Goal: Task Accomplishment & Management: Manage account settings

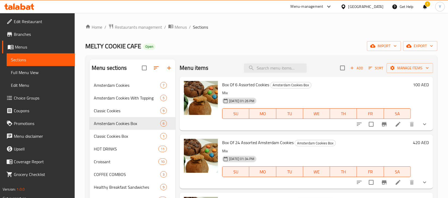
click at [417, 86] on h6 "100 AED" at bounding box center [421, 84] width 16 height 7
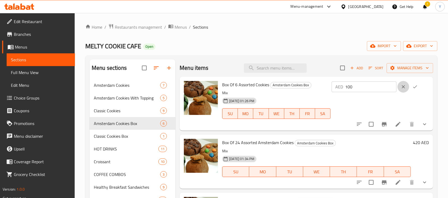
click at [401, 88] on icon "clear" at bounding box center [403, 86] width 5 height 5
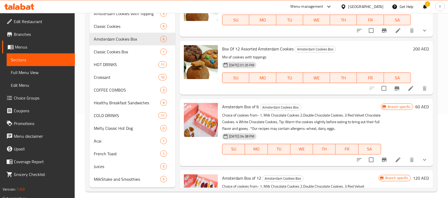
scroll to position [100, 0]
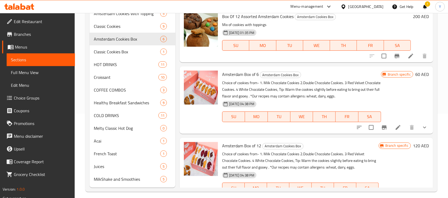
click at [419, 74] on h6 "60 AED" at bounding box center [423, 74] width 14 height 7
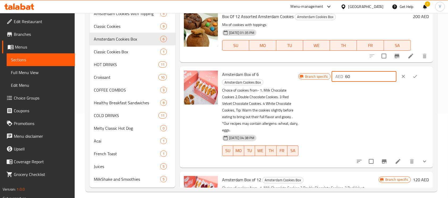
drag, startPoint x: 357, startPoint y: 77, endPoint x: 312, endPoint y: 76, distance: 44.4
click at [312, 76] on div "Branch specific AED 60 ​" at bounding box center [364, 77] width 131 height 12
type input "75"
click at [411, 76] on button "ok" at bounding box center [416, 77] width 12 height 12
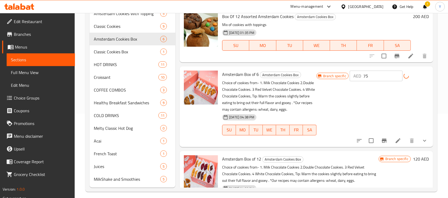
click at [378, 136] on button "Branch-specific-item" at bounding box center [384, 141] width 13 height 13
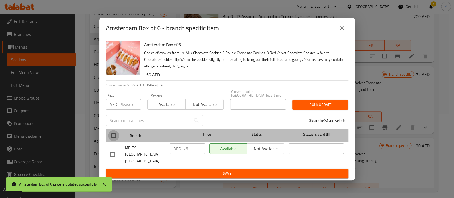
click at [113, 140] on input "checkbox" at bounding box center [113, 135] width 11 height 11
checkbox input "true"
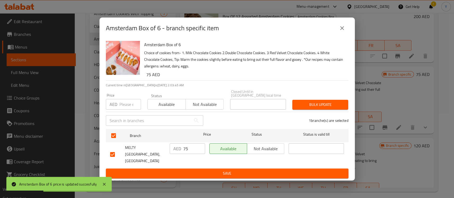
click at [342, 30] on icon "close" at bounding box center [342, 28] width 6 height 6
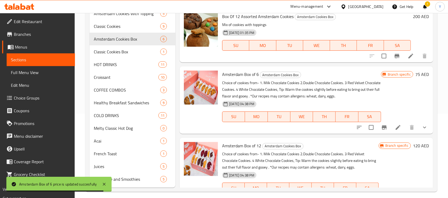
click at [396, 126] on li at bounding box center [398, 128] width 15 height 10
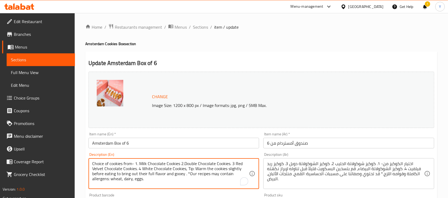
drag, startPoint x: 175, startPoint y: 183, endPoint x: 53, endPoint y: 160, distance: 123.6
paste textarea "Tip: Warm the cookies slightly before eating to bring out their full flavor and…"
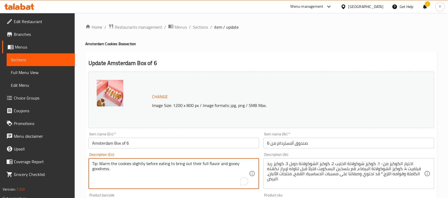
paste textarea "Choice of cookies from- 1. Milky Choco(Milk Chocolate) 2.Double Trouble (Double…"
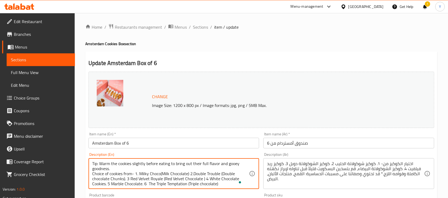
drag, startPoint x: 229, startPoint y: 183, endPoint x: 52, endPoint y: 146, distance: 180.7
type textarea "Tip: Warm the cookies slightly before eating to bring out their full flavor and…"
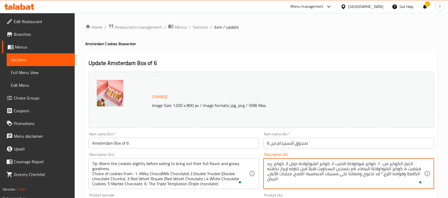
drag, startPoint x: 282, startPoint y: 182, endPoint x: 241, endPoint y: 161, distance: 46.5
click at [281, 178] on textarea "اختيار الكوكيز من- 1. كوكيز شوكولاتة الحليب 2. كوكيز الشوكولاتة دوبل 3. كوكيز ر…" at bounding box center [345, 173] width 157 height 25
paste textarea "نصيحة: سخّن الكوكيز قليلاً قبل تناوله لإبراز نكهته الغنية وقوامه اللزج. خيارات …"
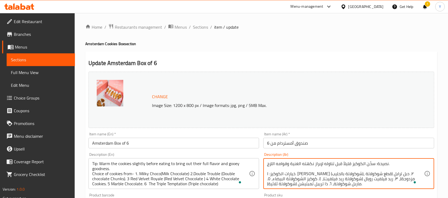
scroll to position [1, 0]
type textarea "نصيحة: سخّن الكوكيز قليلاً قبل تناوله لإبراز نكهته الغنية وقوامه اللزج. خيارات …"
click at [204, 140] on input "Amsterdam Box of 6" at bounding box center [174, 143] width 171 height 11
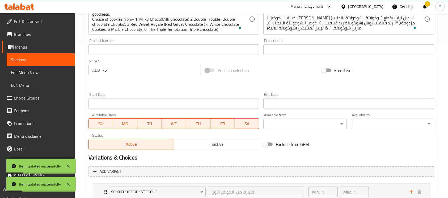
scroll to position [0, 0]
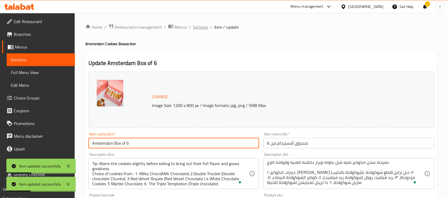
click at [202, 29] on span "Sections" at bounding box center [200, 27] width 15 height 6
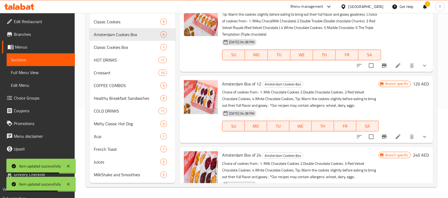
scroll to position [165, 0]
click at [397, 137] on li at bounding box center [398, 137] width 15 height 10
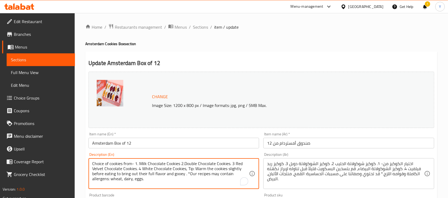
drag, startPoint x: 176, startPoint y: 188, endPoint x: 96, endPoint y: 159, distance: 84.3
click at [96, 159] on div "Choice of cookies from- 1. Milk Chocolate Cookies 2.Double Chocolate Cookies. 3…" at bounding box center [174, 173] width 171 height 31
click at [158, 184] on textarea "Choice of cookies from- 1. Milk Chocolate Cookies 2.Double Chocolate Cookies. 3…" at bounding box center [170, 173] width 157 height 25
click at [157, 184] on textarea "Choice of cookies from- 1. Milk Chocolate Cookies 2.Double Chocolate Cookies. 3…" at bounding box center [170, 173] width 157 height 25
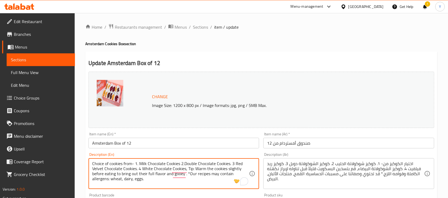
paste textarea "Tip: Warm the cookies slightly before eating to bring out their full flavor and…"
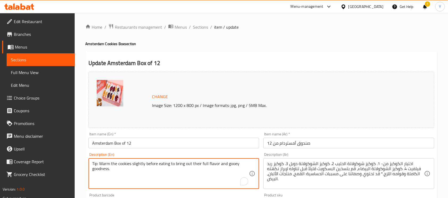
paste textarea "Choice of cookies from- 1. Milky Choco(Milk Chocolate) 2.Double Trouble (Double…"
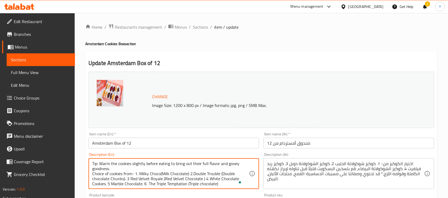
drag, startPoint x: 227, startPoint y: 182, endPoint x: 87, endPoint y: 154, distance: 141.9
click at [87, 154] on div "Description (En) Tip: Warm the cookies slightly before eating to bring out thei…" at bounding box center [173, 171] width 175 height 41
type textarea "Tip: Warm the cookies slightly before eating to bring out their full flavor and…"
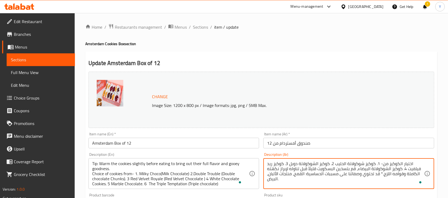
drag, startPoint x: 286, startPoint y: 181, endPoint x: 268, endPoint y: 150, distance: 36.2
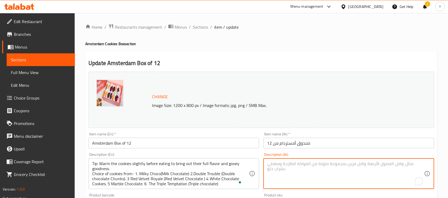
paste textarea "نصيحة: سخّن الكوكيز قليلاً قبل تناوله لإبراز نكهته الغنية وقوامه اللزج. خيارات …"
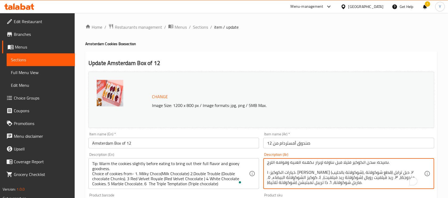
scroll to position [1, 0]
type textarea "نصيحة: سخّن الكوكيز قليلاً قبل تناوله لإبراز نكهته الغنية وقوامه اللزج. خيارات …"
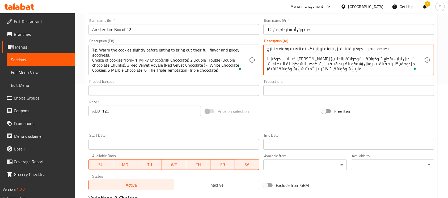
scroll to position [115, 0]
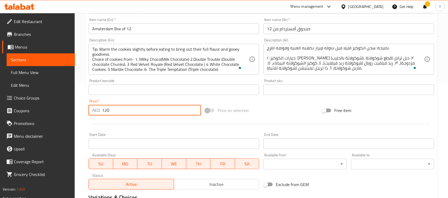
click at [104, 112] on input "120" at bounding box center [151, 110] width 99 height 11
type input "150"
click at [145, 31] on input "Amsterdam Box of 12" at bounding box center [174, 28] width 171 height 11
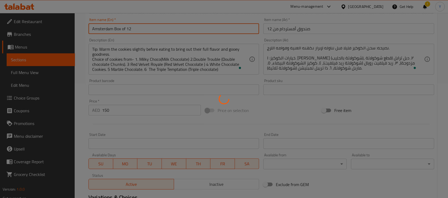
scroll to position [0, 0]
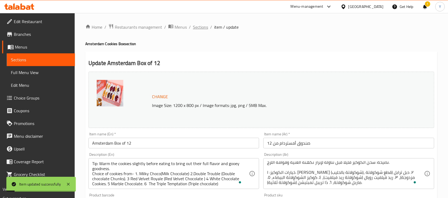
click at [202, 29] on span "Sections" at bounding box center [200, 27] width 15 height 6
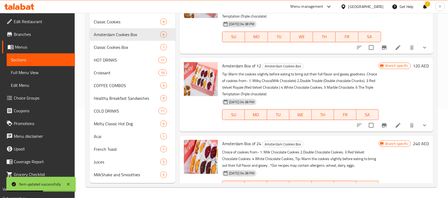
scroll to position [183, 0]
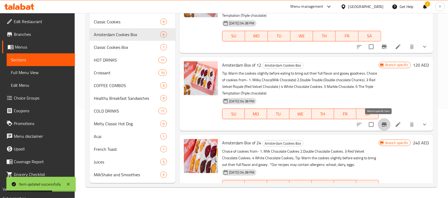
click at [381, 126] on icon "Branch-specific-item" at bounding box center [384, 125] width 6 height 6
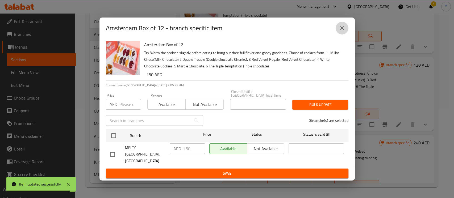
click at [340, 29] on icon "close" at bounding box center [342, 28] width 6 height 6
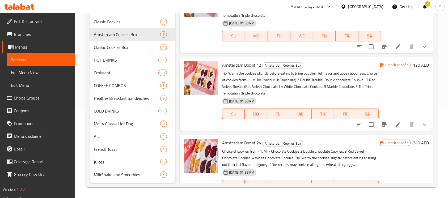
scroll to position [202, 0]
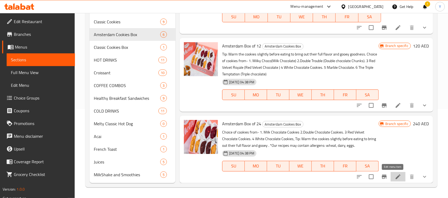
click at [396, 176] on icon at bounding box center [398, 177] width 6 height 6
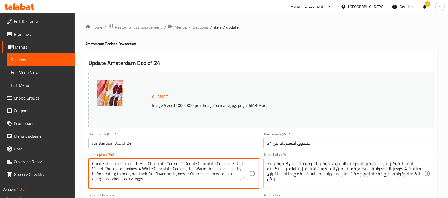
drag, startPoint x: 156, startPoint y: 186, endPoint x: 49, endPoint y: 168, distance: 108.1
paste textarea "Tip: Warm the cookies slightly before eating to bring out their full flavor and…"
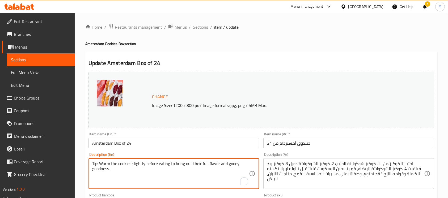
paste textarea "Choice of cookies from- 1. Milky Choco(Milk Chocolate) 2.Double Trouble (Double…"
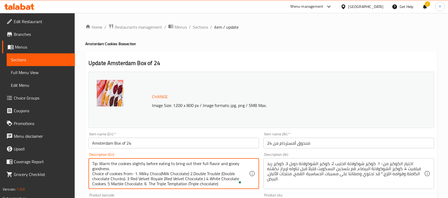
drag, startPoint x: 225, startPoint y: 183, endPoint x: 90, endPoint y: 162, distance: 136.3
type textarea "Tip: Warm the cookies slightly before eating to bring out their full flavor and…"
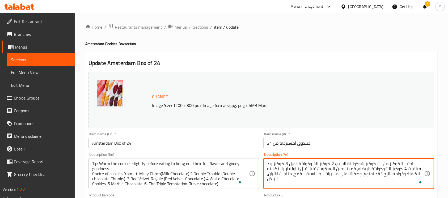
drag, startPoint x: 288, startPoint y: 181, endPoint x: 248, endPoint y: 154, distance: 47.8
click at [284, 179] on textarea "اختيار الكوكيز من- 1. كوكيز شوكولاتة الحليب 2. كوكيز الشوكولاتة دوبل 3. كوكيز ر…" at bounding box center [345, 173] width 157 height 25
paste textarea "نصيحة: سخّن الكوكيز قليلاً قبل تناوله لإبراز نكهته الغنية وقوامه اللزج. خيارات …"
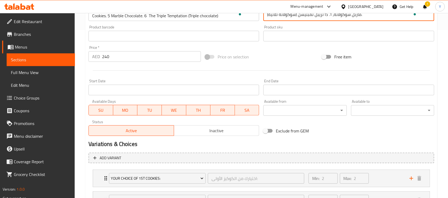
scroll to position [175, 0]
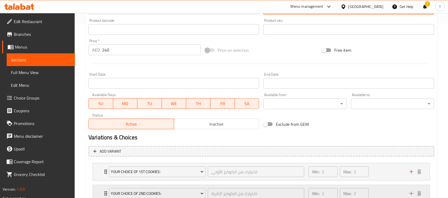
type textarea "نصيحة: سخّن الكوكيز قليلاً قبل تناوله لإبراز نكهته الغنية وقوامه اللزج. خيارات …"
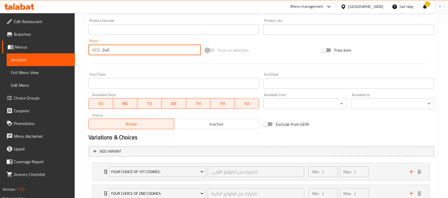
drag, startPoint x: 117, startPoint y: 52, endPoint x: 91, endPoint y: 52, distance: 25.3
click at [91, 52] on div "AED 240 Price *" at bounding box center [145, 50] width 112 height 11
type input "315"
click at [133, 66] on div at bounding box center [261, 63] width 350 height 13
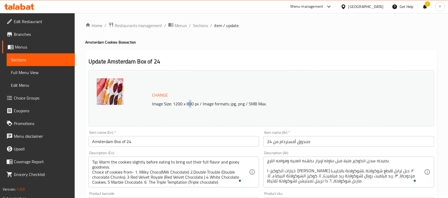
drag, startPoint x: 190, startPoint y: 127, endPoint x: 185, endPoint y: 131, distance: 6.2
click at [187, 128] on div "Change Image Size: 1200 x 800 px / Image formats: jpg, png / 5MB Max." at bounding box center [261, 98] width 350 height 61
drag, startPoint x: 181, startPoint y: 133, endPoint x: 177, endPoint y: 135, distance: 4.8
click at [177, 135] on div "Item name (En)   * Amsterdam Box of 24 Item name (En) *" at bounding box center [174, 139] width 171 height 16
drag, startPoint x: 177, startPoint y: 135, endPoint x: 177, endPoint y: 138, distance: 2.9
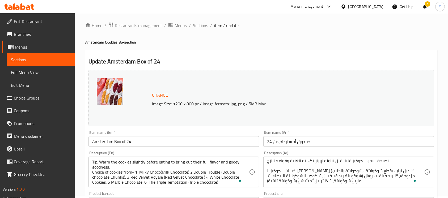
click at [177, 138] on div "Item name (En)   * Amsterdam Box of 24 Item name (En) *" at bounding box center [174, 139] width 171 height 16
click at [177, 140] on input "Amsterdam Box of 24" at bounding box center [174, 141] width 171 height 11
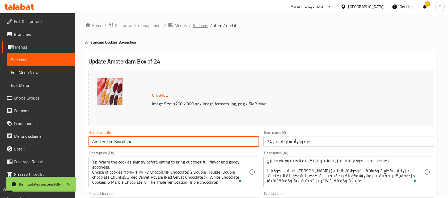
click at [199, 23] on span "Sections" at bounding box center [200, 25] width 15 height 6
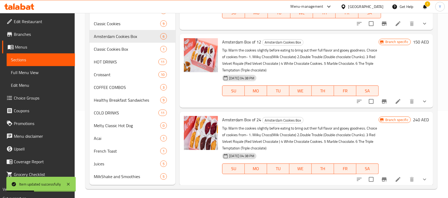
scroll to position [208, 0]
click at [381, 181] on icon "Branch-specific-item" at bounding box center [384, 179] width 6 height 6
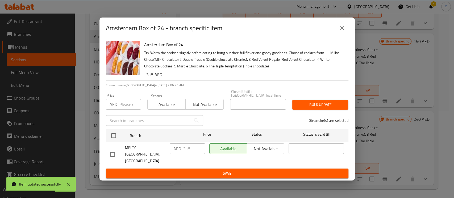
click at [341, 29] on icon "close" at bounding box center [342, 28] width 6 height 6
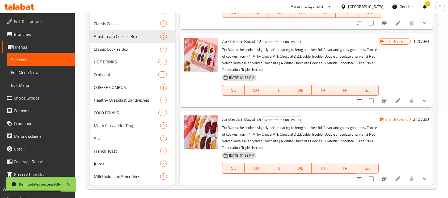
click at [381, 102] on icon "Branch-specific-item" at bounding box center [384, 101] width 6 height 6
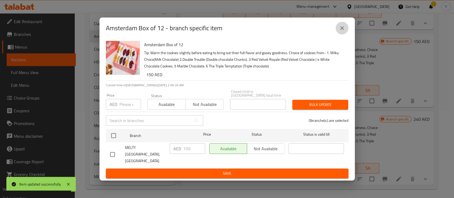
click at [345, 32] on button "close" at bounding box center [342, 28] width 13 height 13
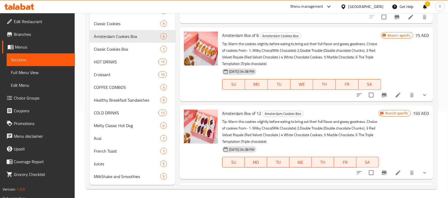
scroll to position [133, 0]
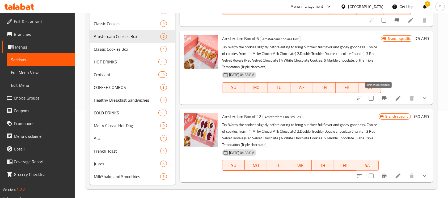
click at [382, 96] on icon "Branch-specific-item" at bounding box center [384, 98] width 5 height 4
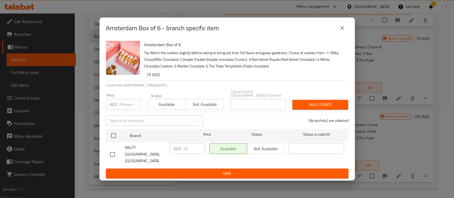
click at [343, 31] on icon "close" at bounding box center [342, 28] width 6 height 6
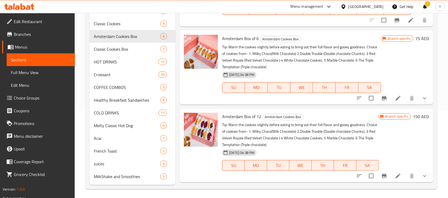
click at [422, 101] on icon "show more" at bounding box center [425, 98] width 6 height 6
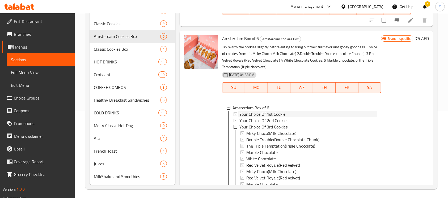
click at [308, 112] on div "Your Choice Of 1st Cookie" at bounding box center [308, 114] width 137 height 6
click at [269, 116] on span "Your Choice Of 1st Cookie" at bounding box center [263, 114] width 46 height 6
click at [268, 116] on span "Your Choice Of 1st Cookie" at bounding box center [263, 114] width 46 height 6
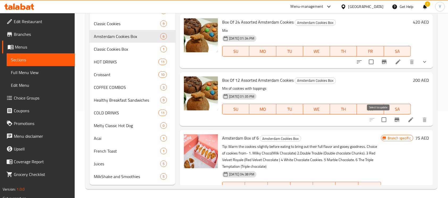
click at [379, 118] on input "checkbox" at bounding box center [384, 119] width 11 height 11
checkbox input "true"
click at [368, 64] on input "checkbox" at bounding box center [371, 61] width 11 height 11
checkbox input "true"
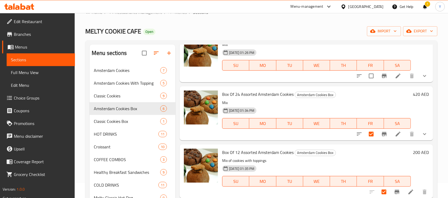
scroll to position [6, 0]
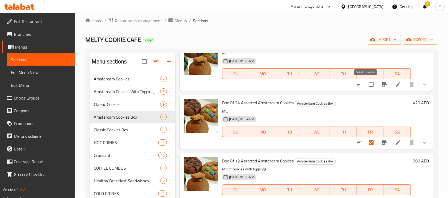
click at [369, 86] on input "checkbox" at bounding box center [371, 84] width 11 height 11
checkbox input "true"
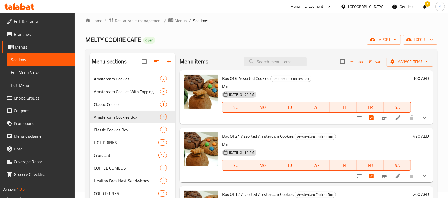
click at [168, 62] on icon "button" at bounding box center [169, 62] width 4 height 4
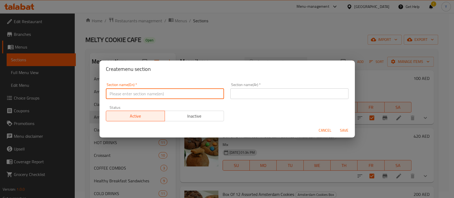
paste input "Amsterdam Assorted Cookies Box"
click at [164, 95] on input "Amsterdam Assorted Cookies Box" at bounding box center [165, 94] width 118 height 11
type input "Amsterdam Assorted Cookies Box"
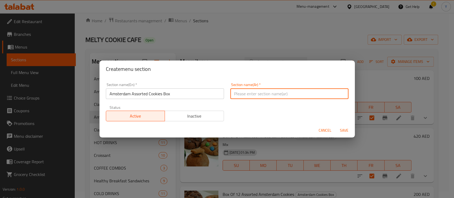
paste input "صندوق كوكيز أمستردام المتنوع"
type input "صندوق كوكيز أمستردام المتنوع"
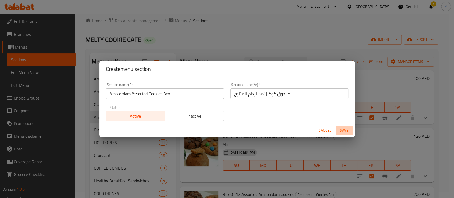
click at [345, 128] on span "Save" at bounding box center [344, 130] width 13 height 7
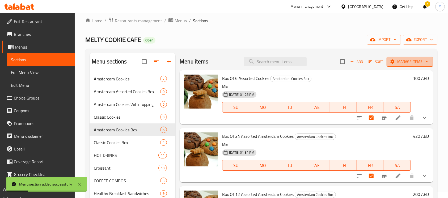
click at [401, 63] on span "Manage items" at bounding box center [410, 62] width 38 height 7
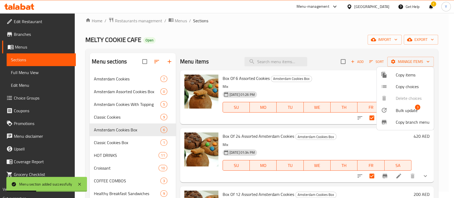
click at [397, 107] on span "Bulk update" at bounding box center [407, 110] width 22 height 6
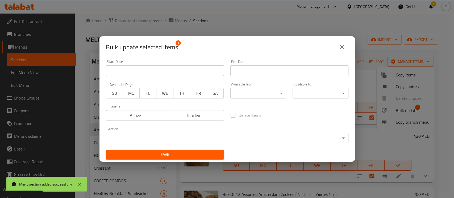
click at [214, 143] on body "Menu section added successfully ​ Menu-management United Arab Emirates Get Help…" at bounding box center [227, 99] width 454 height 185
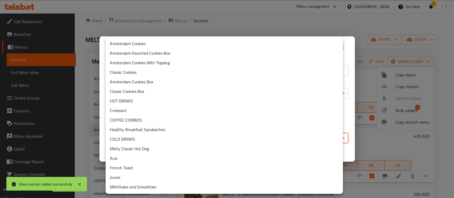
click at [174, 53] on li "Amsterdam Assorted Cookies Box" at bounding box center [224, 53] width 237 height 10
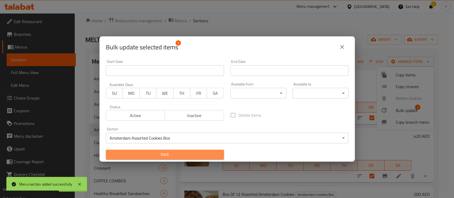
click at [168, 152] on span "Save" at bounding box center [165, 155] width 110 height 7
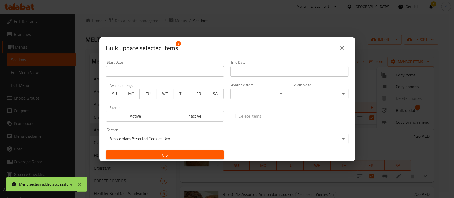
checkbox input "false"
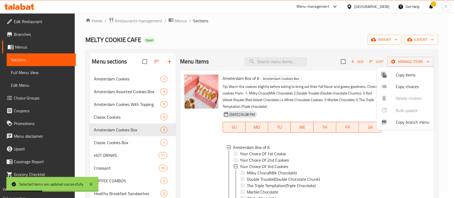
click at [155, 61] on div at bounding box center [227, 99] width 454 height 198
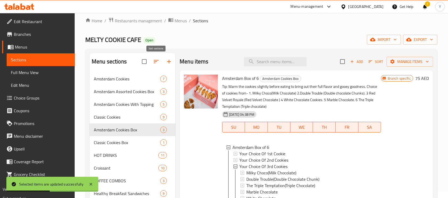
click at [155, 61] on icon "button" at bounding box center [156, 62] width 6 height 6
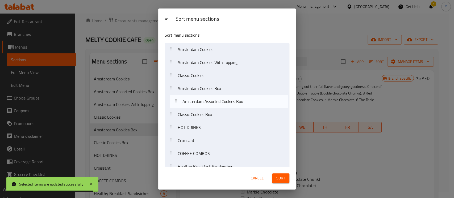
drag, startPoint x: 186, startPoint y: 65, endPoint x: 191, endPoint y: 105, distance: 40.7
click at [191, 105] on nav "Amsterdam Cookies Amsterdam Assorted Cookies Box Amsterdam Cookies With Topping…" at bounding box center [227, 147] width 125 height 209
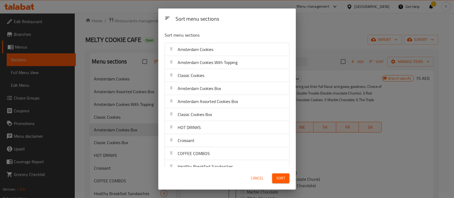
click at [280, 180] on span "Sort" at bounding box center [280, 178] width 9 height 7
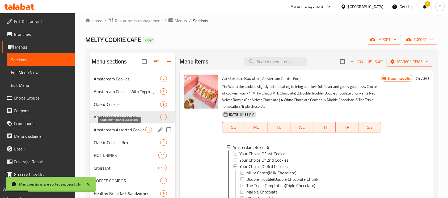
click at [140, 133] on span "Amsterdam Assorted Cookies Box" at bounding box center [120, 130] width 52 height 6
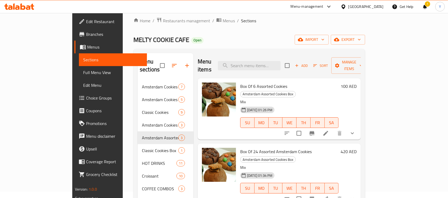
click at [357, 83] on h6 "100 AED" at bounding box center [349, 86] width 16 height 7
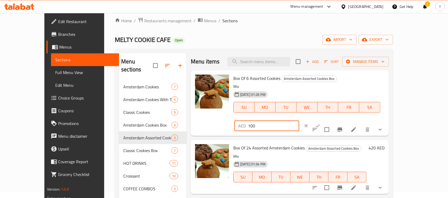
drag, startPoint x: 362, startPoint y: 80, endPoint x: 352, endPoint y: 81, distance: 10.1
click at [299, 121] on div "AED 100 ​" at bounding box center [267, 126] width 65 height 11
type input "90"
click at [324, 120] on button "ok" at bounding box center [318, 126] width 12 height 12
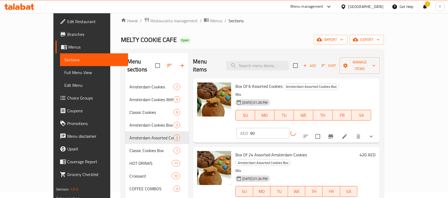
click at [334, 134] on icon "Branch-specific-item" at bounding box center [331, 137] width 6 height 6
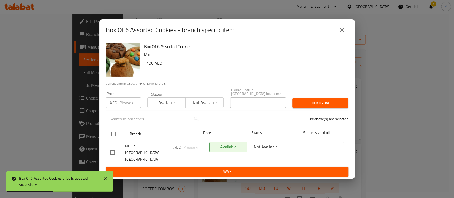
click at [115, 139] on input "checkbox" at bounding box center [113, 134] width 11 height 11
checkbox input "true"
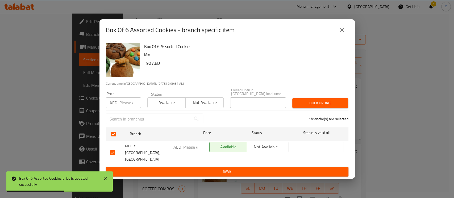
click at [127, 108] on input "number" at bounding box center [130, 103] width 22 height 11
type input "90"
click at [310, 108] on button "Bulk update" at bounding box center [320, 103] width 56 height 10
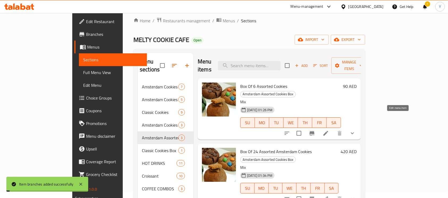
click at [328, 131] on icon at bounding box center [326, 133] width 5 height 5
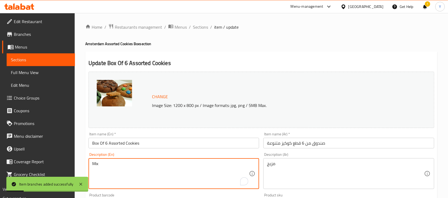
drag, startPoint x: 182, startPoint y: 165, endPoint x: 43, endPoint y: 160, distance: 139.4
paste textarea "Tip: Warm the cookies slightly before eating to bring out their full flavor and…"
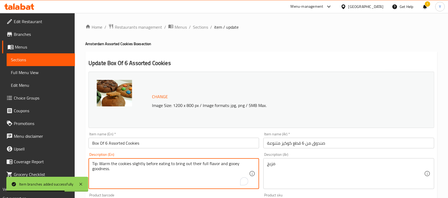
paste textarea "Choice of cookies from-1. M&M Chocolate Chunk 2.Triple Chocolate with Chocochip…"
type textarea "Tip: Warm the cookies slightly before eating to bring out their full flavor and…"
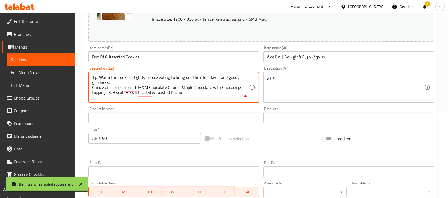
scroll to position [84, 0]
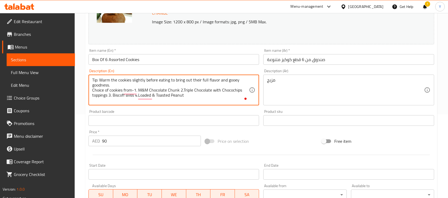
drag, startPoint x: 198, startPoint y: 99, endPoint x: 88, endPoint y: 76, distance: 112.6
click at [88, 76] on div "Description (En) Tip: Warm the cookies slightly before eating to bring out thei…" at bounding box center [173, 87] width 175 height 41
type textarea "Tip: Warm the cookies slightly before eating to bring out their full flavor and…"
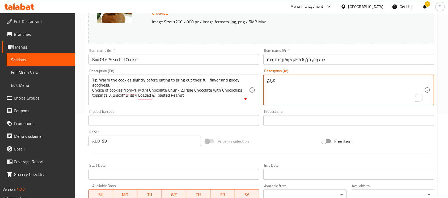
drag, startPoint x: 297, startPoint y: 90, endPoint x: 281, endPoint y: 83, distance: 17.6
click at [281, 83] on textarea "مزيج" at bounding box center [345, 90] width 157 height 25
paste textarea "صيحة: سخّن البسكويت قليلاً قبل تناوله لإبراز نكهته الغنية وقوامه اللزج. خيارات …"
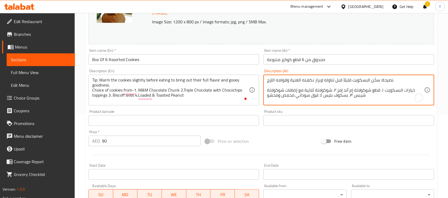
type textarea "نصيحة: سخّن البسكويت قليلاً قبل تناوله لإبراز نكهته الغنية وقوامه اللزج. خيارات…"
click at [205, 61] on input "Box Of 6 Assorted Cookies" at bounding box center [174, 59] width 171 height 11
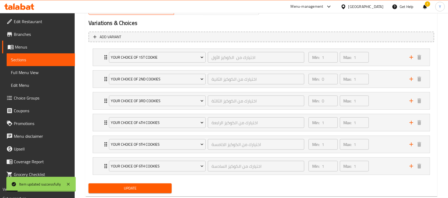
scroll to position [294, 0]
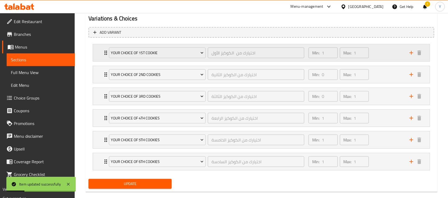
click at [380, 51] on div "Min: 1 ​ Max: 1 ​" at bounding box center [356, 52] width 101 height 17
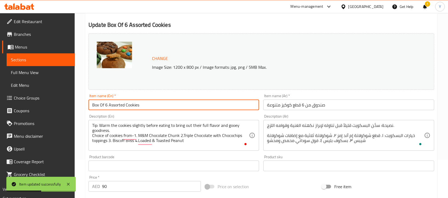
scroll to position [0, 0]
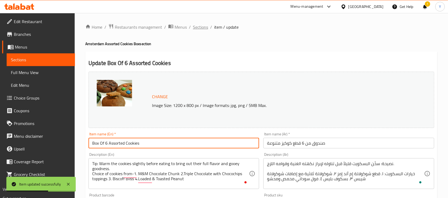
click at [200, 30] on span "Sections" at bounding box center [200, 27] width 15 height 6
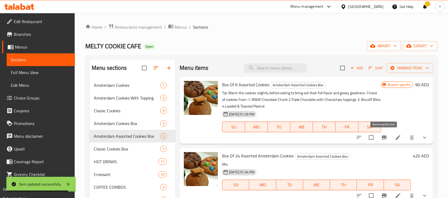
click at [381, 139] on icon "Branch-specific-item" at bounding box center [384, 138] width 6 height 6
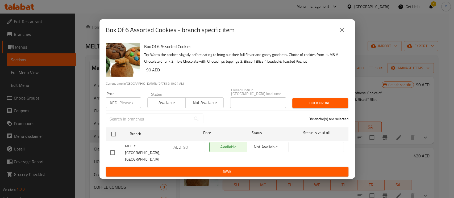
click at [344, 32] on icon "close" at bounding box center [342, 30] width 6 height 6
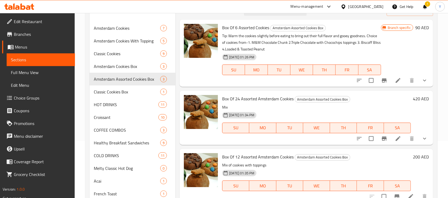
scroll to position [63, 0]
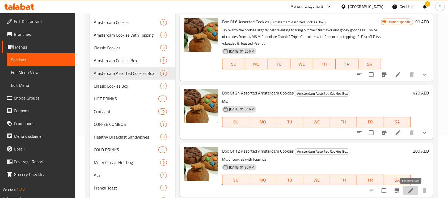
click at [413, 191] on icon at bounding box center [411, 191] width 6 height 6
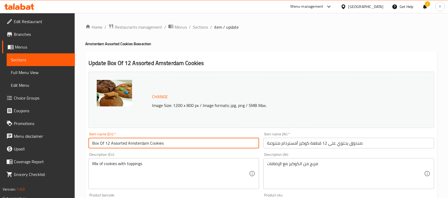
drag, startPoint x: 177, startPoint y: 148, endPoint x: 90, endPoint y: 137, distance: 88.4
click at [90, 137] on div "Item name (En)   * Box Of 12 Assorted Amsterdam Cookies Item name (En) *" at bounding box center [174, 140] width 171 height 16
paste input "Amsterdam Assorted Box of 12"
type input "Amsterdam Assorted Box of 12"
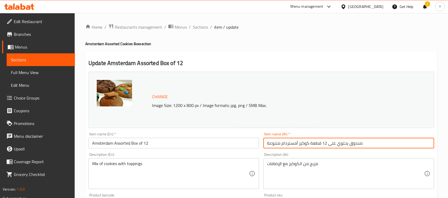
click at [332, 141] on input "صندوق يحتوي على 12 قطعة كوكيز أمستردام متنوعة" at bounding box center [349, 143] width 171 height 11
click at [329, 142] on input "صندوق يحتوي على 12 قطعة كوكيز أمستردام متنوعة" at bounding box center [349, 143] width 171 height 11
click at [304, 144] on input "صندوق يحتوي على 12 قطعة كوكيز أمستردام متنوعة" at bounding box center [349, 143] width 171 height 11
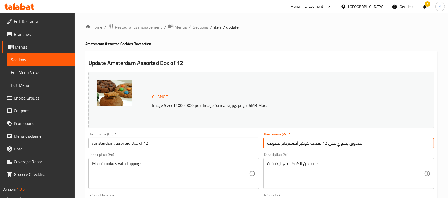
click at [304, 144] on input "صندوق يحتوي على 12 قطعة كوكيز أمستردام متنوعة" at bounding box center [349, 143] width 171 height 11
paste input "أمستردام المتنوع من 12 قط"
type input "صندوق أمستردام المتنوع من 12 قطعة"
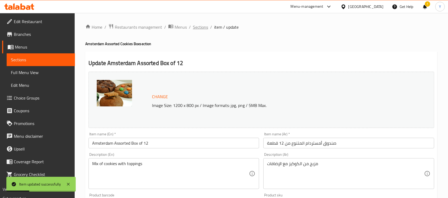
click at [197, 29] on span "Sections" at bounding box center [200, 27] width 15 height 6
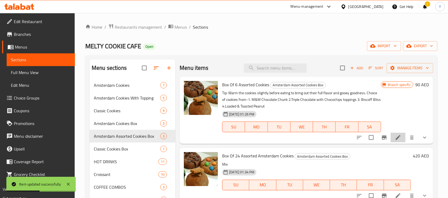
click at [399, 134] on li at bounding box center [398, 138] width 15 height 10
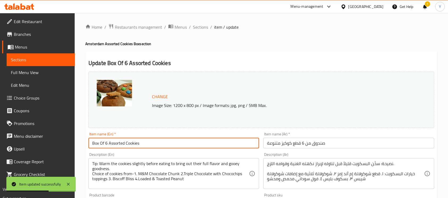
click at [158, 145] on input "Box Of 6 Assorted Cookies" at bounding box center [174, 143] width 171 height 11
paste input "Amsterdam Assorted Box of 6"
type input "Amsterdam Assorted Box of 6"
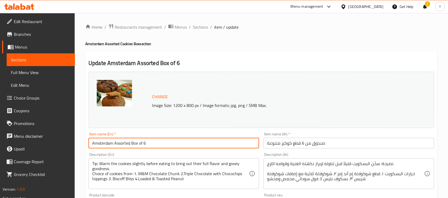
click at [272, 145] on input "صندوق من 6 قطع كوكيز متنوعة" at bounding box center [349, 143] width 171 height 11
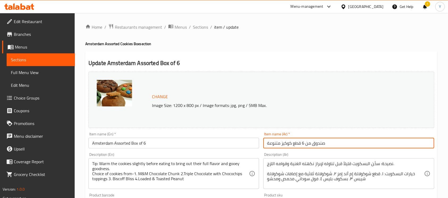
click at [272, 145] on input "صندوق من 6 قطع كوكيز متنوعة" at bounding box center [349, 143] width 171 height 11
paste input "أمستردام المتنوع من 6 قطع"
type input "صندوق أمستردام المتنوع من 6 قطع"
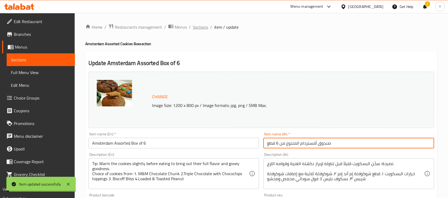
click at [200, 28] on span "Sections" at bounding box center [200, 27] width 15 height 6
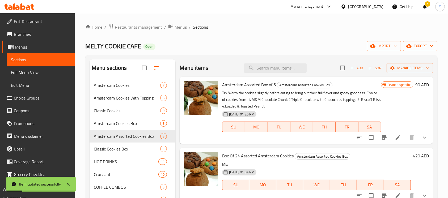
click at [399, 192] on li at bounding box center [398, 196] width 15 height 10
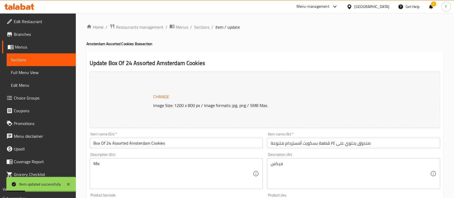
click at [204, 25] on div at bounding box center [227, 99] width 454 height 198
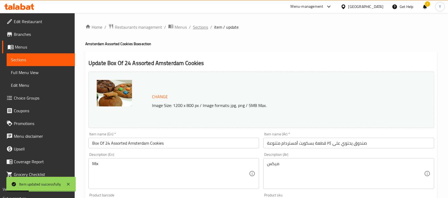
click at [202, 25] on span "Sections" at bounding box center [200, 27] width 15 height 6
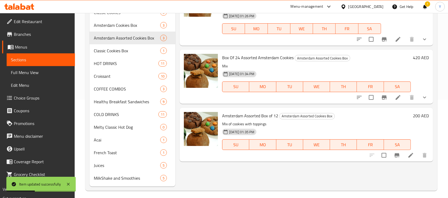
scroll to position [102, 0]
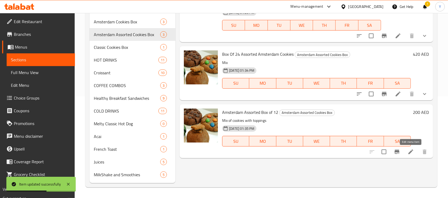
click at [411, 153] on icon at bounding box center [411, 152] width 5 height 5
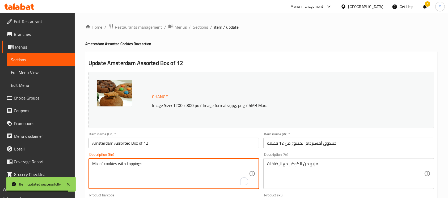
click at [103, 169] on textarea "Mix of cookies with toppings" at bounding box center [170, 173] width 157 height 25
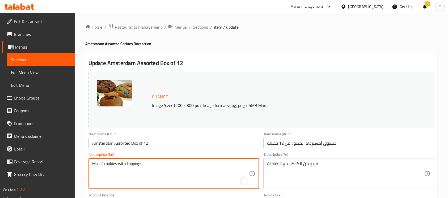
paste textarea "Tip: Warm the cookies slightly before eating to bring out their full flavor and…"
paste textarea "Choice of cookies from-1. M&M Chocolate Chunk 2.Triple Chocolate with Chocochip…"
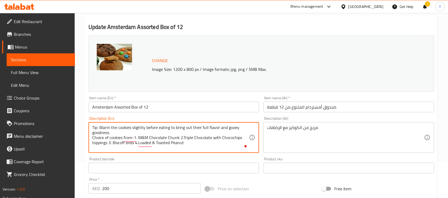
scroll to position [94, 0]
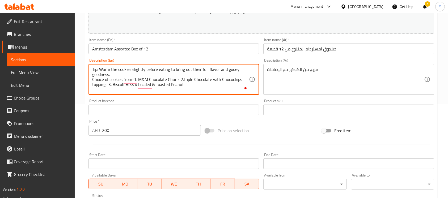
type textarea "Tip: Warm the cookies slightly before eating to bring out their full flavor and…"
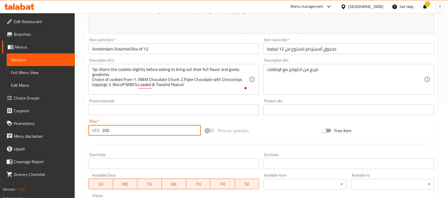
drag, startPoint x: 112, startPoint y: 129, endPoint x: 69, endPoint y: 129, distance: 43.1
click at [69, 129] on div "Edit Restaurant Branches Menus Sections Full Menu View Edit Menu Choice Groups …" at bounding box center [224, 104] width 448 height 370
type input "180"
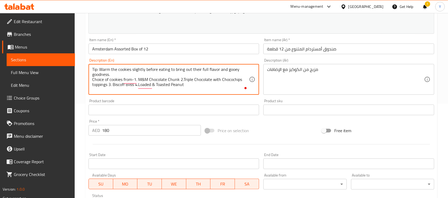
drag, startPoint x: 209, startPoint y: 89, endPoint x: 98, endPoint y: 87, distance: 111.2
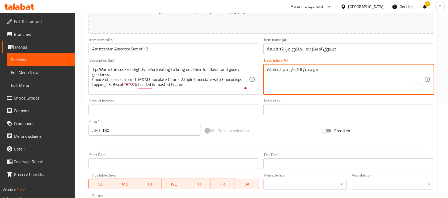
click at [295, 81] on textarea "مزيج من الكوكيز مع الإضافات" at bounding box center [345, 79] width 157 height 25
paste textarea "صيحة: سخّن البسكويت قليلاً قبل تناوله لإبراز نكهته الغنية وقوامه اللزج. خيارات …"
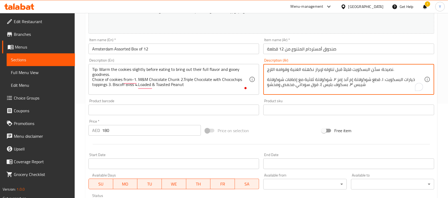
type textarea "نصيحة: سخّن البسكويت قليلاً قبل تناوله لإبراز نكهته الغنية وقوامه اللزج. خيارات…"
click at [176, 51] on input "Amsterdam Assorted Box of 12" at bounding box center [174, 49] width 171 height 11
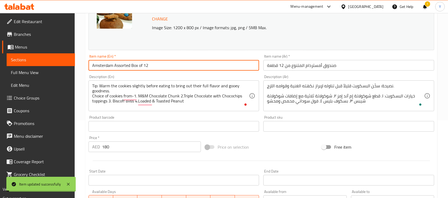
scroll to position [0, 0]
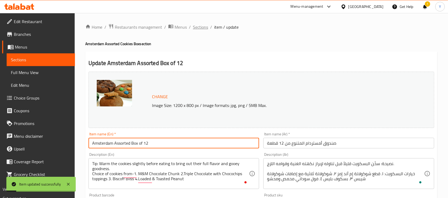
click at [202, 28] on span "Sections" at bounding box center [200, 27] width 15 height 6
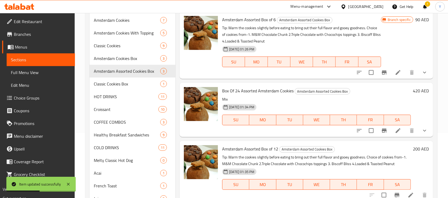
scroll to position [102, 0]
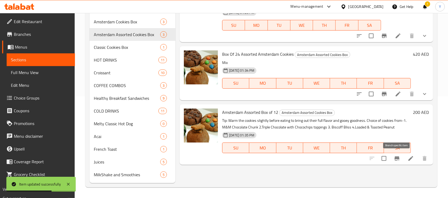
click at [395, 156] on icon "Branch-specific-item" at bounding box center [397, 159] width 6 height 6
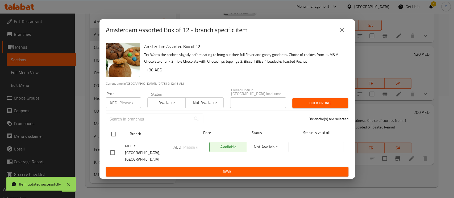
click at [113, 137] on input "checkbox" at bounding box center [113, 134] width 11 height 11
checkbox input "true"
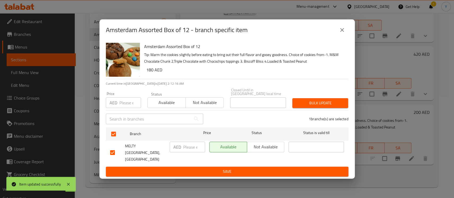
click at [119, 108] on input "number" at bounding box center [130, 103] width 22 height 11
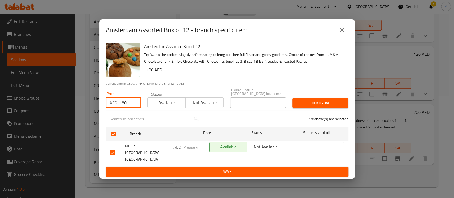
type input "180"
click at [333, 107] on span "Bulk update" at bounding box center [320, 103] width 47 height 7
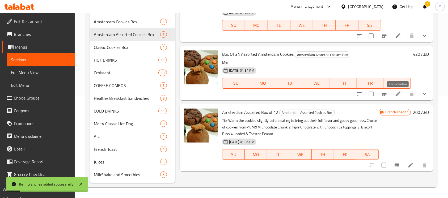
click at [395, 96] on icon at bounding box center [398, 94] width 6 height 6
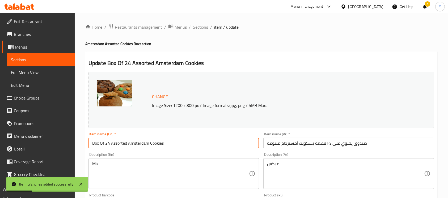
click at [174, 147] on input "Box Of 24 Assorted Amsterdam Cookies" at bounding box center [174, 143] width 171 height 11
paste input "Amsterdam Assorted Box of 24"
type input "Amsterdam Assorted Box of 24"
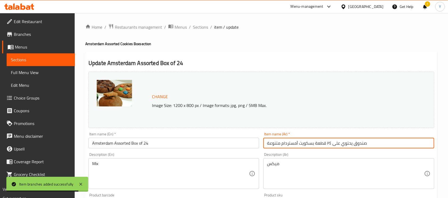
click at [282, 141] on input "صندوق يحتوي على ٢٤ قطعة بسكويت أمستردام متنوعة" at bounding box center [349, 143] width 171 height 11
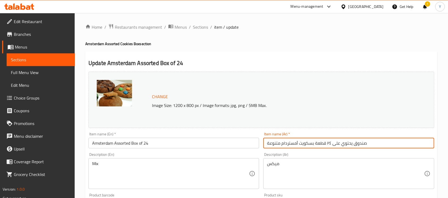
paste input "أمستردام المتنوع من 24"
type input "صندوق أمستردام المتنوع من 24"
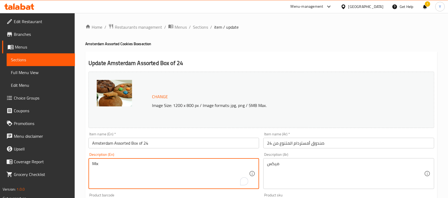
click at [137, 169] on textarea "Mix" at bounding box center [170, 173] width 157 height 25
click at [129, 166] on textarea "Mix" at bounding box center [170, 173] width 157 height 25
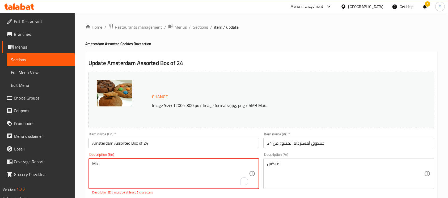
click at [125, 171] on textarea "Mix" at bounding box center [170, 173] width 157 height 25
paste textarea "Tip: Warm the cookies slightly before eating to bring out their full flavor and…"
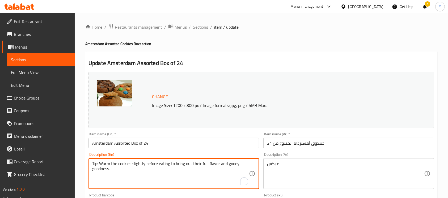
paste textarea "Choice of cookies from-1. M&M Chocolate Chunk 2.Triple Chocolate with Chocochip…"
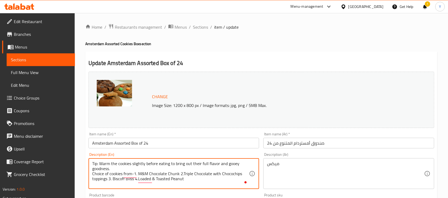
drag, startPoint x: 197, startPoint y: 184, endPoint x: 90, endPoint y: 154, distance: 111.4
click at [90, 154] on div "Description (En) Tip: Warm the cookies slightly before eating to bring out thei…" at bounding box center [174, 171] width 171 height 36
type textarea "Tip: Warm the cookies slightly before eating to bring out their full flavor and…"
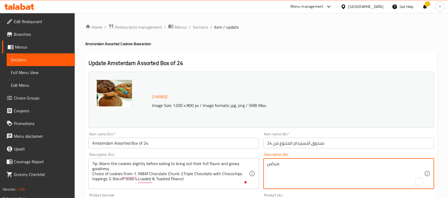
click at [289, 178] on textarea "ميكس" at bounding box center [345, 173] width 157 height 25
paste textarea "صيحة: سخّن البسكويت قليلاً قبل تناوله لإبراز نكهته الغنية وقوامه اللزج. خيارات …"
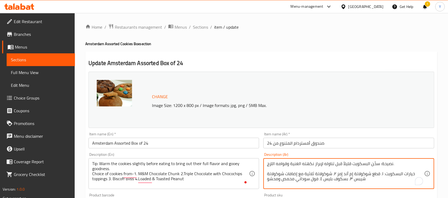
type textarea "نصيحة: سخّن البسكويت قليلاً قبل تناوله لإبراز نكهته الغنية وقوامه اللزج. خيارات…"
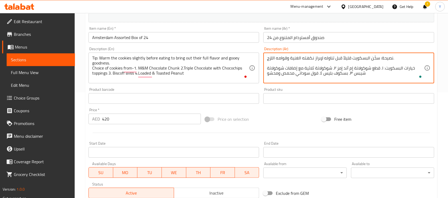
scroll to position [106, 0]
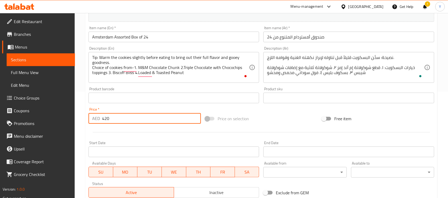
drag, startPoint x: 168, startPoint y: 116, endPoint x: 45, endPoint y: 107, distance: 122.9
paste input "378.0"
type input "378.00"
click at [170, 44] on div "Item name (En)   * Amsterdam Assorted Box of 24 Item name (En) *" at bounding box center [173, 34] width 175 height 20
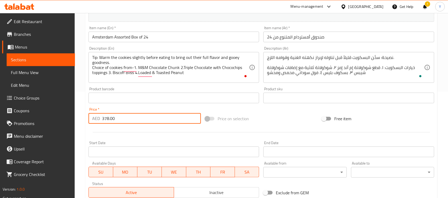
click at [169, 38] on input "Amsterdam Assorted Box of 24" at bounding box center [174, 37] width 171 height 11
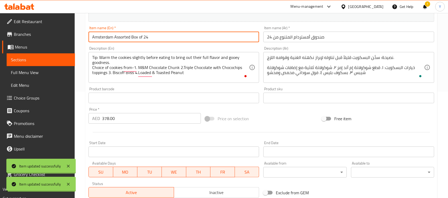
scroll to position [0, 0]
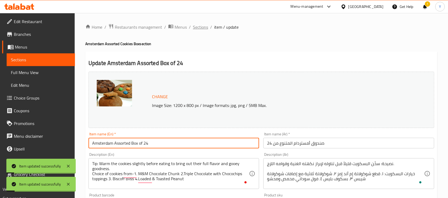
click at [198, 24] on span "Sections" at bounding box center [200, 27] width 15 height 6
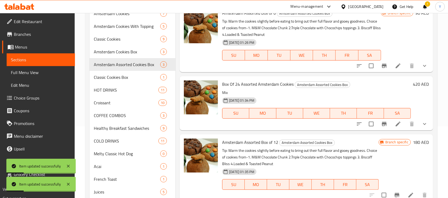
scroll to position [72, 0]
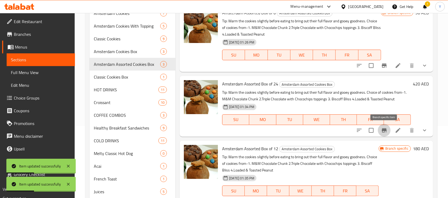
click at [382, 132] on icon "Branch-specific-item" at bounding box center [384, 130] width 6 height 6
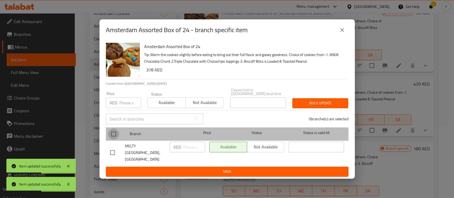
click at [111, 139] on input "checkbox" at bounding box center [113, 134] width 11 height 11
checkbox input "true"
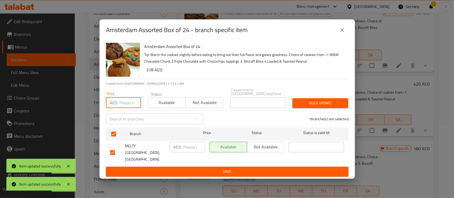
paste input "378.00"
type input "378.00"
click at [328, 107] on span "Bulk update" at bounding box center [320, 103] width 47 height 7
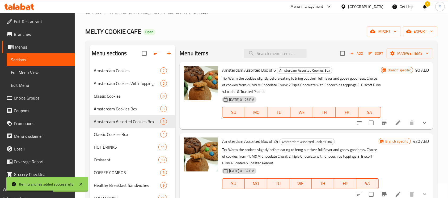
scroll to position [11, 0]
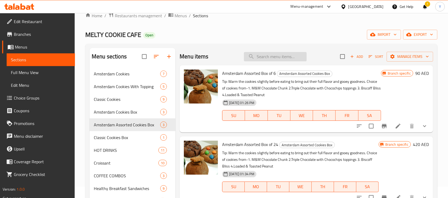
drag, startPoint x: 260, startPoint y: 62, endPoint x: 256, endPoint y: 56, distance: 7.3
click at [256, 56] on input "search" at bounding box center [275, 56] width 63 height 9
paste input "Amsterdam Kinderlicious Box of 6"
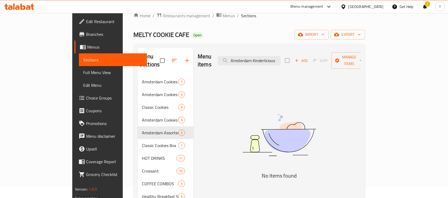
scroll to position [0, 0]
drag, startPoint x: 279, startPoint y: 58, endPoint x: 279, endPoint y: 62, distance: 4.0
click at [279, 58] on input "Amsterdam Kinderlicious" at bounding box center [249, 60] width 63 height 9
type input "Kinderlicious"
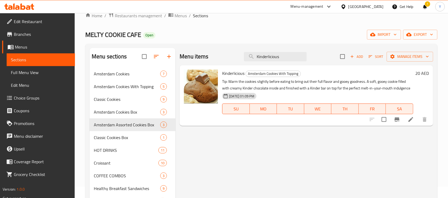
drag, startPoint x: 283, startPoint y: 56, endPoint x: 195, endPoint y: 54, distance: 87.5
click at [198, 54] on div "Menu items Kinderlicious Add Sort Manage items" at bounding box center [307, 56] width 254 height 17
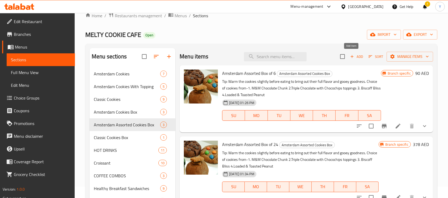
click at [350, 56] on icon "button" at bounding box center [352, 56] width 5 height 5
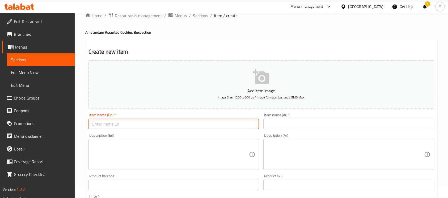
paste input "Amsterdam Kinderlicious Box of 6"
type input "Amsterdam Kinderlicious Box of 6"
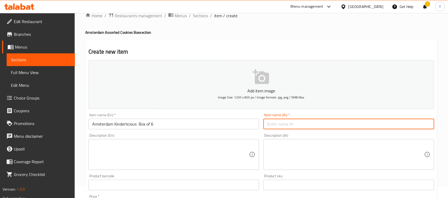
paste input "صندوق أمستردام كيندرلشوس من 6 قطع"
type input "صندوق أمستردام كيندرلشوس من 6 قطع"
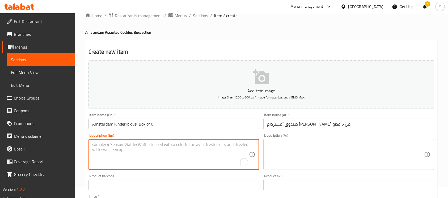
paste textarea "Tip: Warm the cookies slightly before eating to bring out their full flavor and…"
paste textarea "Choice of cookies from-1. M&M Chocolate Chunk 2.Triple Chocolate with Chocochip…"
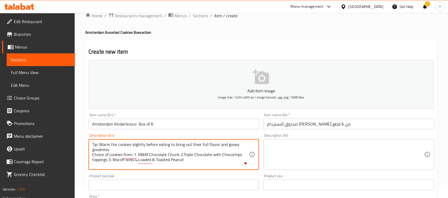
type textarea "Tip: Warm the cookies slightly before eating to bring out their full flavor and…"
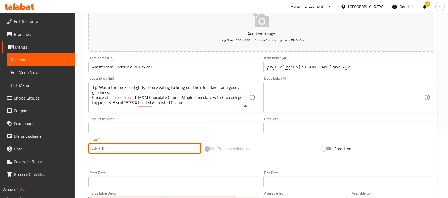
drag, startPoint x: 102, startPoint y: 153, endPoint x: 116, endPoint y: 155, distance: 13.6
click at [87, 155] on div "Price   * AED 0 Price *" at bounding box center [144, 146] width 117 height 20
paste input "105.0"
type input "105.00"
click at [145, 158] on div at bounding box center [261, 162] width 350 height 13
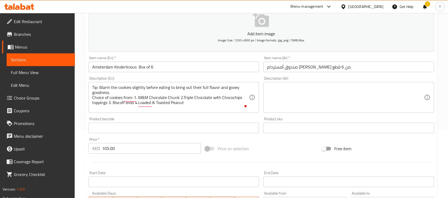
click at [119, 70] on input "Amsterdam Kinderlicious Box of 6" at bounding box center [174, 67] width 171 height 11
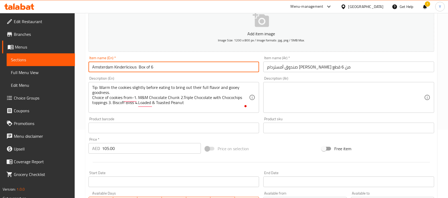
click at [119, 70] on input "Amsterdam Kinderlicious Box of 6" at bounding box center [174, 67] width 171 height 11
click at [301, 67] on input "صندوق أمستردام كيندرلشوس من 6 قطع" at bounding box center [349, 67] width 171 height 11
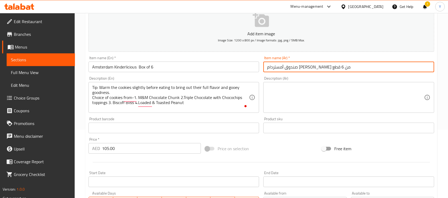
click at [301, 67] on input "صندوق أمستردام كيندرلشوس من 6 قطع" at bounding box center [349, 67] width 171 height 11
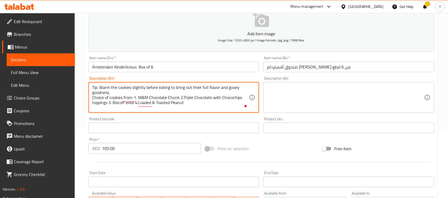
drag, startPoint x: 140, startPoint y: 97, endPoint x: 180, endPoint y: 98, distance: 40.4
drag, startPoint x: 184, startPoint y: 98, endPoint x: 109, endPoint y: 105, distance: 75.0
click at [109, 105] on textarea "Tip: Warm the cookies slightly before eating to bring out their full flavor and…" at bounding box center [170, 97] width 157 height 25
drag, startPoint x: 94, startPoint y: 101, endPoint x: 195, endPoint y: 101, distance: 101.3
click at [209, 103] on textarea "Tip: Warm the cookies slightly before eating to bring out their full flavor and…" at bounding box center [170, 97] width 157 height 25
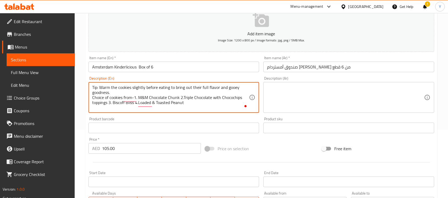
drag, startPoint x: 183, startPoint y: 99, endPoint x: 109, endPoint y: 104, distance: 74.1
click at [109, 104] on textarea "Tip: Warm the cookies slightly before eating to bring out their full flavor and…" at bounding box center [170, 97] width 157 height 25
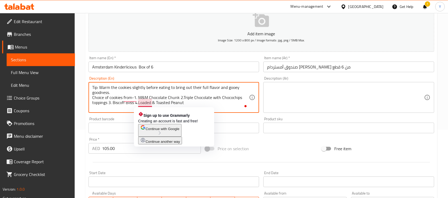
drag, startPoint x: 113, startPoint y: 104, endPoint x: 135, endPoint y: 106, distance: 22.4
click at [135, 106] on textarea "Tip: Warm the cookies slightly before eating to bring out their full flavor and…" at bounding box center [170, 97] width 157 height 25
drag, startPoint x: 139, startPoint y: 104, endPoint x: 193, endPoint y: 104, distance: 54.5
click at [193, 104] on textarea "Tip: Warm the cookies slightly before eating to bring out their full flavor and…" at bounding box center [170, 97] width 157 height 25
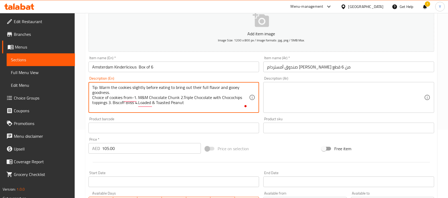
click at [300, 69] on input "صندوق أمستردام كيندرلشوس من 6 قطع" at bounding box center [349, 67] width 171 height 11
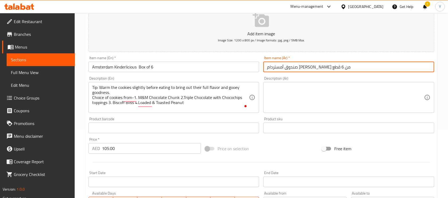
click at [300, 69] on input "صندوق أمستردام كيندرلشوس من 6 قطع" at bounding box center [349, 67] width 171 height 11
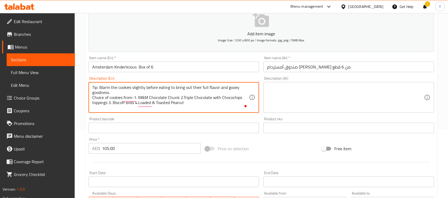
drag, startPoint x: 207, startPoint y: 106, endPoint x: 83, endPoint y: 79, distance: 127.1
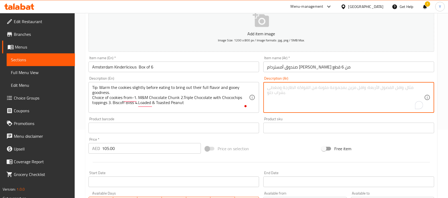
paste textarea "نصيحة: سخّن البسكويت قليلاً قبل تناوله لإبراز نكهته الغنية وقوامه اللزج. خيارات…"
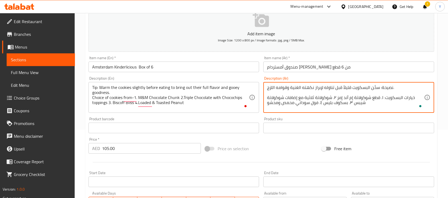
type textarea "نصيحة: سخّن البسكويت قليلاً قبل تناوله لإبراز نكهته الغنية وقوامه اللزج. خيارات…"
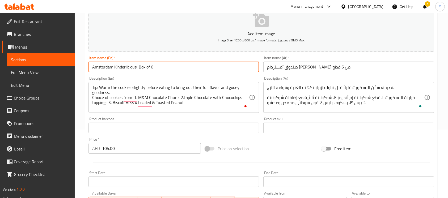
click at [175, 69] on input "Amsterdam Kinderlicious Box of 6" at bounding box center [174, 67] width 171 height 11
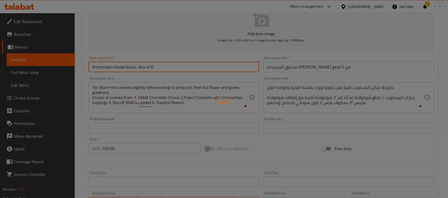
type input "0"
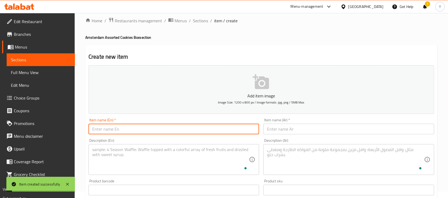
scroll to position [0, 0]
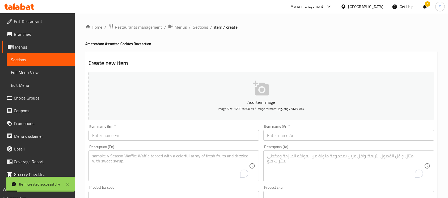
click at [194, 28] on span "Sections" at bounding box center [200, 27] width 15 height 6
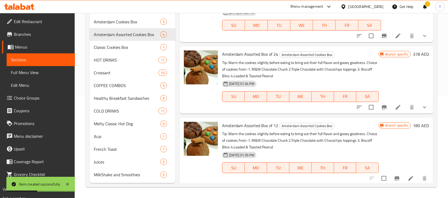
scroll to position [66, 0]
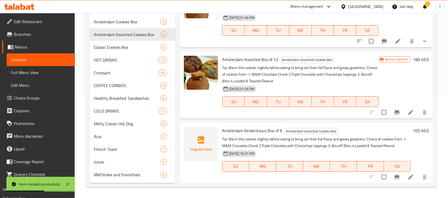
click at [404, 181] on li at bounding box center [411, 178] width 15 height 10
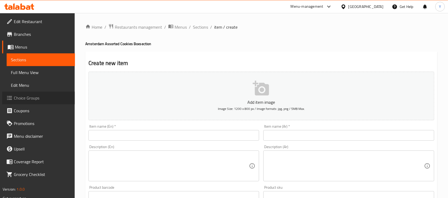
click at [37, 93] on link "Choice Groups" at bounding box center [38, 98] width 73 height 13
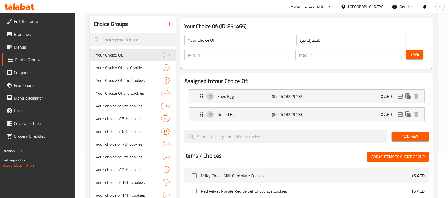
scroll to position [42, 0]
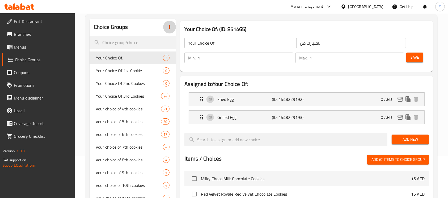
click at [164, 29] on button "button" at bounding box center [169, 27] width 13 height 13
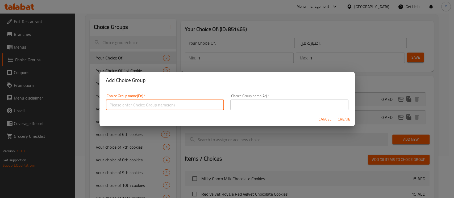
drag, startPoint x: 129, startPoint y: 104, endPoint x: 171, endPoint y: 108, distance: 41.7
click at [129, 104] on input "text" at bounding box center [165, 105] width 118 height 11
paste input "Kinderlicious"
click at [132, 110] on input "Your 1st Kinderlicious :" at bounding box center [165, 105] width 118 height 11
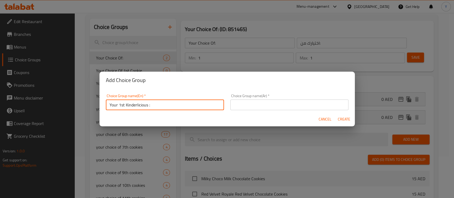
click at [132, 110] on input "Your 1st Kinderlicious :" at bounding box center [165, 105] width 118 height 11
type input "Your 1st Kinderlicious :"
click at [244, 103] on input "text" at bounding box center [289, 105] width 118 height 11
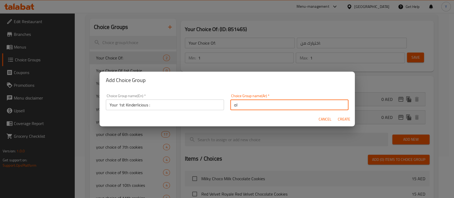
type input "ا"
type input "ه"
paste input "كيندرلشوس"
type input "اختيارك الاول من كيندرلشوس :"
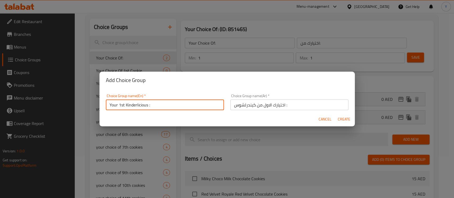
drag, startPoint x: 124, startPoint y: 105, endPoint x: 362, endPoint y: 154, distance: 242.3
click at [125, 105] on input "Your 1st Kinderlicious :" at bounding box center [165, 105] width 118 height 11
type input "Your 1st Choice Kinderlicious :"
click at [336, 115] on button "Create" at bounding box center [344, 120] width 17 height 10
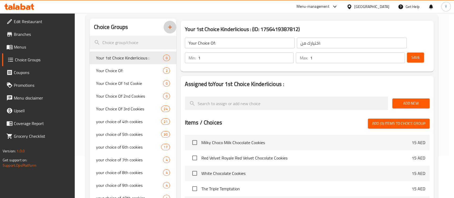
type input "Your 1st Choice Kinderlicious :"
type input "اختيارك الاول من كيندرلشوس :"
type input "0"
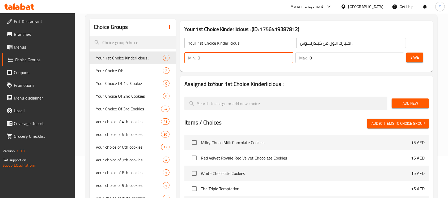
drag, startPoint x: 201, startPoint y: 55, endPoint x: 194, endPoint y: 56, distance: 7.5
click at [194, 56] on div "Min: 0 ​" at bounding box center [239, 58] width 109 height 11
type input "1"
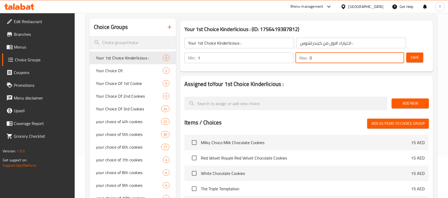
drag, startPoint x: 318, startPoint y: 56, endPoint x: 281, endPoint y: 57, distance: 37.0
click at [281, 57] on div "Min: 1 ​ Max: 0 ​" at bounding box center [294, 58] width 224 height 15
type input "1"
click at [405, 105] on span "Add New" at bounding box center [410, 103] width 29 height 7
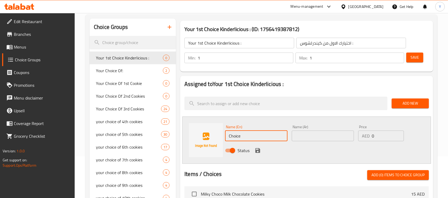
click at [244, 135] on input "Choice" at bounding box center [256, 136] width 62 height 11
paste input "M&M Chocolate Chunk"
type input "M&M Chocolate Chunk"
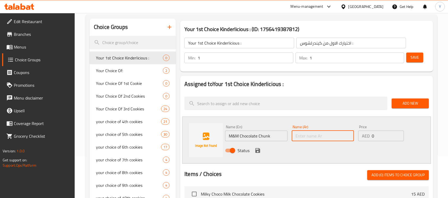
paste input "قطع شوكولاتة M&M"
drag, startPoint x: 349, startPoint y: 138, endPoint x: 341, endPoint y: 140, distance: 8.1
click at [345, 140] on input "قطع شوكولاتة M&M" at bounding box center [323, 136] width 62 height 11
drag, startPoint x: 324, startPoint y: 138, endPoint x: 337, endPoint y: 139, distance: 13.6
click at [337, 139] on input "قطع شوكولاتة M&M" at bounding box center [323, 136] width 62 height 11
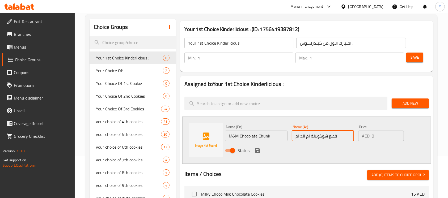
type input "قطع شوكولاتة ام اند ام"
click at [258, 154] on button "save" at bounding box center [258, 151] width 8 height 8
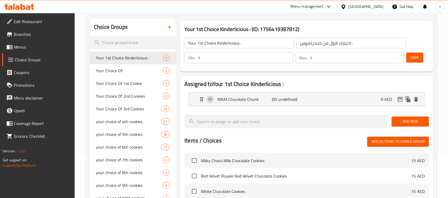
click at [401, 128] on div "Add New" at bounding box center [410, 122] width 41 height 18
click at [401, 125] on button "Add New" at bounding box center [410, 122] width 37 height 10
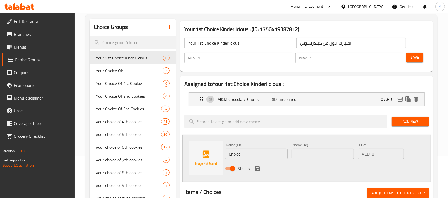
click at [244, 156] on input "Choice" at bounding box center [256, 154] width 62 height 11
paste input ".Triple Chocolate with Chocochips toppings"
type input ".Triple Chocolate with Chocochips toppings"
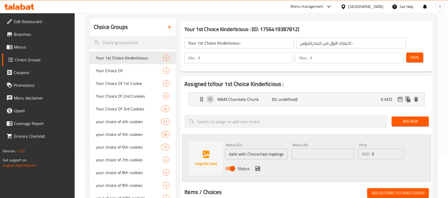
scroll to position [0, 0]
paste input ".شوكولاتة ثلاثية مع إضافات شوكولاتة شيبس"
type input ".شوكولاتة ثلاثية مع إضافات شوكولاتة شيبس"
click at [260, 164] on div "Status" at bounding box center [323, 169] width 200 height 14
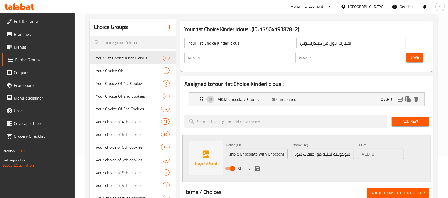
scroll to position [0, 0]
drag, startPoint x: 229, startPoint y: 156, endPoint x: 208, endPoint y: 156, distance: 21.3
click at [208, 156] on div "Name (En) .Triple Chocolate with Chocochips toppings Name (En) Name (Ar) .شوكول…" at bounding box center [306, 158] width 249 height 47
click at [208, 156] on img at bounding box center [206, 158] width 34 height 34
click at [231, 156] on input ".Triple Chocolate with Chocochips toppings" at bounding box center [256, 154] width 62 height 11
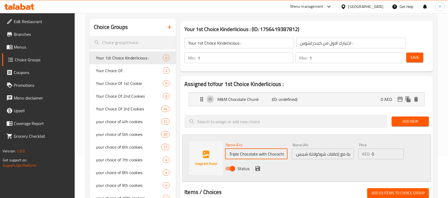
click at [233, 155] on input ".Triple Chocolate with Chocochips toppings" at bounding box center [256, 154] width 62 height 11
drag, startPoint x: 230, startPoint y: 156, endPoint x: 226, endPoint y: 156, distance: 4.5
click at [226, 156] on input ".Triple Chocolate with Chocochips toppings" at bounding box center [256, 154] width 62 height 11
type input "Triple Chocolate with Chocochips toppings"
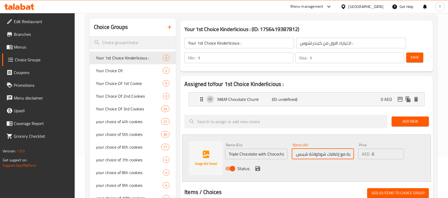
click at [297, 154] on input ".شوكولاتة ثلاثية مع إضافات شوكولاتة شيبس" at bounding box center [323, 154] width 62 height 11
type input "شوكولاتة ثلاثية مع إضافات شوكولاتة شيبس"
click at [257, 167] on icon "save" at bounding box center [258, 169] width 6 height 6
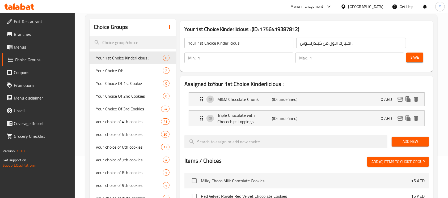
click at [401, 142] on span "Add New" at bounding box center [410, 142] width 29 height 7
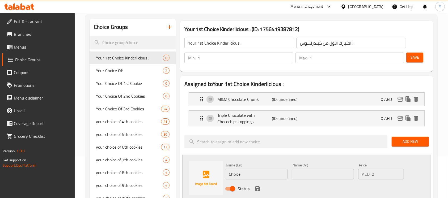
click at [241, 174] on input "Choice" at bounding box center [256, 174] width 62 height 11
paste input "Biscoff Bliss"
type input "Biscoff Bliss"
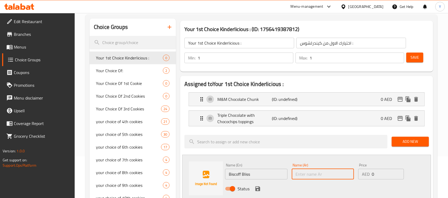
paste input "بسكوف بليس"
type input "بسكوف بليس"
click at [260, 189] on icon "save" at bounding box center [258, 189] width 6 height 6
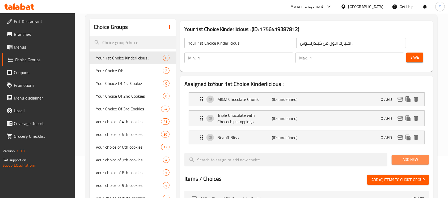
click at [403, 158] on span "Add New" at bounding box center [410, 160] width 29 height 7
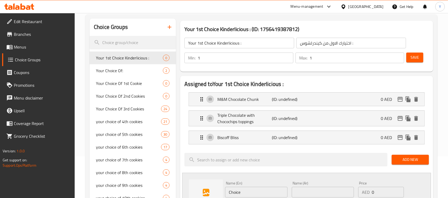
click at [248, 192] on input "Choice" at bounding box center [256, 192] width 62 height 11
paste input "Loaded & Toasted Peanut"
type input "Loaded & Toasted Peanut"
paste input "الفول السوداني المحمص والمحمل"
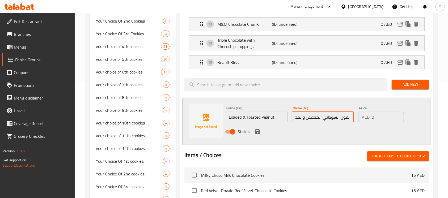
scroll to position [127, 0]
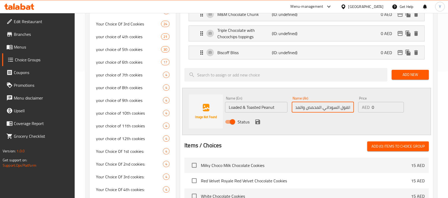
type input "الفول السوداني المحمص والمحمل"
click at [261, 120] on button "save" at bounding box center [258, 122] width 8 height 8
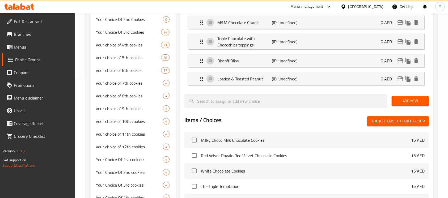
scroll to position [0, 0]
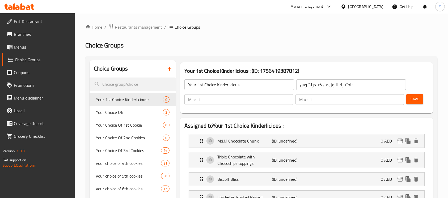
click at [421, 99] on button "Save" at bounding box center [415, 99] width 17 height 10
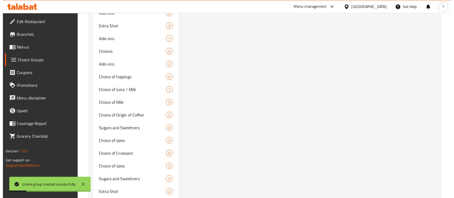
scroll to position [532, 0]
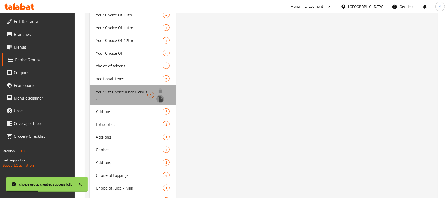
click at [159, 98] on icon "duplicate" at bounding box center [160, 99] width 5 height 6
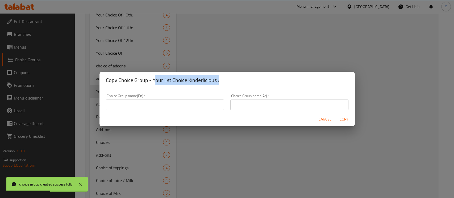
drag, startPoint x: 153, startPoint y: 81, endPoint x: 228, endPoint y: 88, distance: 75.6
click at [228, 88] on div "Copy Choice Group - Your 1st Choice Kinderlicious :" at bounding box center [226, 80] width 255 height 17
click at [150, 83] on h2 "Copy Choice Group - Your 1st Choice Kinderlicious :" at bounding box center [227, 80] width 243 height 9
drag, startPoint x: 152, startPoint y: 82, endPoint x: 230, endPoint y: 89, distance: 79.0
click at [230, 89] on div "Copy Choice Group - Your 1st Choice Kinderlicious : Choice Group name(En)   * C…" at bounding box center [226, 99] width 255 height 55
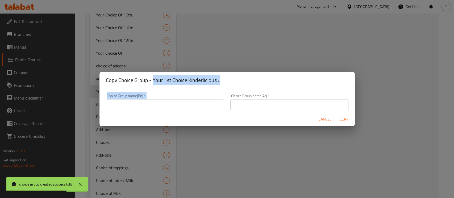
click at [228, 89] on div "Choice Group name(En)   * Choice Group name(En) * Choice Group name(Ar)   * Cho…" at bounding box center [226, 101] width 255 height 24
drag, startPoint x: 151, startPoint y: 81, endPoint x: 223, endPoint y: 80, distance: 72.1
click at [223, 80] on h2 "Copy Choice Group - Your 1st Choice Kinderlicious :" at bounding box center [227, 80] width 243 height 9
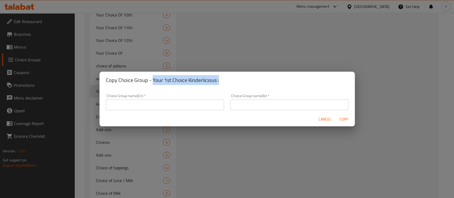
copy h2 "Your 1st Choice Kinderlicious :"
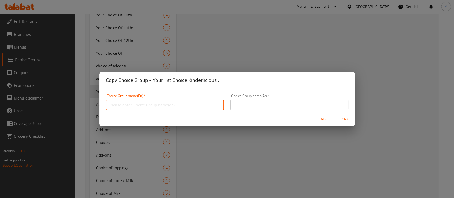
paste input "Your 1st Choice Kinderlicious :"
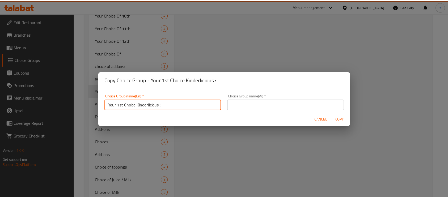
scroll to position [1, 0]
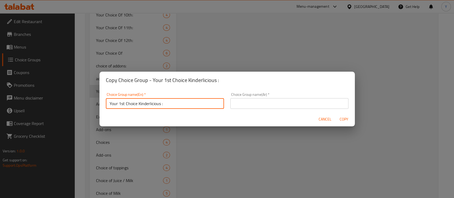
drag, startPoint x: 119, startPoint y: 105, endPoint x: 125, endPoint y: 106, distance: 5.9
click at [125, 106] on input "Your 1st Choice Kinderlicious :" at bounding box center [165, 103] width 118 height 11
type input "Your 2nd Choice Kinderlicious :"
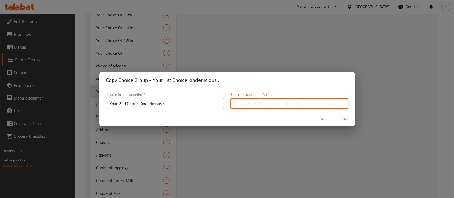
click at [263, 101] on input "text" at bounding box center [289, 103] width 118 height 11
paste input "كيندرلشوس"
type input "اختيارك التاني من كيندرلشوس :"
click at [336, 115] on button "Copy" at bounding box center [344, 120] width 17 height 10
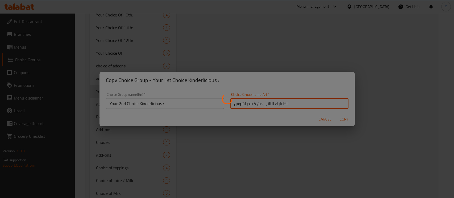
type input "Your 2nd Choice Kinderlicious :"
type input "اختيارك التاني من كيندرلشوس :"
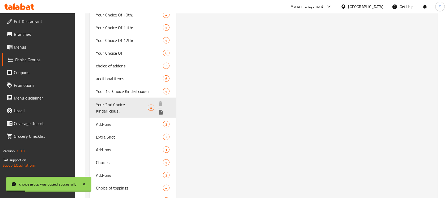
click at [160, 112] on icon "duplicate" at bounding box center [160, 112] width 5 height 6
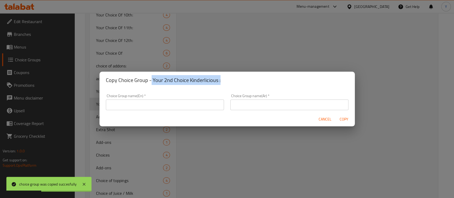
drag, startPoint x: 150, startPoint y: 80, endPoint x: 239, endPoint y: 78, distance: 88.6
click at [239, 78] on h2 "Copy Choice Group - Your 2nd Choice Kinderlicious :" at bounding box center [227, 80] width 243 height 9
copy h2 "Your 2nd Choice Kinderlicious :"
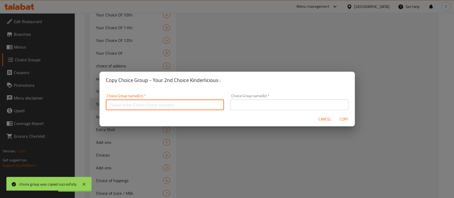
paste input "Your 2nd Choice Kinderlicious :"
click at [246, 107] on input "text" at bounding box center [289, 105] width 118 height 11
click at [122, 105] on input "Your 2nd Choice Kinderlicious :" at bounding box center [165, 105] width 118 height 11
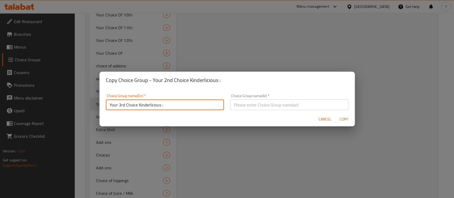
type input "Your 3rd Choice Kinderlicious :"
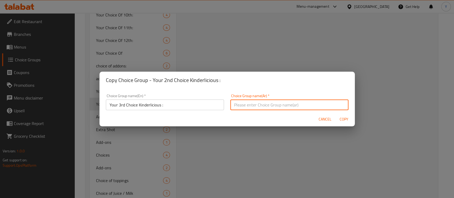
click at [328, 106] on input "text" at bounding box center [289, 105] width 118 height 11
paste input "كيندرلشوس"
type input "اختيارك الثالث من كيندرلشوس :"
click at [336, 115] on button "Copy" at bounding box center [344, 120] width 17 height 10
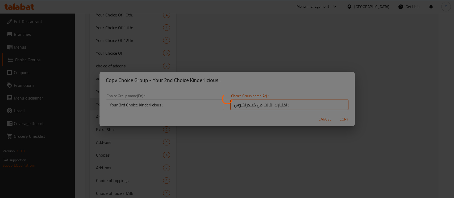
type input "Your 3rd Choice Kinderlicious :"
type input "اختيارك الثالث من كيندرلشوس :"
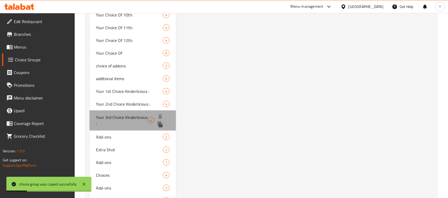
click at [165, 122] on div at bounding box center [163, 121] width 15 height 16
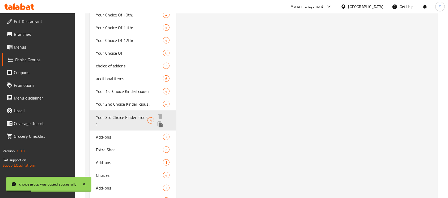
click at [161, 124] on icon "duplicate" at bounding box center [160, 125] width 6 height 6
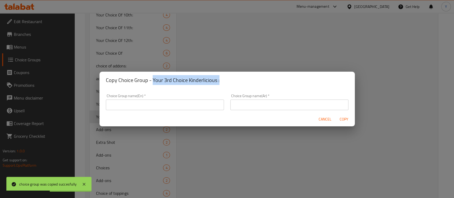
drag, startPoint x: 151, startPoint y: 79, endPoint x: 221, endPoint y: 79, distance: 69.9
click at [221, 79] on h2 "Copy Choice Group - Your 3rd Choice Kinderlicious :" at bounding box center [227, 80] width 243 height 9
copy h2 "Your 3rd Choice Kinderlicious :"
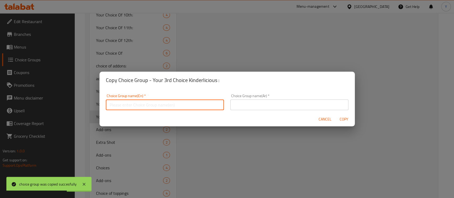
paste input "Your 3rd Choice Kinderlicious :"
click at [121, 106] on input "Your 3rd Choice Kinderlicious :" at bounding box center [165, 105] width 118 height 11
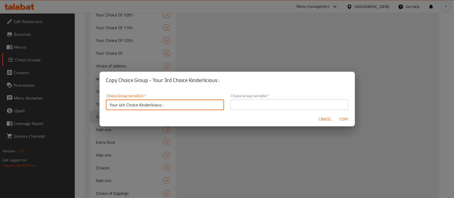
type input "Your 4th Choice Kinderlicious :"
drag, startPoint x: 240, startPoint y: 107, endPoint x: 267, endPoint y: 110, distance: 26.7
click at [241, 107] on input "text" at bounding box center [289, 105] width 118 height 11
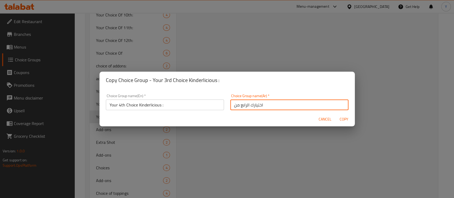
paste input "كيندرلشوس"
type input "اختيارك الرابع من كيندرلشوس :"
click at [336, 115] on button "Copy" at bounding box center [344, 120] width 17 height 10
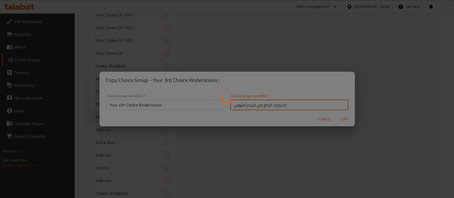
type input "Your 4th Choice Kinderlicious :"
type input "اختيارك الرابع من كيندرلشوس :"
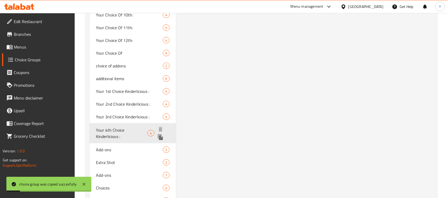
click at [160, 139] on icon "duplicate" at bounding box center [160, 138] width 5 height 6
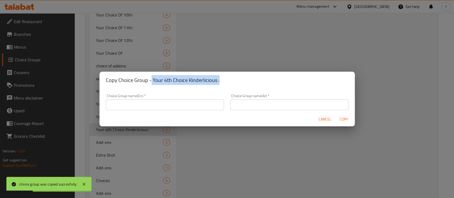
drag, startPoint x: 164, startPoint y: 82, endPoint x: 247, endPoint y: 82, distance: 83.2
click at [247, 82] on h2 "Copy Choice Group - Your 4th Choice Kinderlicious :" at bounding box center [227, 80] width 243 height 9
copy h2 "Your 4th Choice Kinderlicious :"
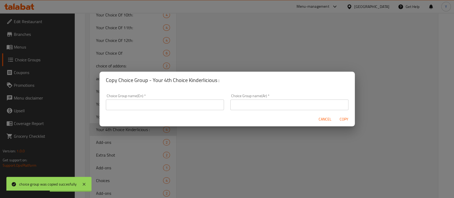
drag, startPoint x: 191, startPoint y: 99, endPoint x: 173, endPoint y: 103, distance: 18.8
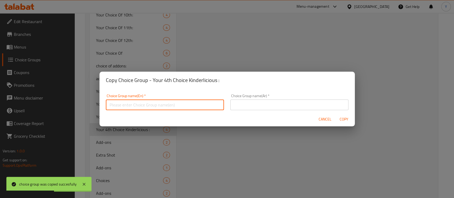
paste input "Your 4th Choice Kinderlicious :"
click at [119, 106] on input "Your 4th Choice Kinderlicious :" at bounding box center [165, 105] width 118 height 11
type input "Your 5th Choice Kinderlicious :"
click at [255, 108] on input "text" at bounding box center [289, 105] width 118 height 11
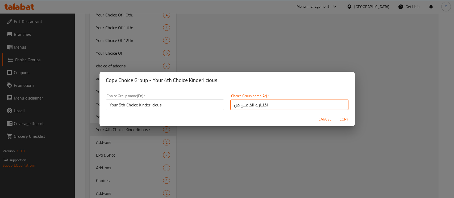
paste input "كيندرلشوس"
type input "اختيارك الخامس من كيندرلشوس:"
click at [336, 115] on button "Copy" at bounding box center [344, 120] width 17 height 10
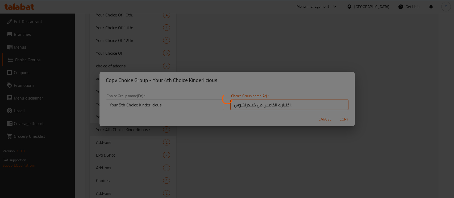
type input "Your 5th Choice Kinderlicious :"
type input "اختيارك الخامس من كيندرلشوس:"
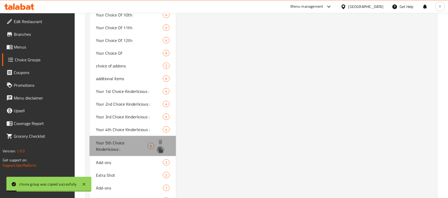
click at [160, 151] on icon "duplicate" at bounding box center [160, 150] width 5 height 6
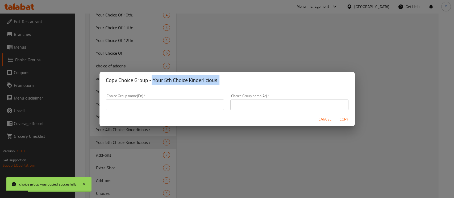
drag, startPoint x: 151, startPoint y: 81, endPoint x: 258, endPoint y: 82, distance: 107.4
click at [258, 82] on h2 "Copy Choice Group - Your 5th Choice Kinderlicious :" at bounding box center [227, 80] width 243 height 9
copy h2 "Your 5th Choice Kinderlicious :"
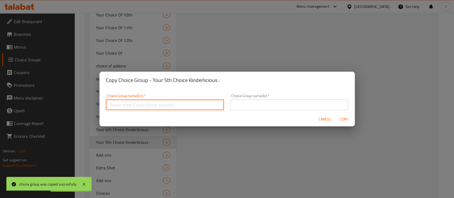
paste input "Your 5th Choice Kinderlicious :"
click at [121, 106] on input "Your 5th Choice Kinderlicious :" at bounding box center [165, 105] width 118 height 11
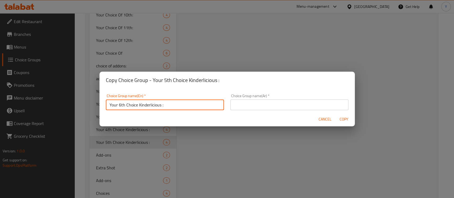
type input "Your 6th Choice Kinderlicious :"
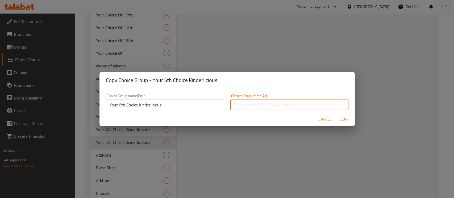
click at [332, 103] on input "text" at bounding box center [289, 105] width 118 height 11
paste input "كيندرلشوس"
type input "اختيارك السادس من كيندرلشوس:"
click at [336, 115] on button "Copy" at bounding box center [344, 120] width 17 height 10
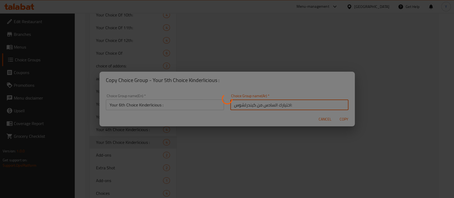
type input "Your 6th Choice Kinderlicious :"
type input "اختيارك السادس من كيندرلشوس:"
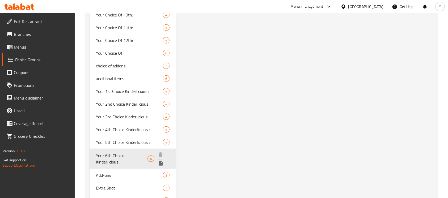
click at [160, 163] on icon "duplicate" at bounding box center [160, 163] width 5 height 6
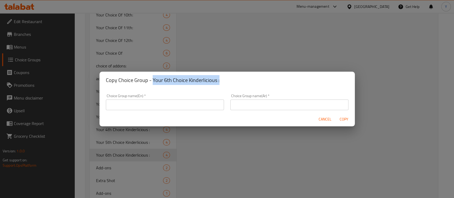
drag, startPoint x: 152, startPoint y: 80, endPoint x: 211, endPoint y: 80, distance: 59.0
click at [252, 80] on h2 "Copy Choice Group - Your 6th Choice Kinderlicious :" at bounding box center [227, 80] width 243 height 9
copy h2 "Your 6th Choice Kinderlicious :"
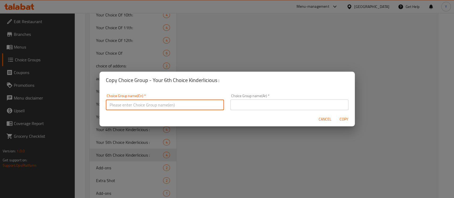
paste input "Your 6th Choice Kinderlicious :"
click at [119, 107] on input "Your 6th Choice Kinderlicious :" at bounding box center [165, 105] width 118 height 11
type input "Your 7th Choice Kinderlicious :"
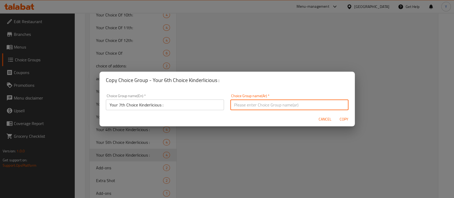
click at [277, 105] on input "text" at bounding box center [289, 105] width 118 height 11
paste input "كيندرلشوس"
type input "اختيارك السابع من كيندرلشوس :"
click at [336, 115] on button "Copy" at bounding box center [344, 120] width 17 height 10
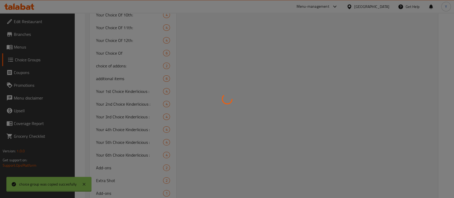
type input "Your 7th Choice Kinderlicious :"
type input "اختيارك السابع من كيندرلشوس :"
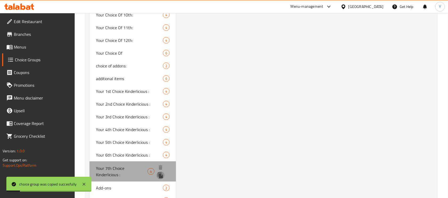
click at [162, 176] on icon "duplicate" at bounding box center [160, 176] width 5 height 6
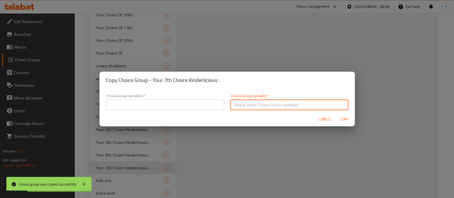
click at [253, 103] on input "text" at bounding box center [289, 105] width 118 height 11
paste input "كيندرلشوس"
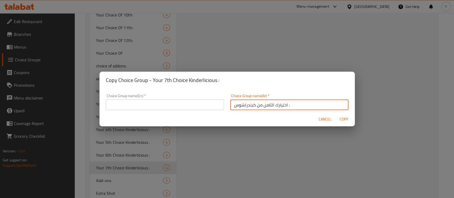
type input "اختيارك الثامن من كيندرلشوس :"
click at [178, 106] on input "text" at bounding box center [165, 105] width 118 height 11
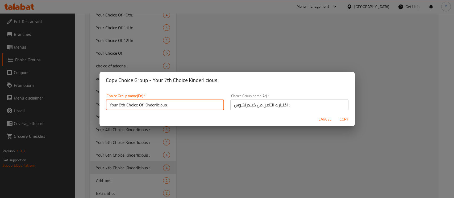
type input "Your 8th Choice Of Kinderlicious:"
click at [336, 115] on button "Copy" at bounding box center [344, 120] width 17 height 10
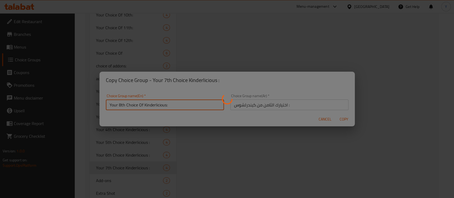
type input "Your 8th Choice Of Kinderlicious:"
type input "اختيارك الثامن من كيندرلشوس :"
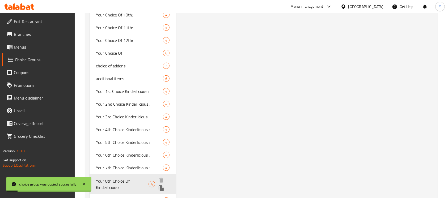
click at [162, 186] on icon "duplicate" at bounding box center [161, 188] width 6 height 6
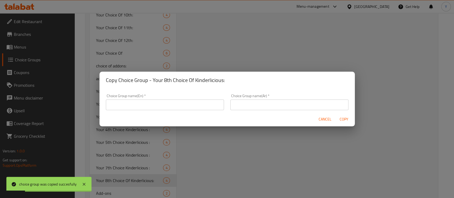
drag, startPoint x: 251, startPoint y: 105, endPoint x: 285, endPoint y: 105, distance: 34.6
click at [251, 105] on input "text" at bounding box center [289, 105] width 118 height 11
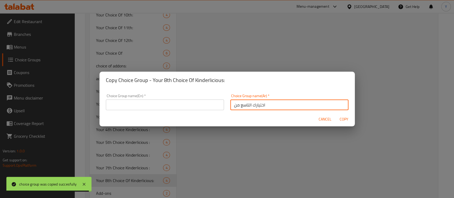
paste input "كيندرلشوس"
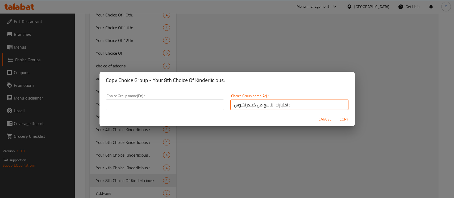
type input "اختيارك التاسع من كيندرلشوس :"
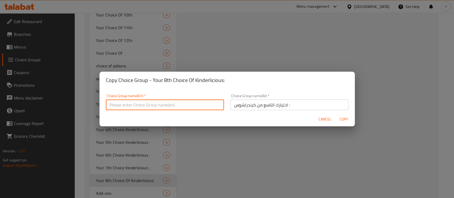
click at [194, 106] on input "text" at bounding box center [165, 105] width 118 height 11
type input "Your 9th Choice Of Kinderlicious:"
click at [336, 115] on button "Copy" at bounding box center [344, 120] width 17 height 10
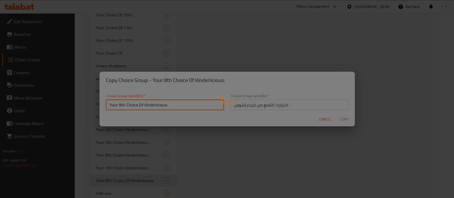
type input "Your 9th Choice Of Kinderlicious:"
type input "اختيارك التاسع من كيندرلشوس :"
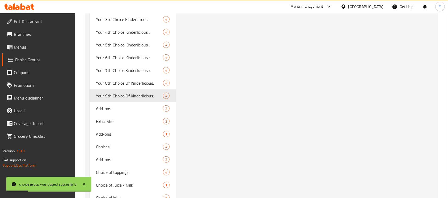
scroll to position [639, 0]
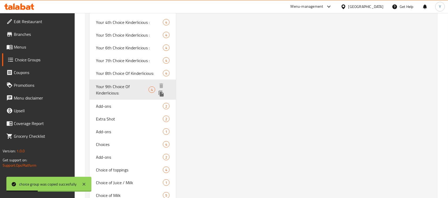
click at [164, 91] on icon "duplicate" at bounding box center [161, 94] width 6 height 6
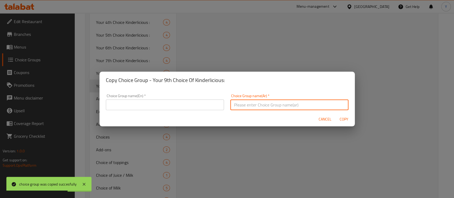
drag, startPoint x: 262, startPoint y: 104, endPoint x: 251, endPoint y: 104, distance: 10.9
click at [251, 104] on input "text" at bounding box center [289, 105] width 118 height 11
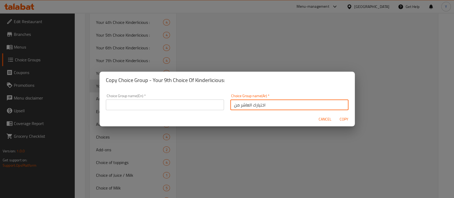
paste input "كيندرلشوس"
type input "اختيارك العاشر من كيندرلشوس :"
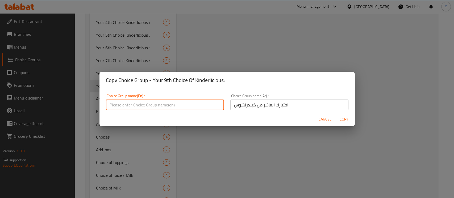
click at [214, 102] on input "text" at bounding box center [165, 105] width 118 height 11
type input "Your 10th Choice Of Kinderlicious:"
click at [336, 115] on button "Copy" at bounding box center [344, 120] width 17 height 10
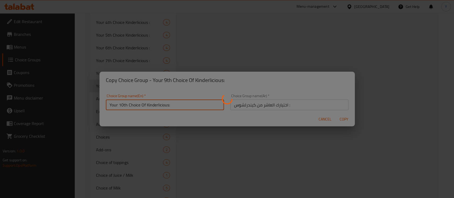
type input "Your 10th Choice Of Kinderlicious:"
type input "اختيارك العاشر من كيندرلشوس :"
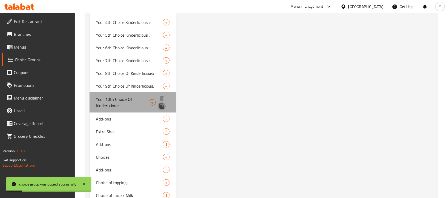
click at [161, 104] on icon "duplicate" at bounding box center [162, 106] width 6 height 6
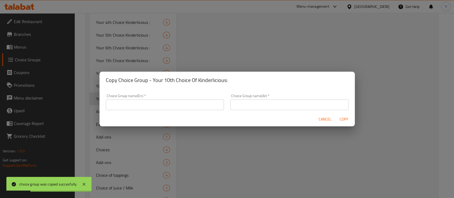
click at [244, 101] on input "text" at bounding box center [289, 105] width 118 height 11
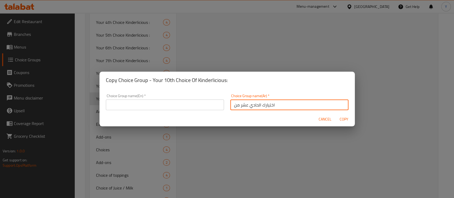
paste input "كيندرلشوس"
type input "اختيارك الحادي عشر من كيندرلشوس :"
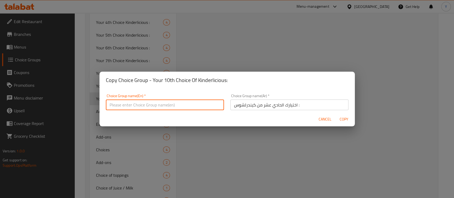
click at [201, 104] on input "text" at bounding box center [165, 105] width 118 height 11
type input "Your 11th Choice Of Kinderlicious:"
click at [336, 115] on button "Copy" at bounding box center [344, 120] width 17 height 10
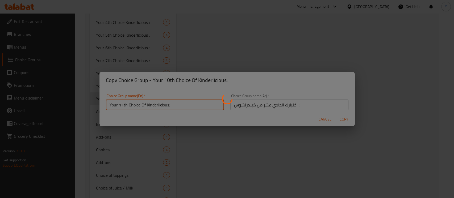
type input "Your 11th Choice Of Kinderlicious:"
type input "اختيارك الحادي عشر من كيندرلشوس :"
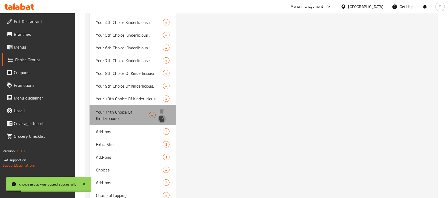
click at [161, 118] on icon "duplicate" at bounding box center [161, 119] width 5 height 6
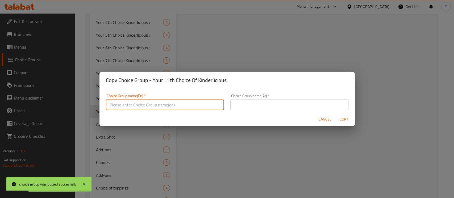
click at [169, 102] on input "text" at bounding box center [165, 105] width 118 height 11
drag, startPoint x: 259, startPoint y: 104, endPoint x: 264, endPoint y: 104, distance: 5.3
click at [259, 104] on input "text" at bounding box center [289, 105] width 118 height 11
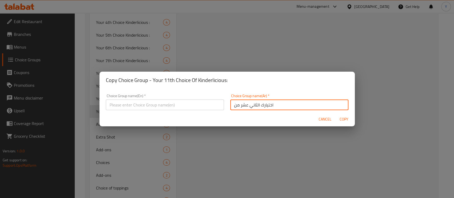
paste input "كيندرلشوس"
type input "اختيارك الثاني عشر من كيندرلشوس :"
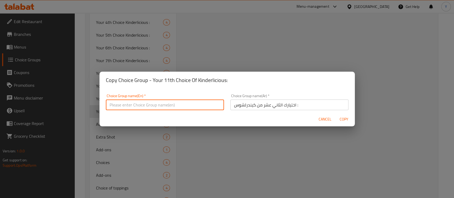
click at [198, 102] on input "text" at bounding box center [165, 105] width 118 height 11
type input "Your 12th Choice Of Kinderlicious:"
click at [336, 115] on button "Copy" at bounding box center [344, 120] width 17 height 10
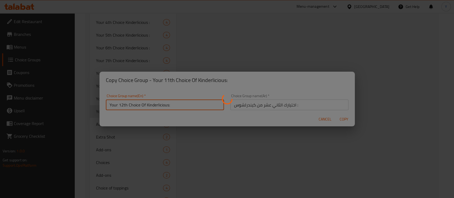
type input "Your 12th Choice Of Kinderlicious:"
type input "اختيارك الثاني عشر من كيندرلشوس :"
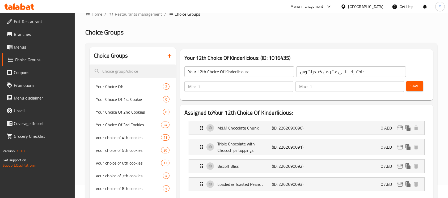
scroll to position [0, 0]
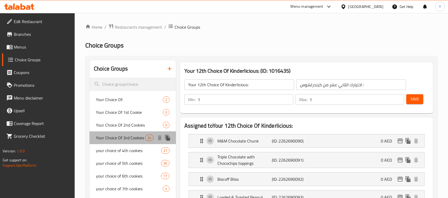
click at [108, 133] on div "Your Choice Of 3rd Cookies 24" at bounding box center [133, 138] width 86 height 13
type input "Your Choice Of 3rd Cookies"
type input "اختيارك من الكوكيز الثالثة"
type input "0"
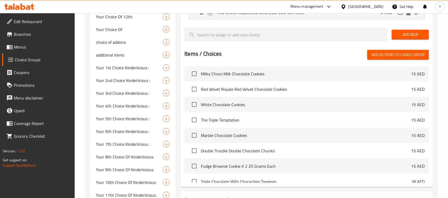
scroll to position [571, 0]
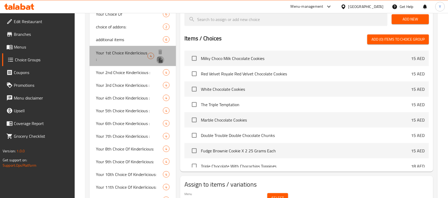
click at [160, 60] on icon "duplicate" at bounding box center [160, 60] width 5 height 6
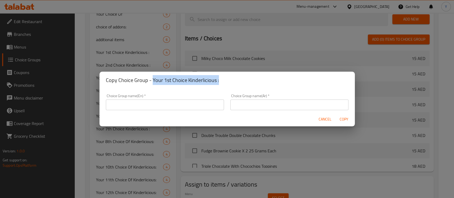
drag, startPoint x: 151, startPoint y: 82, endPoint x: 226, endPoint y: 82, distance: 74.5
click at [226, 82] on h2 "Copy Choice Group - Your 1st Choice Kinderlicious :" at bounding box center [227, 80] width 243 height 9
copy h2 "Your 1st Choice Kinderlicious :"
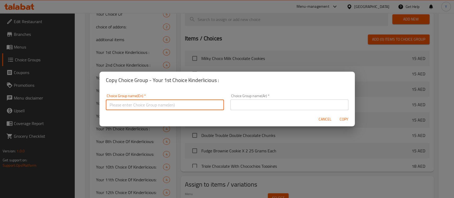
paste input "Your 1st Choice Kinderlicious :"
click at [140, 106] on input "Your 1st Choice Kinderlicious :" at bounding box center [165, 105] width 118 height 11
type input "Your 1st Choice Of Amesterdam Cookies:"
click at [190, 108] on input "Your 1st Choice Of Amesterdam Cookies:" at bounding box center [165, 105] width 118 height 11
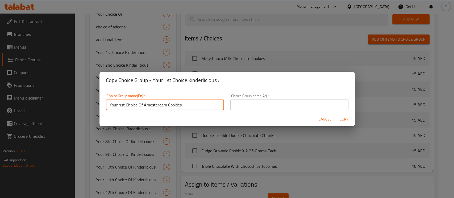
click at [190, 108] on input "Your 1st Choice Of Amesterdam Cookies:" at bounding box center [165, 105] width 118 height 11
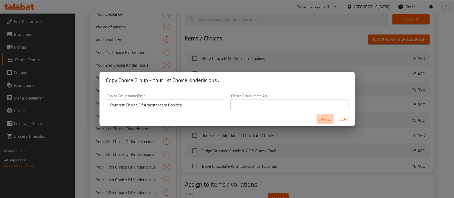
click at [327, 117] on span "Cancel" at bounding box center [325, 119] width 13 height 7
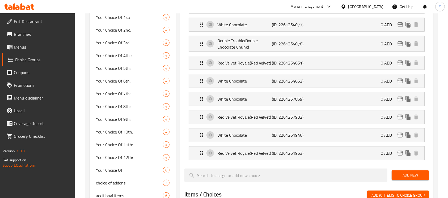
scroll to position [410, 0]
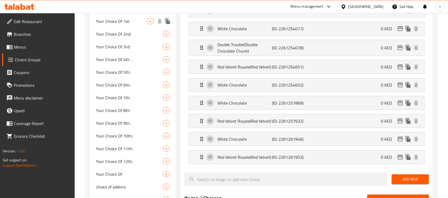
click at [120, 24] on span "Your Choice Of 1st:" at bounding box center [121, 21] width 51 height 6
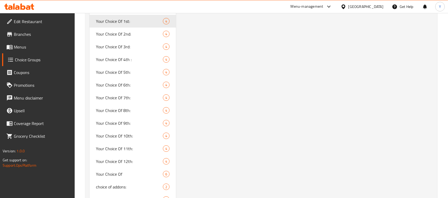
type input "Your Choice Of 1st:"
type input "اختيارك الأول:"
type input "1"
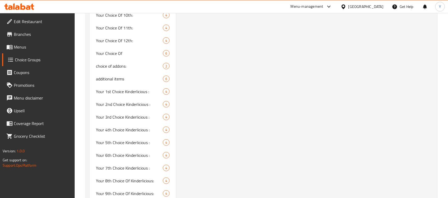
scroll to position [558, 0]
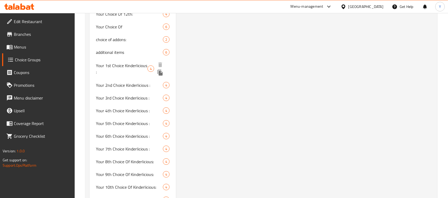
drag, startPoint x: 130, startPoint y: 64, endPoint x: 150, endPoint y: 109, distance: 49.1
click at [130, 64] on span "Your 1st Choice Kinderlicious :" at bounding box center [122, 68] width 52 height 13
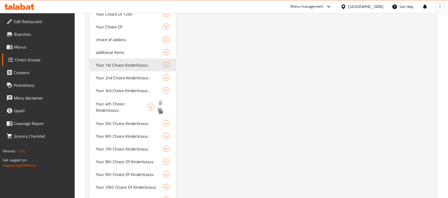
type input "Your 1st Choice Kinderlicious :"
type input "اختيارك الاول من كيندرلشوس :"
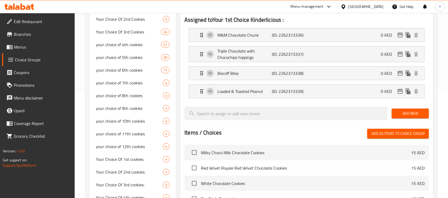
scroll to position [5, 0]
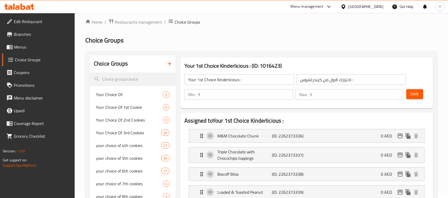
click at [222, 80] on input "Your 1st Choice Kinderlicious :" at bounding box center [240, 79] width 110 height 11
type input "Your 1st Choice Of Box:"
click at [306, 82] on input "اختيارك الاول من كيندرلشوس :" at bounding box center [352, 79] width 110 height 11
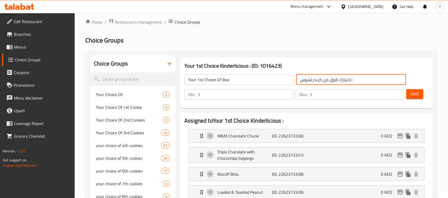
click at [322, 81] on input "اختيارك الاول من كيندرلشوس :" at bounding box center [352, 79] width 110 height 11
drag, startPoint x: 321, startPoint y: 81, endPoint x: 286, endPoint y: 81, distance: 35.1
click at [286, 81] on div "Your 1st Choice Of Box: ​ اختيارك الاول من كيندرلشوس : ​" at bounding box center [295, 79] width 228 height 17
click at [299, 80] on input "اختيارك الاول من كيندرلشوس :" at bounding box center [352, 79] width 110 height 11
click at [352, 84] on input "اختيارك الاول من كيندرلشوس :" at bounding box center [352, 79] width 110 height 11
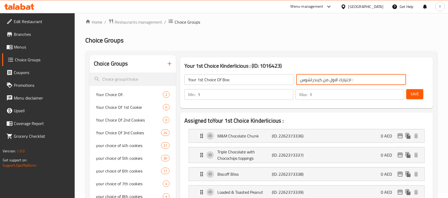
click at [314, 80] on input "اختيارك الاول من كيندرلشوس :" at bounding box center [352, 79] width 110 height 11
type input "اختيارك الاول من البوكس:"
click at [406, 92] on div "Save" at bounding box center [416, 94] width 20 height 13
click at [418, 91] on span "Save" at bounding box center [415, 94] width 9 height 7
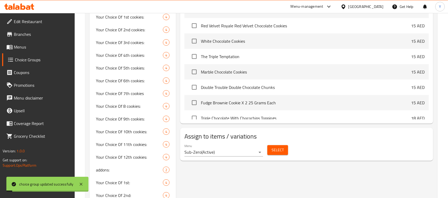
scroll to position [605, 0]
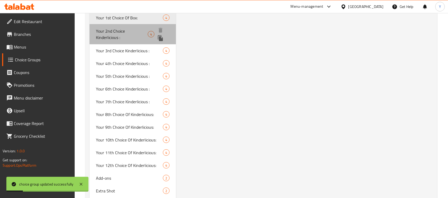
click at [134, 34] on span "Your 2nd Choice Kinderlicious :" at bounding box center [122, 34] width 52 height 13
type input "Your 2nd Choice Kinderlicious :"
type input "اختيارك التاني من كيندرلشوس :"
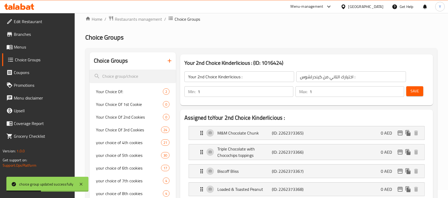
scroll to position [0, 0]
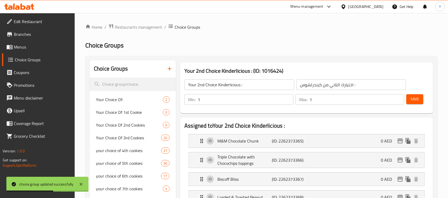
click at [221, 86] on input "Your 2nd Choice Kinderlicious :" at bounding box center [240, 85] width 110 height 11
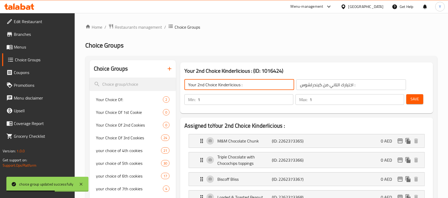
click at [221, 86] on input "Your 2nd Choice Kinderlicious :" at bounding box center [240, 85] width 110 height 11
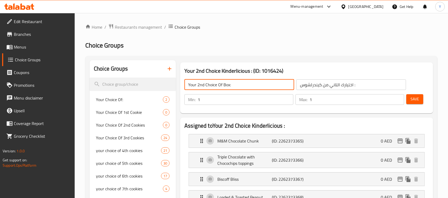
type input "Your 2nd Choice Of Box:"
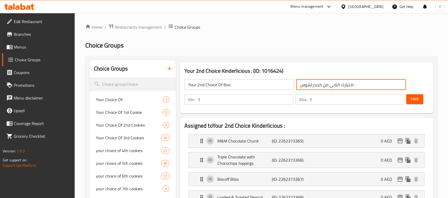
drag, startPoint x: 322, startPoint y: 86, endPoint x: 298, endPoint y: 89, distance: 24.4
click at [298, 89] on input "اختيارك التاني من كيندرلشوس :" at bounding box center [352, 85] width 110 height 11
type input "اختيارك التاني من البوكس :"
click at [420, 100] on button "Save" at bounding box center [415, 99] width 17 height 10
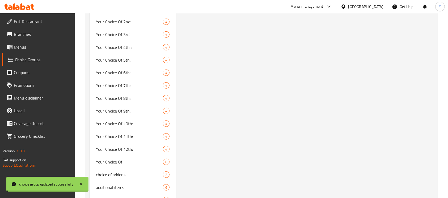
scroll to position [531, 0]
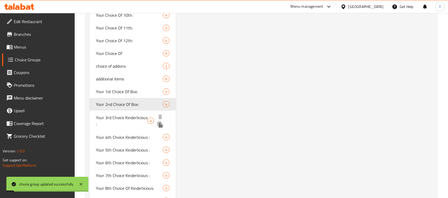
click at [143, 118] on span "Your 3rd Choice Kinderlicious :" at bounding box center [122, 121] width 52 height 13
type input "Your 3rd Choice Kinderlicious :"
type input "اختيارك الثالث من كيندرلشوس :"
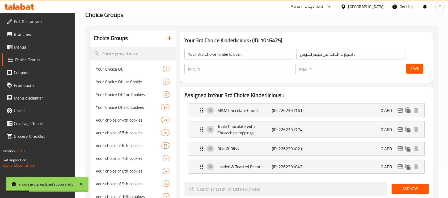
scroll to position [6, 0]
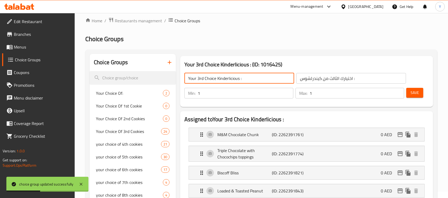
click at [233, 78] on input "Your 3rd Choice Kinderlicious :" at bounding box center [240, 78] width 110 height 11
type input "Your 3rd Choice Of Box:"
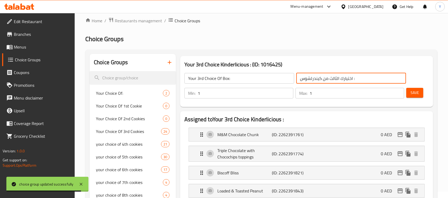
click at [315, 80] on input "اختيارك الثالث من كيندرلشوس :" at bounding box center [352, 78] width 110 height 11
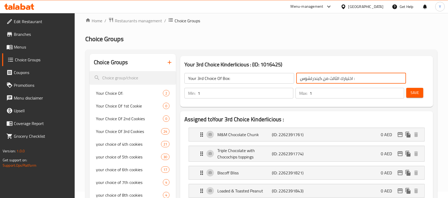
drag, startPoint x: 322, startPoint y: 79, endPoint x: 297, endPoint y: 76, distance: 24.9
click at [297, 76] on input "اختيارك الثالث من كيندرلشوس :" at bounding box center [352, 78] width 110 height 11
type input "اختيارك الثالث من البوكس :"
click at [407, 95] on button "Save" at bounding box center [415, 93] width 17 height 10
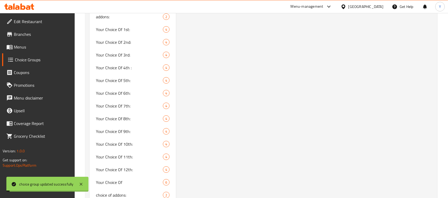
scroll to position [632, 0]
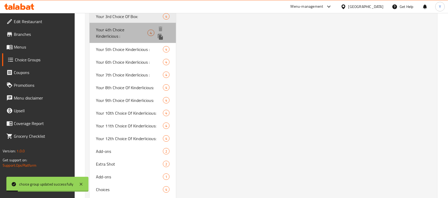
click at [130, 34] on span "Your 4th Choice Kinderlicious :" at bounding box center [122, 33] width 52 height 13
type input "Your 4th Choice Kinderlicious :"
type input "اختيارك الرابع من كيندرلشوس :"
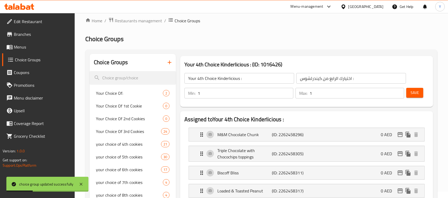
scroll to position [0, 0]
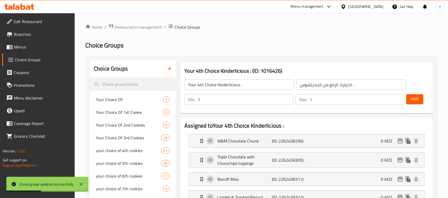
click at [229, 86] on input "Your 4th Choice Kinderlicious :" at bounding box center [240, 85] width 110 height 11
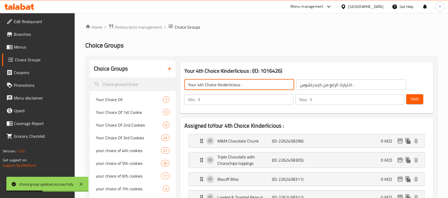
click at [229, 86] on input "Your 4th Choice Kinderlicious :" at bounding box center [240, 85] width 110 height 11
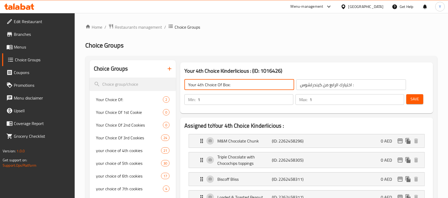
type input "Your 4th Choice Of Box:"
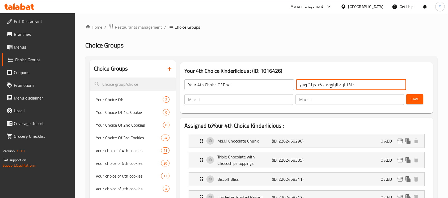
drag, startPoint x: 322, startPoint y: 87, endPoint x: 291, endPoint y: 85, distance: 30.7
click at [291, 85] on div "Your 4th Choice Of Box: ​ اختيارك الرابع من كيندرلشوس : ​" at bounding box center [295, 84] width 228 height 17
type input "اختيارك الرابع من البوكس :"
click at [415, 103] on button "Save" at bounding box center [415, 99] width 17 height 10
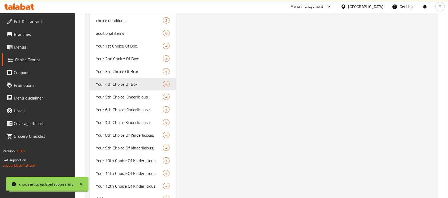
scroll to position [581, 0]
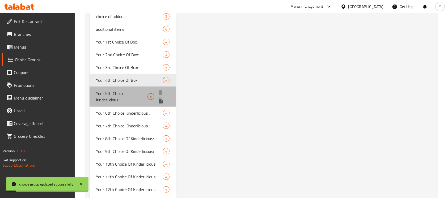
click at [113, 93] on span "Your 5th Choice Kinderlicious :" at bounding box center [122, 96] width 52 height 13
type input "Your 5th Choice Kinderlicious :"
type input "اختيارك الخامس من كيندرلشوس:"
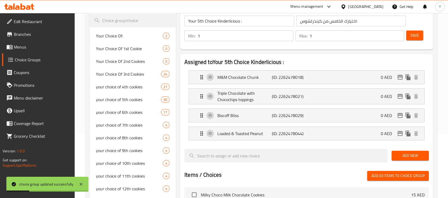
scroll to position [56, 0]
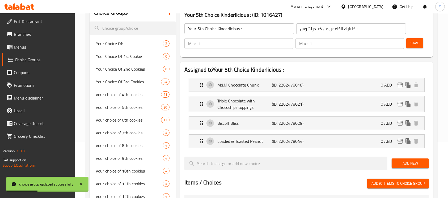
click at [228, 27] on input "Your 5th Choice Kinderlicious :" at bounding box center [240, 28] width 110 height 11
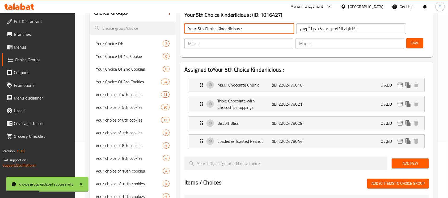
click at [228, 27] on input "Your 5th Choice Kinderlicious :" at bounding box center [240, 28] width 110 height 11
type input "Your 5th Choice Of Box:"
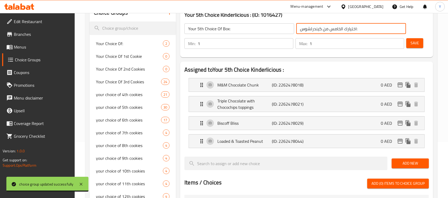
drag, startPoint x: 322, startPoint y: 31, endPoint x: 315, endPoint y: 36, distance: 8.2
click at [284, 31] on div "Your 5th Choice Of Box: ​ اختيارك الخامس من كيندرلشوس: ​" at bounding box center [295, 28] width 228 height 17
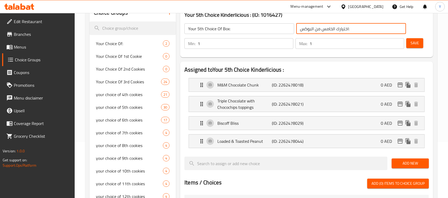
type input "اختيارك الخامس من البوكس:"
click at [418, 43] on span "Save" at bounding box center [415, 43] width 9 height 7
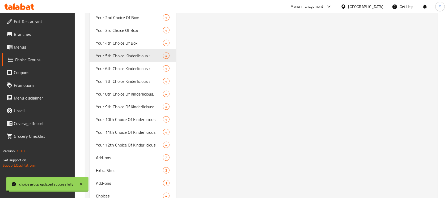
scroll to position [621, 0]
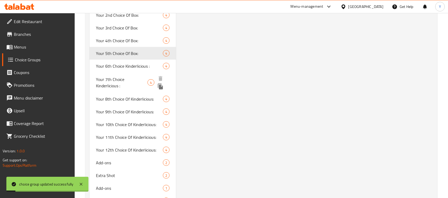
click at [124, 69] on span "Your 6th Choice Kinderlicious :" at bounding box center [129, 66] width 67 height 6
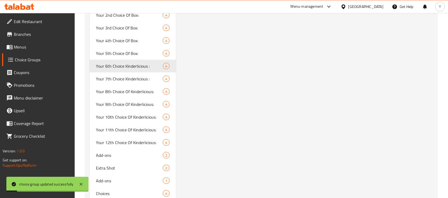
type input "Your 6th Choice Kinderlicious :"
type input "اختيارك السادس من كيندرلشوس:"
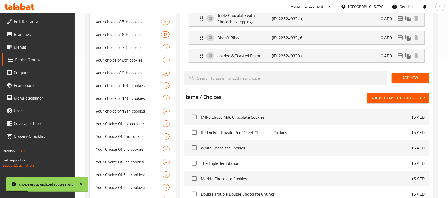
scroll to position [0, 0]
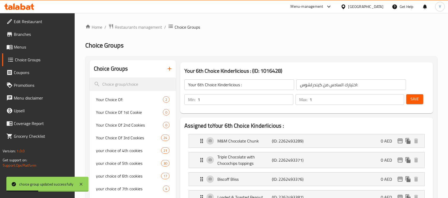
click at [233, 90] on div "Your 6th Choice Kinderlicious : ​" at bounding box center [239, 84] width 112 height 13
click at [231, 85] on input "Your 6th Choice Kinderlicious :" at bounding box center [240, 85] width 110 height 11
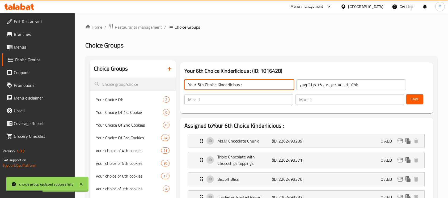
click at [231, 85] on input "Your 6th Choice Kinderlicious :" at bounding box center [240, 85] width 110 height 11
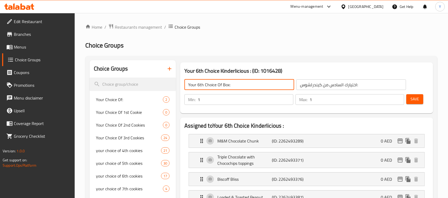
type input "Your 6th Choice Of Box:"
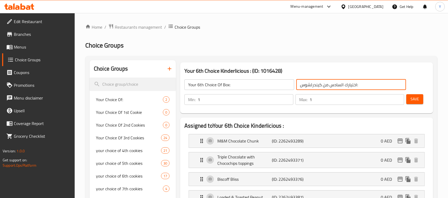
drag, startPoint x: 322, startPoint y: 85, endPoint x: 291, endPoint y: 85, distance: 30.6
click at [291, 85] on div "Your 6th Choice Of Box: ​ اختيارك السادس من كيندرلشوس: ​" at bounding box center [295, 84] width 228 height 17
type input "اختيارك السادس من البوكس:"
click at [413, 98] on span "Save" at bounding box center [415, 99] width 9 height 7
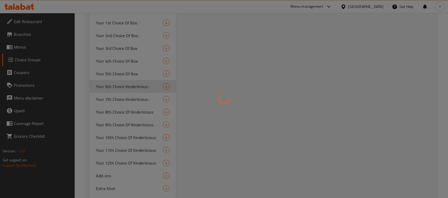
scroll to position [613, 0]
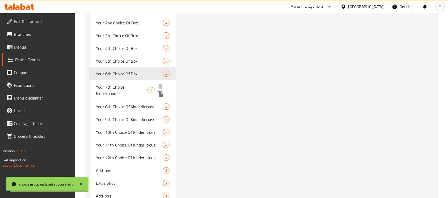
click at [144, 87] on span "Your 7th Choice Kinderlicious :" at bounding box center [122, 90] width 52 height 13
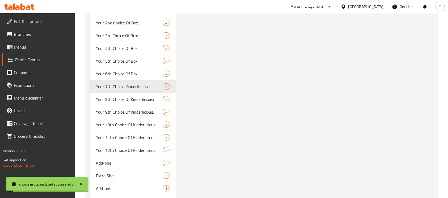
type input "Your 7th Choice Kinderlicious :"
type input "اختيارك السابع من كيندرلشوس :"
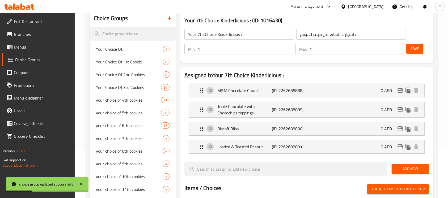
scroll to position [0, 0]
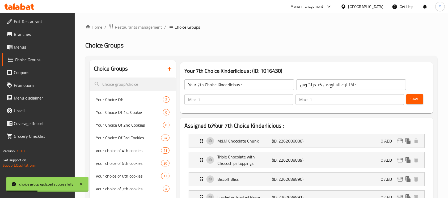
click at [218, 86] on input "Your 7th Choice Kinderlicious :" at bounding box center [240, 85] width 110 height 11
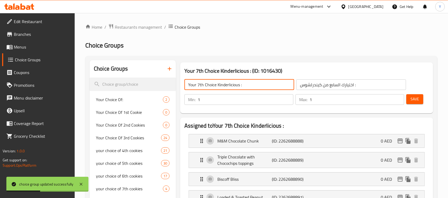
click at [218, 86] on input "Your 7th Choice Kinderlicious :" at bounding box center [240, 85] width 110 height 11
type input "Your 7th Choice Of Box:"
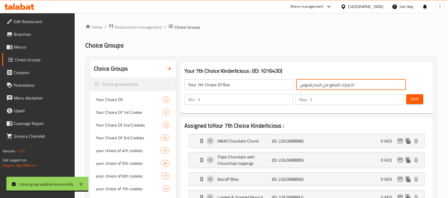
drag, startPoint x: 322, startPoint y: 86, endPoint x: 273, endPoint y: 82, distance: 48.5
click at [273, 82] on div "Your 7th Choice Of Box: ​ اختيارك السابع من كيندرلشوس : ​" at bounding box center [295, 84] width 228 height 17
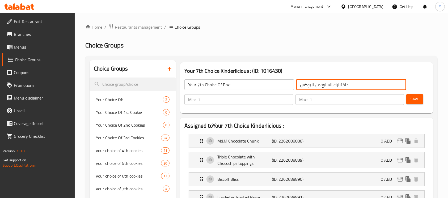
type input "اختيارك السابع من البوكس :"
click at [419, 96] on button "Save" at bounding box center [415, 99] width 17 height 10
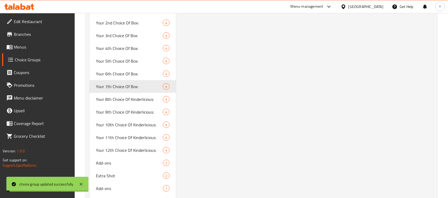
scroll to position [623, 0]
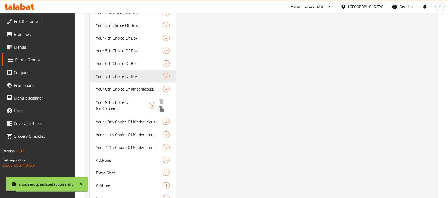
click at [125, 97] on div "Your 9th Choice Of Kinderlicious: 4" at bounding box center [133, 105] width 86 height 20
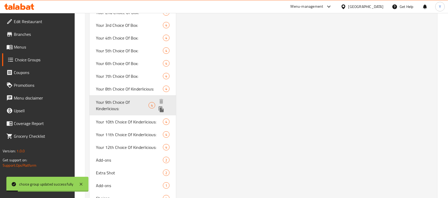
type input "Your 9th Choice Of Kinderlicious:"
type input "اختيارك التاسع من كيندرلشوس :"
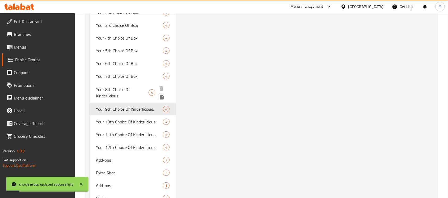
click at [120, 92] on span "Your 8th Choice Of Kinderlicious:" at bounding box center [122, 92] width 53 height 13
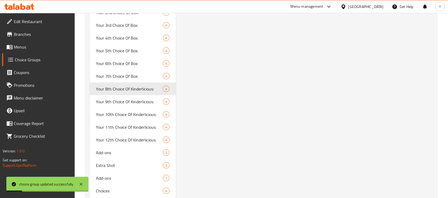
type input "Your 8th Choice Of Kinderlicious:"
type input "اختيارك الثامن من كيندرلشوس :"
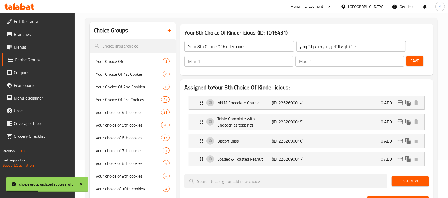
scroll to position [31, 0]
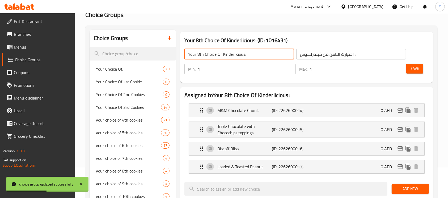
click at [233, 54] on input "Your 8th Choice Of Kinderlicious:" at bounding box center [240, 54] width 110 height 11
click at [319, 55] on input "اختيارك الثامن من كيندرلشوس :" at bounding box center [352, 54] width 110 height 11
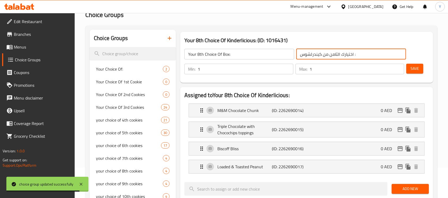
click at [319, 55] on input "اختيارك الثامن من كيندرلشوس :" at bounding box center [352, 54] width 110 height 11
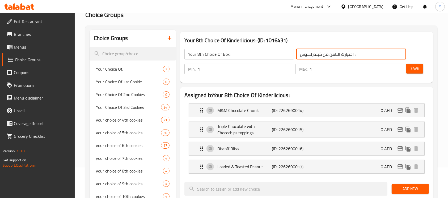
click at [333, 66] on input "1" at bounding box center [357, 69] width 95 height 11
click at [280, 52] on input "Your 8th Choice Of Box:" at bounding box center [240, 54] width 110 height 11
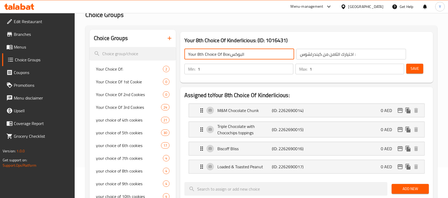
type input "Your 8th Choice Of Box:"
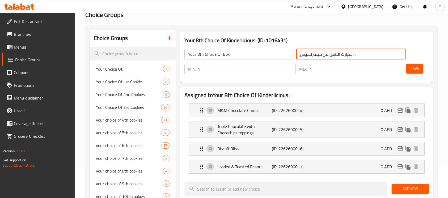
drag, startPoint x: 321, startPoint y: 55, endPoint x: 292, endPoint y: 53, distance: 29.0
click at [291, 53] on div "Your 8th Choice Of Box: ​ اختيارك الثامن من كيندرلشوس : ​" at bounding box center [295, 54] width 228 height 17
type input "اختيارك الثامن من البوكس :"
click at [419, 72] on span "Save" at bounding box center [415, 68] width 9 height 7
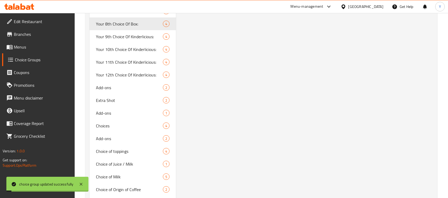
scroll to position [685, 0]
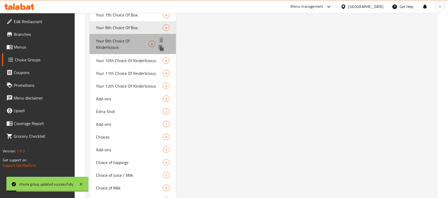
click at [136, 43] on span "Your 9th Choice Of Kinderlicious:" at bounding box center [122, 44] width 53 height 13
type input "Your 9th Choice Of Kinderlicious:"
type input "اختيارك التاسع من كيندرلشوس :"
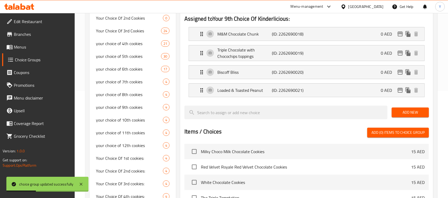
scroll to position [0, 0]
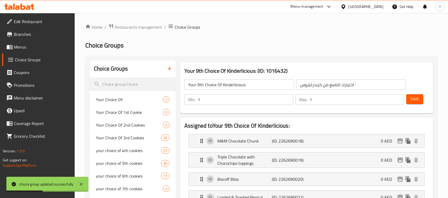
click at [228, 85] on input "Your 9th Choice Of Kinderlicious:" at bounding box center [240, 85] width 110 height 11
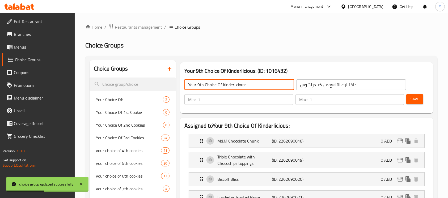
click at [228, 85] on input "Your 9th Choice Of Kinderlicious:" at bounding box center [240, 85] width 110 height 11
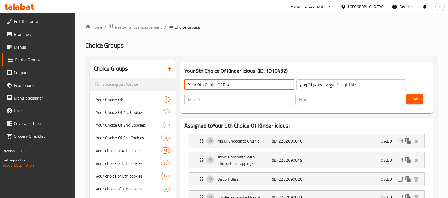
type input "Your 9th Choice Of Box:"
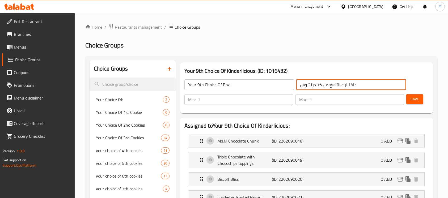
drag, startPoint x: 322, startPoint y: 86, endPoint x: 290, endPoint y: 82, distance: 32.2
click at [288, 83] on div "Your 9th Choice Of Box: ​ اختيارك التاسع من كيندرلشوس : ​" at bounding box center [295, 84] width 228 height 17
type input "اختيارك التاسع من البوكس :"
click at [414, 99] on span "Save" at bounding box center [415, 99] width 9 height 7
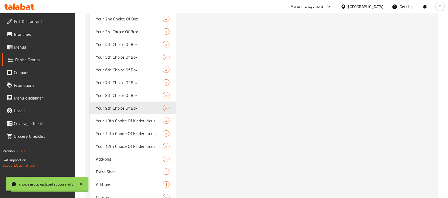
scroll to position [618, 0]
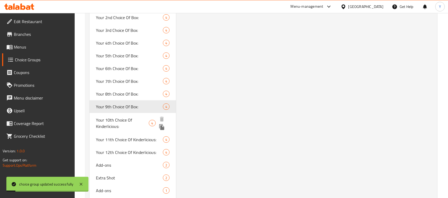
click at [124, 122] on span "Your 10th Choice Of Kinderlicious:" at bounding box center [122, 123] width 53 height 13
type input "Your 10th Choice Of Kinderlicious:"
type input "اختيارك العاشر من كيندرلشوس :"
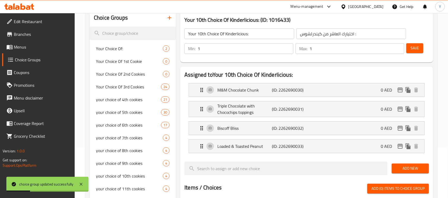
scroll to position [0, 0]
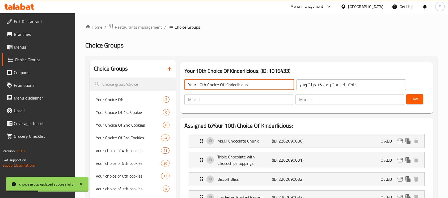
click at [242, 86] on input "Your 10th Choice Of Kinderlicious:" at bounding box center [240, 85] width 110 height 11
click at [241, 86] on input "Your 10th Choice Of Kinderlicious:" at bounding box center [240, 85] width 110 height 11
type input "Your 10th Choice Of Box:"
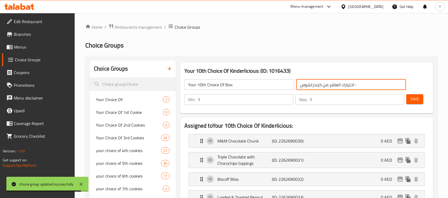
drag, startPoint x: 321, startPoint y: 86, endPoint x: 286, endPoint y: 83, distance: 34.7
click at [286, 83] on div "Your 10th Choice Of Box: ​ اختيارك العاشر من كيندرلشوس : ​" at bounding box center [295, 84] width 228 height 17
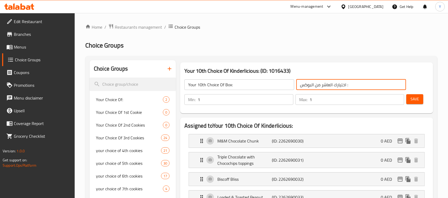
type input "اختيارك العاشر من البوكس :"
click at [411, 100] on span "Save" at bounding box center [415, 99] width 9 height 7
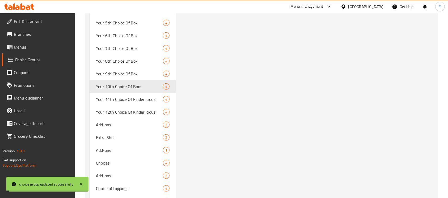
scroll to position [683, 0]
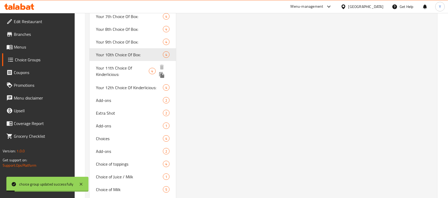
click at [122, 63] on div "Your 11th Choice Of Kinderlicious: 4" at bounding box center [133, 71] width 86 height 20
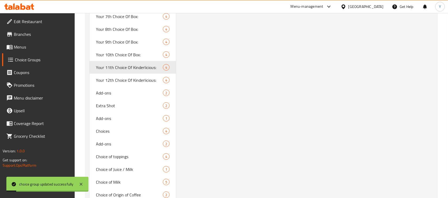
type input "Your 11th Choice Of Kinderlicious:"
type input "اختيارك الحادي عشر من كيندرلشوس :"
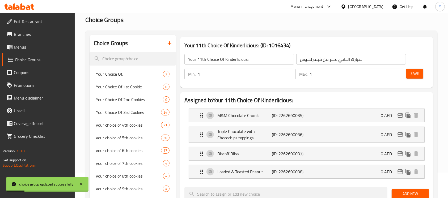
scroll to position [11, 0]
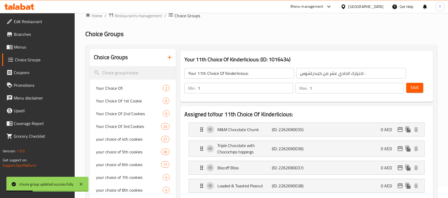
click at [241, 74] on input "Your 11th Choice Of Kinderlicious:" at bounding box center [240, 73] width 110 height 11
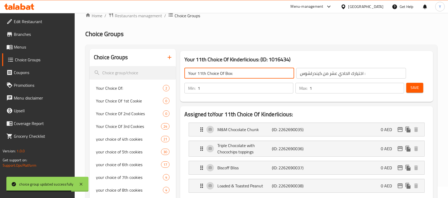
type input "Your 11th Choice Of Box:"
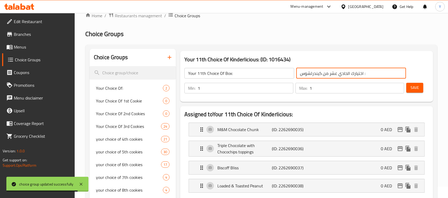
drag, startPoint x: 321, startPoint y: 73, endPoint x: 295, endPoint y: 73, distance: 25.8
click at [295, 73] on div "Your 11th Choice Of Box: ​ اختيارك الحادي عشر من كيندرلشوس : ​" at bounding box center [295, 73] width 228 height 17
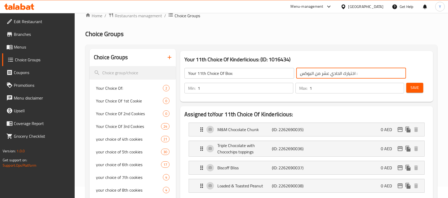
type input "اختيارك الحادي عشر من البوكس :"
click at [425, 91] on div "Save" at bounding box center [416, 88] width 20 height 13
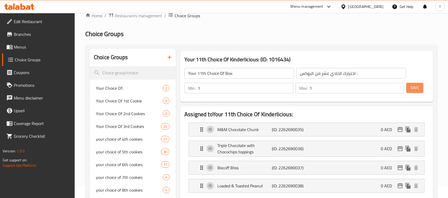
click at [417, 87] on span "Save" at bounding box center [415, 88] width 9 height 7
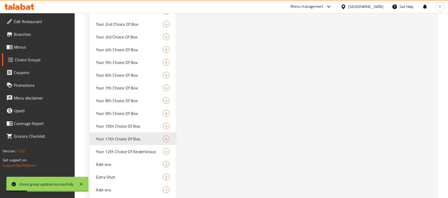
scroll to position [641, 0]
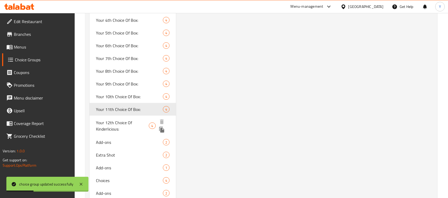
click at [129, 120] on span "Your 12th Choice Of Kinderlicious:" at bounding box center [122, 126] width 53 height 13
type input "Your 12th Choice Of Kinderlicious:"
type input "اختيارك الثاني عشر من كيندرلشوس :"
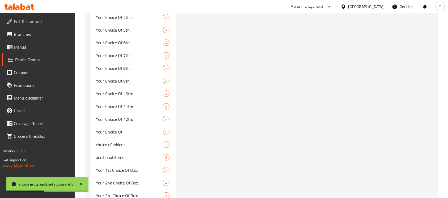
scroll to position [0, 0]
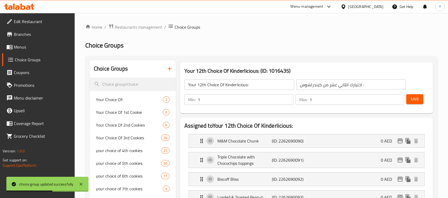
click at [238, 85] on input "Your 12th Choice Of Kinderlicious:" at bounding box center [240, 85] width 110 height 11
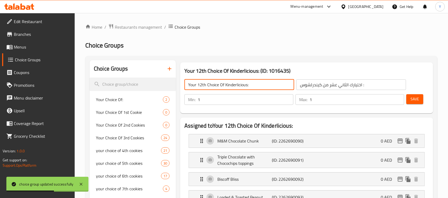
click at [238, 85] on input "Your 12th Choice Of Kinderlicious:" at bounding box center [240, 85] width 110 height 11
type input "Your 12th Choice Of Box:"
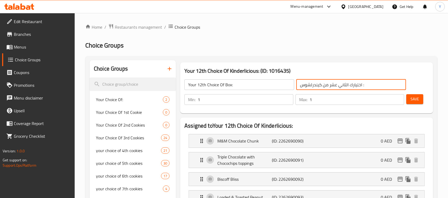
drag, startPoint x: 323, startPoint y: 86, endPoint x: 285, endPoint y: 86, distance: 38.0
click at [287, 87] on div "Your 12th Choice Of Box: ​ اختيارك الثاني عشر من كيندرلشوس : ​" at bounding box center [295, 84] width 228 height 17
type input "اختيارك الثاني عشر من البوكس :"
click at [416, 105] on div "Save" at bounding box center [416, 99] width 20 height 13
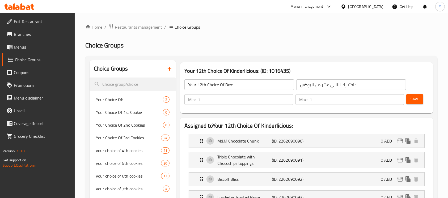
click at [420, 99] on button "Save" at bounding box center [415, 99] width 17 height 10
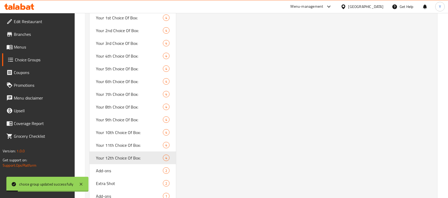
scroll to position [607, 0]
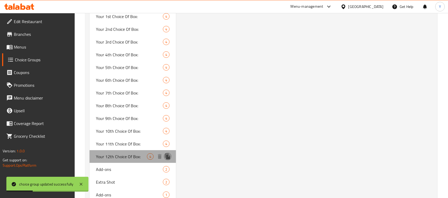
click at [164, 155] on button "duplicate" at bounding box center [168, 157] width 8 height 8
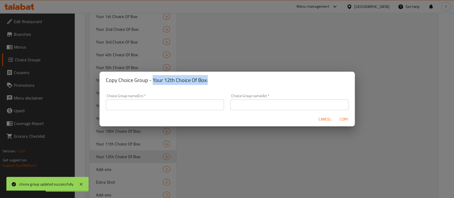
drag, startPoint x: 151, startPoint y: 78, endPoint x: 230, endPoint y: 81, distance: 78.8
click at [230, 81] on h2 "Copy Choice Group - Your 12th Choice Of Box:" at bounding box center [227, 80] width 243 height 9
copy h2 "Your 12th Choice Of Box:"
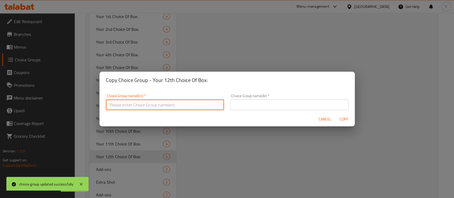
paste input "Your 12th Choice Of Box:"
drag, startPoint x: 120, startPoint y: 107, endPoint x: 123, endPoint y: 106, distance: 3.0
click at [123, 106] on input "Your 12th Choice Of Box:" at bounding box center [165, 105] width 118 height 11
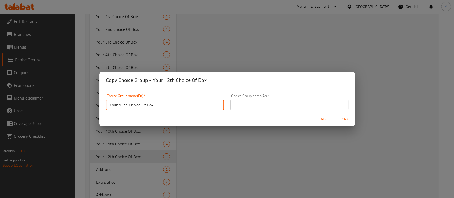
type input "Your 13th Choice Of Box:"
drag, startPoint x: 298, startPoint y: 99, endPoint x: 303, endPoint y: 97, distance: 5.9
click at [298, 100] on input "text" at bounding box center [289, 105] width 118 height 11
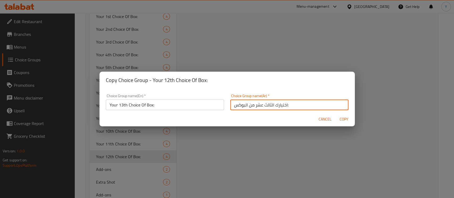
type input "اختيارك الثالث عشر من البوكس:"
click at [336, 115] on button "Copy" at bounding box center [344, 120] width 17 height 10
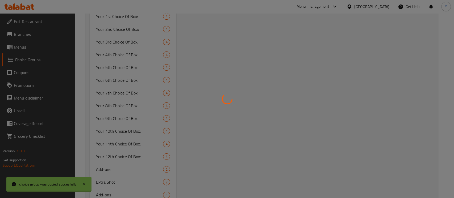
type input "Your 13th Choice Of Box:"
type input "اختيارك الثالث عشر من البوكس:"
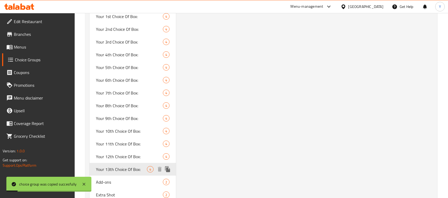
click at [166, 170] on icon "duplicate" at bounding box center [168, 169] width 6 height 6
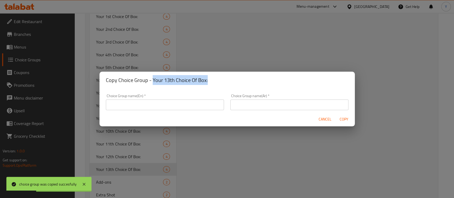
drag, startPoint x: 152, startPoint y: 78, endPoint x: 211, endPoint y: 80, distance: 58.8
click at [215, 80] on h2 "Copy Choice Group - Your 13th Choice Of Box:" at bounding box center [227, 80] width 243 height 9
copy h2 "Your 13th Choice Of Box:"
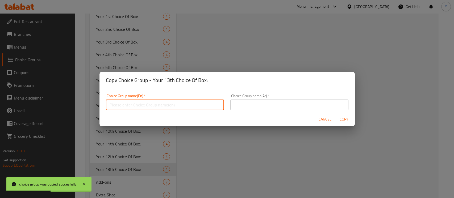
paste input "Your 13th Choice Of Box:"
click at [122, 107] on input "Your 13th Choice Of Box:" at bounding box center [165, 105] width 118 height 11
type input "Your 14th Choice Of Box:"
click at [244, 103] on input "text" at bounding box center [289, 105] width 118 height 11
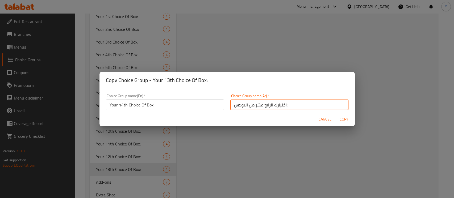
type input "اختيارك الرابع عشر من البوكس:"
click at [336, 115] on button "Copy" at bounding box center [344, 120] width 17 height 10
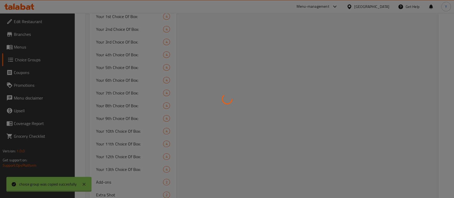
type input "Your 14th Choice Of Box:"
type input "اختيارك الرابع عشر من البوكس:"
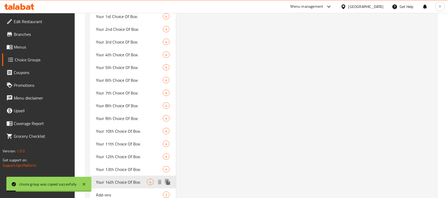
click at [169, 183] on icon "duplicate" at bounding box center [167, 183] width 5 height 6
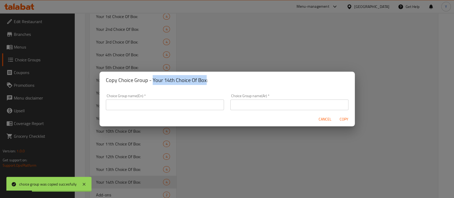
drag, startPoint x: 152, startPoint y: 81, endPoint x: 206, endPoint y: 81, distance: 54.0
click at [206, 81] on h2 "Copy Choice Group - Your 14th Choice Of Box:" at bounding box center [227, 80] width 243 height 9
copy h2 "Your 14th Choice Of Box"
click at [175, 80] on h2 "Copy Choice Group - Your 14th Choice Of Box:" at bounding box center [227, 80] width 243 height 9
drag, startPoint x: 152, startPoint y: 81, endPoint x: 204, endPoint y: 88, distance: 53.1
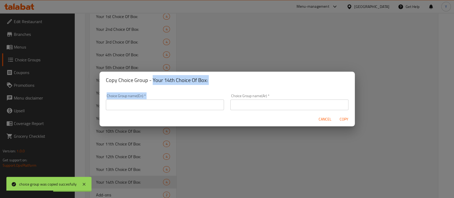
click at [249, 90] on div "Copy Choice Group - Your 14th Choice Of Box: Choice Group name(En)   * Choice G…" at bounding box center [226, 99] width 255 height 55
click at [195, 84] on h2 "Copy Choice Group - Your 14th Choice Of Box:" at bounding box center [227, 80] width 243 height 9
drag, startPoint x: 151, startPoint y: 79, endPoint x: 197, endPoint y: 81, distance: 46.0
click at [219, 80] on h2 "Copy Choice Group - Your 14th Choice Of Box:" at bounding box center [227, 80] width 243 height 9
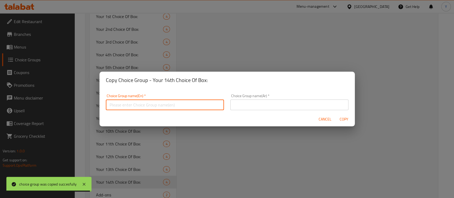
paste input "Your 14th Choice Of Box:"
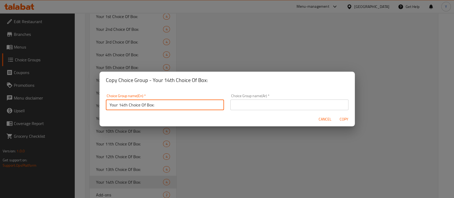
click at [121, 107] on input "Your 14th Choice Of Box:" at bounding box center [165, 105] width 118 height 11
type input "Your 15th Choice Of Box:"
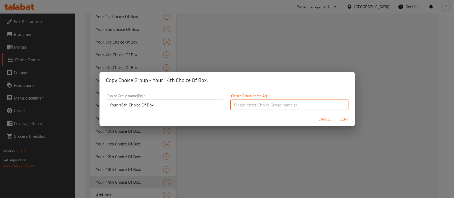
click at [248, 108] on input "text" at bounding box center [289, 105] width 118 height 11
type input "اختيارك الخامس عشر من البوكس:"
click at [336, 115] on button "Copy" at bounding box center [344, 120] width 17 height 10
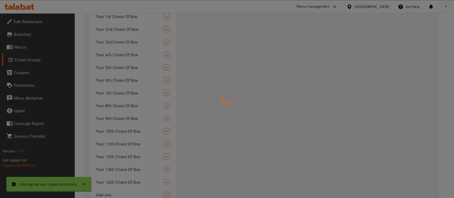
type input "Your 15th Choice Of Box:"
type input "اختيارك الخامس عشر من البوكس:"
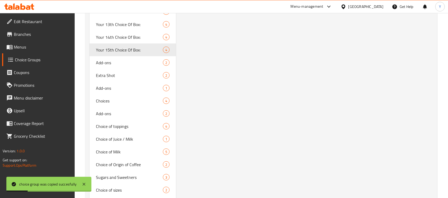
scroll to position [770, 0]
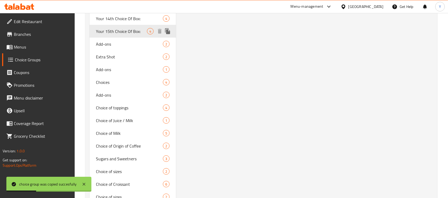
click at [166, 31] on icon "duplicate" at bounding box center [167, 31] width 5 height 6
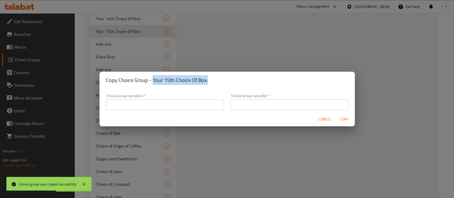
drag, startPoint x: 153, startPoint y: 78, endPoint x: 219, endPoint y: 81, distance: 66.0
click at [219, 81] on h2 "Copy Choice Group - Your 15th Choice Of Box:" at bounding box center [227, 80] width 243 height 9
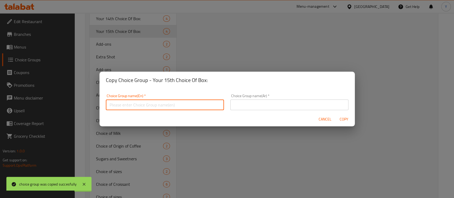
paste input "Your 15th Choice Of Box:"
click at [121, 105] on input "Your 15th Choice Of Box:" at bounding box center [165, 105] width 118 height 11
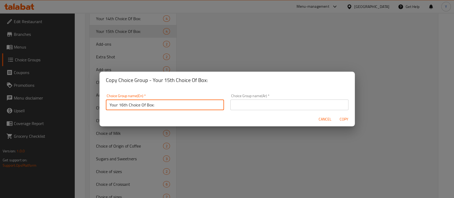
type input "Your 16th Choice Of Box:"
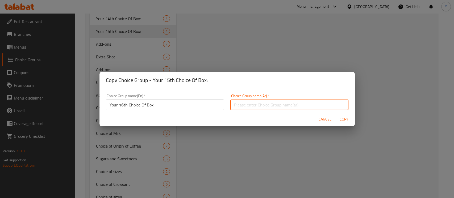
click at [263, 105] on input "text" at bounding box center [289, 105] width 118 height 11
type input "اختيارك السادس عشر من البوكس:"
click at [336, 115] on button "Copy" at bounding box center [344, 120] width 17 height 10
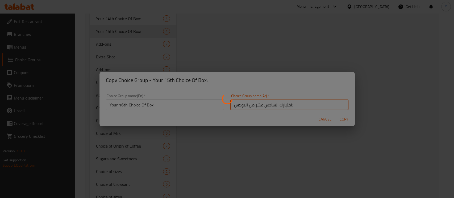
type input "Your 16th Choice Of Box:"
type input "اختيارك السادس عشر من البوكس:"
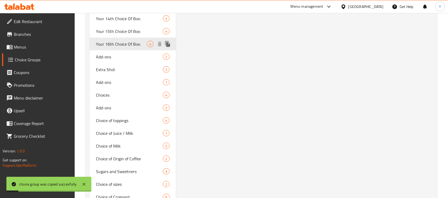
click at [169, 43] on icon "duplicate" at bounding box center [167, 44] width 5 height 6
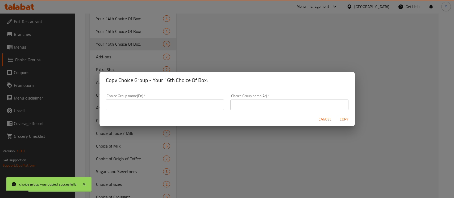
click at [200, 101] on input "text" at bounding box center [165, 105] width 118 height 11
drag, startPoint x: 153, startPoint y: 79, endPoint x: 177, endPoint y: 84, distance: 24.9
click at [230, 80] on h2 "Copy Choice Group - Your 16th Choice Of Box:" at bounding box center [227, 80] width 243 height 9
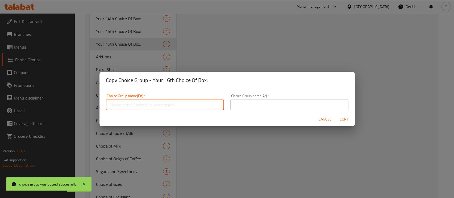
paste input "Your 16th Choice Of Box:"
click at [122, 107] on input "Your 16th Choice Of Box:" at bounding box center [165, 105] width 118 height 11
type input "Your 17th Choice Of Box:"
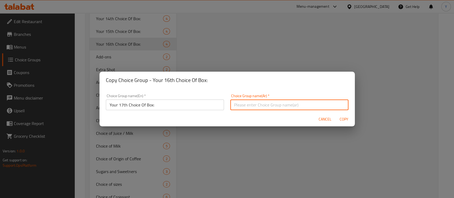
click at [292, 110] on input "text" at bounding box center [289, 105] width 118 height 11
type input "اختيارك السابع عشر من البوكس:"
click at [336, 115] on button "Copy" at bounding box center [344, 120] width 17 height 10
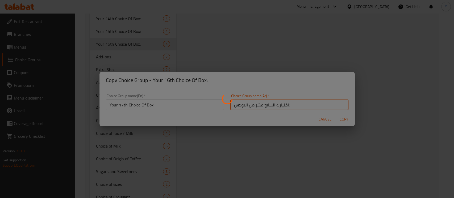
type input "Your 17th Choice Of Box:"
type input "اختيارك السابع عشر من البوكس:"
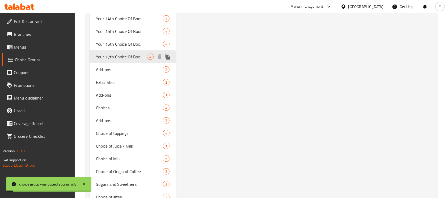
click at [167, 56] on icon "duplicate" at bounding box center [167, 57] width 5 height 6
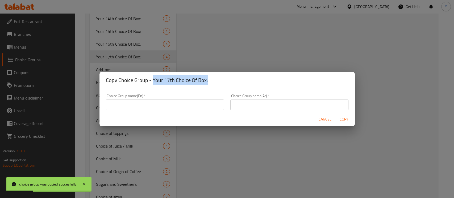
drag, startPoint x: 151, startPoint y: 79, endPoint x: 206, endPoint y: 86, distance: 55.3
click at [245, 86] on div "Copy Choice Group - Your 17th Choice Of Box:" at bounding box center [226, 80] width 255 height 17
drag, startPoint x: 190, startPoint y: 98, endPoint x: 170, endPoint y: 102, distance: 20.2
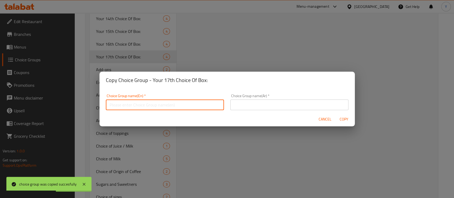
paste input "Your 17th Choice Of Box:"
click at [123, 106] on input "Your 17th Choice Of Box:" at bounding box center [165, 105] width 118 height 11
type input "Your 18th Choice Of Box:"
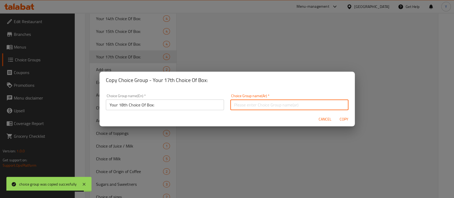
click at [258, 107] on input "text" at bounding box center [289, 105] width 118 height 11
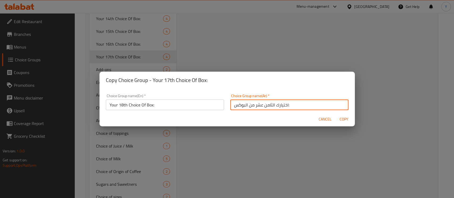
type input "اختيارك الثامن عشر من البوكس:"
click at [336, 115] on button "Copy" at bounding box center [344, 120] width 17 height 10
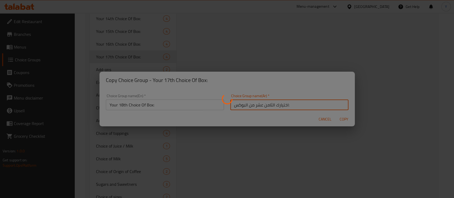
type input "Your 18th Choice Of Box:"
type input "اختيارك الثامن عشر من البوكس:"
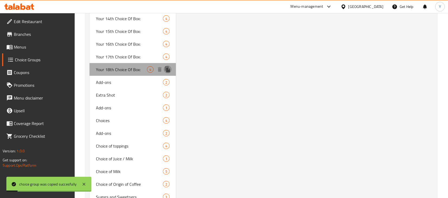
click at [169, 68] on icon "duplicate" at bounding box center [168, 69] width 6 height 6
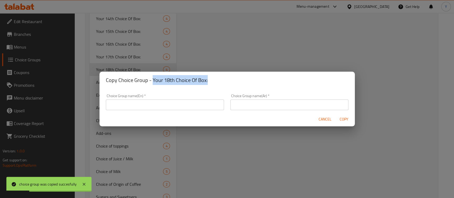
drag, startPoint x: 168, startPoint y: 78, endPoint x: 227, endPoint y: 77, distance: 58.5
click at [227, 77] on h2 "Copy Choice Group - Your 18th Choice Of Box:" at bounding box center [227, 80] width 243 height 9
drag, startPoint x: 198, startPoint y: 78, endPoint x: 205, endPoint y: 84, distance: 9.2
click at [205, 82] on h2 "Copy Choice Group - Your 18th Choice Of Box:" at bounding box center [227, 80] width 243 height 9
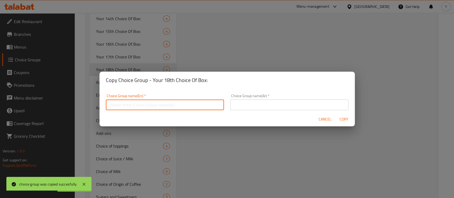
paste input "Your 18th Choice Of Box:"
click at [121, 107] on input "Your 18th Choice Of Box:" at bounding box center [165, 105] width 118 height 11
type input "Your 19th Choice Of Box:"
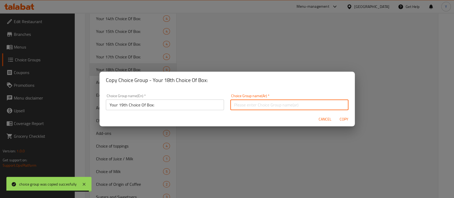
click at [263, 108] on input "text" at bounding box center [289, 105] width 118 height 11
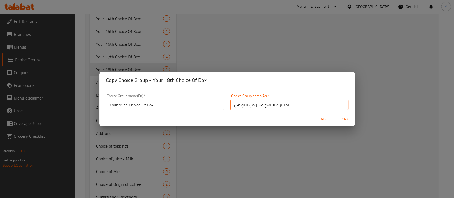
type input "اختيارك التاسع عشر من البوكس:"
click at [336, 115] on button "Copy" at bounding box center [344, 120] width 17 height 10
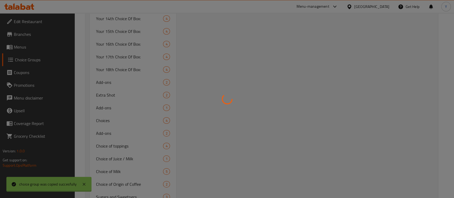
type input "Your 19th Choice Of Box:"
type input "اختيارك التاسع عشر من البوكس:"
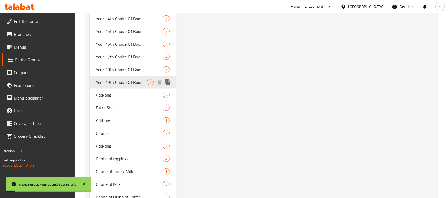
click at [168, 83] on icon "duplicate" at bounding box center [167, 83] width 5 height 6
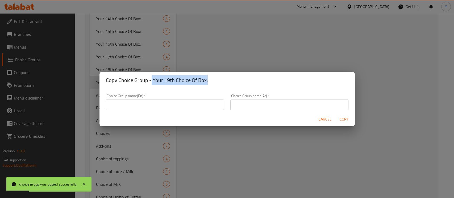
drag, startPoint x: 151, startPoint y: 80, endPoint x: 218, endPoint y: 78, distance: 66.8
click at [218, 78] on h2 "Copy Choice Group - Your 19th Choice Of Box:" at bounding box center [227, 80] width 243 height 9
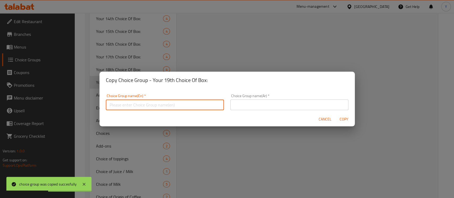
paste input "Your 19th Choice Of Box:"
click at [121, 107] on input "Your 19th Choice Of Box:" at bounding box center [165, 105] width 118 height 11
drag, startPoint x: 124, startPoint y: 107, endPoint x: 120, endPoint y: 107, distance: 3.7
click at [120, 107] on input "Your 19th Choice Of Box:" at bounding box center [165, 105] width 118 height 11
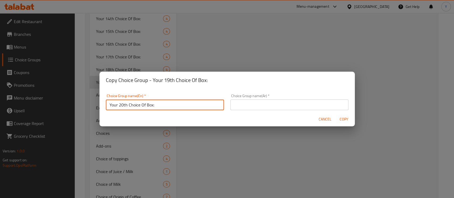
type input "Your 20th Choice Of Box:"
click at [243, 109] on input "text" at bounding box center [289, 105] width 118 height 11
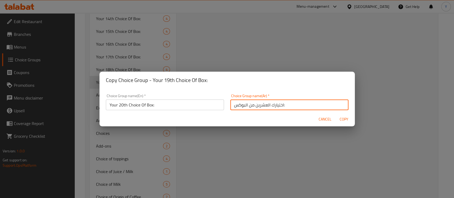
type input "اختيارك العشرين من البوكس:"
click at [336, 115] on button "Copy" at bounding box center [344, 120] width 17 height 10
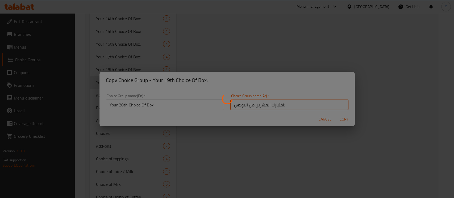
type input "Your 20th Choice Of Box:"
type input "اختيارك العشرين من البوكس:"
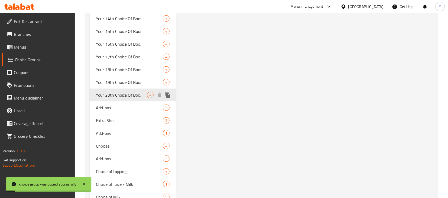
click at [169, 96] on icon "duplicate" at bounding box center [167, 95] width 5 height 6
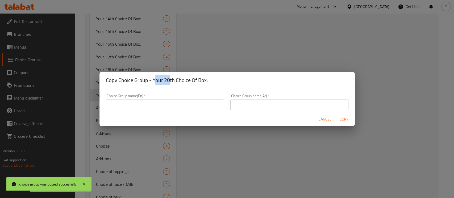
drag, startPoint x: 153, startPoint y: 80, endPoint x: 157, endPoint y: 80, distance: 3.5
click at [168, 80] on h2 "Copy Choice Group - Your 20th Choice Of Box:" at bounding box center [227, 80] width 243 height 9
drag, startPoint x: 151, startPoint y: 80, endPoint x: 223, endPoint y: 80, distance: 72.1
click at [223, 80] on h2 "Copy Choice Group - Your 20th Choice Of Box:" at bounding box center [227, 80] width 243 height 9
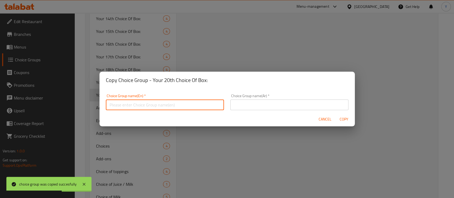
paste input "Your 20th Choice Of Box:"
click at [123, 107] on input "Your 20th Choice Of Box:" at bounding box center [165, 105] width 118 height 11
type input "Your 21th Choice Of Box:"
click at [243, 102] on input "text" at bounding box center [289, 105] width 118 height 11
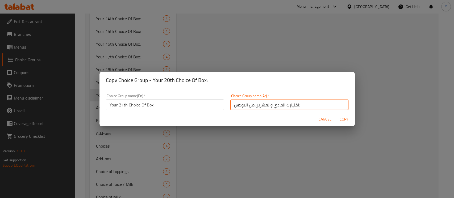
type input "اختيارك الحادي والعشرين من البوكس:"
click at [336, 115] on button "Copy" at bounding box center [344, 120] width 17 height 10
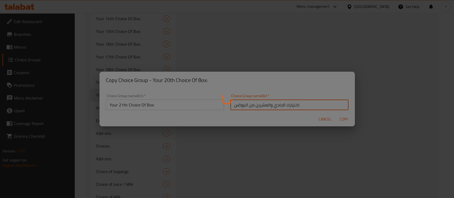
type input "Your 21th Choice Of Box:"
type input "اختيارك الحادي والعشرين من البوكس:"
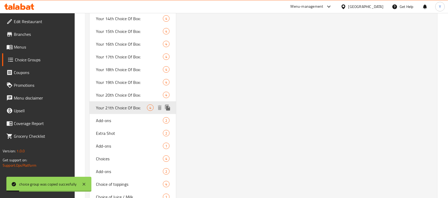
click at [165, 110] on icon "duplicate" at bounding box center [168, 108] width 6 height 6
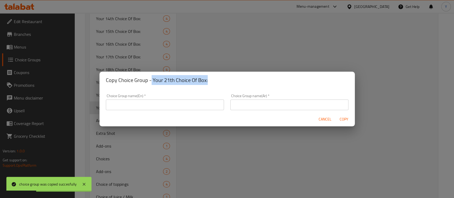
drag, startPoint x: 151, startPoint y: 79, endPoint x: 207, endPoint y: 82, distance: 56.2
click at [240, 81] on h2 "Copy Choice Group - Your 21th Choice Of Box:" at bounding box center [227, 80] width 243 height 9
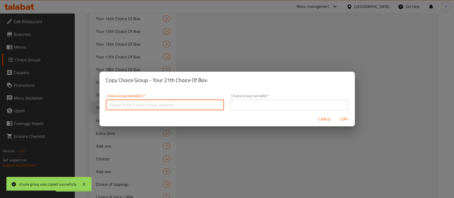
paste input "Your 21th Choice Of Box:"
click at [124, 106] on input "Your 21th Choice Of Box:" at bounding box center [165, 105] width 118 height 11
type input "Your 22th Choice Of Box:"
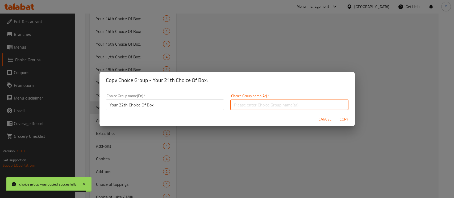
click at [262, 102] on input "text" at bounding box center [289, 105] width 118 height 11
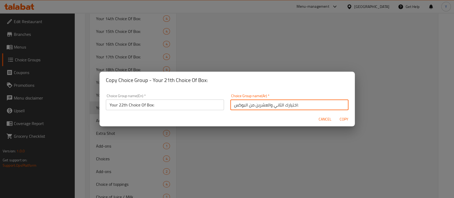
type input "اختيارك الثاني والعشرين من البوكس:"
click at [336, 115] on button "Copy" at bounding box center [344, 120] width 17 height 10
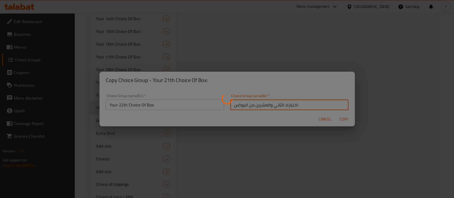
type input "Your 22th Choice Of Box:"
type input "اختيارك الثاني والعشرين من البوكس:"
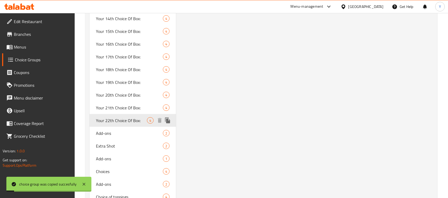
click at [168, 120] on icon "duplicate" at bounding box center [167, 121] width 5 height 6
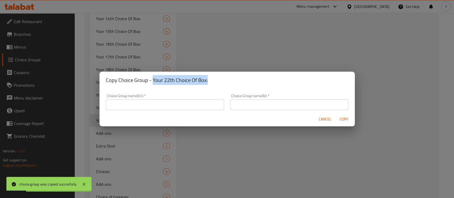
drag, startPoint x: 152, startPoint y: 79, endPoint x: 217, endPoint y: 80, distance: 64.6
click at [217, 80] on h2 "Copy Choice Group - Your 22th Choice Of Box:" at bounding box center [227, 80] width 243 height 9
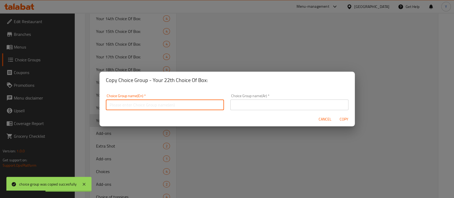
paste input "Your 22th Choice Of Box:"
click at [120, 106] on input "Your 22th Choice Of Box:" at bounding box center [165, 105] width 118 height 11
type input "Your 23th Choice Of Box:"
drag, startPoint x: 245, startPoint y: 106, endPoint x: 324, endPoint y: 103, distance: 79.3
click at [245, 106] on input "text" at bounding box center [289, 105] width 118 height 11
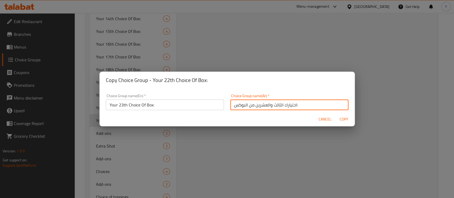
type input "اختيارك الثالث والعشرين من البوكس:"
click at [336, 115] on button "Copy" at bounding box center [344, 120] width 17 height 10
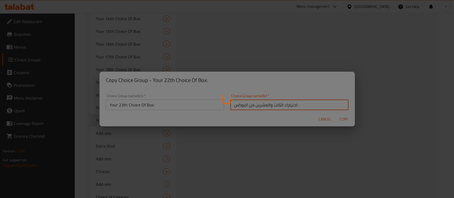
type input "Your 23th Choice Of Box:"
type input "اختيارك الثالث والعشرين من البوكس:"
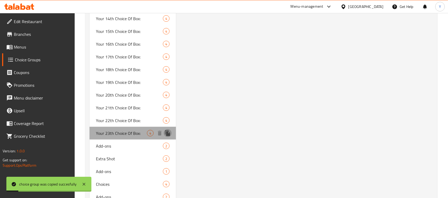
click at [168, 134] on icon "duplicate" at bounding box center [167, 134] width 5 height 6
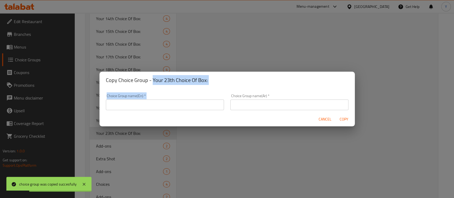
drag, startPoint x: 152, startPoint y: 80, endPoint x: 193, endPoint y: 86, distance: 41.0
click at [234, 90] on div "Copy Choice Group - Your 23th Choice Of Box: Choice Group name(En)   * Choice G…" at bounding box center [226, 99] width 255 height 55
click at [187, 84] on h2 "Copy Choice Group - Your 23th Choice Of Box:" at bounding box center [227, 80] width 243 height 9
click at [153, 80] on h2 "Copy Choice Group - Your 23th Choice Of Box:" at bounding box center [227, 80] width 243 height 9
drag, startPoint x: 153, startPoint y: 80, endPoint x: 206, endPoint y: 79, distance: 53.7
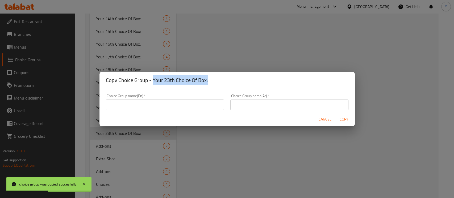
click at [206, 79] on h2 "Copy Choice Group - Your 23th Choice Of Box:" at bounding box center [227, 80] width 243 height 9
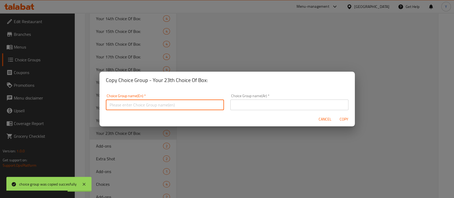
paste input "Your 23th Choice Of Box:"
click at [123, 106] on input "Your 23th Choice Of Box:" at bounding box center [165, 105] width 118 height 11
type input "Your 24th Choice Of Box:"
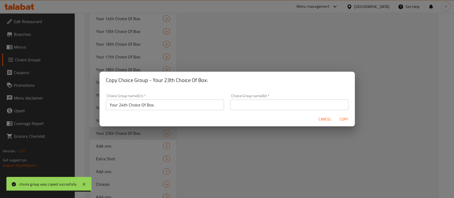
click at [242, 116] on div "Cancel Copy" at bounding box center [226, 119] width 255 height 14
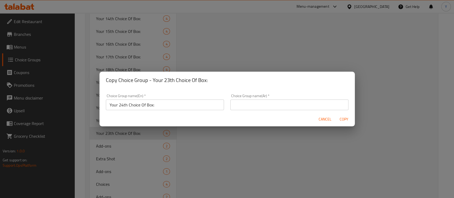
click at [243, 107] on input "text" at bounding box center [289, 105] width 118 height 11
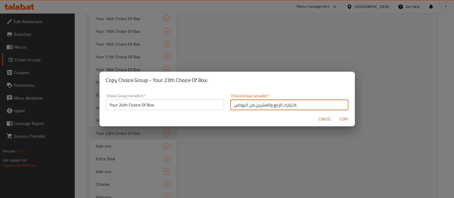
type input "اختيارك الرابع والعشرين من البوكس:"
click at [336, 115] on button "Copy" at bounding box center [344, 120] width 17 height 10
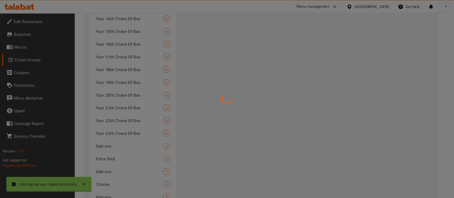
type input "Your 24th Choice Of Box:"
type input "اختيارك الرابع والعشرين من البوكس:"
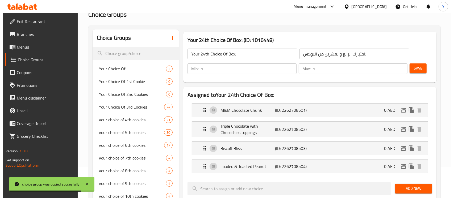
scroll to position [0, 0]
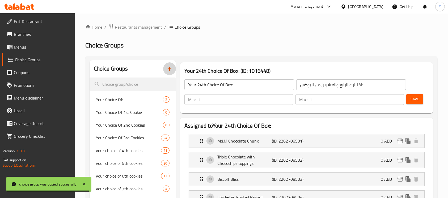
click at [172, 68] on icon "button" at bounding box center [169, 69] width 6 height 6
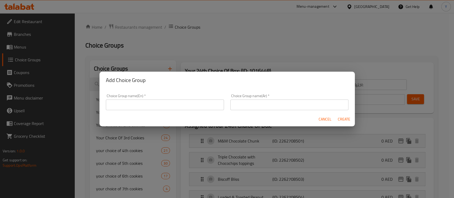
click at [139, 103] on input "text" at bounding box center [165, 105] width 118 height 11
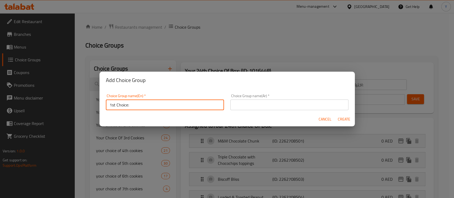
type input "1st Choice:"
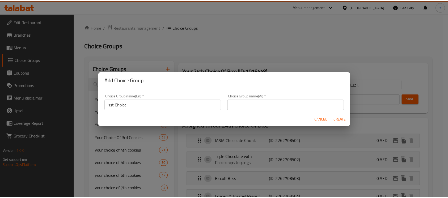
scroll to position [1, 0]
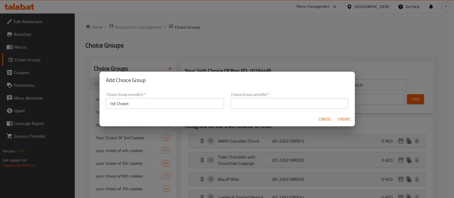
click at [240, 109] on div "Choice Group name(Ar)   * Choice Group name(Ar) *" at bounding box center [289, 101] width 124 height 23
click at [240, 104] on input "text" at bounding box center [289, 103] width 118 height 11
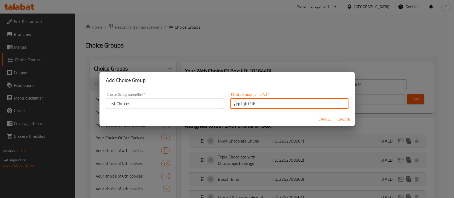
type input "الختيار الاول:"
click at [336, 115] on button "Create" at bounding box center [344, 120] width 17 height 10
type input "1st Choice:"
type input "الختيار الاول:"
type input "0"
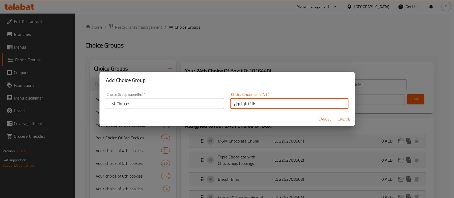
type input "0"
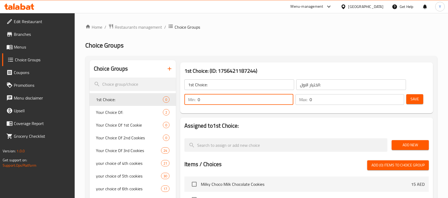
drag, startPoint x: 230, startPoint y: 102, endPoint x: 151, endPoint y: 108, distance: 79.2
type input "1"
click at [260, 106] on div "Min: 1 ​ Max: 0 ​" at bounding box center [294, 99] width 224 height 15
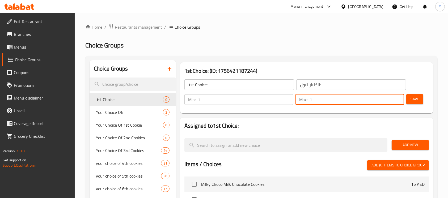
type input "1"
click at [320, 122] on h2 "Assigned to 1st Choice:" at bounding box center [307, 126] width 245 height 8
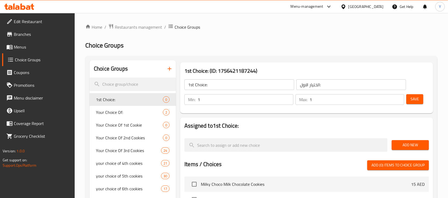
click at [401, 145] on span "Add New" at bounding box center [410, 145] width 29 height 7
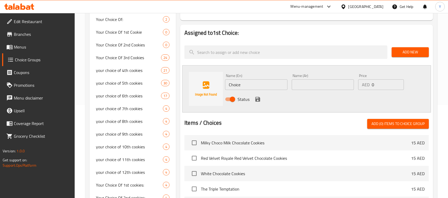
scroll to position [99, 0]
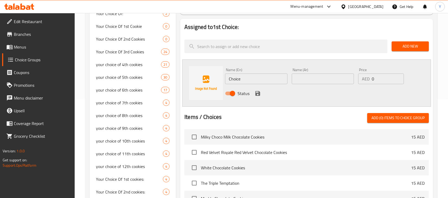
click at [241, 78] on input "Choice" at bounding box center [256, 79] width 62 height 11
paste input "Milky Choco(Milk Chocolate)"
type input "Milky Choco(Milk Chocolate)"
paste input "[PERSON_NAME] (شوكولاتة بالحليب)"
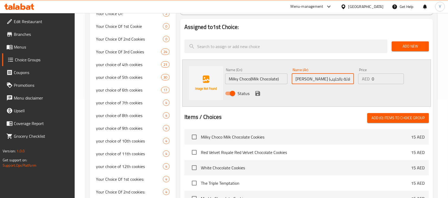
scroll to position [0, 5]
type input "[PERSON_NAME] (شوكولاتة بالحليب)"
click at [258, 89] on div "Status" at bounding box center [323, 93] width 200 height 14
click at [257, 95] on icon "save" at bounding box center [258, 93] width 5 height 5
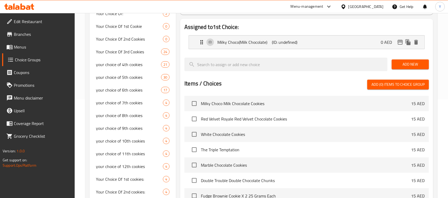
click at [407, 61] on span "Add New" at bounding box center [410, 64] width 29 height 7
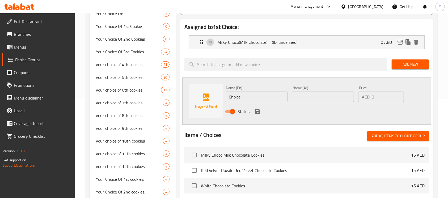
click at [235, 97] on input "Choice" at bounding box center [256, 97] width 62 height 11
paste input "Double Trouble (Double chocolate Chunks)."
type input "Double Trouble (Double chocolate Chunks)."
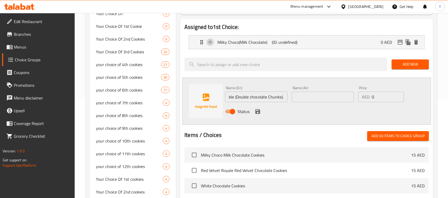
scroll to position [0, 0]
paste input "دبل ترابل (قطع شوكولاتة مزدوجة)"
type input "دبل ترابل (قطع شوكولاتة مزدوجة)"
click at [260, 110] on icon "save" at bounding box center [258, 111] width 5 height 5
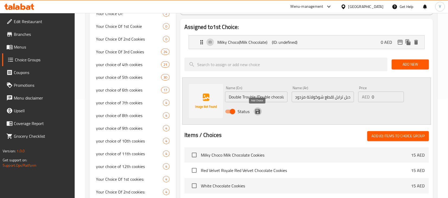
scroll to position [0, 0]
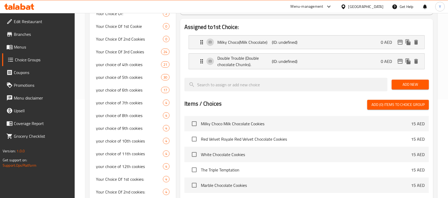
drag, startPoint x: 413, startPoint y: 80, endPoint x: 403, endPoint y: 88, distance: 12.3
click at [413, 80] on button "Add New" at bounding box center [410, 85] width 37 height 10
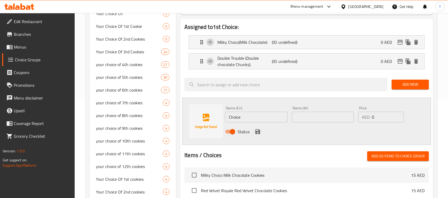
click at [238, 114] on input "Choice" at bounding box center [256, 117] width 62 height 11
paste input "Red Velvet Royale (Red Velvet Chocolate )"
type input "Red Velvet Royale (Red Velvet Chocolate )"
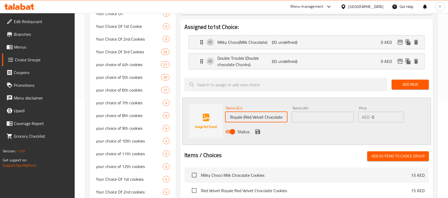
scroll to position [0, 0]
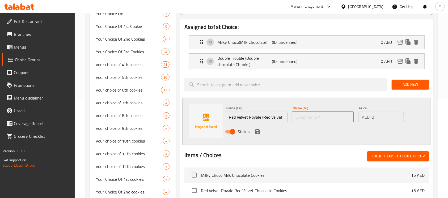
paste input "ريد فيلفيت رويال (شوكولاتة ريد فيلفيت)"
type input "ريد فيلفيت رويال (شوكولاتة ريد فيلفيت)"
click at [258, 131] on icon "save" at bounding box center [258, 132] width 5 height 5
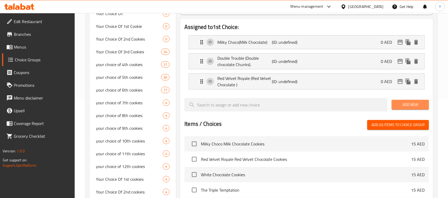
click at [403, 107] on span "Add New" at bounding box center [410, 105] width 29 height 7
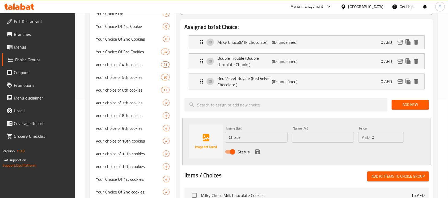
click at [231, 136] on input "Choice" at bounding box center [256, 137] width 62 height 11
paste input "White Chocolate Cookies."
type input "White Chocolate Cookies."
paste input "كوكيز الشوكولاتة البيضاء"
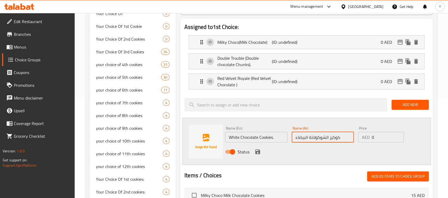
type input "كوكيز الشوكولاتة البيضاء"
click at [260, 151] on icon "save" at bounding box center [258, 152] width 6 height 6
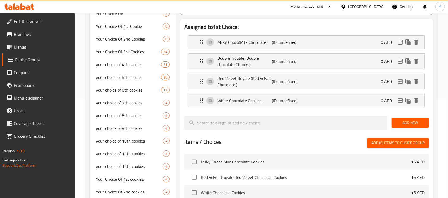
click at [400, 124] on span "Add New" at bounding box center [410, 123] width 29 height 7
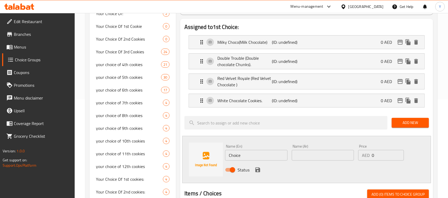
click at [234, 156] on input "Choice" at bounding box center [256, 155] width 62 height 11
paste input "Marble Chocolat"
type input "Marble Chocolate"
paste input "ماربل شوكولاتة"
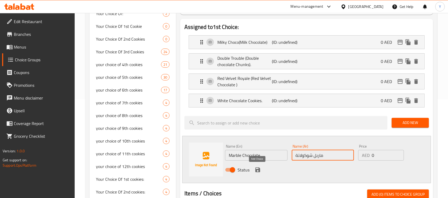
type input "ماربل شوكولاتة"
click at [258, 167] on icon "save" at bounding box center [258, 170] width 6 height 6
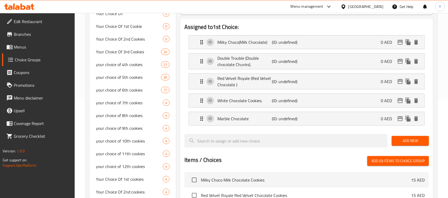
click at [402, 147] on div "Add New" at bounding box center [410, 141] width 41 height 18
click at [402, 143] on span "Add New" at bounding box center [410, 141] width 29 height 7
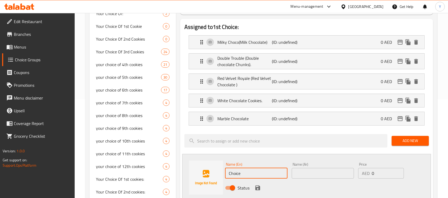
click at [245, 176] on input "Choice" at bounding box center [256, 173] width 62 height 11
paste input "The Triple Temptation (Triple chocolate)"
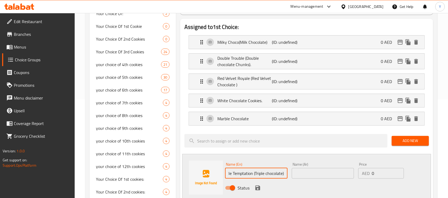
type input "The Triple Temptation (Triple chocolate)"
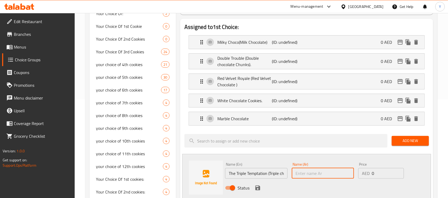
paste input "ذا تريبل تمبتيشن (شوكولاتة ثلاثية)"
type input "ذا تريبل تمبتيشن (شوكولاتة ثلاثية)"
click at [258, 189] on icon "save" at bounding box center [258, 188] width 6 height 6
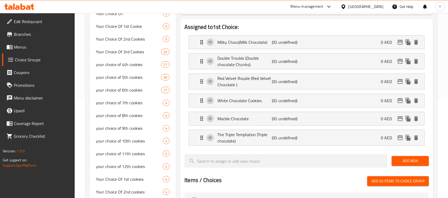
scroll to position [0, 0]
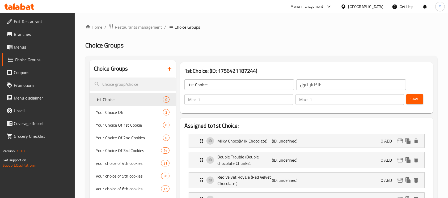
click at [417, 94] on div "Save" at bounding box center [416, 99] width 20 height 13
click at [413, 105] on div "Save" at bounding box center [416, 99] width 20 height 13
click at [419, 99] on span "Save" at bounding box center [415, 99] width 9 height 7
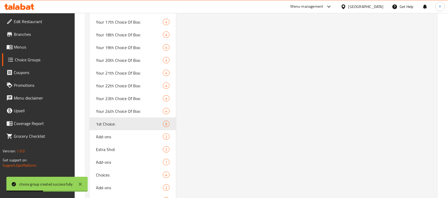
scroll to position [804, 0]
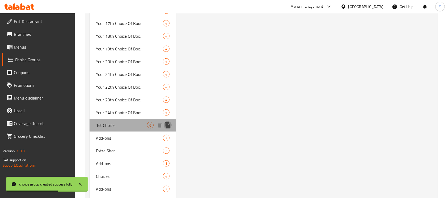
click at [171, 126] on icon "duplicate" at bounding box center [168, 125] width 6 height 6
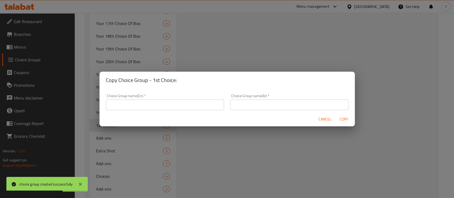
click at [144, 109] on input "text" at bounding box center [165, 105] width 118 height 11
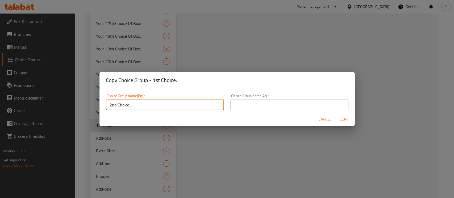
type input "2nd Choice:"
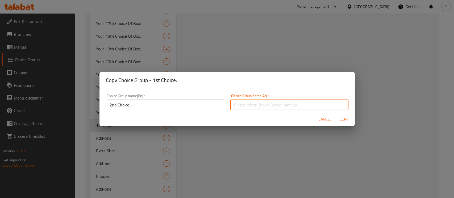
click at [240, 106] on input "text" at bounding box center [289, 105] width 118 height 11
type input "اختيار تاني:"
click at [336, 115] on button "Copy" at bounding box center [344, 120] width 17 height 10
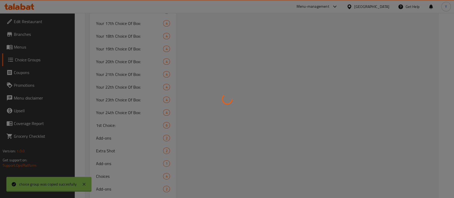
type input "2nd Choice:"
type input "اختيار تاني:"
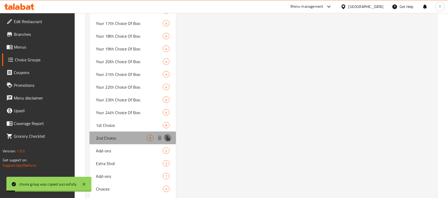
click at [167, 138] on icon "duplicate" at bounding box center [167, 138] width 5 height 6
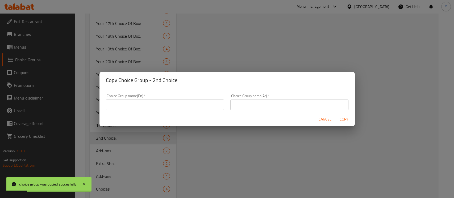
drag, startPoint x: 150, startPoint y: 103, endPoint x: 157, endPoint y: 103, distance: 7.5
click at [149, 103] on input "text" at bounding box center [165, 105] width 118 height 11
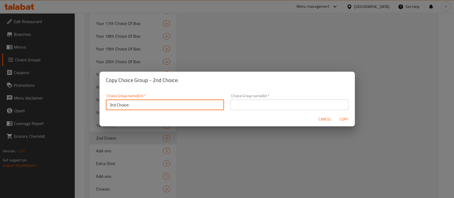
type input "3rd Choice:"
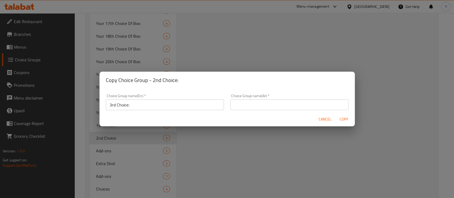
click at [227, 105] on div "Choice Group name(Ar)   * Choice Group name(Ar) *" at bounding box center [289, 102] width 124 height 23
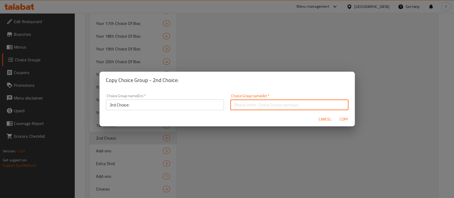
click at [252, 106] on input "text" at bounding box center [289, 105] width 118 height 11
type input "اختيار تالت:"
click at [336, 115] on button "Copy" at bounding box center [344, 120] width 17 height 10
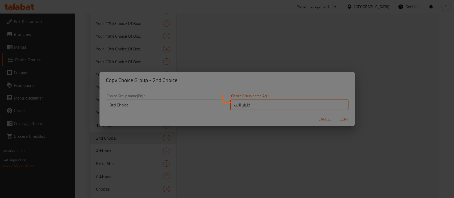
type input "3rd Choice:"
type input "اختيار تالت:"
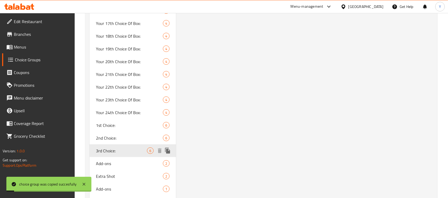
click at [168, 151] on icon "duplicate" at bounding box center [167, 151] width 5 height 6
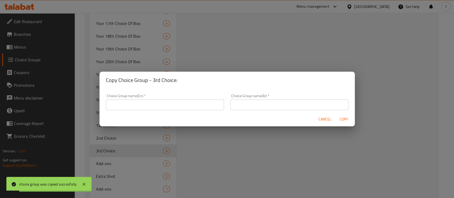
drag, startPoint x: 162, startPoint y: 105, endPoint x: 192, endPoint y: 107, distance: 30.6
click at [162, 105] on input "text" at bounding box center [165, 105] width 118 height 11
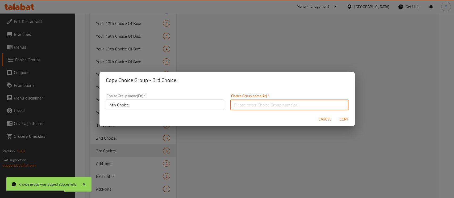
click at [259, 101] on input "text" at bounding box center [289, 105] width 118 height 11
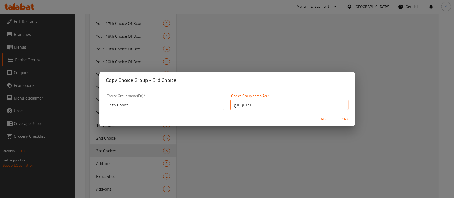
click at [336, 115] on button "Copy" at bounding box center [344, 120] width 17 height 10
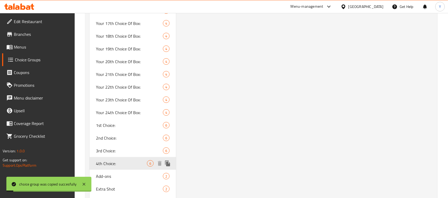
click at [170, 165] on icon "duplicate" at bounding box center [167, 164] width 5 height 6
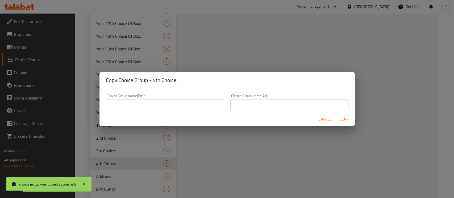
click at [149, 105] on input "text" at bounding box center [165, 105] width 118 height 11
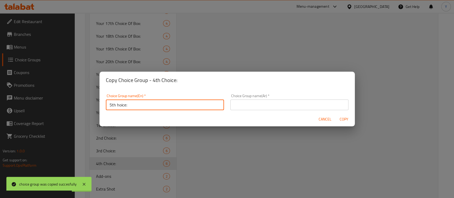
click at [117, 105] on input "5th hoice:" at bounding box center [165, 105] width 118 height 11
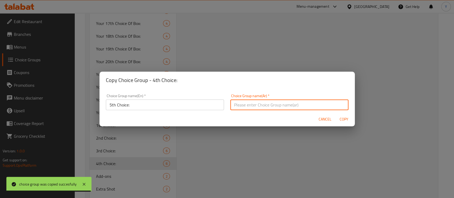
click at [249, 101] on input "text" at bounding box center [289, 105] width 118 height 11
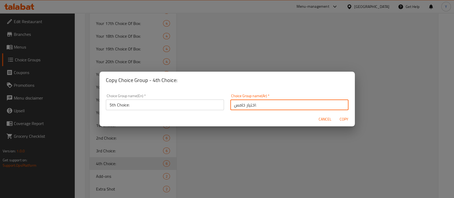
click at [336, 115] on button "Copy" at bounding box center [344, 120] width 17 height 10
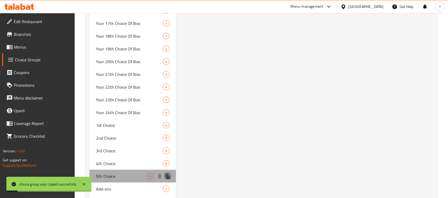
click at [170, 177] on icon "duplicate" at bounding box center [167, 177] width 5 height 6
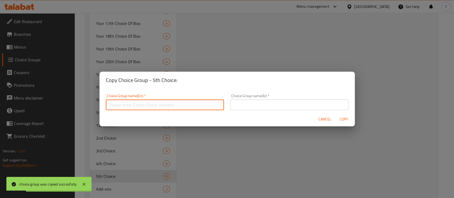
drag, startPoint x: 153, startPoint y: 104, endPoint x: 202, endPoint y: 104, distance: 49.5
click at [153, 104] on input "text" at bounding box center [165, 105] width 118 height 11
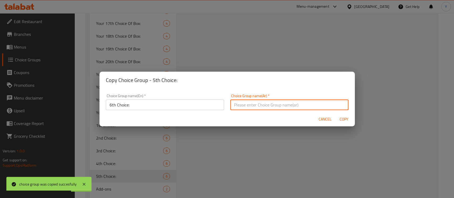
click at [251, 102] on input "text" at bounding box center [289, 105] width 118 height 11
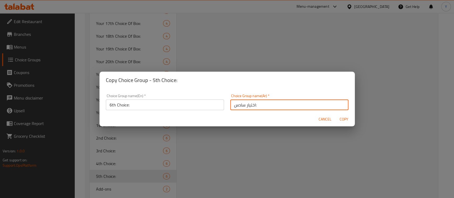
click at [336, 115] on button "Copy" at bounding box center [344, 120] width 17 height 10
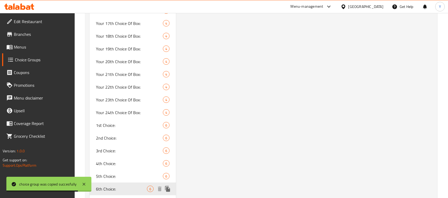
click at [167, 190] on icon "duplicate" at bounding box center [167, 189] width 5 height 6
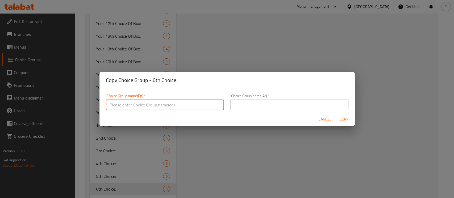
click at [163, 100] on input "text" at bounding box center [165, 105] width 118 height 11
click at [253, 105] on input "text" at bounding box center [289, 105] width 118 height 11
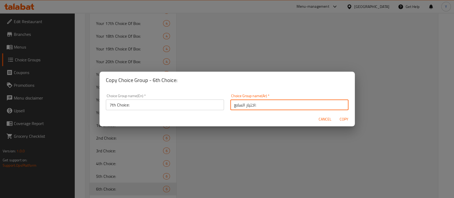
click at [336, 115] on button "Copy" at bounding box center [344, 120] width 17 height 10
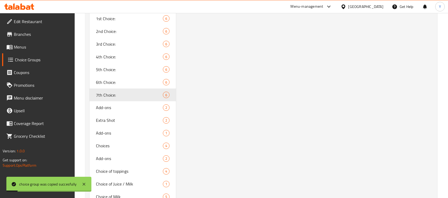
scroll to position [922, 0]
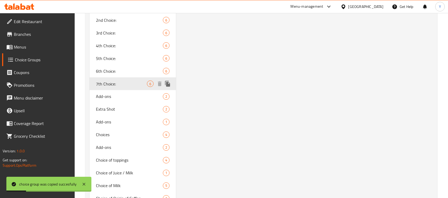
click at [169, 85] on icon "duplicate" at bounding box center [167, 84] width 5 height 6
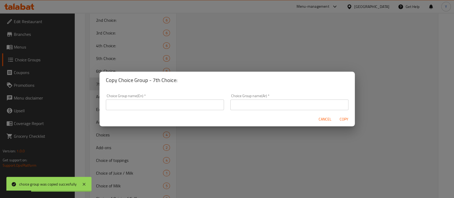
click at [167, 102] on input "text" at bounding box center [165, 105] width 118 height 11
drag, startPoint x: 249, startPoint y: 98, endPoint x: 250, endPoint y: 103, distance: 5.1
click at [250, 103] on div "Choice Group name(Ar)   * Choice Group name(Ar) *" at bounding box center [289, 102] width 118 height 16
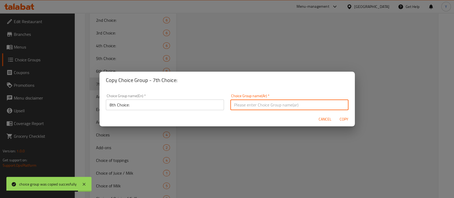
click at [250, 103] on input "text" at bounding box center [289, 105] width 118 height 11
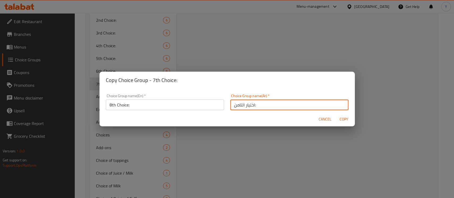
click at [336, 115] on button "Copy" at bounding box center [344, 120] width 17 height 10
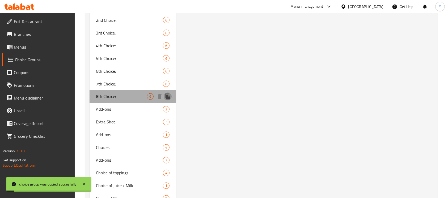
click at [170, 95] on icon "duplicate" at bounding box center [168, 97] width 6 height 6
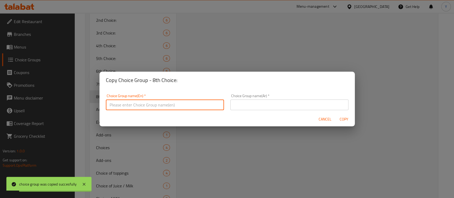
click at [140, 106] on input "text" at bounding box center [165, 105] width 118 height 11
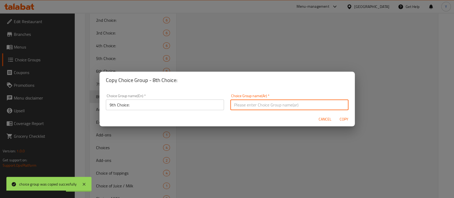
click at [261, 106] on input "text" at bounding box center [289, 105] width 118 height 11
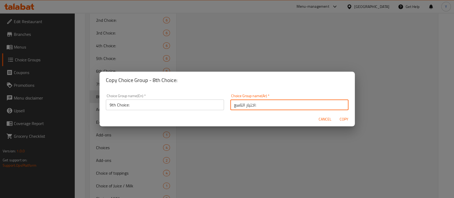
click at [336, 115] on button "Copy" at bounding box center [344, 120] width 17 height 10
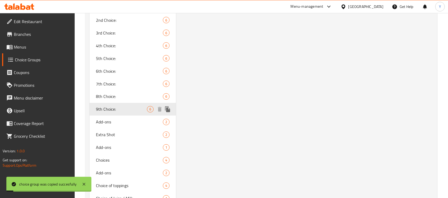
click at [170, 110] on icon "duplicate" at bounding box center [167, 110] width 5 height 6
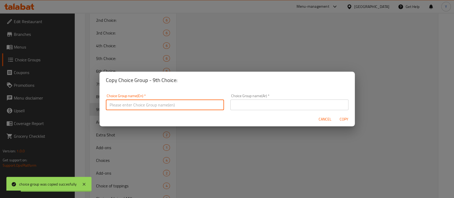
click at [161, 103] on input "text" at bounding box center [165, 105] width 118 height 11
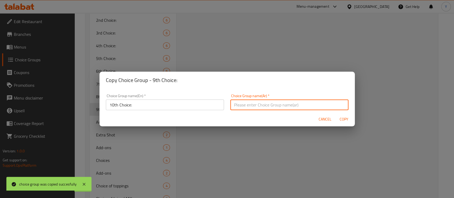
click at [329, 103] on input "text" at bounding box center [289, 105] width 118 height 11
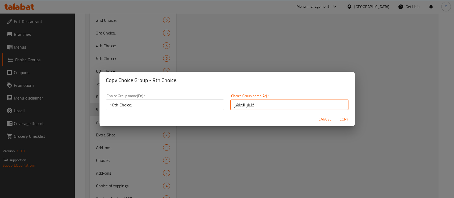
click at [336, 115] on button "Copy" at bounding box center [344, 120] width 17 height 10
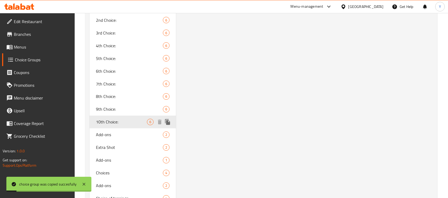
click at [168, 124] on icon "duplicate" at bounding box center [167, 122] width 5 height 6
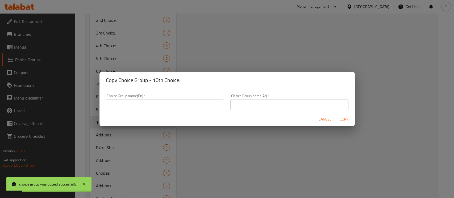
drag, startPoint x: 114, startPoint y: 105, endPoint x: 132, endPoint y: 103, distance: 17.7
click at [114, 105] on input "text" at bounding box center [165, 105] width 118 height 11
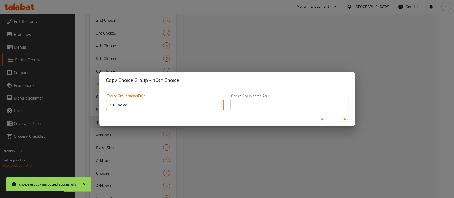
click at [114, 106] on input "11 Choice:" at bounding box center [165, 105] width 118 height 11
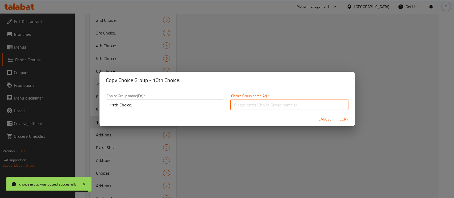
click at [244, 103] on input "text" at bounding box center [289, 105] width 118 height 11
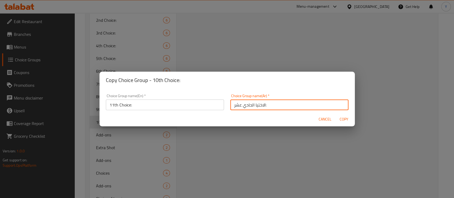
click at [336, 115] on button "Copy" at bounding box center [344, 120] width 17 height 10
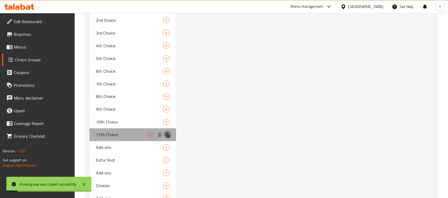
click at [168, 135] on icon "duplicate" at bounding box center [168, 135] width 6 height 6
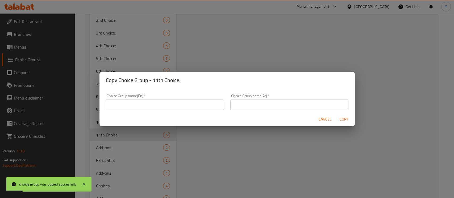
click at [148, 107] on input "text" at bounding box center [165, 105] width 118 height 11
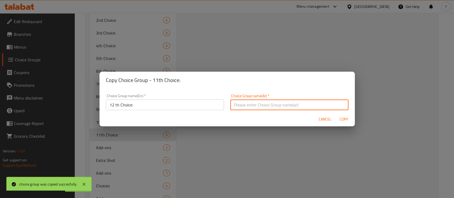
click at [233, 104] on input "text" at bounding box center [289, 105] width 118 height 11
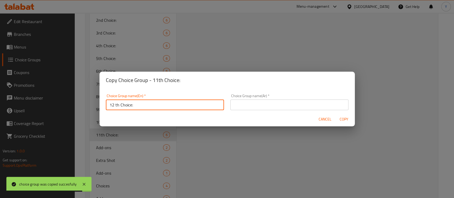
click at [115, 105] on input "12 th Choice:" at bounding box center [165, 105] width 118 height 11
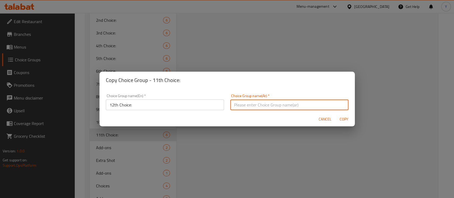
click at [284, 104] on input "text" at bounding box center [289, 105] width 118 height 11
click at [336, 115] on button "Copy" at bounding box center [344, 120] width 17 height 10
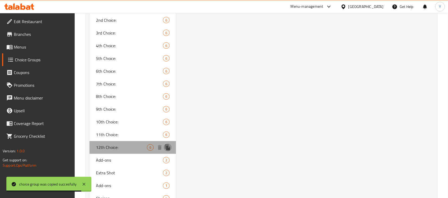
click at [169, 148] on icon "duplicate" at bounding box center [168, 148] width 6 height 6
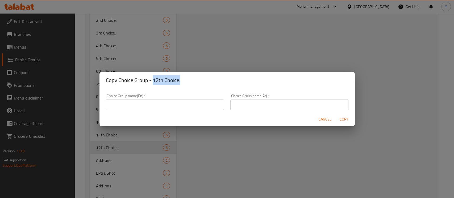
drag, startPoint x: 152, startPoint y: 80, endPoint x: 187, endPoint y: 82, distance: 35.4
click at [194, 80] on h2 "Copy Choice Group - 12th Choice:" at bounding box center [227, 80] width 243 height 9
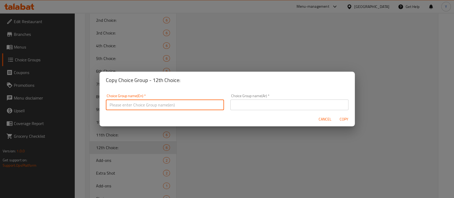
paste input "12th Choice:"
click at [113, 107] on input "12th Choice:" at bounding box center [165, 105] width 118 height 11
drag, startPoint x: 289, startPoint y: 110, endPoint x: 329, endPoint y: 123, distance: 42.8
click at [289, 110] on input "text" at bounding box center [289, 105] width 118 height 11
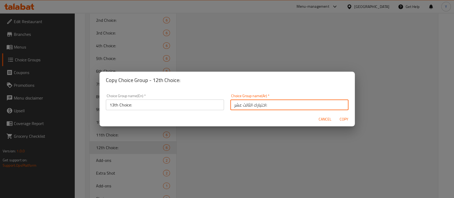
click at [336, 115] on button "Copy" at bounding box center [344, 120] width 17 height 10
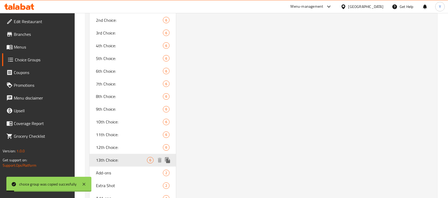
click at [167, 160] on icon "duplicate" at bounding box center [167, 161] width 5 height 6
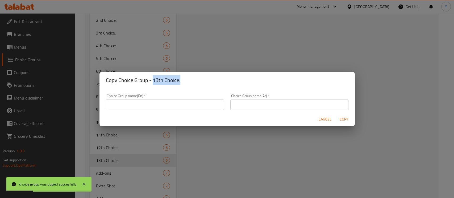
drag, startPoint x: 152, startPoint y: 80, endPoint x: 204, endPoint y: 82, distance: 52.7
click at [204, 82] on h2 "Copy Choice Group - 13th Choice:" at bounding box center [227, 80] width 243 height 9
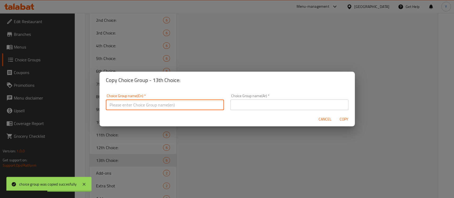
paste input "12th Choice:"
click at [114, 107] on input "12th Choice:" at bounding box center [165, 105] width 118 height 11
click at [256, 105] on input "text" at bounding box center [289, 105] width 118 height 11
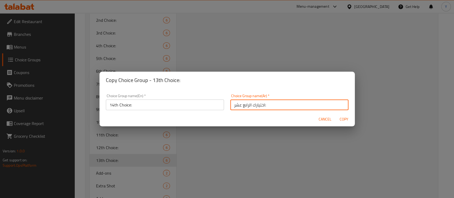
click at [336, 115] on button "Copy" at bounding box center [344, 120] width 17 height 10
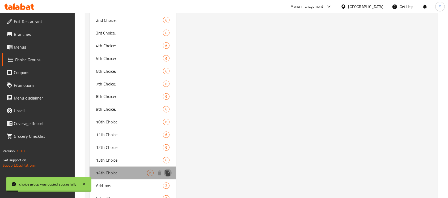
click at [169, 174] on icon "duplicate" at bounding box center [167, 173] width 5 height 6
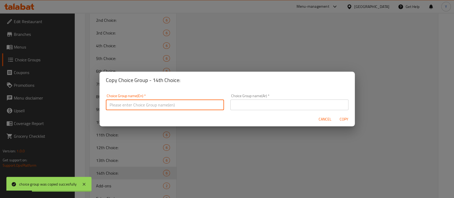
paste input "12th Choice:"
click at [113, 107] on input "12th Choice:" at bounding box center [165, 105] width 118 height 11
click at [254, 106] on input "text" at bounding box center [289, 105] width 118 height 11
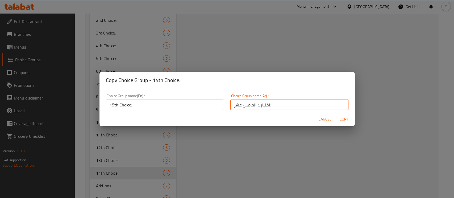
click at [336, 115] on button "Copy" at bounding box center [344, 120] width 17 height 10
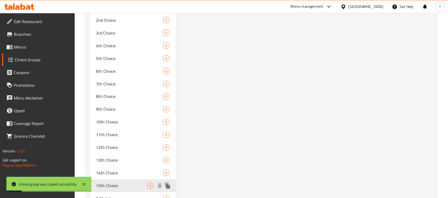
click at [168, 187] on icon "duplicate" at bounding box center [167, 186] width 5 height 6
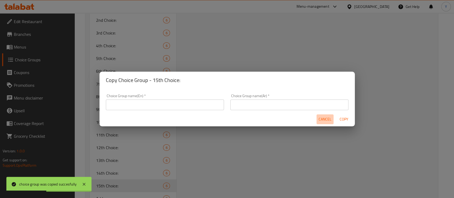
click at [325, 121] on span "Cancel" at bounding box center [325, 119] width 13 height 7
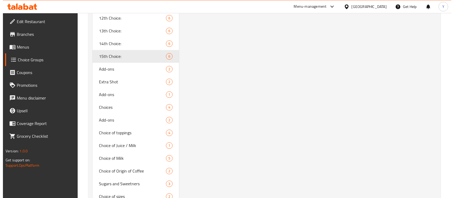
scroll to position [1050, 0]
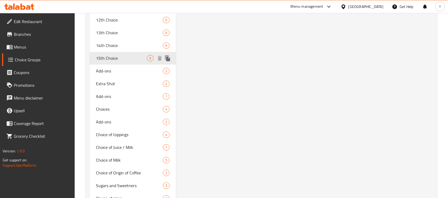
click at [169, 59] on icon "duplicate" at bounding box center [167, 58] width 5 height 6
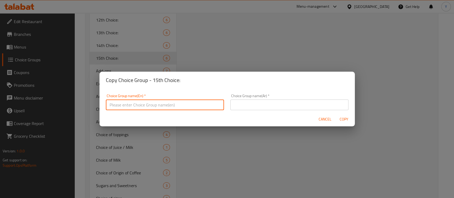
paste input "12th Choice:"
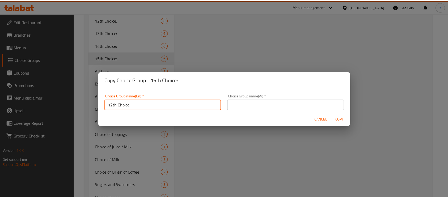
scroll to position [1, 0]
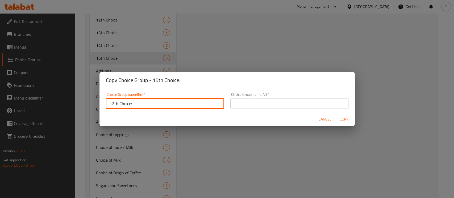
click at [112, 108] on input "12th Choice:" at bounding box center [165, 103] width 118 height 11
click at [238, 102] on input "text" at bounding box center [289, 103] width 118 height 11
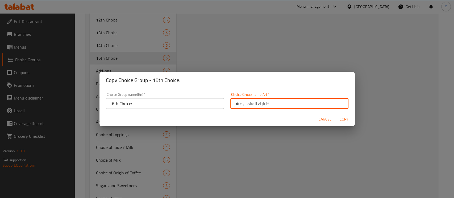
click at [336, 115] on button "Copy" at bounding box center [344, 120] width 17 height 10
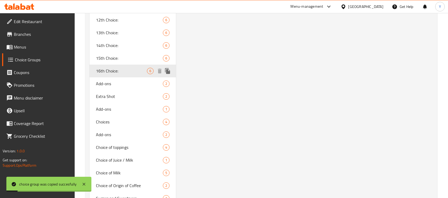
click at [169, 70] on icon "duplicate" at bounding box center [168, 71] width 6 height 6
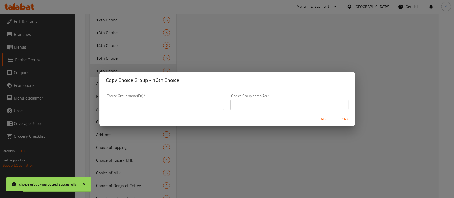
drag, startPoint x: 176, startPoint y: 106, endPoint x: 183, endPoint y: 107, distance: 7.8
click at [176, 106] on input "text" at bounding box center [165, 105] width 118 height 11
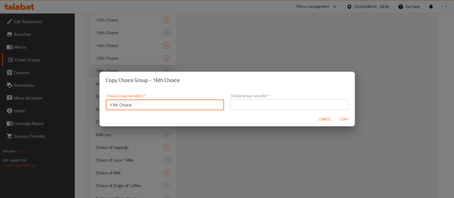
click at [318, 117] on button "Cancel" at bounding box center [324, 120] width 17 height 10
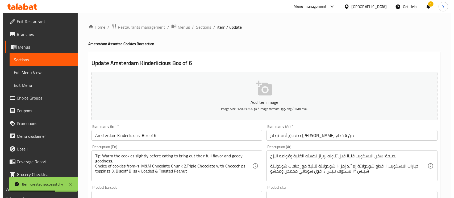
scroll to position [177, 0]
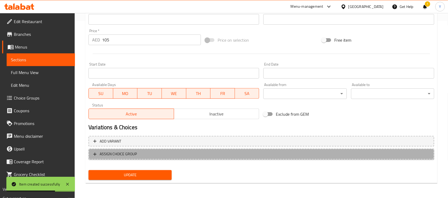
click at [223, 158] on button "ASSIGN CHOICE GROUP" at bounding box center [262, 154] width 346 height 11
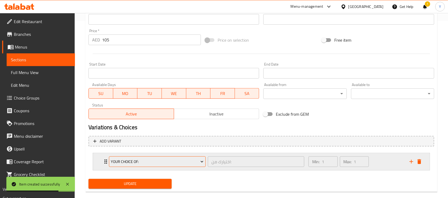
click at [172, 161] on span "Your Choice Of:" at bounding box center [157, 162] width 93 height 7
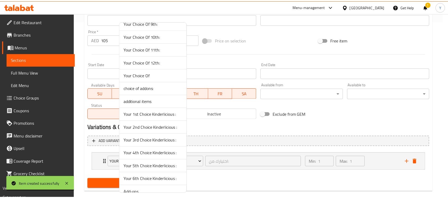
scroll to position [451, 0]
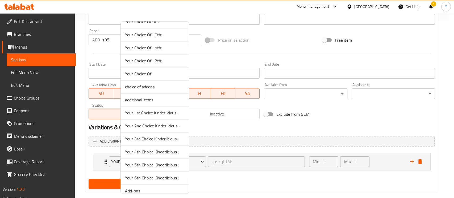
click at [174, 113] on span "Your 1st Choice Kinderlicious :" at bounding box center [155, 113] width 60 height 6
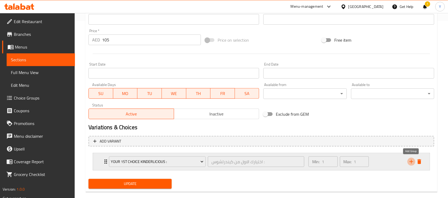
click at [414, 160] on icon "add" at bounding box center [411, 162] width 6 height 6
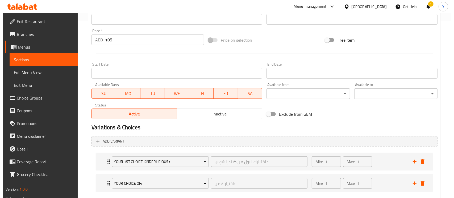
scroll to position [208, 0]
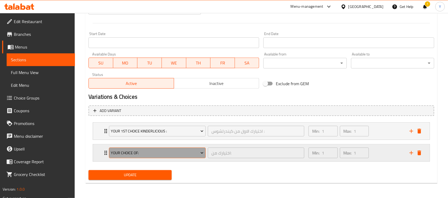
click at [174, 149] on button "Your Choice Of:" at bounding box center [157, 153] width 97 height 11
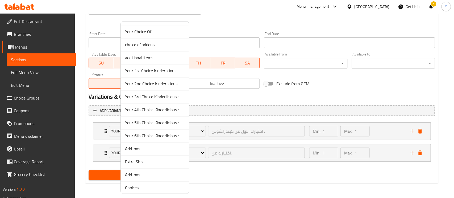
scroll to position [470, 0]
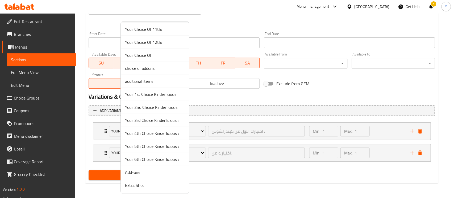
click at [165, 104] on span "Your 2nd Choice Kinderlicious :" at bounding box center [155, 107] width 60 height 6
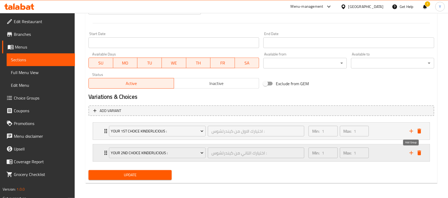
click at [410, 156] on icon "add" at bounding box center [411, 153] width 6 height 6
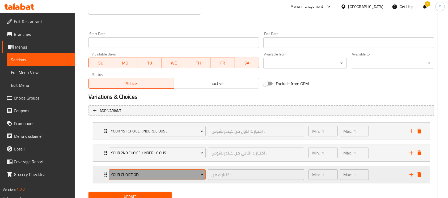
click at [170, 172] on span "Your Choice Of:" at bounding box center [157, 175] width 93 height 7
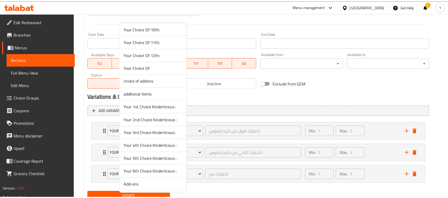
scroll to position [451, 0]
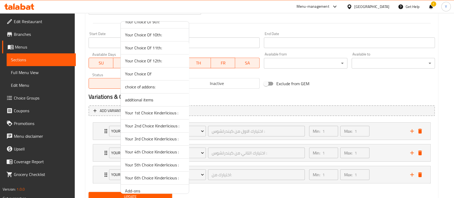
click at [164, 141] on span "Your 3rd Choice Kinderlicious :" at bounding box center [155, 139] width 60 height 6
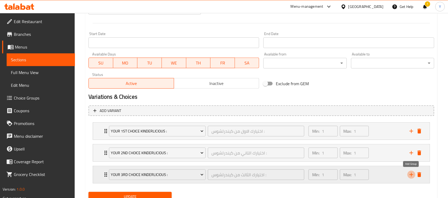
click at [411, 175] on icon "add" at bounding box center [412, 175] width 4 height 4
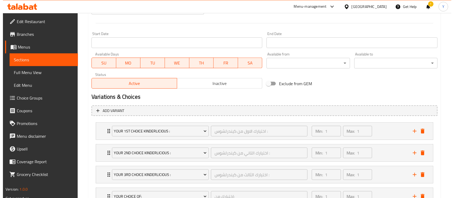
scroll to position [251, 0]
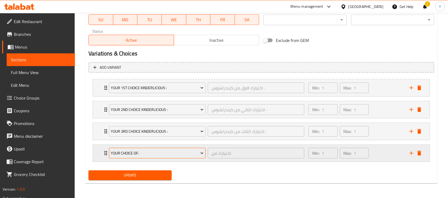
click at [160, 151] on span "Your Choice Of:" at bounding box center [157, 153] width 93 height 7
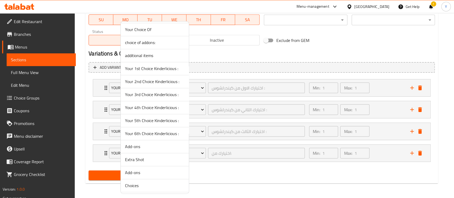
scroll to position [498, 0]
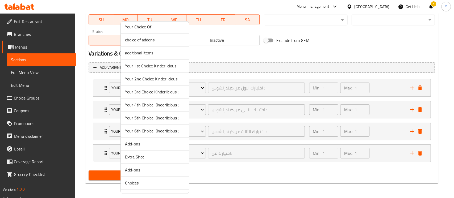
click at [150, 102] on span "Your 4th Choice Kinderlicious :" at bounding box center [155, 105] width 60 height 6
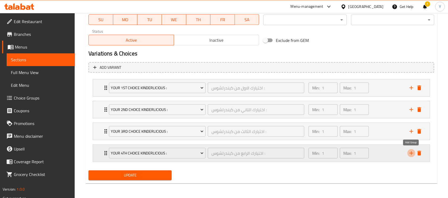
click at [411, 153] on icon "add" at bounding box center [411, 153] width 6 height 6
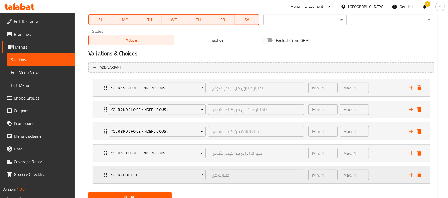
click at [156, 181] on div "Your Choice Of:" at bounding box center [157, 175] width 99 height 13
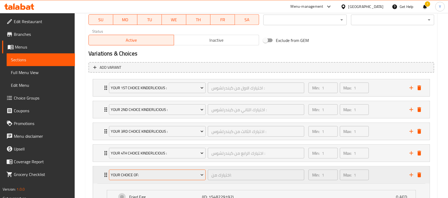
click at [149, 175] on span "Your Choice Of:" at bounding box center [157, 175] width 93 height 7
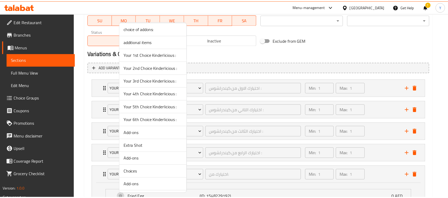
scroll to position [502, 0]
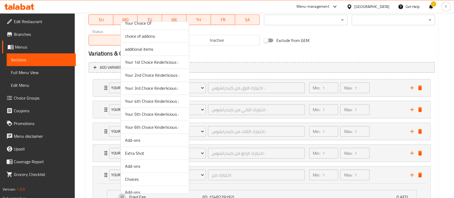
click at [169, 112] on span "Your 5th Choice Kinderlicious :" at bounding box center [155, 114] width 60 height 6
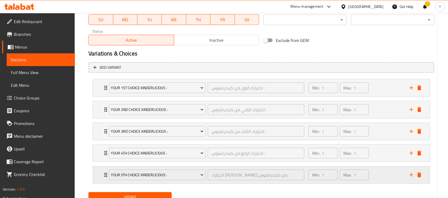
click at [410, 175] on icon "add" at bounding box center [411, 175] width 6 height 6
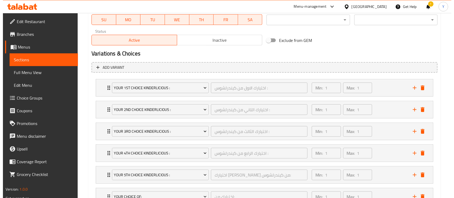
scroll to position [295, 0]
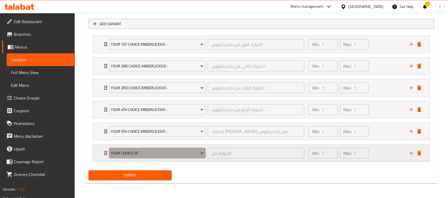
click at [146, 149] on button "Your Choice Of:" at bounding box center [157, 153] width 97 height 11
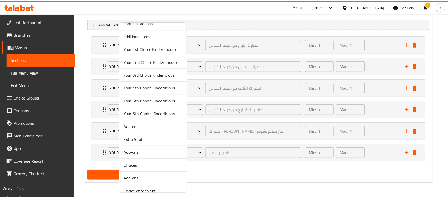
scroll to position [518, 0]
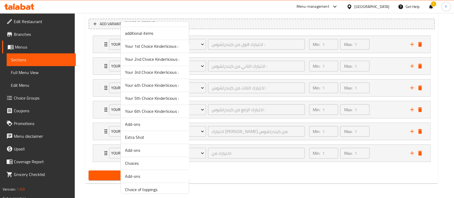
click at [171, 111] on span "Your 6th Choice Kinderlicious :" at bounding box center [155, 111] width 60 height 6
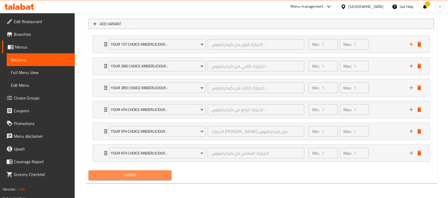
click at [138, 171] on button "Update" at bounding box center [130, 176] width 83 height 10
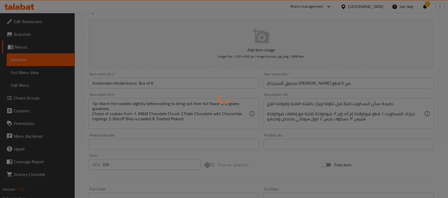
scroll to position [0, 0]
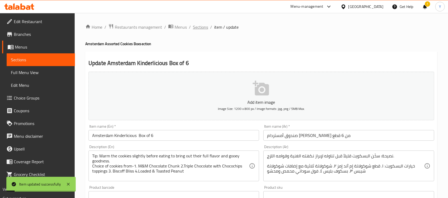
click at [198, 30] on span "Sections" at bounding box center [200, 27] width 15 height 6
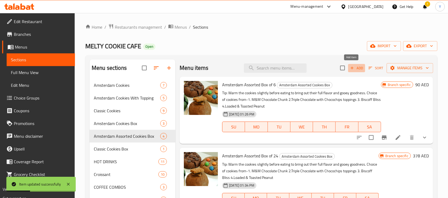
click at [353, 70] on span "Add" at bounding box center [357, 68] width 14 height 6
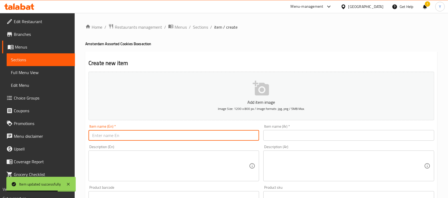
paste input "Amsterdam Kinderlicious Box of 12"
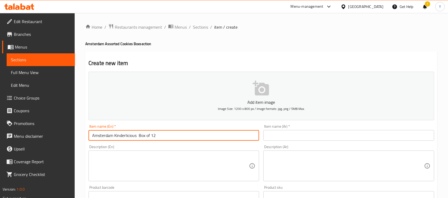
type input "Amsterdam Kinderlicious Box of 12"
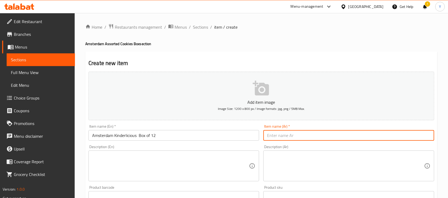
paste input "صندوق أمستردام كيندرلشوس من 12 قطعة"
type input "صندوق أمستردام كيندرلشوس من 12 قطعة"
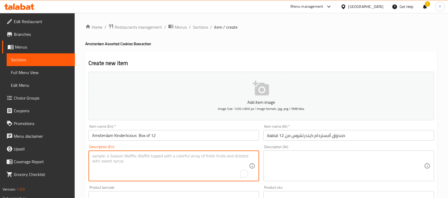
paste textarea "Tip: Warm the cookies slightly before eating to bring out their full flavor and…"
click at [155, 174] on textarea "Tip: Warm the cookies slightly before eating to bring out their full flavor and…" at bounding box center [170, 166] width 157 height 25
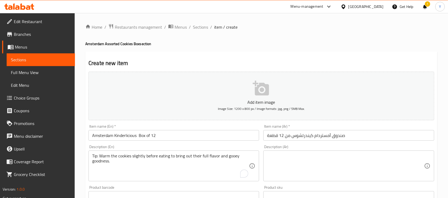
click at [144, 171] on textarea "Tip: Warm the cookies slightly before eating to bring out their full flavor and…" at bounding box center [170, 166] width 157 height 25
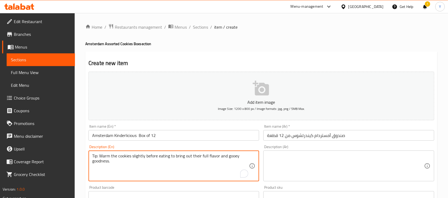
paste textarea "Choice of cookies from-1. M&M Chocolate Chunk 2.Triple Chocolate with Chocochip…"
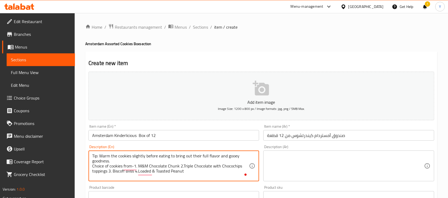
drag, startPoint x: 194, startPoint y: 178, endPoint x: 63, endPoint y: 145, distance: 134.7
click at [63, 145] on div "Edit Restaurant Branches Menus Sections Full Menu View Edit Menu Choice Groups …" at bounding box center [224, 194] width 448 height 363
type textarea "Tip: Warm the cookies slightly before eating to bring out their full flavor and…"
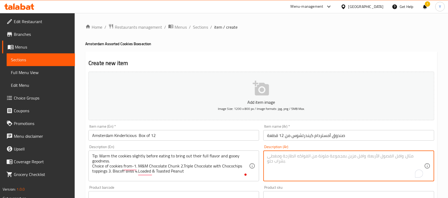
paste textarea "نصيحة: سخّن البسكويت قليلاً قبل تناوله لإبراز نكهته الغنية وقوامه اللزج. خيارات…"
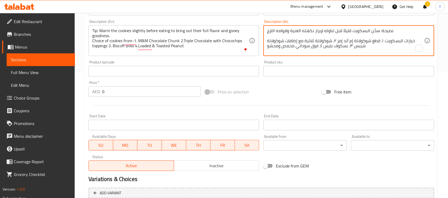
scroll to position [136, 0]
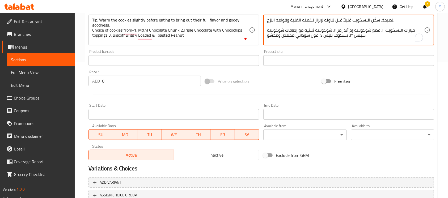
type textarea "نصيحة: سخّن البسكويت قليلاً قبل تناوله لإبراز نكهته الغنية وقوامه اللزج. خيارات…"
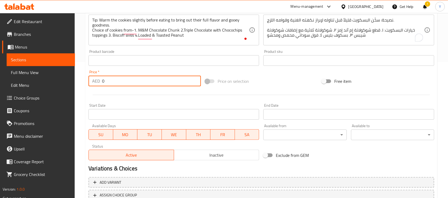
drag, startPoint x: 126, startPoint y: 82, endPoint x: 6, endPoint y: 77, distance: 119.8
click at [6, 77] on div "Edit Restaurant Branches Menus Sections Full Menu View Edit Menu Choice Groups …" at bounding box center [224, 58] width 448 height 363
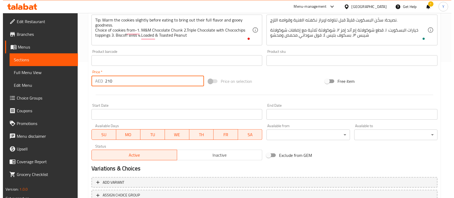
scroll to position [177, 0]
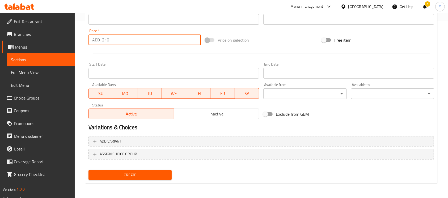
type input "210"
click at [203, 161] on div "Add variant ASSIGN CHOICE GROUP" at bounding box center [261, 151] width 350 height 35
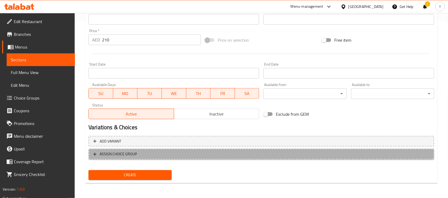
click at [202, 152] on span "ASSIGN CHOICE GROUP" at bounding box center [261, 154] width 336 height 7
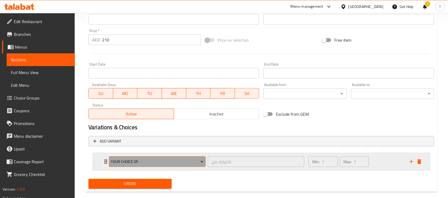
click at [187, 166] on button "Your Choice Of:" at bounding box center [157, 162] width 97 height 11
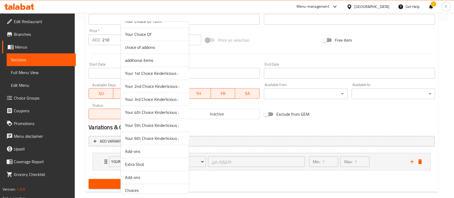
scroll to position [447, 0]
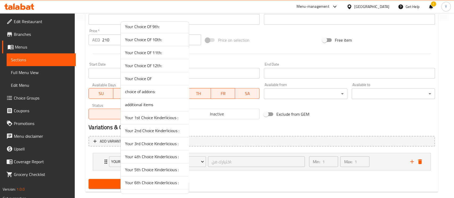
click at [169, 116] on span "Your 1st Choice Kinderlicious :" at bounding box center [155, 118] width 60 height 6
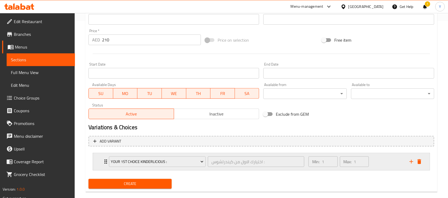
click at [410, 162] on icon "add" at bounding box center [411, 162] width 6 height 6
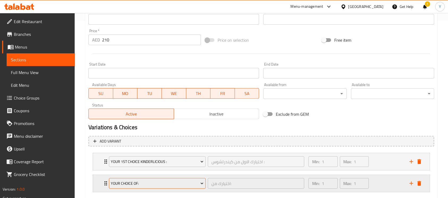
click at [177, 181] on span "Your Choice Of:" at bounding box center [157, 184] width 93 height 7
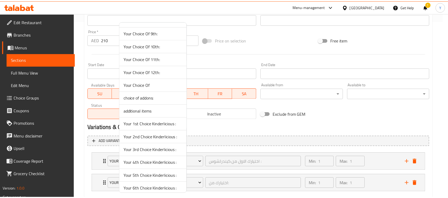
scroll to position [443, 0]
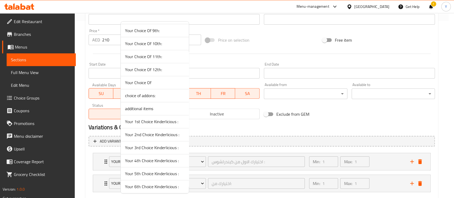
click at [179, 137] on li "Your 2nd Choice Kinderlicious :" at bounding box center [155, 134] width 68 height 13
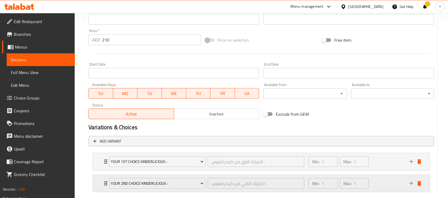
click at [411, 185] on icon "add" at bounding box center [411, 184] width 6 height 6
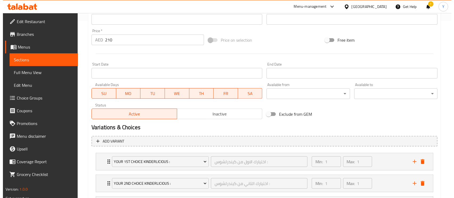
scroll to position [230, 0]
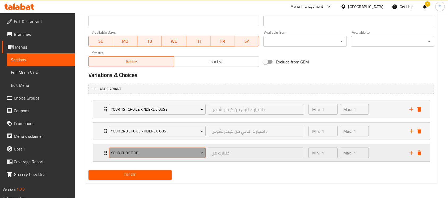
click at [157, 153] on span "Your Choice Of:" at bounding box center [157, 153] width 93 height 7
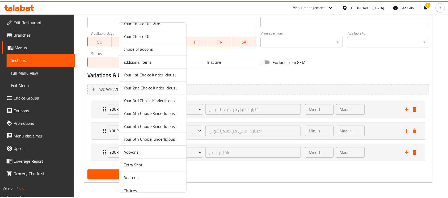
scroll to position [501, 0]
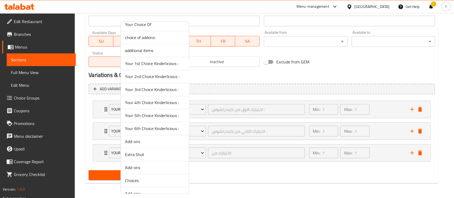
click at [161, 89] on span "Your 3rd Choice Kinderlicious :" at bounding box center [155, 89] width 60 height 6
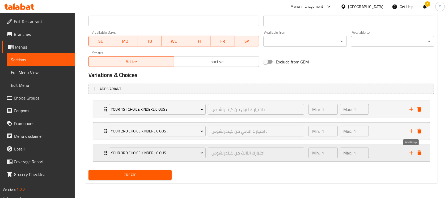
click at [410, 153] on icon "add" at bounding box center [411, 153] width 6 height 6
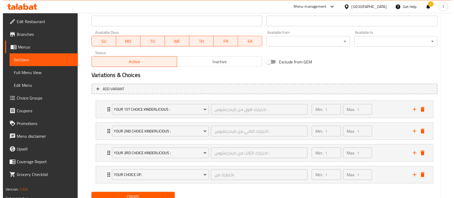
scroll to position [251, 0]
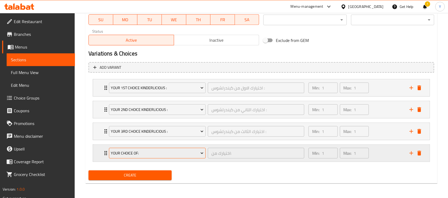
click at [162, 151] on span "Your Choice Of:" at bounding box center [157, 153] width 93 height 7
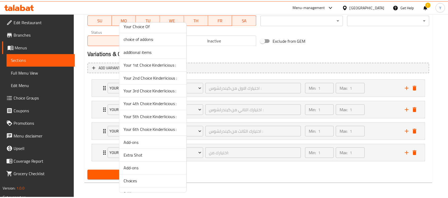
scroll to position [504, 0]
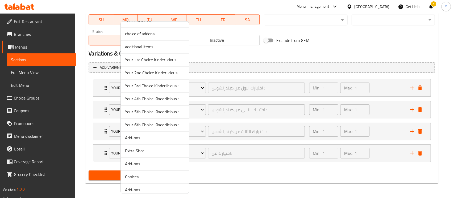
click at [153, 96] on span "Your 4th Choice Kinderlicious :" at bounding box center [155, 99] width 60 height 6
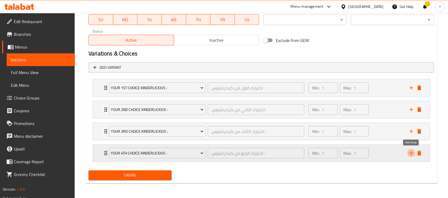
click at [411, 154] on icon "add" at bounding box center [411, 153] width 6 height 6
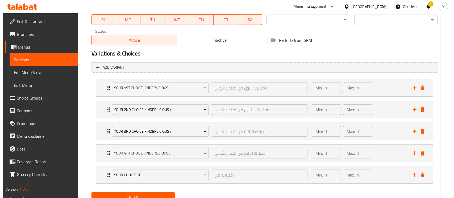
scroll to position [273, 0]
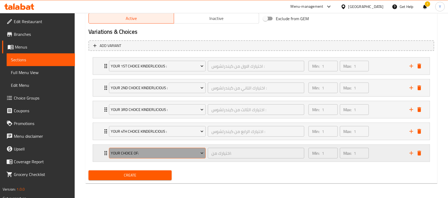
click at [162, 158] on button "Your Choice Of:" at bounding box center [157, 153] width 97 height 11
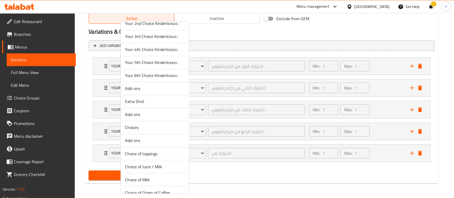
scroll to position [555, 0]
click at [166, 58] on span "Your 5th Choice Kinderlicious :" at bounding box center [155, 61] width 60 height 6
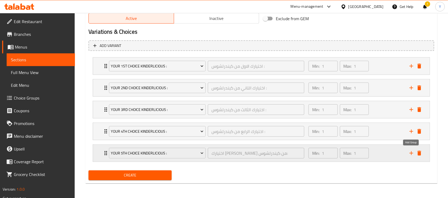
click at [413, 156] on button "add" at bounding box center [412, 153] width 8 height 8
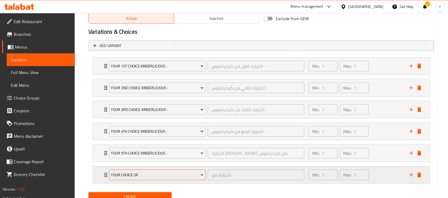
click at [176, 176] on span "Your Choice Of:" at bounding box center [157, 175] width 93 height 7
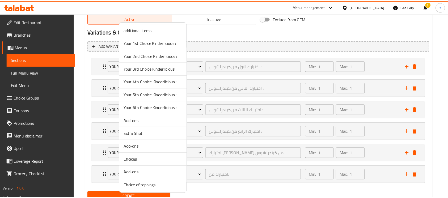
scroll to position [482, 0]
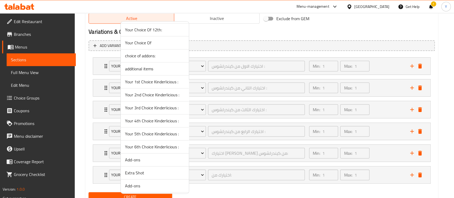
click at [181, 147] on span "Your 6th Choice Kinderlicious :" at bounding box center [155, 147] width 60 height 6
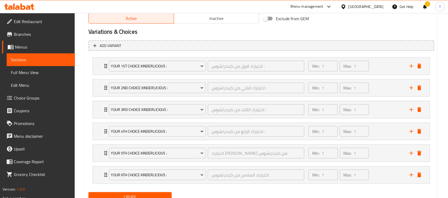
click at [147, 193] on button "Create" at bounding box center [130, 198] width 83 height 10
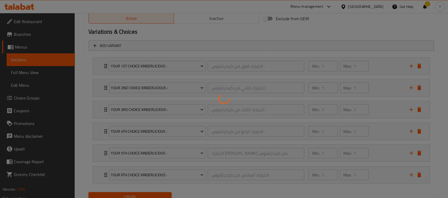
scroll to position [142, 0]
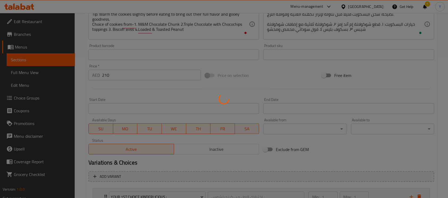
type input "0"
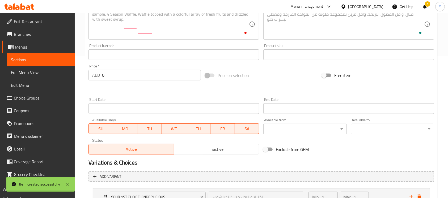
scroll to position [0, 0]
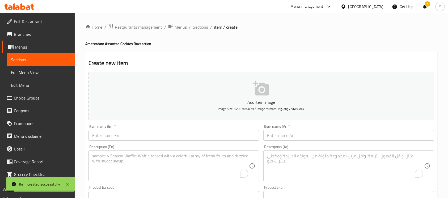
click at [196, 27] on span "Sections" at bounding box center [200, 27] width 15 height 6
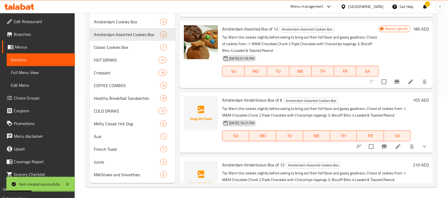
scroll to position [131, 0]
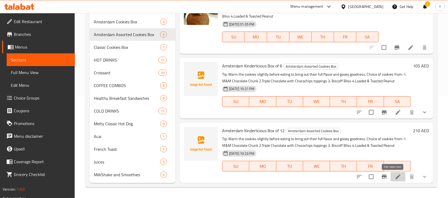
click at [395, 177] on icon at bounding box center [398, 177] width 6 height 6
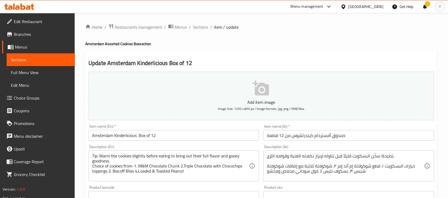
click at [305, 138] on input "صندوق أمستردام كيندرلشوس من 12 قطعة" at bounding box center [349, 135] width 171 height 11
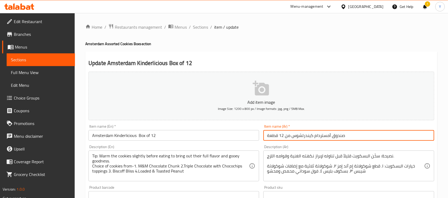
click at [305, 138] on input "صندوق أمستردام كيندرلشوس من 12 قطعة" at bounding box center [349, 135] width 171 height 11
click at [163, 139] on input "Amsterdam Kinderlicious Box of 12" at bounding box center [174, 135] width 171 height 11
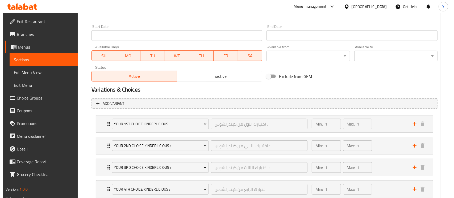
scroll to position [295, 0]
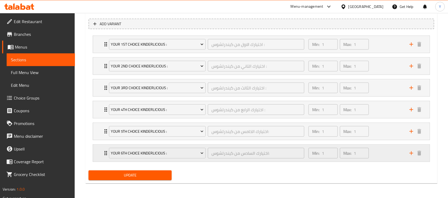
click at [412, 158] on div "Your 6th Choice Kinderlicious : اختيارك السادس من كيندرلشوس: ​ Min: 1 ​ Max: 1 ​" at bounding box center [263, 153] width 321 height 17
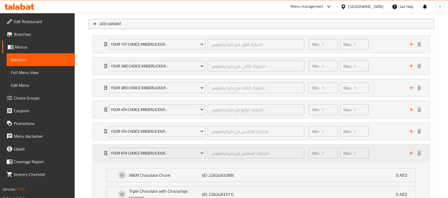
click at [377, 149] on div "Min: 1 ​ Max: 1 ​" at bounding box center [356, 153] width 101 height 17
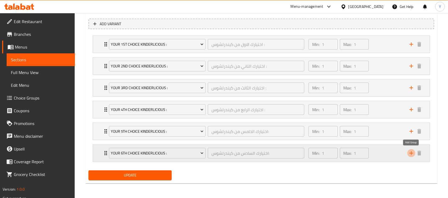
click at [411, 152] on icon "add" at bounding box center [411, 153] width 6 height 6
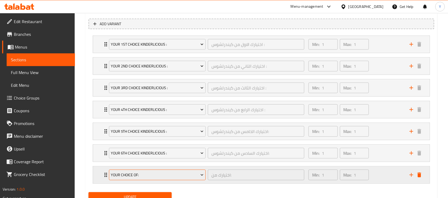
click at [163, 169] on div "Your Choice Of:" at bounding box center [157, 175] width 99 height 13
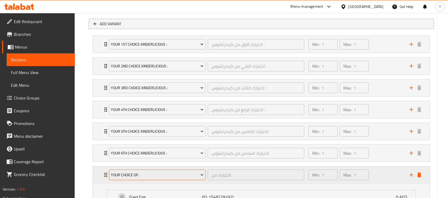
click at [163, 177] on span "Your Choice Of:" at bounding box center [157, 175] width 93 height 7
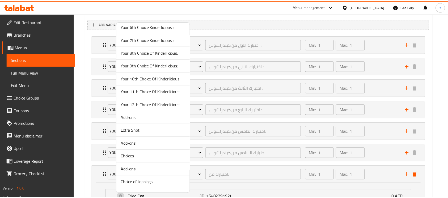
scroll to position [611, 0]
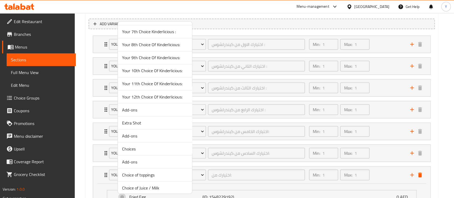
click at [158, 32] on span "Your 7th Choice Kinderlicious :" at bounding box center [155, 31] width 66 height 6
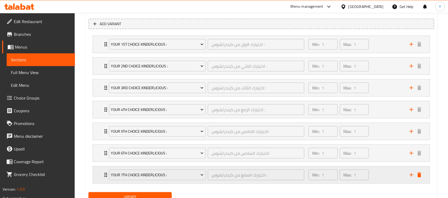
click at [411, 176] on icon "add" at bounding box center [412, 175] width 4 height 4
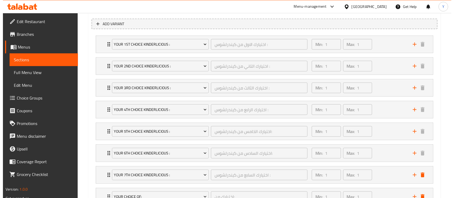
scroll to position [338, 0]
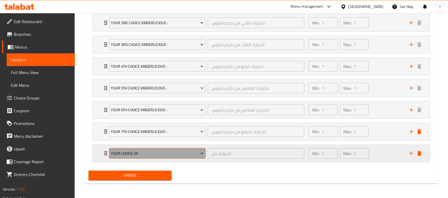
click at [177, 153] on span "Your Choice Of:" at bounding box center [157, 154] width 93 height 7
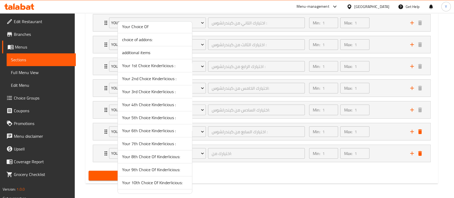
scroll to position [506, 0]
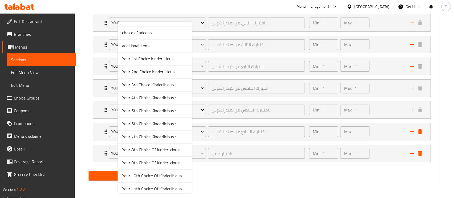
click at [180, 147] on span "Your 8th Choice Of Kinderlicious:" at bounding box center [155, 150] width 66 height 6
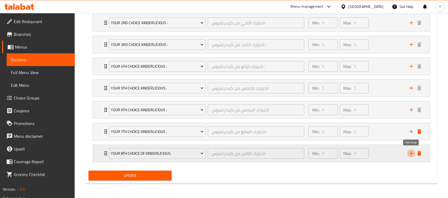
click at [410, 153] on icon "add" at bounding box center [411, 154] width 6 height 6
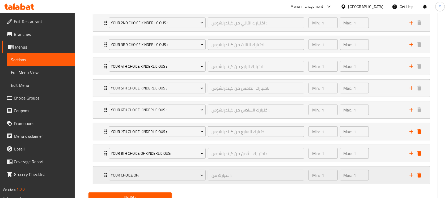
click at [169, 182] on div "Your Choice Of: اختيارك من: ​" at bounding box center [207, 175] width 202 height 17
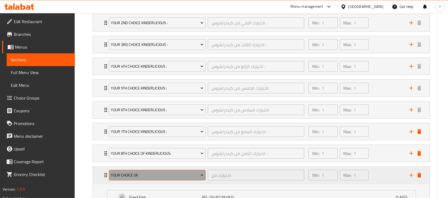
click at [172, 170] on button "Your Choice Of:" at bounding box center [157, 175] width 97 height 11
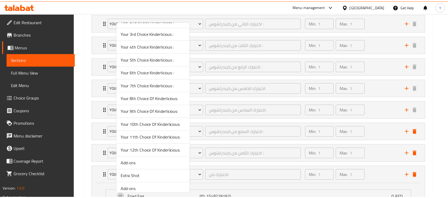
scroll to position [547, 0]
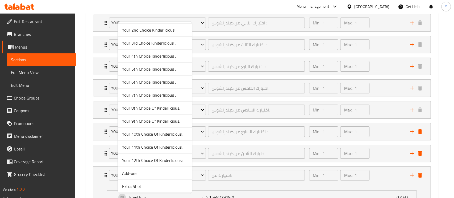
click at [164, 124] on li "Your 9th Choice Of Kinderlicious:" at bounding box center [155, 121] width 74 height 13
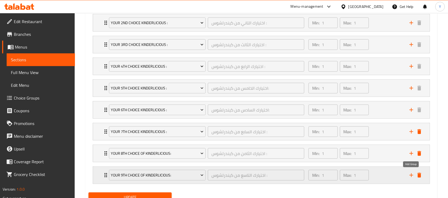
click at [413, 173] on icon "add" at bounding box center [411, 175] width 6 height 6
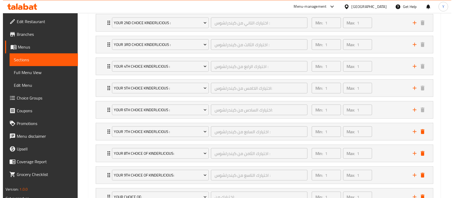
scroll to position [382, 0]
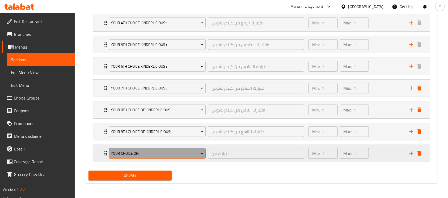
click at [167, 153] on span "Your Choice Of:" at bounding box center [157, 154] width 93 height 7
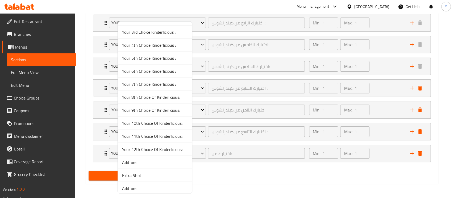
scroll to position [553, 0]
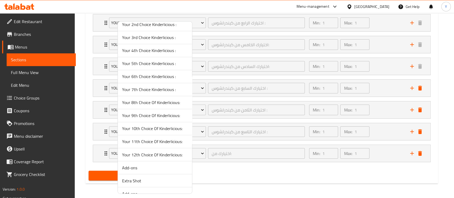
click at [165, 127] on span "Your 10th Choice Of Kinderlicious:" at bounding box center [155, 129] width 66 height 6
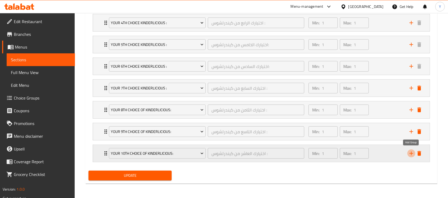
click at [411, 154] on icon "add" at bounding box center [411, 154] width 6 height 6
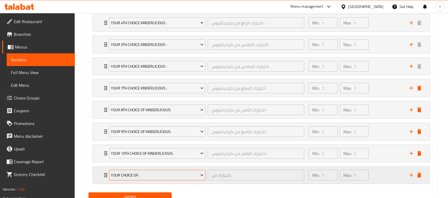
click at [169, 176] on span "Your Choice Of:" at bounding box center [157, 175] width 93 height 7
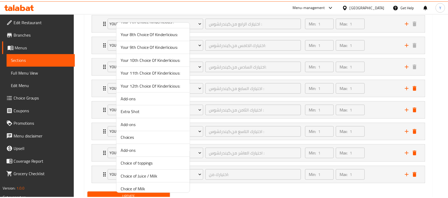
scroll to position [592, 0]
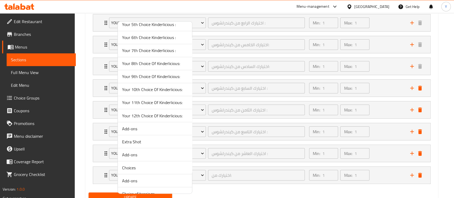
click at [165, 100] on span "Your 11th Choice Of Kinderlicious:" at bounding box center [155, 102] width 66 height 6
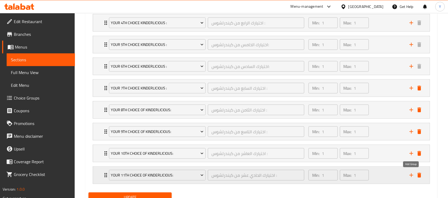
click at [409, 175] on icon "add" at bounding box center [411, 175] width 6 height 6
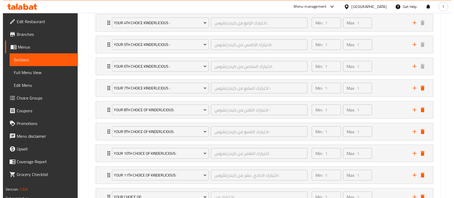
scroll to position [426, 0]
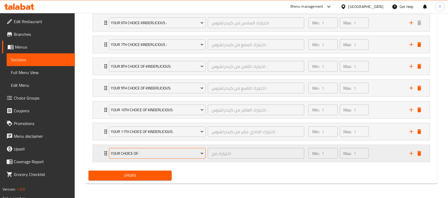
click at [162, 153] on span "Your Choice Of:" at bounding box center [157, 154] width 93 height 7
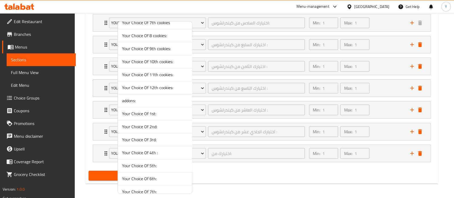
scroll to position [252, 0]
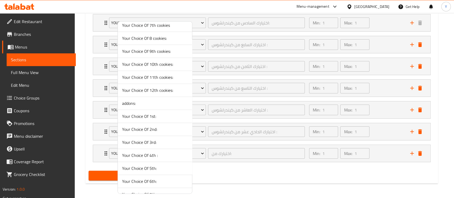
click at [172, 91] on span "Your Choice Of 12th cookies:" at bounding box center [155, 90] width 66 height 6
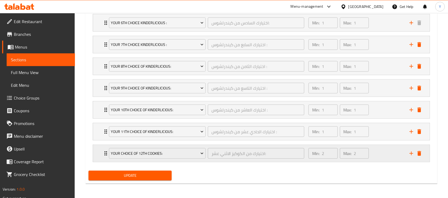
click at [147, 158] on div "Your Choice Of 12th cookies:" at bounding box center [157, 153] width 99 height 13
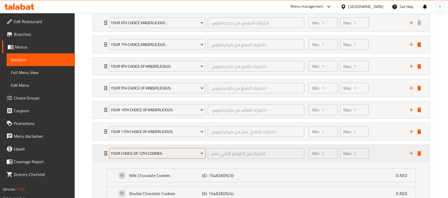
click at [161, 154] on span "Your Choice Of 12th cookies:" at bounding box center [157, 154] width 93 height 7
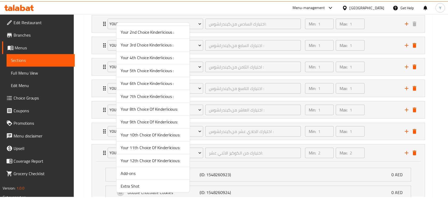
scroll to position [556, 0]
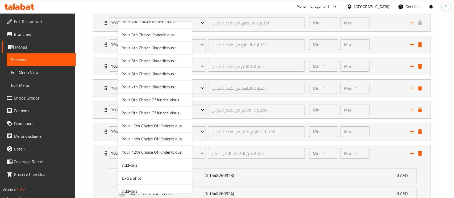
click at [181, 153] on span "Your 12th Choice Of Kinderlicious:" at bounding box center [155, 152] width 66 height 6
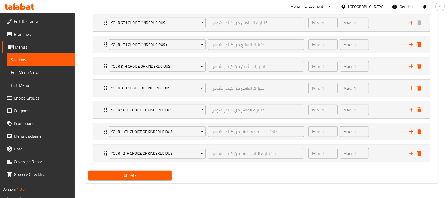
click at [136, 173] on span "Update" at bounding box center [130, 176] width 75 height 7
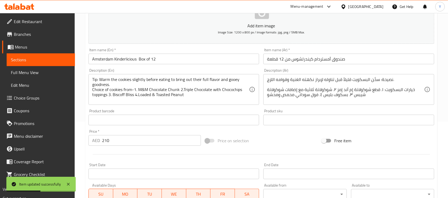
scroll to position [0, 0]
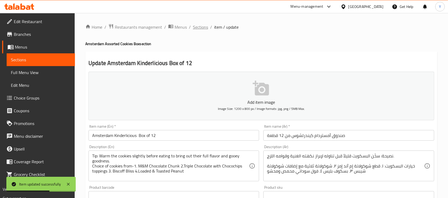
click at [199, 29] on span "Sections" at bounding box center [200, 27] width 15 height 6
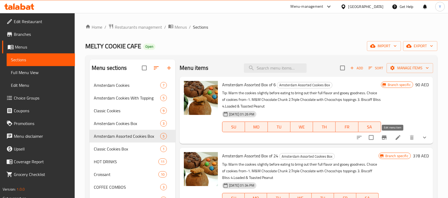
click at [395, 136] on icon at bounding box center [398, 138] width 6 height 6
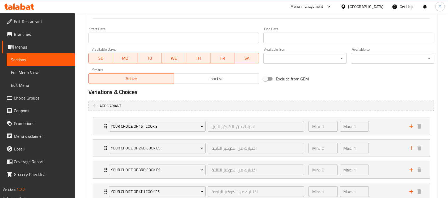
scroll to position [223, 0]
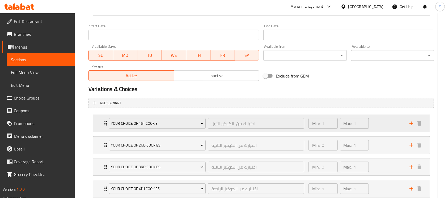
click at [387, 124] on div "Min: 1 ​ Max: 1 ​" at bounding box center [356, 123] width 101 height 17
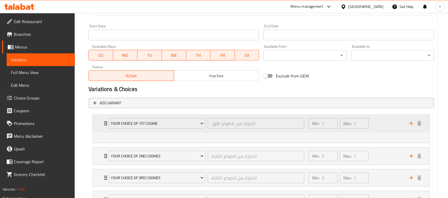
click at [384, 128] on div "Min: 1 ​ Max: 1 ​" at bounding box center [356, 123] width 101 height 17
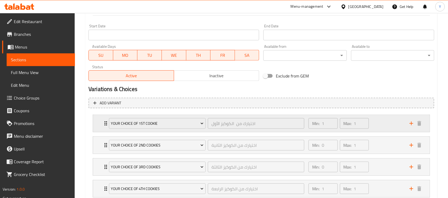
click at [384, 128] on div "Min: 1 ​ Max: 1 ​" at bounding box center [356, 123] width 101 height 17
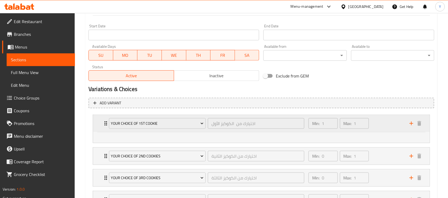
click at [384, 128] on div "Min: 1 ​ Max: 1 ​" at bounding box center [356, 123] width 101 height 17
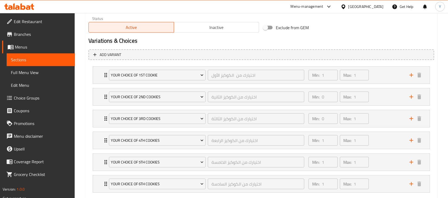
scroll to position [275, 0]
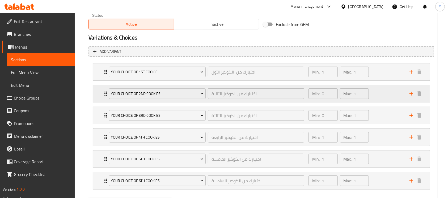
click at [395, 98] on div "Min: 0 ​ Max: 1 ​" at bounding box center [356, 93] width 101 height 17
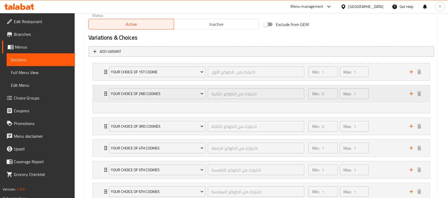
click at [395, 98] on div "Min: 0 ​ Max: 1 ​" at bounding box center [356, 93] width 101 height 17
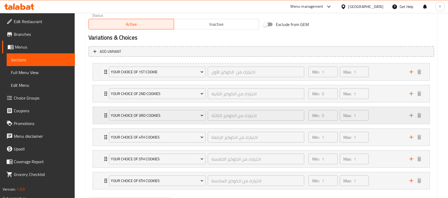
click at [377, 115] on div "Min: 0 ​ Max: 1 ​" at bounding box center [356, 115] width 101 height 17
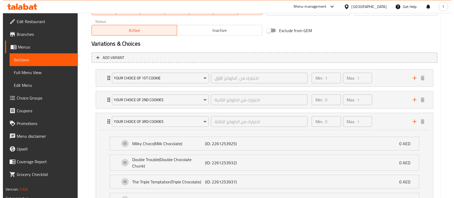
scroll to position [263, 0]
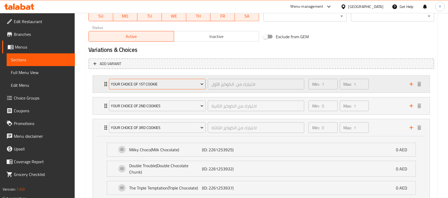
click at [177, 86] on span "Your Choice Of 1st Cookie" at bounding box center [157, 84] width 93 height 7
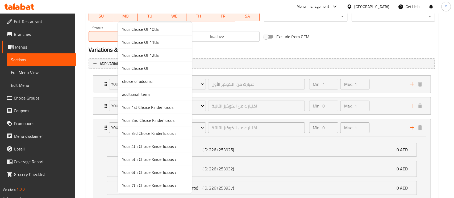
scroll to position [460, 0]
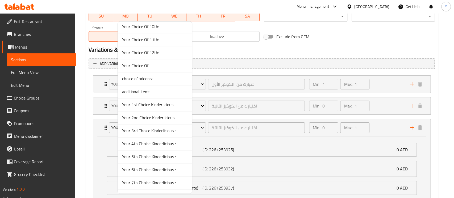
click at [171, 107] on li "Your 1st Choice Kinderlicious :" at bounding box center [155, 104] width 74 height 13
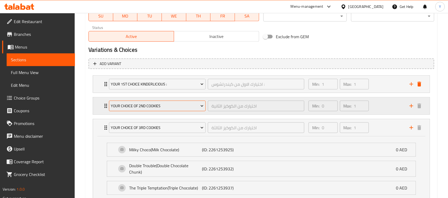
click at [165, 106] on span "Your Choice Of 2nd Cookies" at bounding box center [157, 106] width 93 height 7
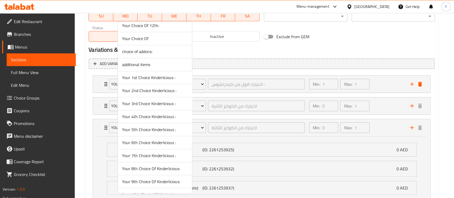
scroll to position [485, 0]
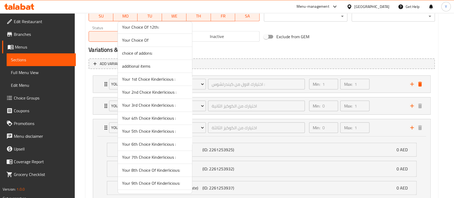
click at [157, 93] on span "Your 2nd Choice Kinderlicious :" at bounding box center [155, 92] width 66 height 6
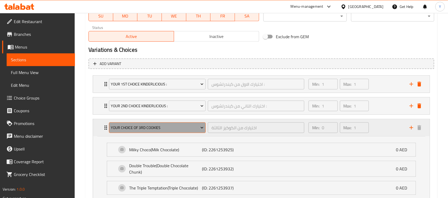
click at [148, 123] on button "Your Choice Of 3rd Cookies" at bounding box center [157, 128] width 97 height 11
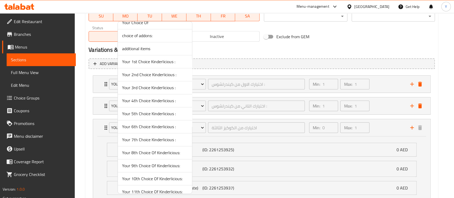
scroll to position [506, 0]
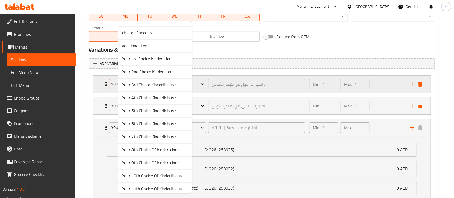
click at [156, 85] on span "Your 3rd Choice Kinderlicious :" at bounding box center [155, 85] width 66 height 6
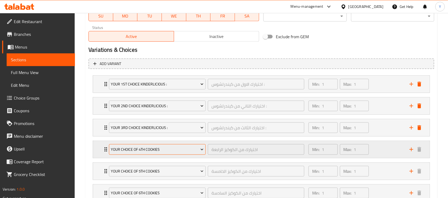
click at [140, 147] on span "your choice of 4th cookies" at bounding box center [157, 150] width 93 height 7
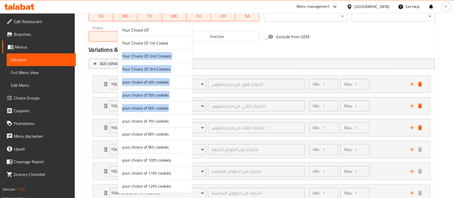
drag, startPoint x: 191, startPoint y: 49, endPoint x: 195, endPoint y: 55, distance: 7.4
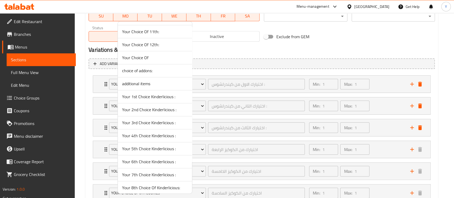
scroll to position [472, 0]
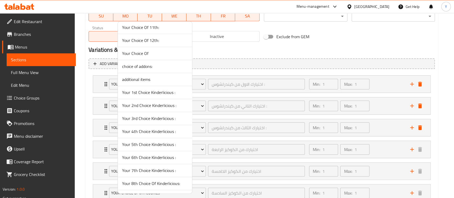
click at [177, 119] on span "Your 3rd Choice Kinderlicious :" at bounding box center [155, 118] width 66 height 6
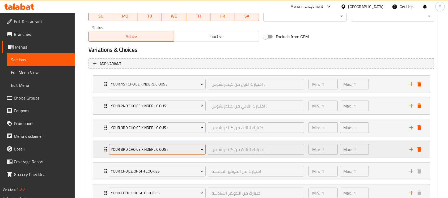
click at [170, 148] on span "Your 3rd Choice Kinderlicious :" at bounding box center [157, 150] width 93 height 7
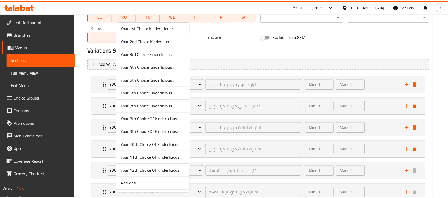
scroll to position [538, 0]
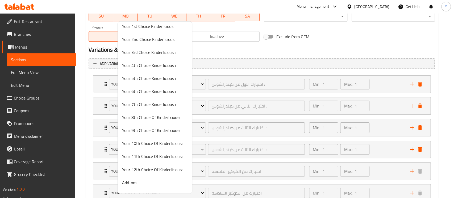
click at [160, 65] on span "Your 4th Choice Kinderlicious :" at bounding box center [155, 65] width 66 height 6
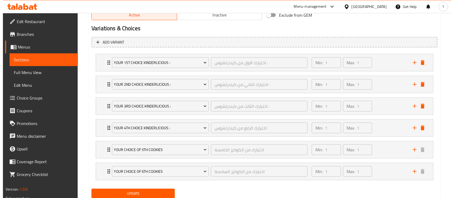
scroll to position [302, 0]
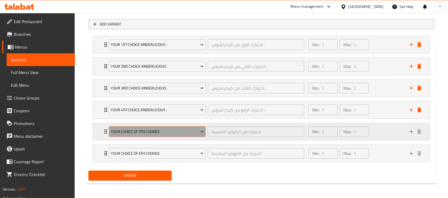
click at [184, 127] on button "your choice of 5th cookies" at bounding box center [157, 132] width 97 height 11
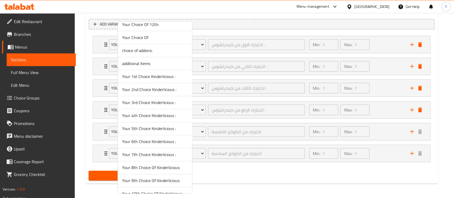
scroll to position [491, 0]
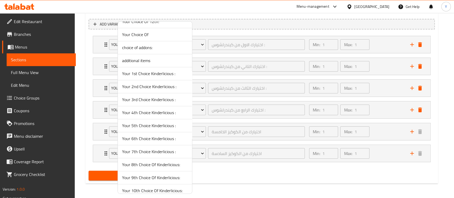
click at [177, 125] on span "Your 5th Choice Kinderlicious :" at bounding box center [155, 126] width 66 height 6
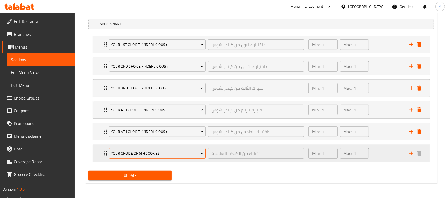
click at [156, 151] on span "your choice of 6th cookies" at bounding box center [157, 154] width 93 height 7
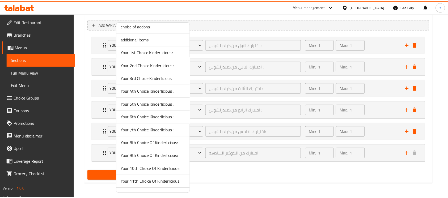
scroll to position [524, 0]
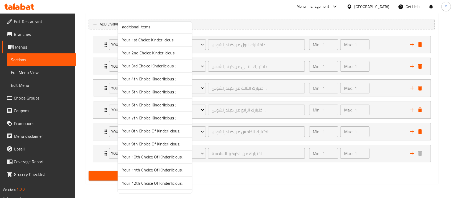
click at [166, 105] on span "Your 6th Choice Kinderlicious :" at bounding box center [155, 105] width 66 height 6
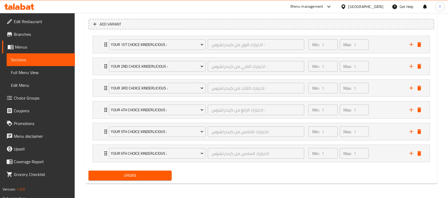
click at [157, 172] on button "Update" at bounding box center [130, 176] width 83 height 10
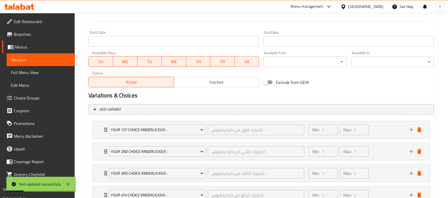
scroll to position [218, 0]
click at [372, 130] on div "Min: 1 ​ Max: 1 ​" at bounding box center [356, 129] width 101 height 17
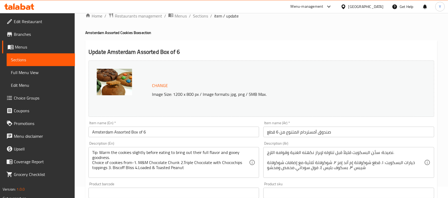
scroll to position [2, 0]
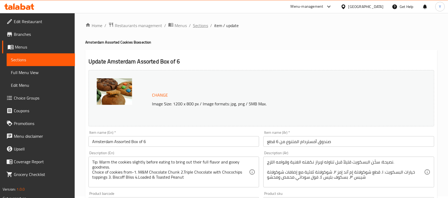
click at [198, 27] on span "Sections" at bounding box center [200, 25] width 15 height 6
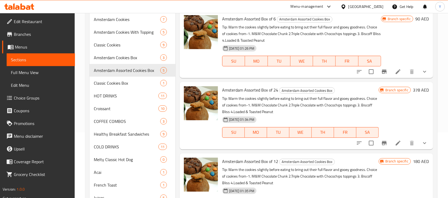
scroll to position [66, 0]
click at [395, 140] on icon at bounding box center [398, 143] width 6 height 6
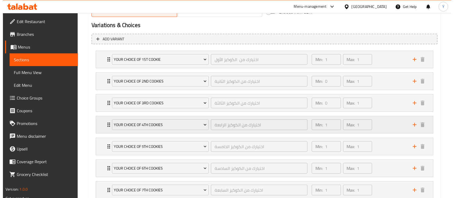
scroll to position [289, 0]
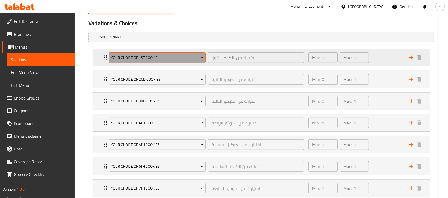
click at [197, 59] on span "Your Choice Of 1st Cookie" at bounding box center [157, 58] width 93 height 7
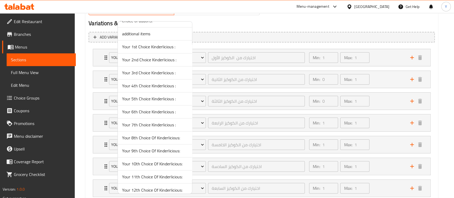
scroll to position [519, 0]
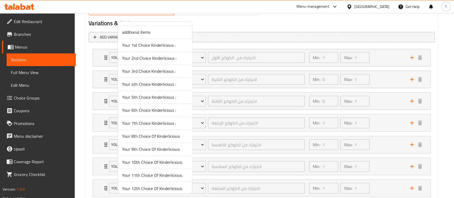
click at [160, 47] on span "Your 1st Choice Kinderlicious :" at bounding box center [155, 45] width 66 height 6
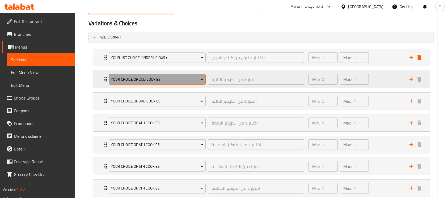
click at [155, 80] on span "Your Choice Of 2nd Cookies" at bounding box center [157, 79] width 93 height 7
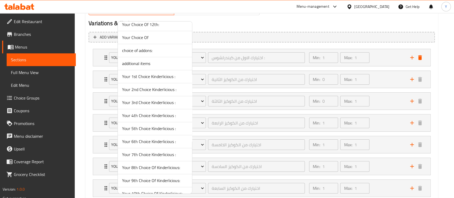
scroll to position [492, 0]
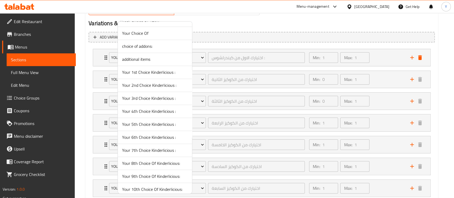
click at [162, 83] on span "Your 2nd Choice Kinderlicious :" at bounding box center [155, 85] width 66 height 6
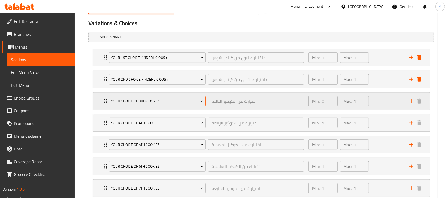
click at [151, 100] on span "Your Choice Of 3rd Cookies" at bounding box center [157, 101] width 93 height 7
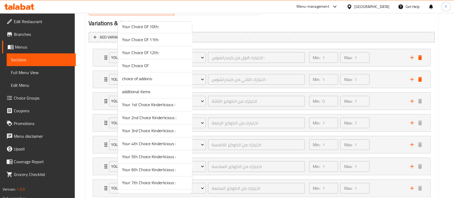
scroll to position [462, 0]
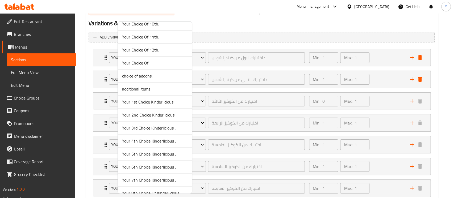
click at [171, 127] on span "Your 3rd Choice Kinderlicious :" at bounding box center [155, 128] width 66 height 6
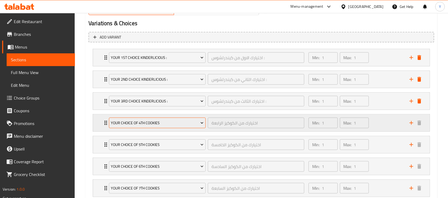
click at [145, 123] on span "your choice of 4th cookies" at bounding box center [157, 123] width 93 height 7
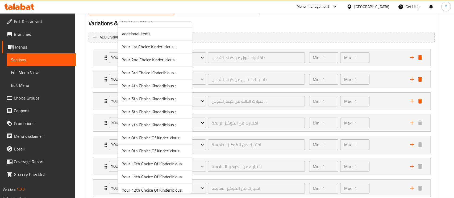
scroll to position [512, 0]
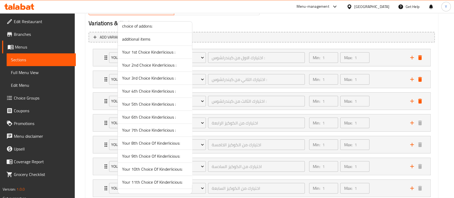
drag, startPoint x: 172, startPoint y: 90, endPoint x: 160, endPoint y: 137, distance: 48.9
click at [172, 90] on span "Your 4th Choice Kinderlicious :" at bounding box center [155, 91] width 66 height 6
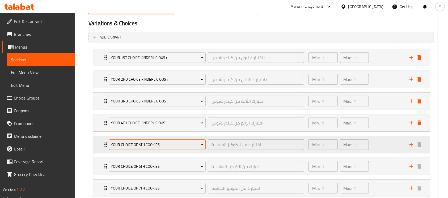
click at [149, 142] on span "your choice of 5th cookies" at bounding box center [157, 145] width 93 height 7
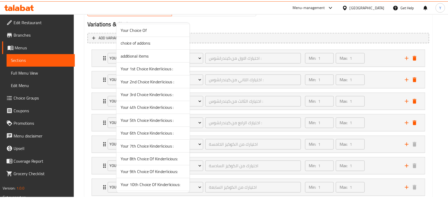
scroll to position [500, 0]
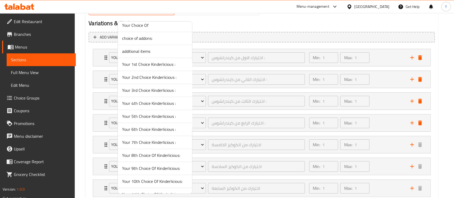
click at [169, 118] on span "Your 5th Choice Kinderlicious :" at bounding box center [155, 116] width 66 height 6
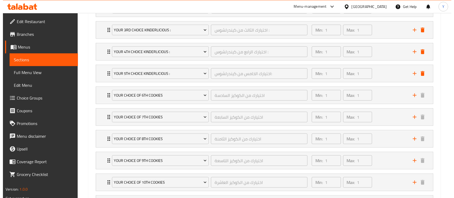
scroll to position [368, 0]
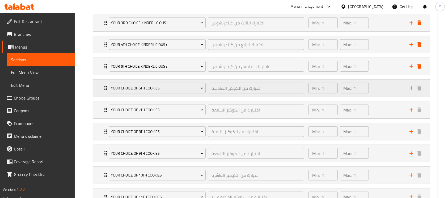
click at [177, 81] on div "your choice of 6th cookies اختيارك من الكوكيز السادسة ​" at bounding box center [207, 88] width 202 height 17
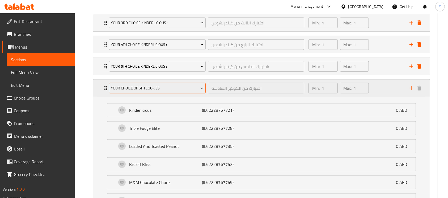
click at [172, 86] on span "your choice of 6th cookies" at bounding box center [157, 88] width 93 height 7
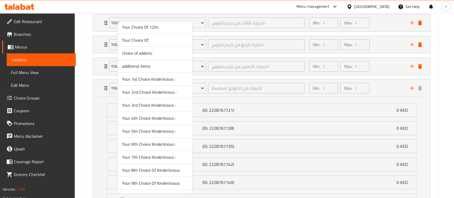
scroll to position [491, 0]
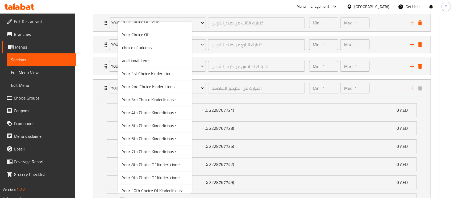
click at [154, 137] on span "Your 6th Choice Kinderlicious :" at bounding box center [155, 139] width 66 height 6
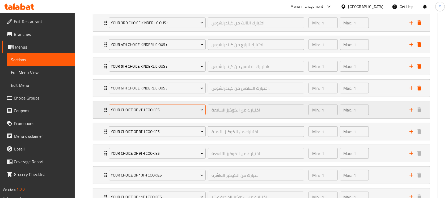
click at [145, 107] on span "your choice of 7th cookies" at bounding box center [157, 110] width 93 height 7
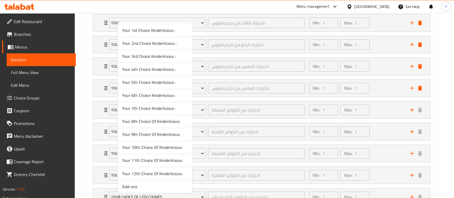
scroll to position [535, 0]
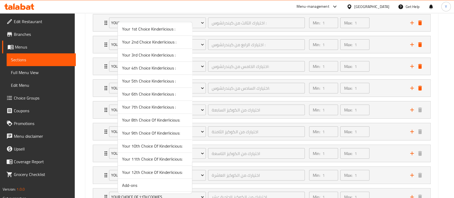
click at [153, 107] on span "Your 7th Choice Kinderlicious :" at bounding box center [155, 107] width 66 height 6
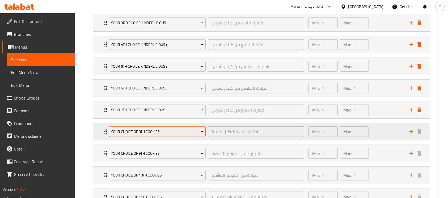
click at [151, 127] on button "your choice of 8th cookies" at bounding box center [157, 132] width 97 height 11
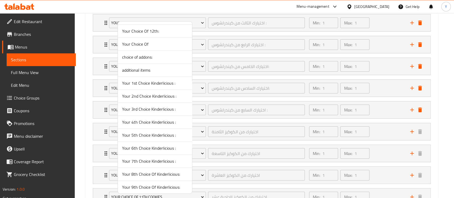
scroll to position [487, 0]
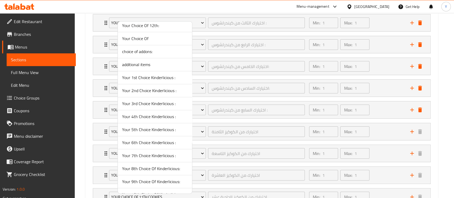
click at [149, 166] on span "Your 8th Choice Of Kinderlicious:" at bounding box center [155, 169] width 66 height 6
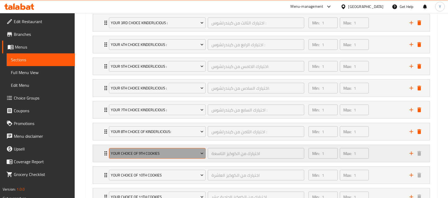
click at [143, 154] on span "your choice of 9th cookies" at bounding box center [157, 154] width 93 height 7
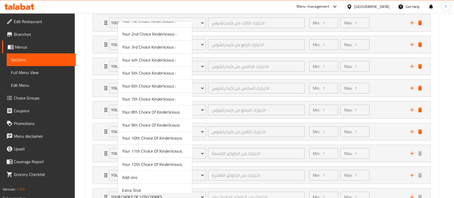
scroll to position [547, 0]
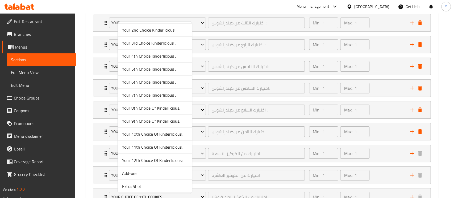
click at [162, 118] on span "Your 9th Choice Of Kinderlicious:" at bounding box center [155, 121] width 66 height 6
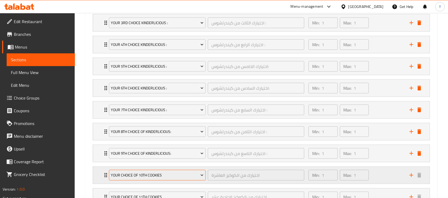
click at [152, 172] on span "your choice of 10th cookies" at bounding box center [157, 175] width 93 height 7
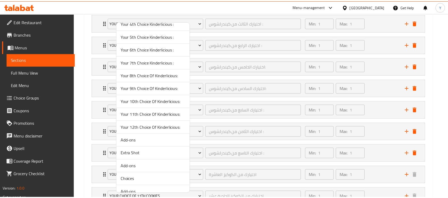
scroll to position [584, 0]
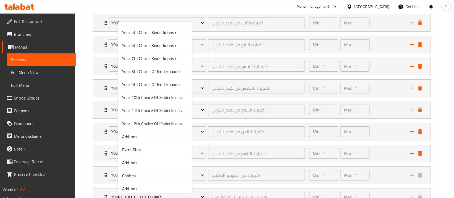
click at [158, 96] on span "Your 10th Choice Of Kinderlicious:" at bounding box center [155, 97] width 66 height 6
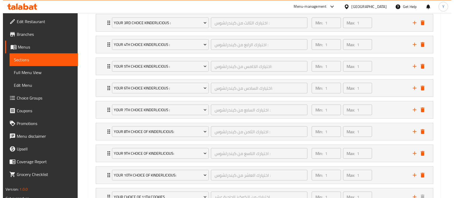
scroll to position [433, 0]
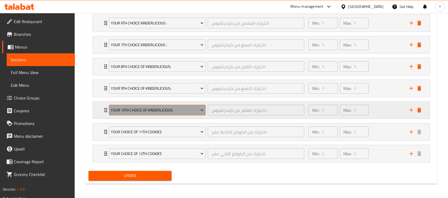
click at [187, 111] on span "Your 10th Choice Of Kinderlicious:" at bounding box center [157, 110] width 93 height 7
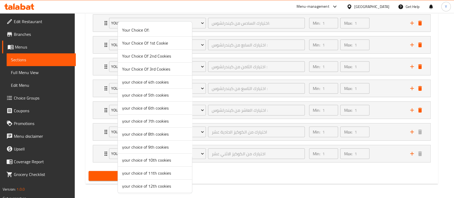
click at [201, 118] on div at bounding box center [227, 99] width 454 height 198
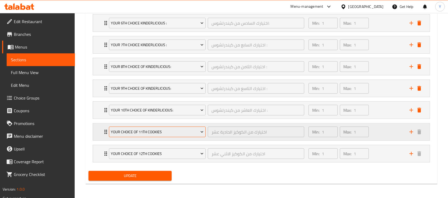
click at [183, 130] on span "your choice of 11th cookies" at bounding box center [157, 132] width 93 height 7
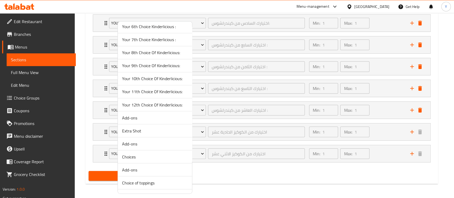
scroll to position [618, 0]
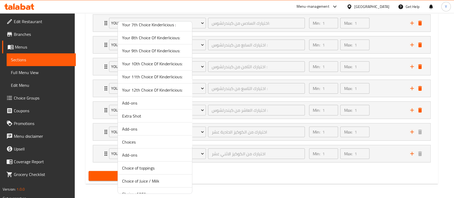
click at [169, 77] on span "Your 11th Choice Of Kinderlicious:" at bounding box center [155, 77] width 66 height 6
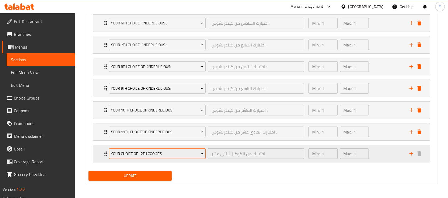
click at [153, 151] on span "your choice of 12th cookies" at bounding box center [157, 154] width 93 height 7
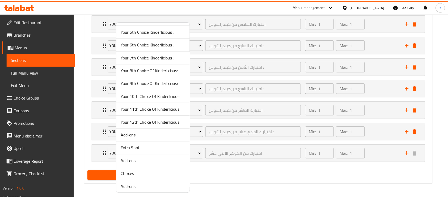
scroll to position [549, 0]
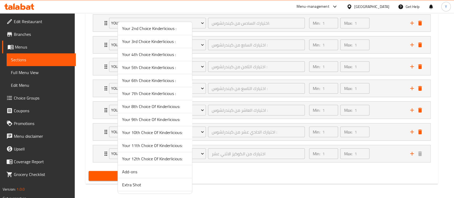
click at [175, 157] on span "Your 12th Choice Of Kinderlicious:" at bounding box center [155, 159] width 66 height 6
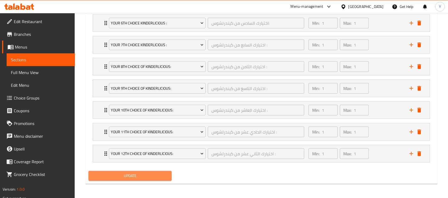
click at [121, 173] on span "Update" at bounding box center [130, 176] width 75 height 7
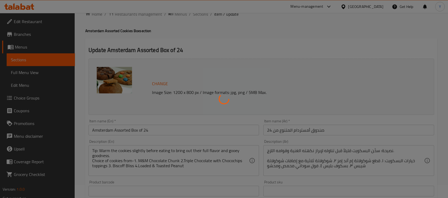
scroll to position [0, 0]
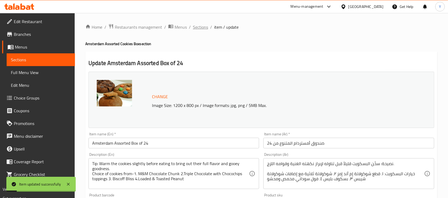
click at [199, 29] on span "Sections" at bounding box center [200, 27] width 15 height 6
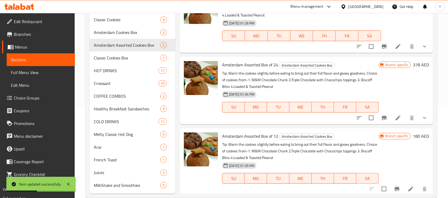
scroll to position [102, 0]
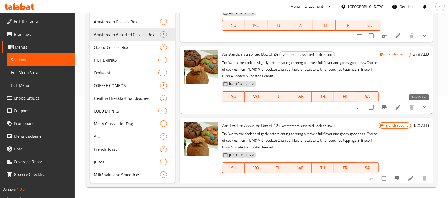
click at [422, 106] on icon "show more" at bounding box center [425, 107] width 6 height 6
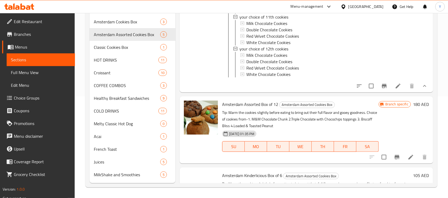
scroll to position [879, 0]
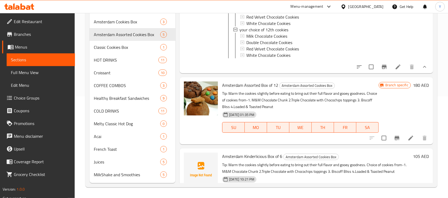
click at [391, 69] on li at bounding box center [398, 67] width 15 height 10
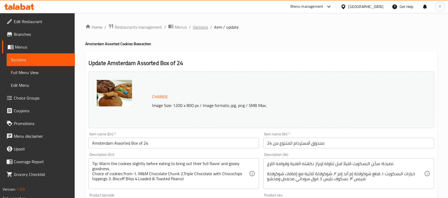
click at [203, 29] on span "Sections" at bounding box center [200, 27] width 15 height 6
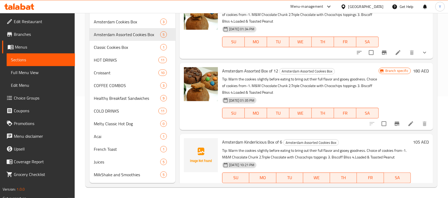
scroll to position [46, 0]
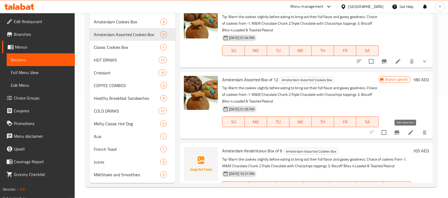
click at [409, 132] on icon at bounding box center [411, 132] width 5 height 5
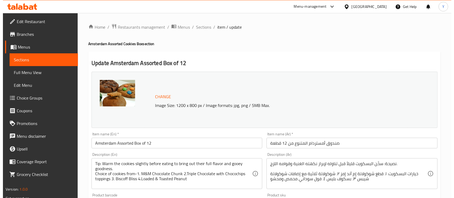
scroll to position [185, 0]
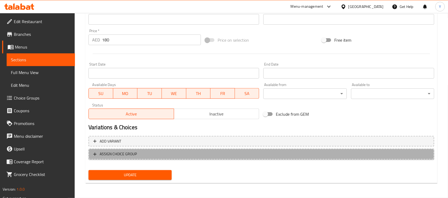
click at [226, 152] on span "ASSIGN CHOICE GROUP" at bounding box center [261, 154] width 336 height 7
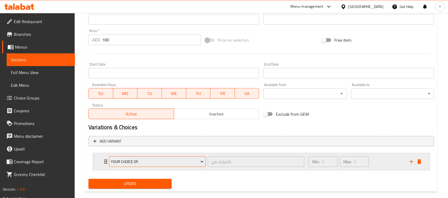
click at [191, 161] on span "Your Choice Of:" at bounding box center [157, 162] width 93 height 7
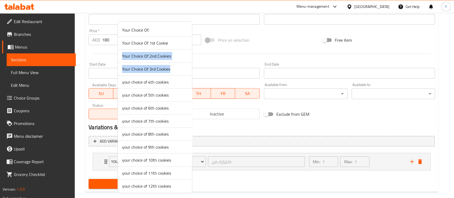
drag, startPoint x: 191, startPoint y: 48, endPoint x: 195, endPoint y: 74, distance: 26.2
click at [192, 74] on div "Your Choice Of: Your Choice Of 1st Cookie Your Choice Of 2nd Cookies Your Choic…" at bounding box center [155, 107] width 75 height 173
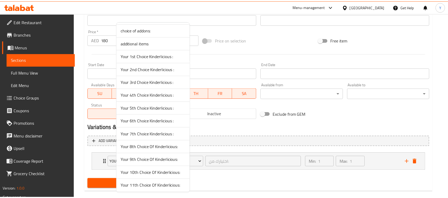
scroll to position [522, 0]
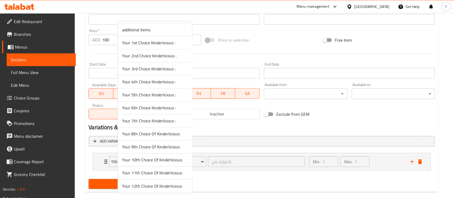
click at [155, 44] on span "Your 1st Choice Kinderlicious :" at bounding box center [155, 43] width 66 height 6
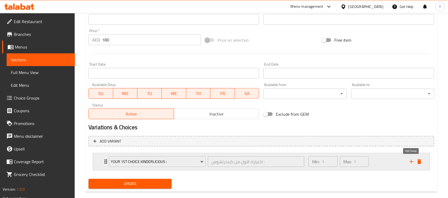
click at [413, 160] on icon "add" at bounding box center [411, 162] width 6 height 6
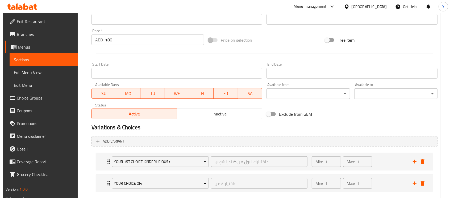
scroll to position [215, 0]
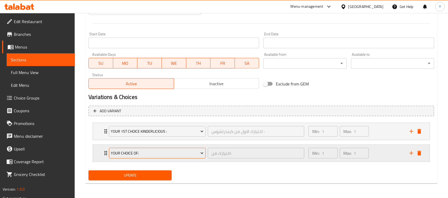
click at [161, 151] on span "Your Choice Of:" at bounding box center [157, 153] width 93 height 7
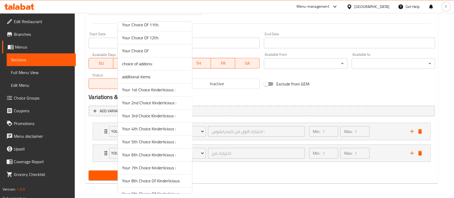
scroll to position [515, 0]
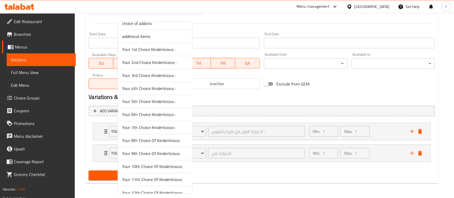
click at [151, 64] on span "Your 2nd Choice Kinderlicious :" at bounding box center [155, 62] width 66 height 6
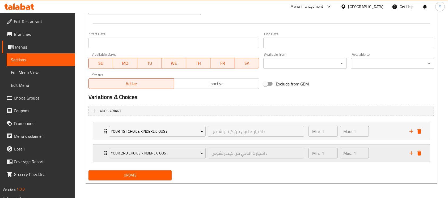
click at [412, 157] on button "add" at bounding box center [412, 153] width 8 height 8
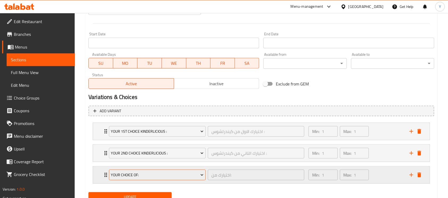
click at [186, 173] on span "Your Choice Of:" at bounding box center [157, 175] width 93 height 7
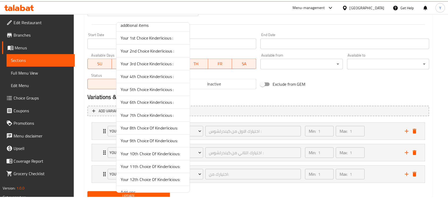
scroll to position [530, 0]
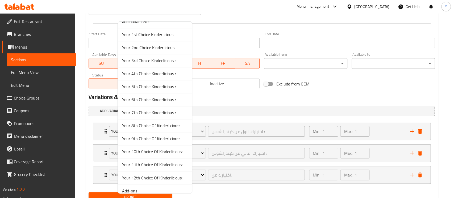
click at [153, 57] on span "Your 3rd Choice Kinderlicious :" at bounding box center [155, 60] width 66 height 6
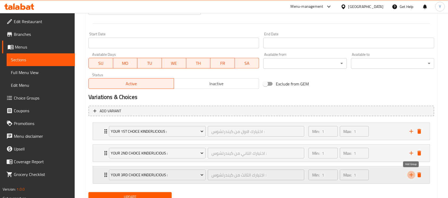
click at [413, 176] on icon "add" at bounding box center [411, 175] width 6 height 6
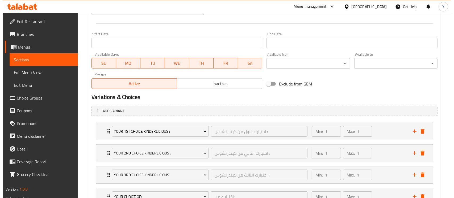
scroll to position [259, 0]
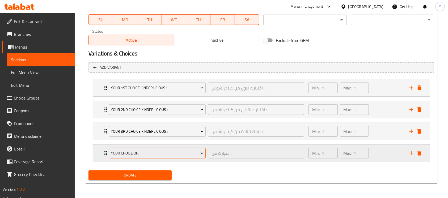
click at [172, 157] on button "Your Choice Of:" at bounding box center [157, 153] width 97 height 11
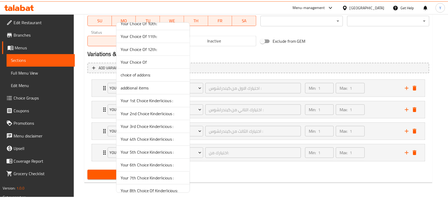
scroll to position [468, 0]
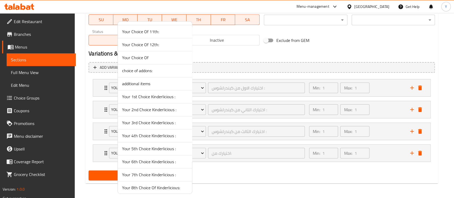
click at [157, 135] on span "Your 4th Choice Kinderlicious :" at bounding box center [155, 136] width 66 height 6
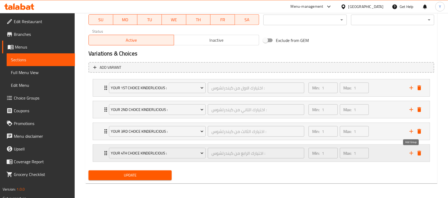
click at [412, 153] on icon "add" at bounding box center [411, 153] width 6 height 6
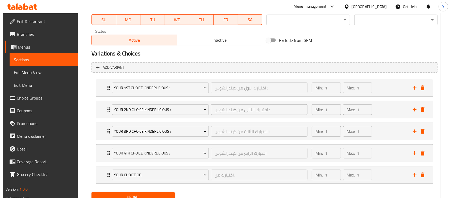
scroll to position [281, 0]
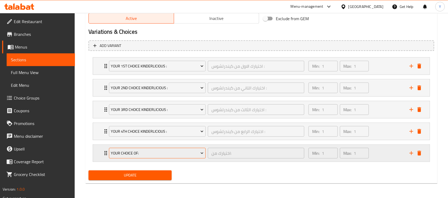
click at [160, 150] on span "Your Choice Of:" at bounding box center [157, 153] width 93 height 7
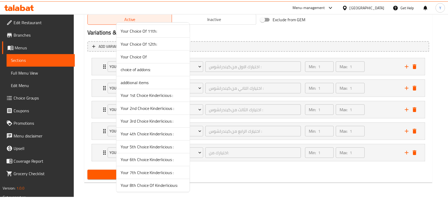
scroll to position [515, 0]
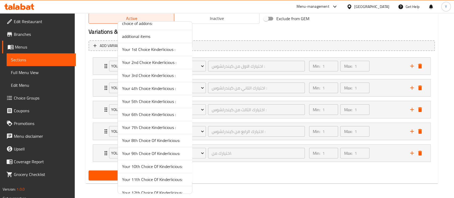
click at [149, 99] on span "Your 5th Choice Kinderlicious :" at bounding box center [155, 101] width 66 height 6
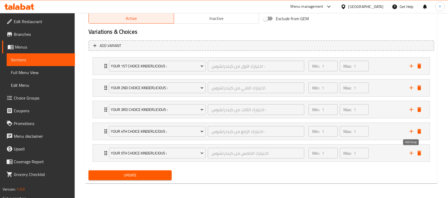
drag, startPoint x: 414, startPoint y: 154, endPoint x: 453, endPoint y: 154, distance: 39.9
click at [413, 154] on icon "add" at bounding box center [411, 153] width 6 height 6
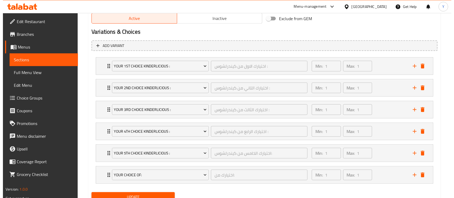
scroll to position [302, 0]
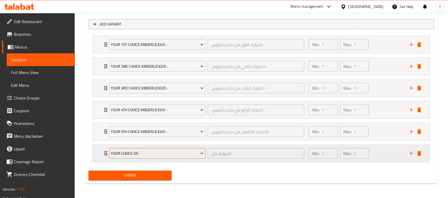
click at [171, 152] on span "Your Choice Of:" at bounding box center [157, 154] width 93 height 7
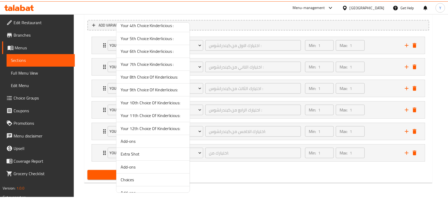
scroll to position [566, 0]
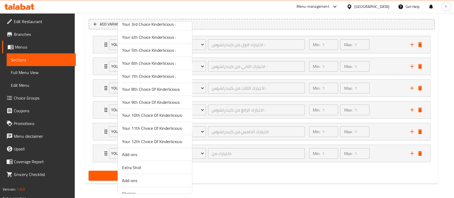
click at [145, 64] on span "Your 6th Choice Kinderlicious :" at bounding box center [155, 63] width 66 height 6
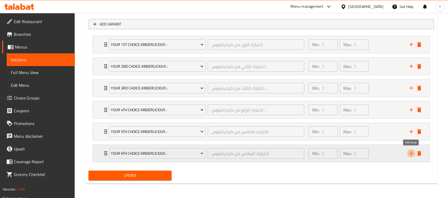
click at [408, 152] on icon "add" at bounding box center [411, 154] width 6 height 6
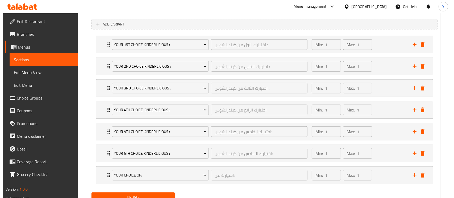
scroll to position [324, 0]
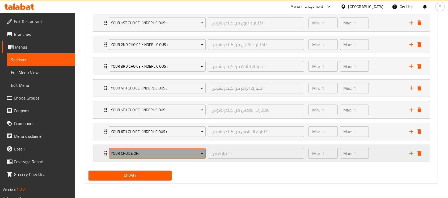
click at [166, 149] on button "Your Choice Of:" at bounding box center [157, 153] width 97 height 11
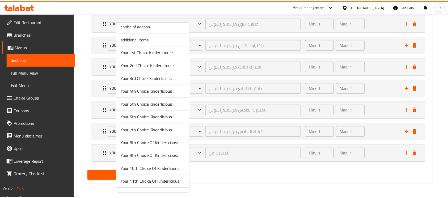
scroll to position [514, 0]
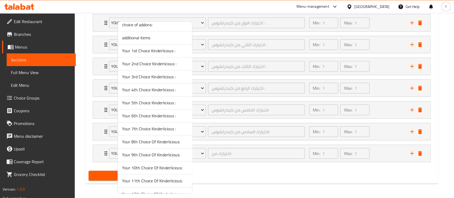
click at [153, 129] on span "Your 7th Choice Kinderlicious :" at bounding box center [155, 129] width 66 height 6
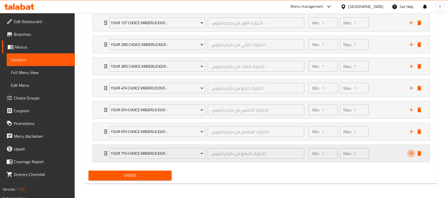
click at [412, 156] on button "add" at bounding box center [412, 154] width 8 height 8
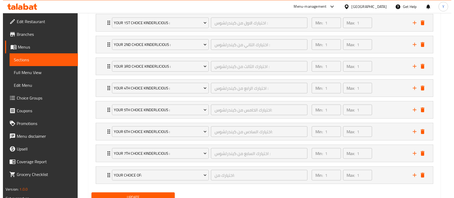
scroll to position [346, 0]
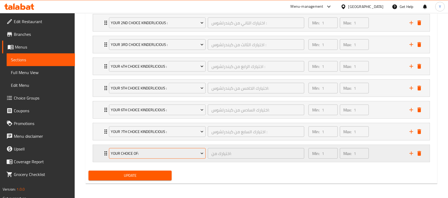
click at [140, 156] on span "Your Choice Of:" at bounding box center [157, 154] width 93 height 7
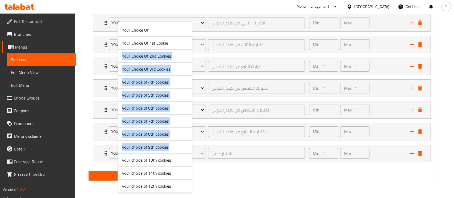
drag, startPoint x: 191, startPoint y: 49, endPoint x: 196, endPoint y: 134, distance: 85.3
click at [192, 144] on div "Your Choice Of: Your Choice Of 1st Cookie Your Choice Of 2nd Cookies Your Choic…" at bounding box center [155, 107] width 75 height 173
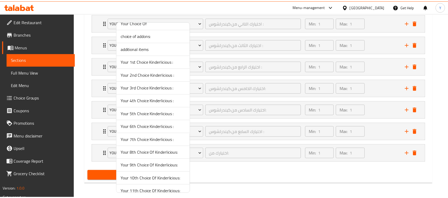
scroll to position [504, 0]
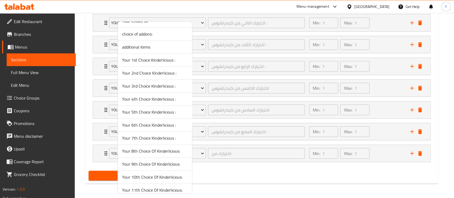
click at [153, 149] on span "Your 8th Choice Of Kinderlicious:" at bounding box center [155, 151] width 66 height 6
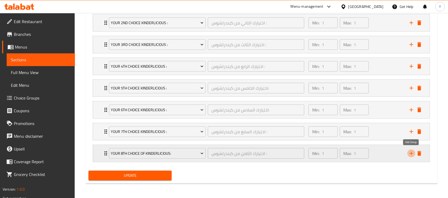
click at [410, 152] on icon "add" at bounding box center [411, 154] width 6 height 6
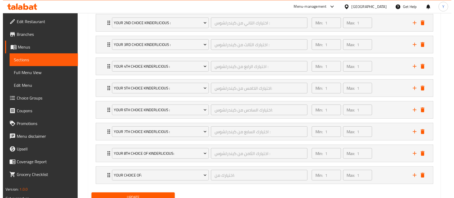
scroll to position [368, 0]
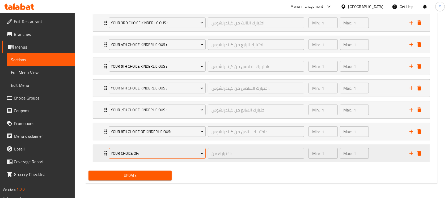
click at [124, 154] on span "Your Choice Of:" at bounding box center [157, 154] width 93 height 7
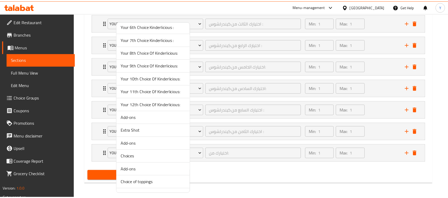
scroll to position [600, 0]
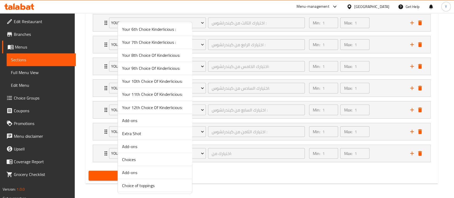
click at [177, 65] on span "Your 9th Choice Of Kinderlicious:" at bounding box center [155, 68] width 66 height 6
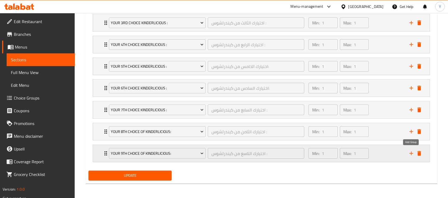
click at [410, 152] on icon "add" at bounding box center [411, 154] width 6 height 6
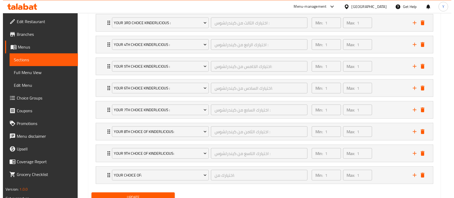
scroll to position [389, 0]
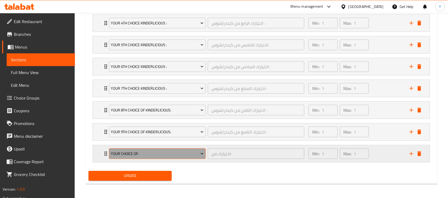
click at [143, 152] on span "Your Choice Of:" at bounding box center [157, 154] width 93 height 7
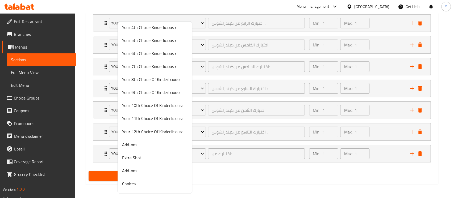
scroll to position [599, 0]
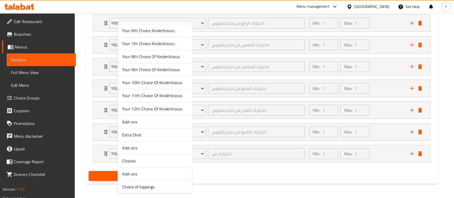
click at [154, 80] on span "Your 10th Choice Of Kinderlicious:" at bounding box center [155, 83] width 66 height 6
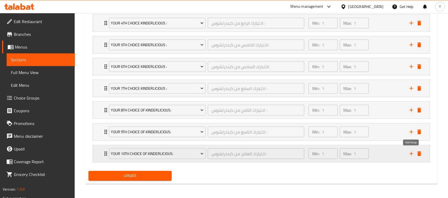
click at [413, 154] on icon "add" at bounding box center [411, 154] width 6 height 6
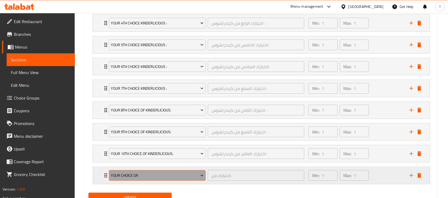
click at [160, 170] on button "Your Choice Of:" at bounding box center [157, 175] width 97 height 11
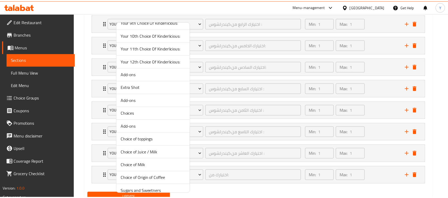
scroll to position [572, 0]
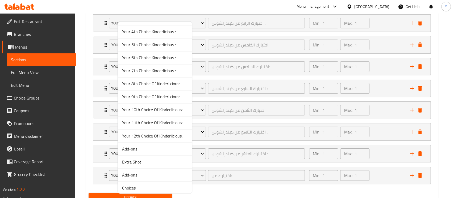
click at [140, 120] on span "Your 11th Choice Of Kinderlicious:" at bounding box center [155, 123] width 66 height 6
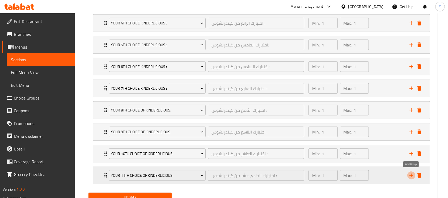
click at [409, 175] on icon "add" at bounding box center [411, 176] width 6 height 6
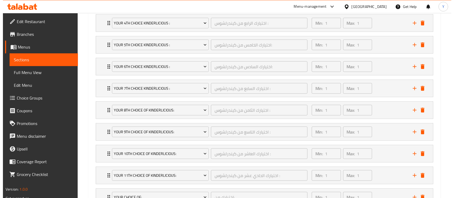
scroll to position [433, 0]
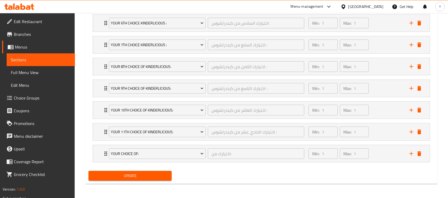
click at [137, 144] on li "Your Choice Of: اختيارك من: ​ Min: 1 ​ Max: 1 ​ Fried Egg (ID: 1548229192) 0 AE…" at bounding box center [262, 154] width 346 height 22
click at [134, 149] on button "Your Choice Of:" at bounding box center [157, 154] width 97 height 11
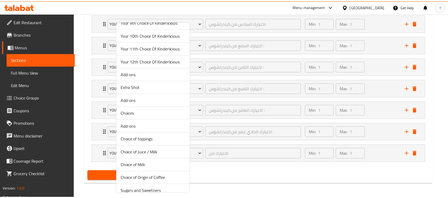
scroll to position [640, 0]
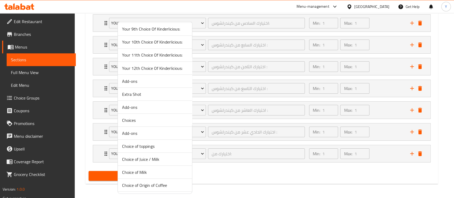
click at [170, 68] on span "Your 12th Choice Of Kinderlicious:" at bounding box center [155, 68] width 66 height 6
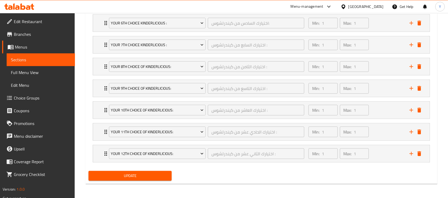
click at [128, 171] on button "Update" at bounding box center [130, 176] width 83 height 10
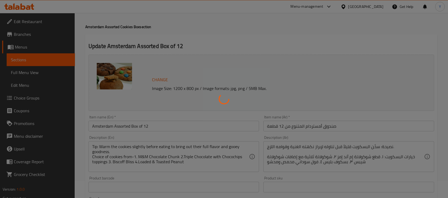
scroll to position [0, 0]
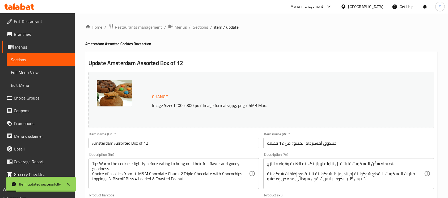
click at [200, 30] on span "Sections" at bounding box center [200, 27] width 15 height 6
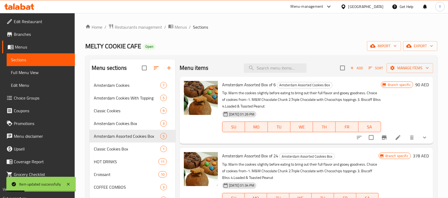
scroll to position [102, 0]
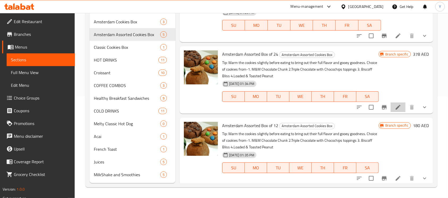
click at [391, 105] on li at bounding box center [398, 108] width 15 height 10
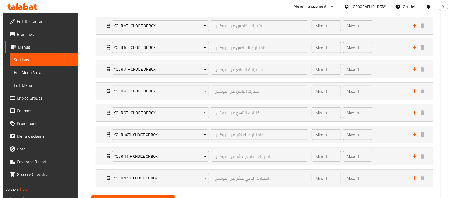
scroll to position [433, 0]
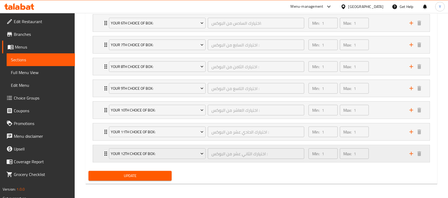
click at [411, 156] on icon "add" at bounding box center [411, 154] width 6 height 6
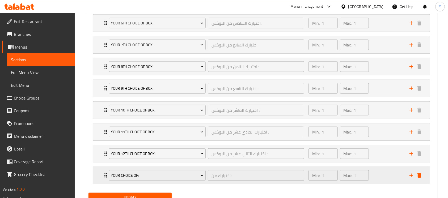
click at [150, 169] on div "Your Choice Of:" at bounding box center [157, 175] width 99 height 13
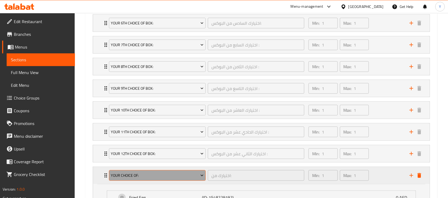
click at [142, 173] on span "Your Choice Of:" at bounding box center [157, 176] width 93 height 7
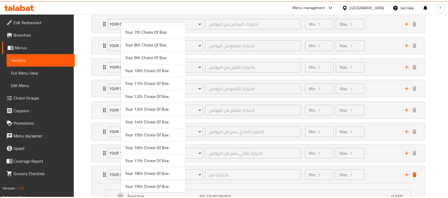
scroll to position [613, 0]
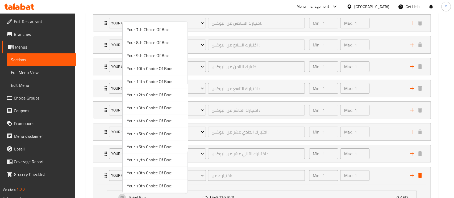
click at [161, 109] on span "Your 13th Choice Of Box:" at bounding box center [155, 108] width 56 height 6
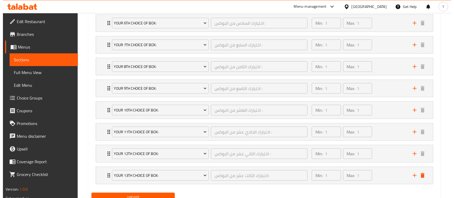
scroll to position [455, 0]
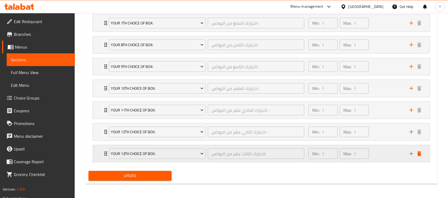
click at [410, 157] on div "Your 13th Choice Of Box: اختيارك الثالث عشر من البوكس: ​ Min: 1 ​ Max: 1 ​" at bounding box center [263, 153] width 321 height 17
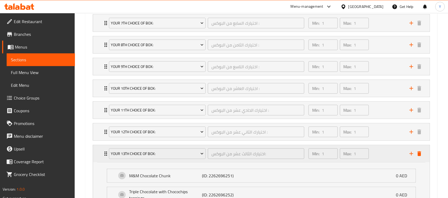
click at [378, 149] on div "Min: 1 ​ Max: 1 ​" at bounding box center [356, 153] width 101 height 17
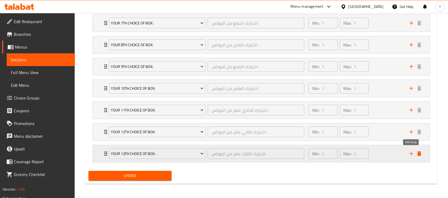
click at [412, 153] on icon "add" at bounding box center [412, 154] width 4 height 4
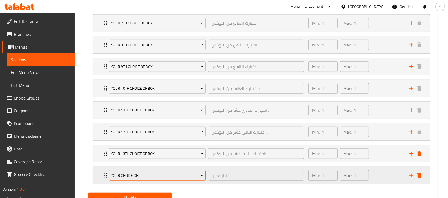
click at [162, 174] on span "Your Choice Of:" at bounding box center [157, 176] width 93 height 7
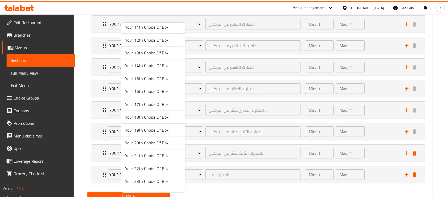
scroll to position [695, 0]
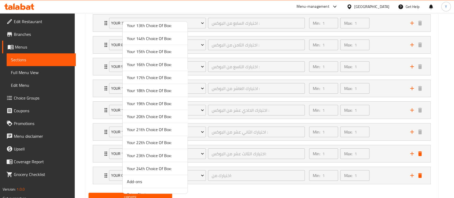
click at [160, 39] on span "Your 14th Choice Of Box:" at bounding box center [155, 38] width 56 height 6
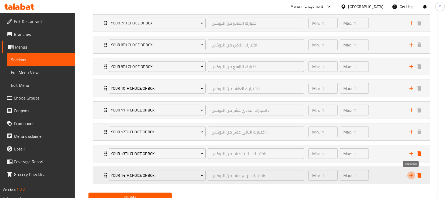
click at [412, 174] on icon "add" at bounding box center [411, 176] width 6 height 6
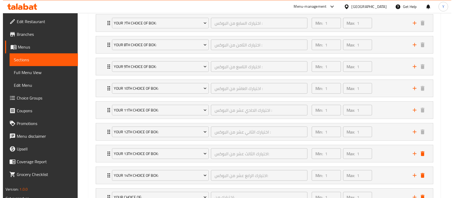
scroll to position [498, 0]
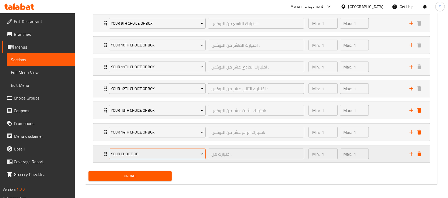
click at [181, 152] on span "Your Choice Of:" at bounding box center [157, 154] width 93 height 7
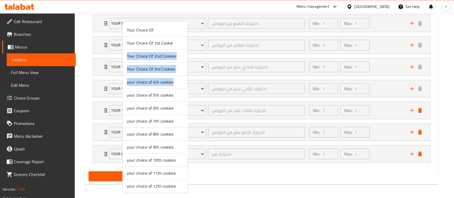
drag, startPoint x: 192, startPoint y: 48, endPoint x: 191, endPoint y: 76, distance: 27.9
click at [187, 86] on div "Your Choice Of: Your Choice Of 1st Cookie Your Choice Of 2nd Cookies Your Choic…" at bounding box center [154, 107] width 65 height 173
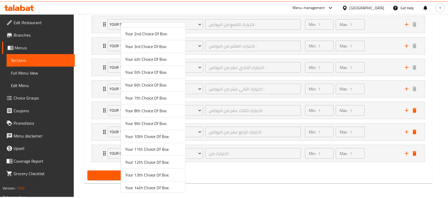
scroll to position [556, 0]
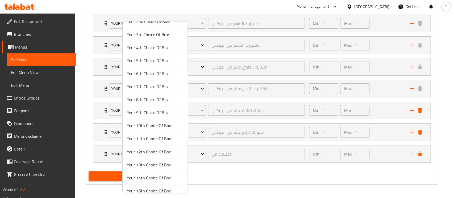
click at [163, 189] on span "Your 15th Choice Of Box:" at bounding box center [155, 191] width 56 height 6
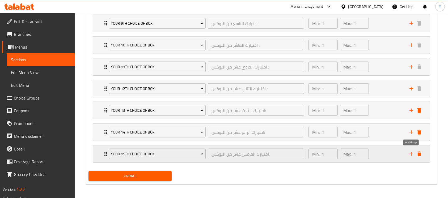
click at [410, 154] on icon "add" at bounding box center [411, 154] width 6 height 6
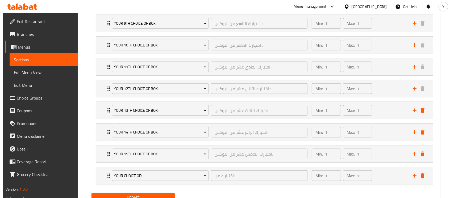
scroll to position [520, 0]
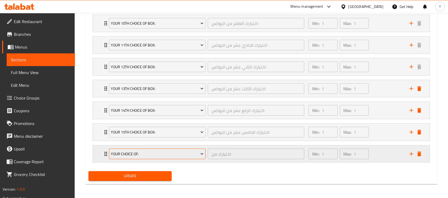
click at [153, 151] on span "Your Choice Of:" at bounding box center [157, 154] width 93 height 7
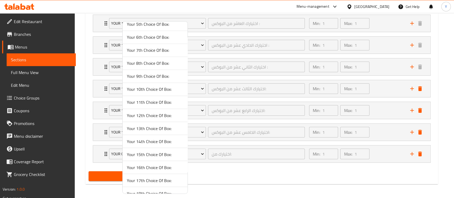
scroll to position [594, 0]
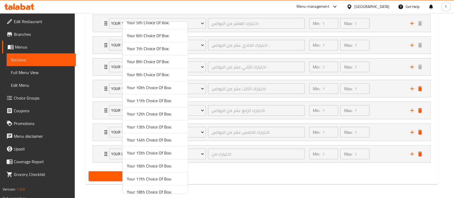
click at [158, 163] on span "Your 16th Choice Of Box:" at bounding box center [155, 166] width 56 height 6
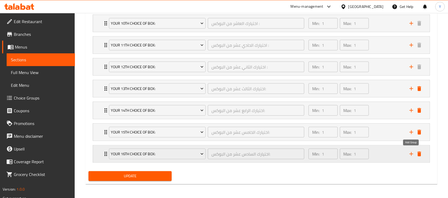
click at [411, 153] on icon "add" at bounding box center [412, 154] width 4 height 4
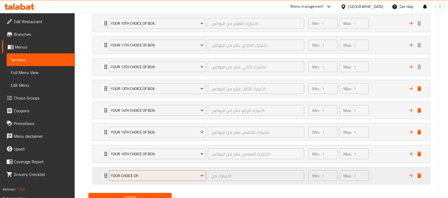
click at [162, 171] on button "Your Choice Of:" at bounding box center [157, 176] width 97 height 11
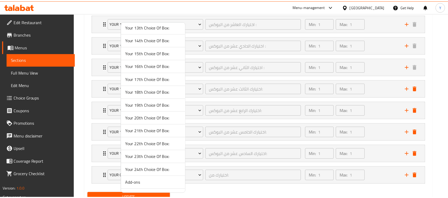
scroll to position [716, 0]
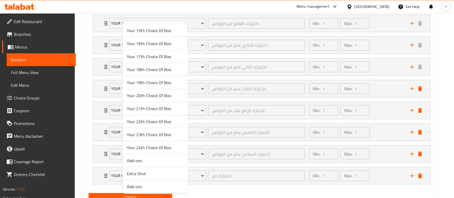
click at [153, 58] on span "Your 17th Choice Of Box:" at bounding box center [155, 56] width 56 height 6
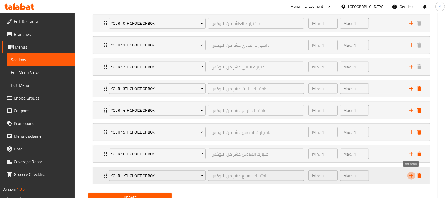
click at [409, 173] on icon "add" at bounding box center [411, 176] width 6 height 6
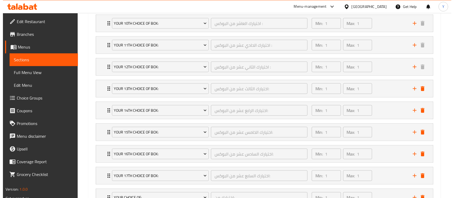
scroll to position [564, 0]
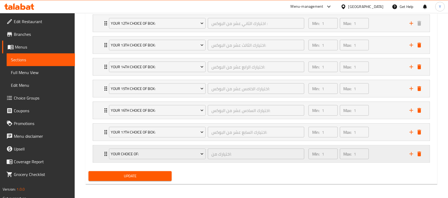
click at [152, 159] on div "Your Choice Of:" at bounding box center [157, 154] width 99 height 13
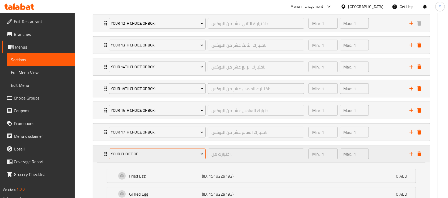
click at [152, 151] on span "Your Choice Of:" at bounding box center [157, 154] width 93 height 7
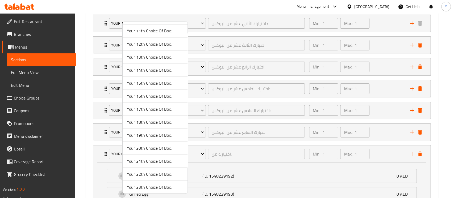
scroll to position [670, 0]
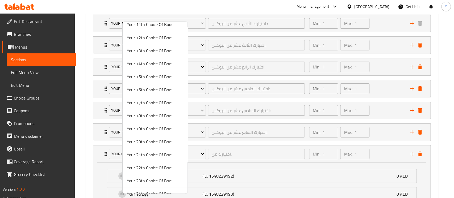
click at [155, 115] on span "Your 18th Choice Of Box:" at bounding box center [155, 115] width 56 height 6
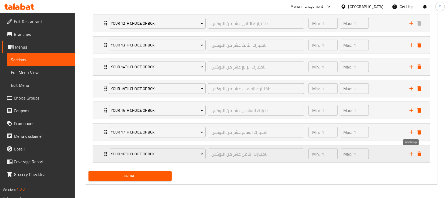
click at [412, 155] on icon "add" at bounding box center [412, 154] width 4 height 4
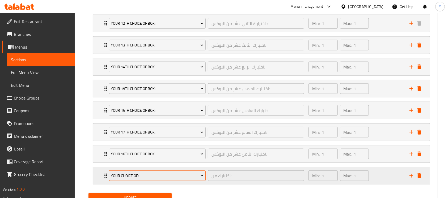
click at [160, 175] on span "Your Choice Of:" at bounding box center [157, 176] width 93 height 7
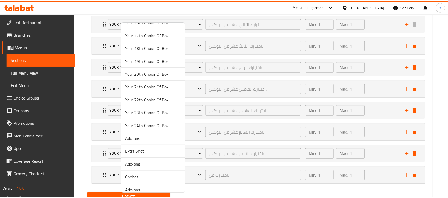
scroll to position [708, 0]
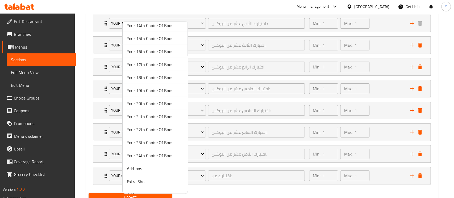
click at [151, 90] on span "Your 19th Choice Of Box:" at bounding box center [155, 90] width 56 height 6
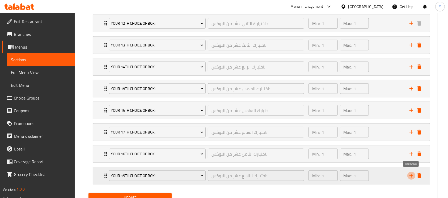
click at [414, 174] on icon "add" at bounding box center [411, 176] width 6 height 6
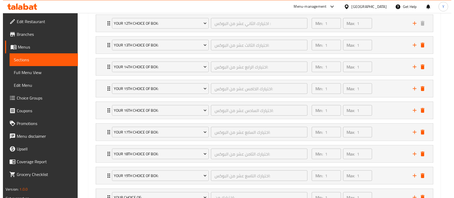
scroll to position [607, 0]
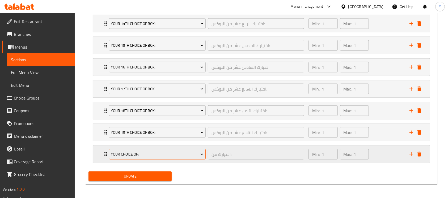
click at [165, 151] on span "Your Choice Of:" at bounding box center [157, 154] width 93 height 7
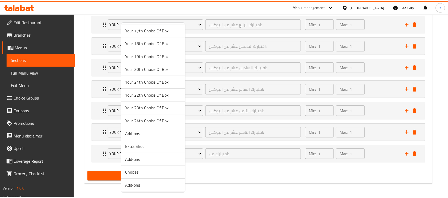
scroll to position [749, 0]
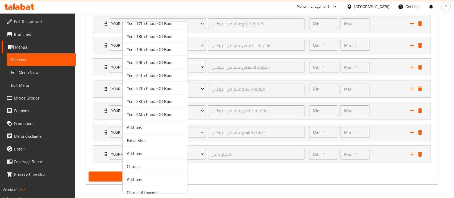
click at [153, 59] on span "Your 20th Choice Of Box:" at bounding box center [155, 62] width 56 height 6
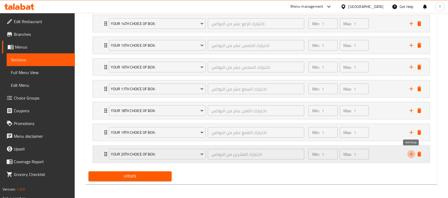
click at [412, 154] on icon "add" at bounding box center [411, 154] width 6 height 6
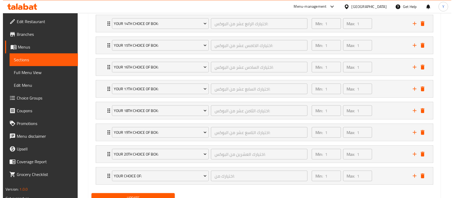
scroll to position [629, 0]
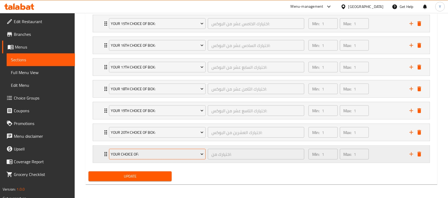
click at [133, 153] on span "Your Choice Of:" at bounding box center [157, 154] width 93 height 7
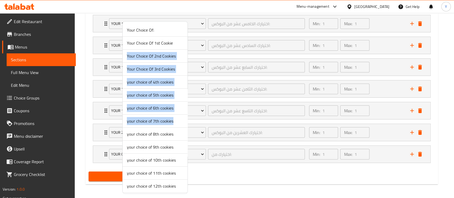
drag, startPoint x: 192, startPoint y: 49, endPoint x: 192, endPoint y: 93, distance: 44.7
click at [188, 119] on div "Your Choice Of: Your Choice Of 1st Cookie Your Choice Of 2nd Cookies Your Choic…" at bounding box center [154, 107] width 65 height 173
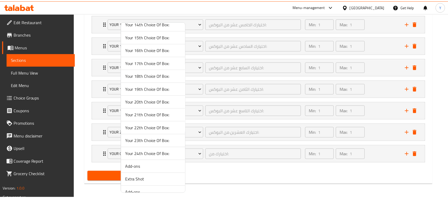
scroll to position [718, 0]
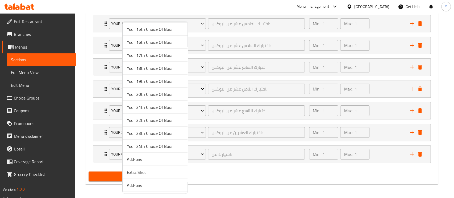
click at [154, 105] on span "Your 21th Choice Of Box:" at bounding box center [155, 107] width 56 height 6
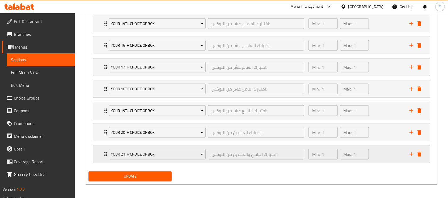
click at [411, 156] on icon "add" at bounding box center [411, 154] width 6 height 6
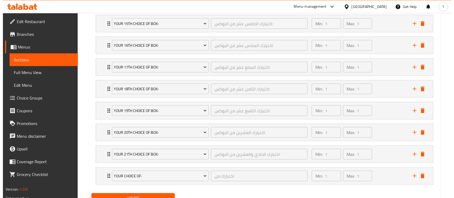
scroll to position [650, 0]
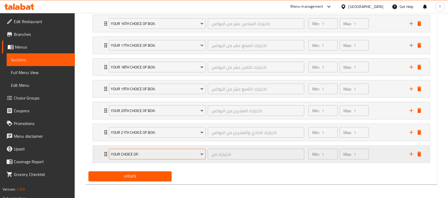
click at [163, 156] on span "Your Choice Of:" at bounding box center [157, 154] width 93 height 7
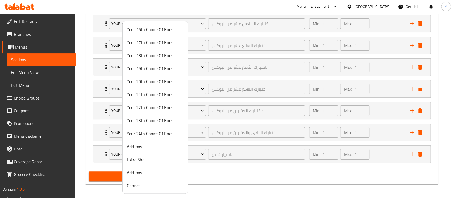
scroll to position [713, 0]
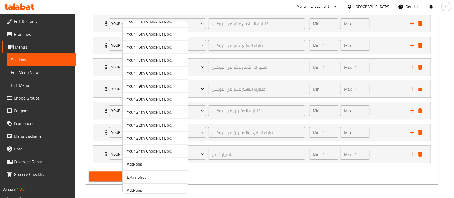
click at [155, 124] on span "Your 22th Choice Of Box:" at bounding box center [155, 125] width 56 height 6
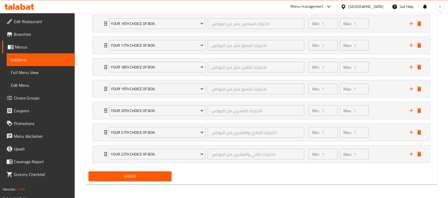
drag, startPoint x: 411, startPoint y: 153, endPoint x: 196, endPoint y: 189, distance: 218.4
click at [411, 153] on icon "add" at bounding box center [412, 155] width 4 height 4
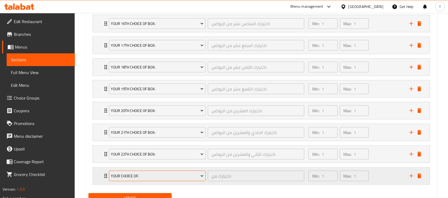
click at [126, 176] on span "Your Choice Of:" at bounding box center [157, 176] width 93 height 7
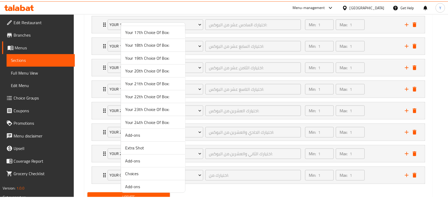
scroll to position [751, 0]
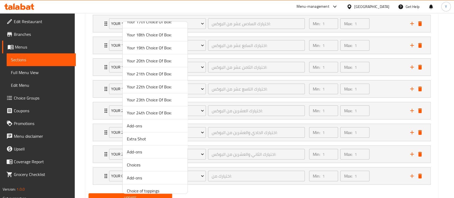
click at [157, 99] on span "Your 23th Choice Of Box:" at bounding box center [155, 100] width 56 height 6
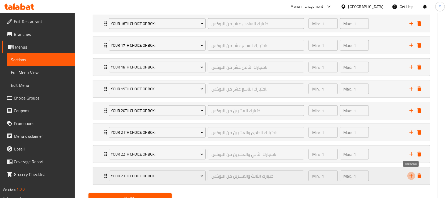
click at [409, 174] on icon "add" at bounding box center [411, 176] width 6 height 6
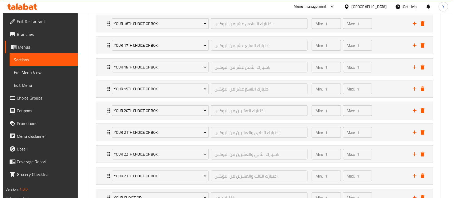
scroll to position [694, 0]
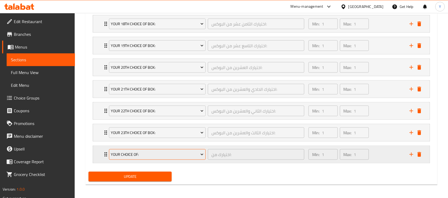
click at [144, 152] on span "Your Choice Of:" at bounding box center [157, 155] width 93 height 7
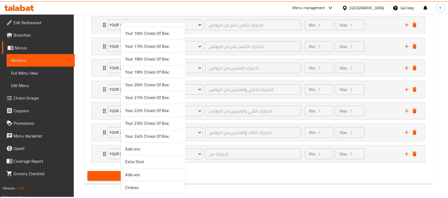
scroll to position [729, 0]
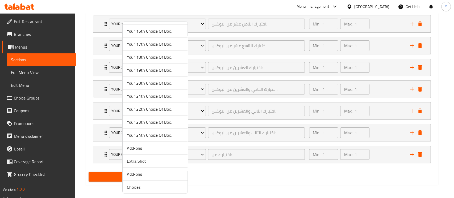
click at [168, 134] on span "Your 24th Choice Of Box:" at bounding box center [155, 135] width 56 height 6
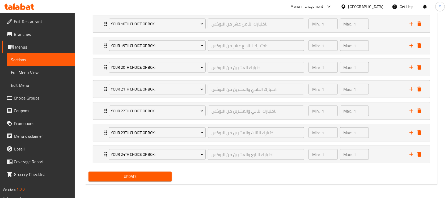
click at [120, 176] on span "Update" at bounding box center [130, 177] width 75 height 7
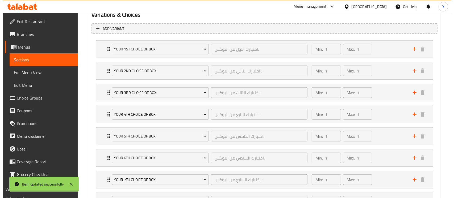
scroll to position [0, 0]
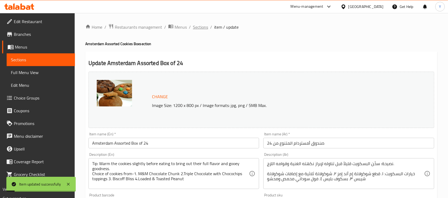
click at [199, 26] on span "Sections" at bounding box center [200, 27] width 15 height 6
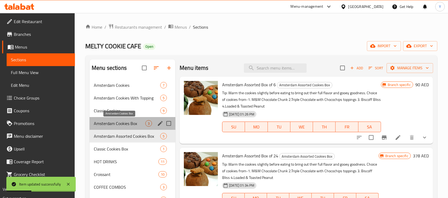
click at [115, 124] on span "Amsterdam Cookies Box" at bounding box center [120, 123] width 52 height 6
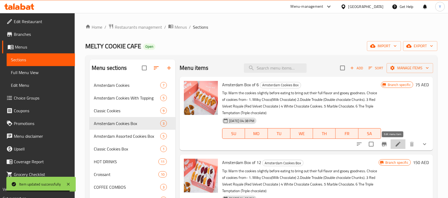
click at [395, 143] on icon at bounding box center [398, 144] width 6 height 6
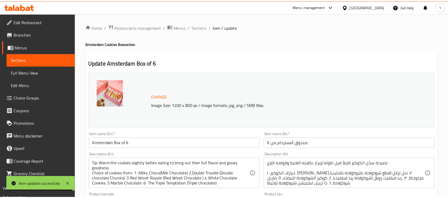
scroll to position [302, 0]
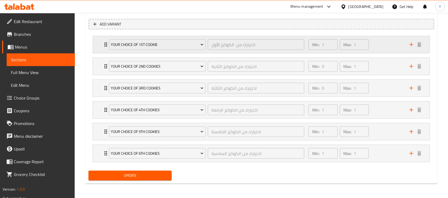
click at [389, 44] on div "Min: 1 ​ Max: 1 ​" at bounding box center [356, 44] width 101 height 17
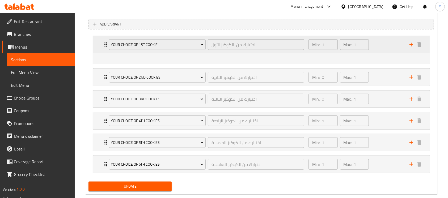
click at [389, 44] on div "Min: 1 ​ Max: 1 ​" at bounding box center [356, 44] width 101 height 17
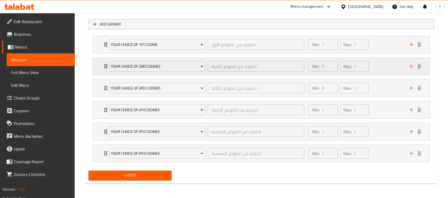
click at [373, 68] on div "Min: 0 ​ Max: 1 ​" at bounding box center [356, 66] width 101 height 17
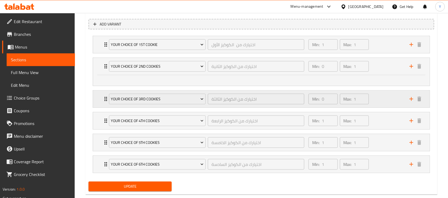
click at [379, 103] on div "Min: 0 ​ Max: 1 ​" at bounding box center [356, 99] width 101 height 17
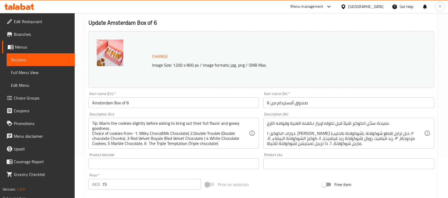
scroll to position [0, 0]
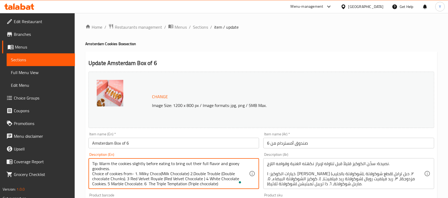
drag, startPoint x: 159, startPoint y: 174, endPoint x: 190, endPoint y: 175, distance: 30.9
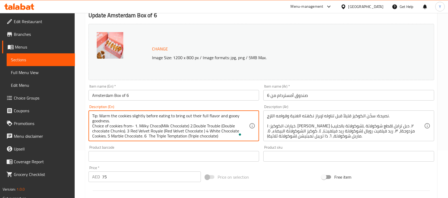
scroll to position [62, 0]
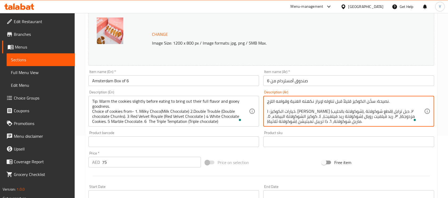
drag, startPoint x: 377, startPoint y: 112, endPoint x: 318, endPoint y: 114, distance: 59.3
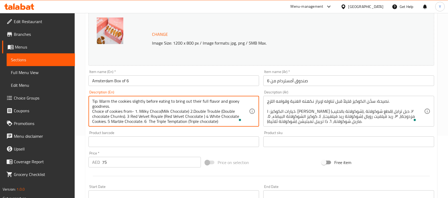
scroll to position [5, 0]
drag, startPoint x: 193, startPoint y: 112, endPoint x: 126, endPoint y: 112, distance: 66.5
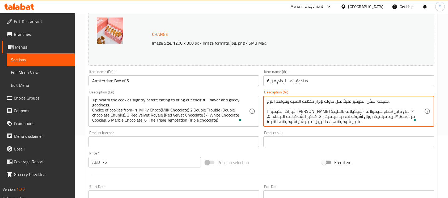
scroll to position [1, 0]
drag, startPoint x: 311, startPoint y: 112, endPoint x: 400, endPoint y: 118, distance: 89.3
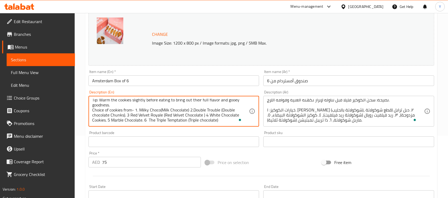
drag, startPoint x: 130, startPoint y: 113, endPoint x: 204, endPoint y: 114, distance: 73.7
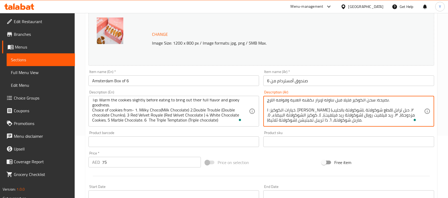
drag, startPoint x: 393, startPoint y: 116, endPoint x: 323, endPoint y: 116, distance: 69.1
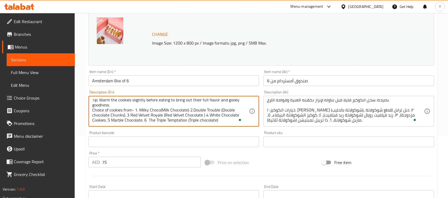
drag, startPoint x: 208, startPoint y: 111, endPoint x: 108, endPoint y: 118, distance: 100.2
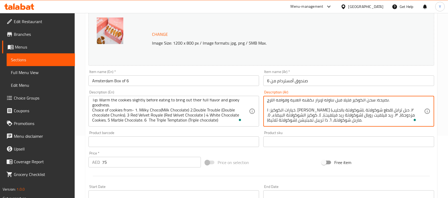
drag, startPoint x: 317, startPoint y: 115, endPoint x: 273, endPoint y: 117, distance: 44.2
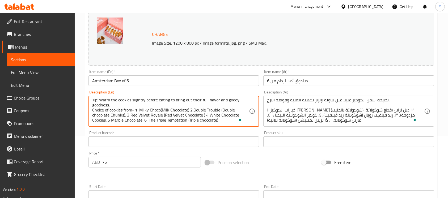
drag, startPoint x: 112, startPoint y: 116, endPoint x: 143, endPoint y: 117, distance: 30.9
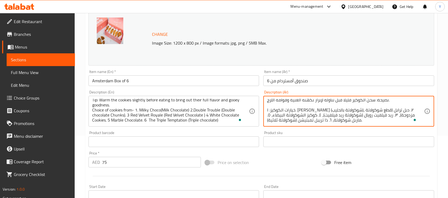
drag, startPoint x: 333, startPoint y: 121, endPoint x: 361, endPoint y: 122, distance: 27.1
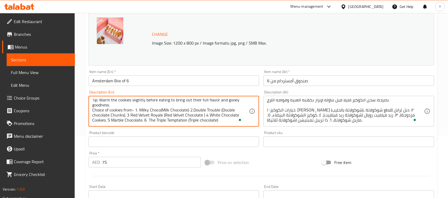
drag, startPoint x: 149, startPoint y: 118, endPoint x: 220, endPoint y: 118, distance: 71.3
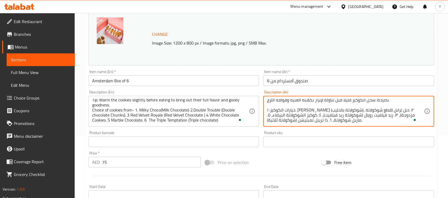
drag, startPoint x: 327, startPoint y: 120, endPoint x: 252, endPoint y: 120, distance: 74.2
click at [327, 82] on input "صندوق أمستردام من 6" at bounding box center [349, 81] width 171 height 11
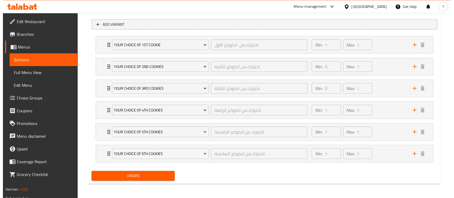
scroll to position [302, 0]
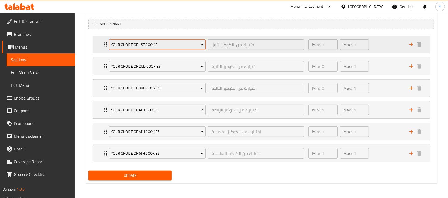
click at [165, 43] on span "Your Choice Of 1st Cookie" at bounding box center [157, 44] width 93 height 7
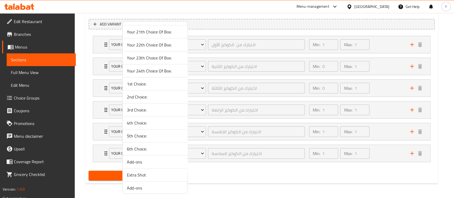
scroll to position [783, 0]
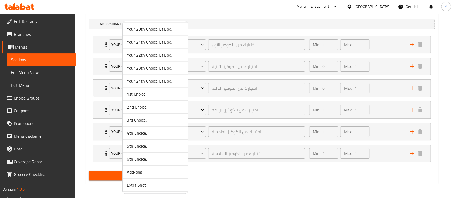
click at [160, 91] on span "1st Choice:" at bounding box center [155, 94] width 56 height 6
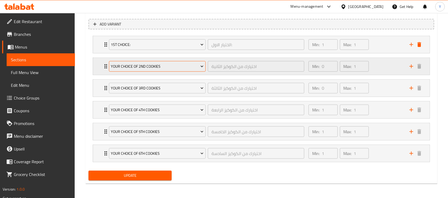
click at [159, 68] on span "Your Choice Of 2nd Cookies" at bounding box center [157, 66] width 93 height 7
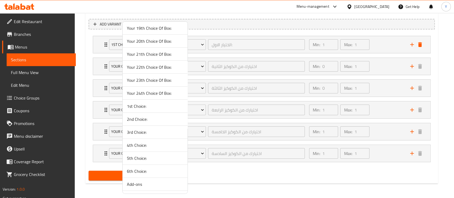
scroll to position [827, 0]
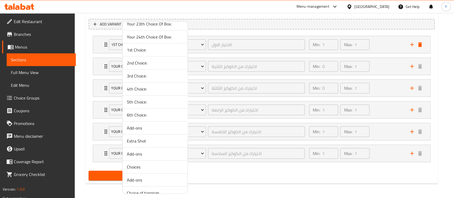
click at [161, 60] on span "2nd Choice:" at bounding box center [155, 63] width 56 height 6
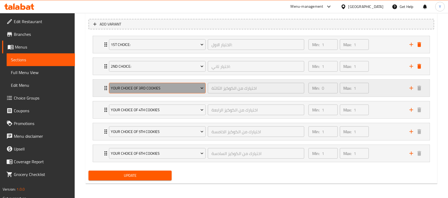
click at [152, 83] on button "Your Choice Of 3rd Cookies" at bounding box center [157, 88] width 97 height 11
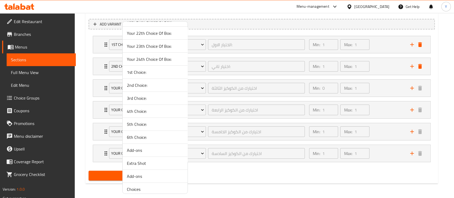
scroll to position [800, 0]
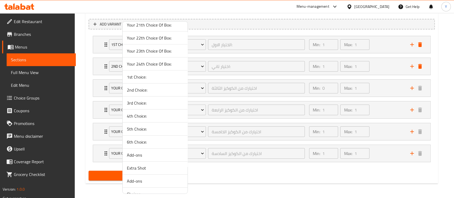
click at [148, 103] on span "3rd Choice:" at bounding box center [155, 103] width 56 height 6
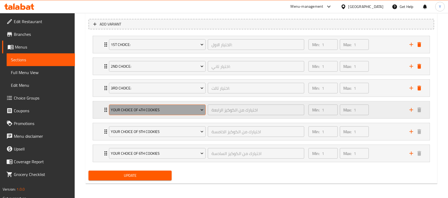
click at [137, 107] on span "your choice of 4th cookies" at bounding box center [157, 110] width 93 height 7
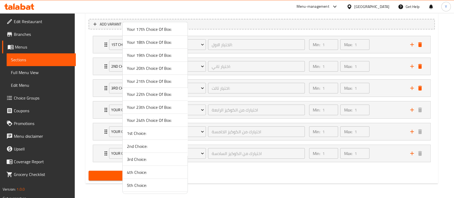
scroll to position [733, 0]
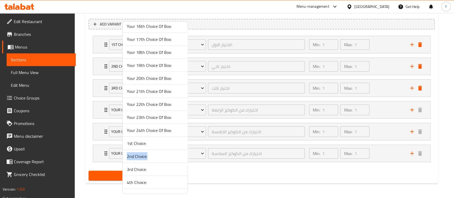
drag, startPoint x: 186, startPoint y: 147, endPoint x: 187, endPoint y: 153, distance: 6.3
click at [187, 153] on div "Your Choice Of: Your Choice Of 1st Cookie Your Choice Of 2nd Cookies Your Choic…" at bounding box center [154, 107] width 65 height 173
click at [137, 181] on span "4th Choice:" at bounding box center [155, 183] width 56 height 6
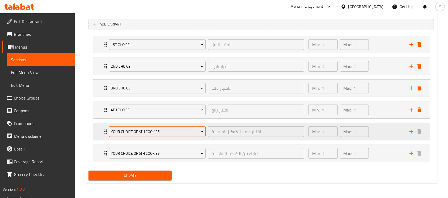
click at [141, 130] on span "your choice of 5th cookies" at bounding box center [157, 132] width 93 height 7
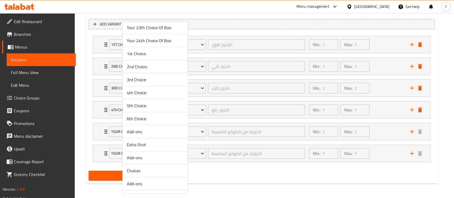
scroll to position [825, 0]
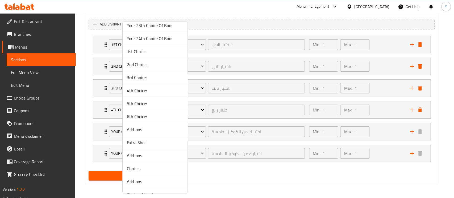
click at [148, 103] on span "5th Choice:" at bounding box center [155, 104] width 56 height 6
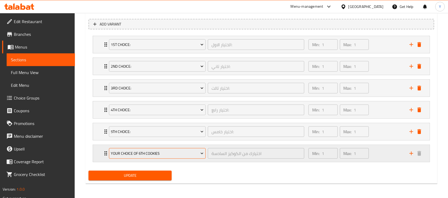
click at [142, 151] on span "your choice of 6th cookies" at bounding box center [157, 154] width 93 height 7
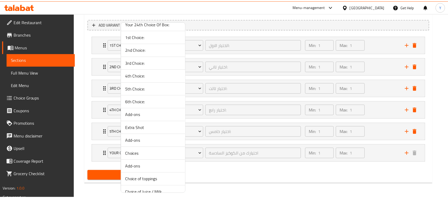
scroll to position [856, 0]
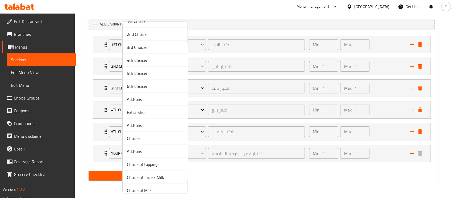
click at [137, 84] on span "6th Choice:" at bounding box center [155, 86] width 56 height 6
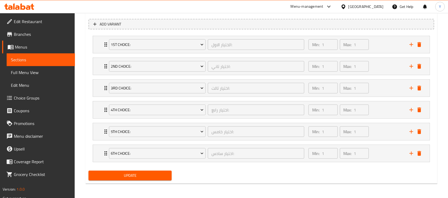
click at [131, 173] on span "Update" at bounding box center [130, 176] width 75 height 7
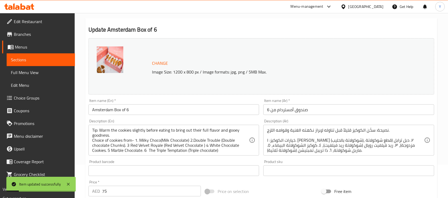
scroll to position [0, 0]
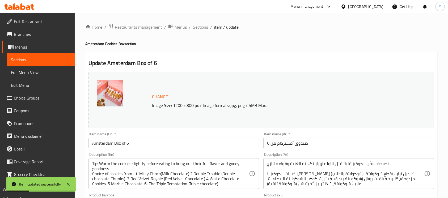
click at [202, 28] on span "Sections" at bounding box center [200, 27] width 15 height 6
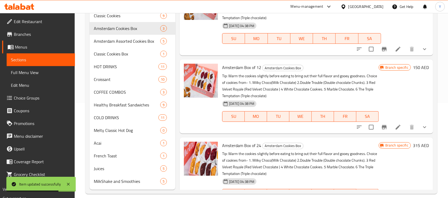
scroll to position [102, 0]
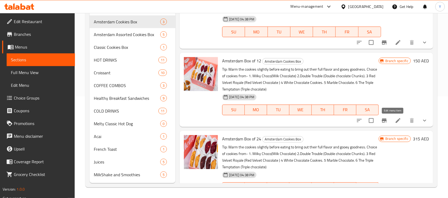
click at [396, 120] on icon at bounding box center [398, 121] width 6 height 6
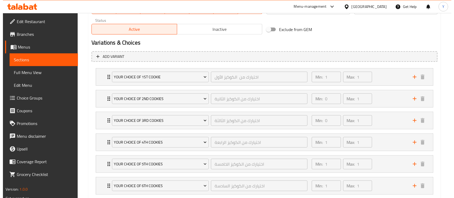
scroll to position [263, 0]
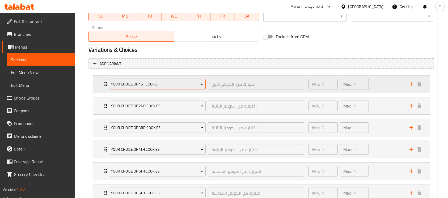
click at [148, 85] on span "Your Choice Of 1st Cookie" at bounding box center [157, 84] width 93 height 7
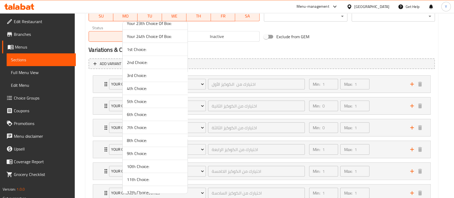
scroll to position [815, 0]
click at [163, 56] on li "1st Choice:" at bounding box center [155, 62] width 65 height 13
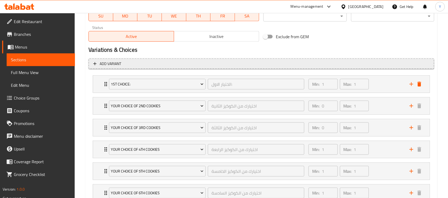
click at [160, 63] on span "Add variant" at bounding box center [261, 64] width 336 height 7
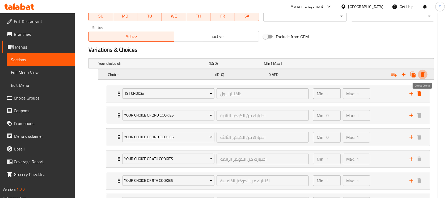
click at [420, 70] on button "Expand" at bounding box center [423, 75] width 10 height 10
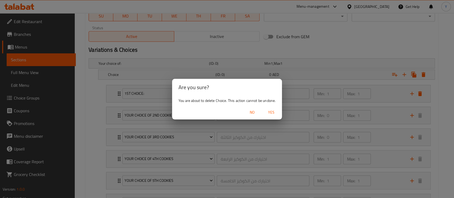
click at [274, 111] on span "Yes" at bounding box center [271, 112] width 13 height 7
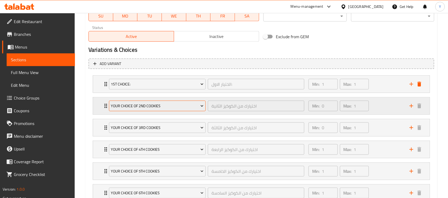
click at [151, 107] on span "Your Choice Of 2nd Cookies" at bounding box center [157, 106] width 93 height 7
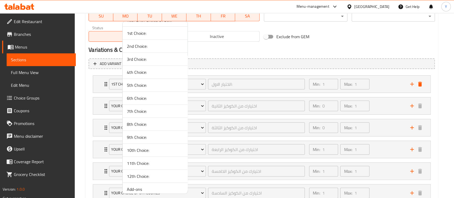
scroll to position [793, 0]
click at [152, 97] on span "2nd Choice:" at bounding box center [155, 97] width 56 height 6
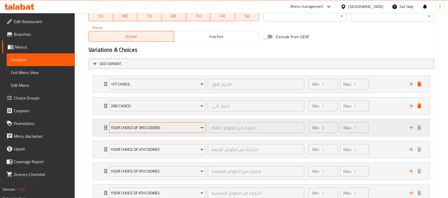
click at [127, 123] on button "Your Choice Of 3rd Cookies" at bounding box center [157, 128] width 97 height 11
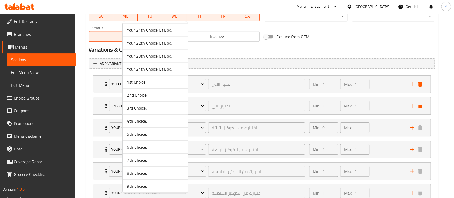
scroll to position [800, 0]
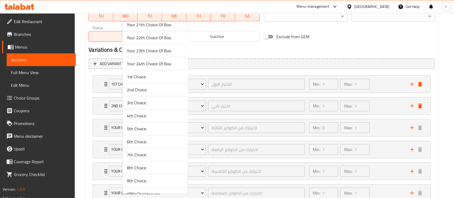
click at [153, 100] on span "3rd Choice:" at bounding box center [155, 103] width 56 height 6
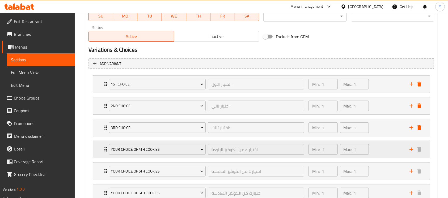
click at [136, 142] on div "your choice of 4th cookies اختيارك من الكوكيز الرابعة ​" at bounding box center [207, 149] width 202 height 17
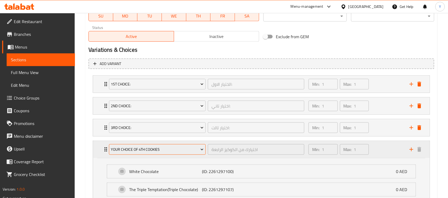
click at [132, 148] on span "your choice of 4th cookies" at bounding box center [157, 150] width 93 height 7
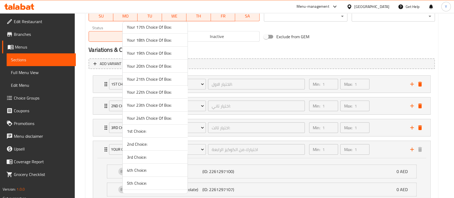
scroll to position [836, 0]
click at [148, 77] on span "4th Choice:" at bounding box center [155, 80] width 56 height 6
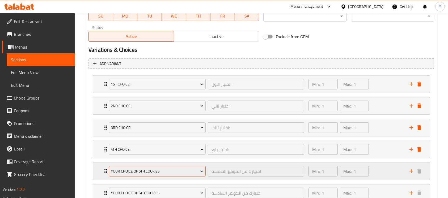
click at [147, 170] on span "your choice of 5th cookies" at bounding box center [157, 171] width 93 height 7
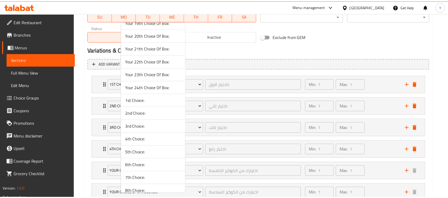
scroll to position [787, 0]
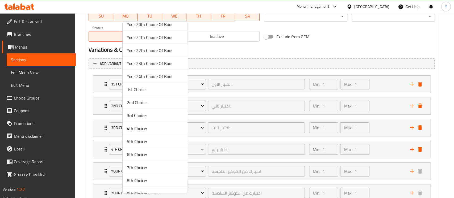
click at [161, 141] on span "5th Choice:" at bounding box center [155, 142] width 56 height 6
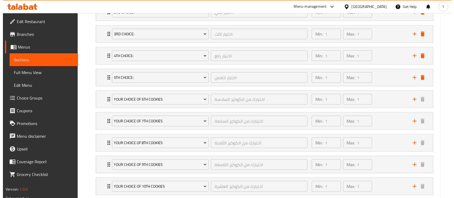
scroll to position [359, 0]
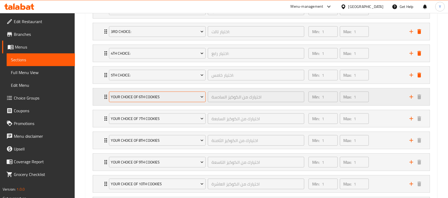
click at [150, 95] on span "your choice of 6th cookies" at bounding box center [157, 97] width 93 height 7
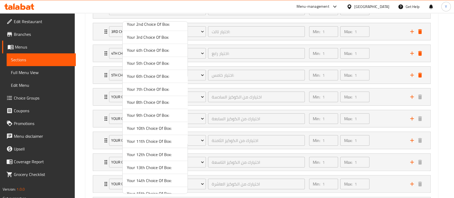
scroll to position [557, 0]
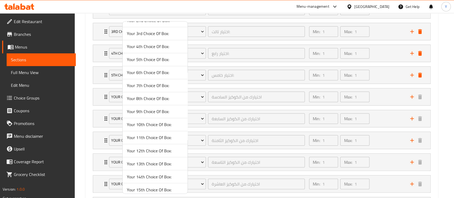
click at [158, 72] on span "Your 6th Choice Of Box:" at bounding box center [155, 72] width 56 height 6
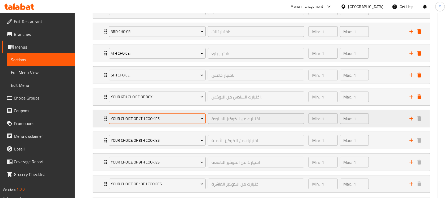
click at [135, 120] on span "your choice of 7th cookies" at bounding box center [157, 119] width 93 height 7
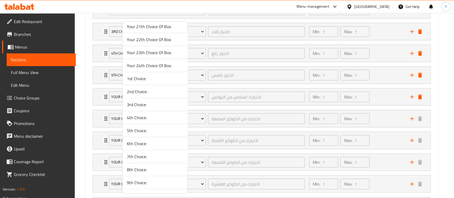
scroll to position [809, 0]
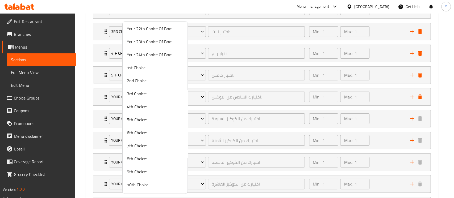
click at [164, 143] on span "7th Choice:" at bounding box center [155, 146] width 56 height 6
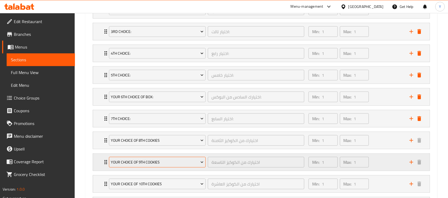
click at [153, 161] on span "your choice of 9th cookies" at bounding box center [157, 162] width 93 height 7
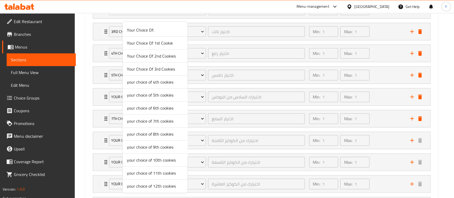
click at [119, 141] on div at bounding box center [227, 99] width 454 height 198
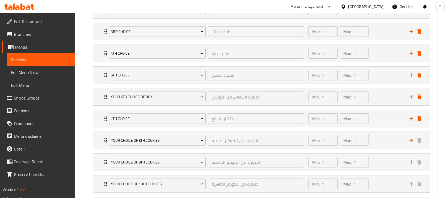
click at [119, 141] on span "your choice of 8th cookies" at bounding box center [157, 140] width 93 height 7
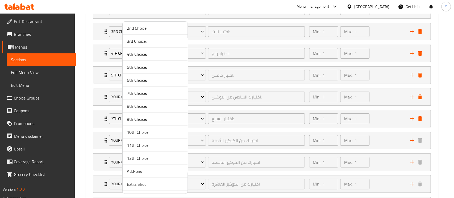
scroll to position [838, 0]
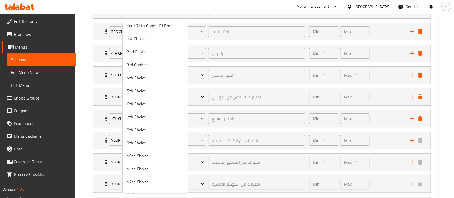
click at [153, 130] on span "8th Choice:" at bounding box center [155, 130] width 56 height 6
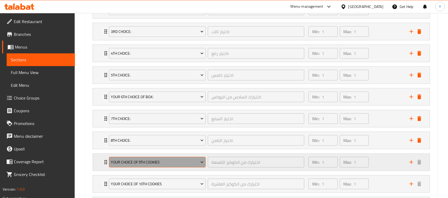
click at [139, 164] on span "your choice of 9th cookies" at bounding box center [157, 162] width 93 height 7
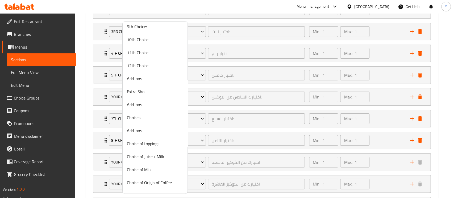
scroll to position [933, 0]
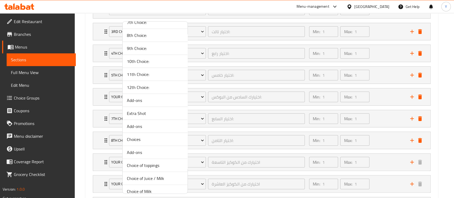
click at [140, 49] on span "9th Choice:" at bounding box center [155, 48] width 56 height 6
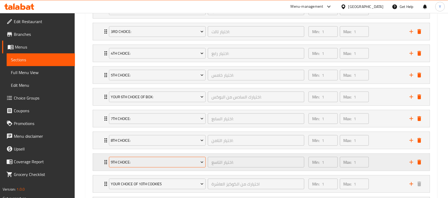
click at [135, 160] on span "9th Choice:" at bounding box center [157, 162] width 93 height 7
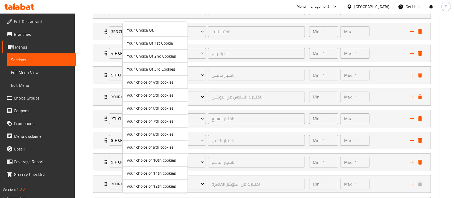
click at [197, 184] on div at bounding box center [227, 99] width 454 height 198
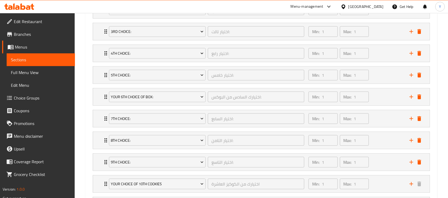
click at [197, 184] on span "your choice of 10th cookies" at bounding box center [157, 184] width 93 height 7
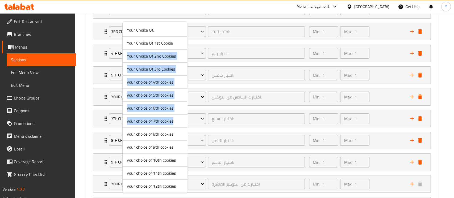
drag, startPoint x: 186, startPoint y: 43, endPoint x: 188, endPoint y: 97, distance: 54.0
click at [188, 123] on div "Your Choice Of: Your Choice Of 1st Cookie Your Choice Of 2nd Cookies Your Choic…" at bounding box center [154, 107] width 65 height 173
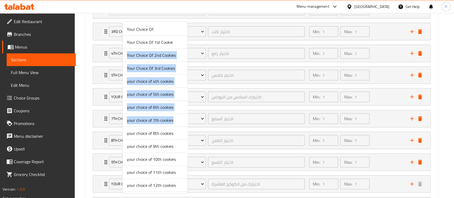
drag, startPoint x: 192, startPoint y: 40, endPoint x: 191, endPoint y: 42, distance: 2.7
click at [188, 40] on div "Your Choice Of: Your Choice Of 1st Cookie Your Choice Of 2nd Cookies Your Choic…" at bounding box center [154, 107] width 65 height 173
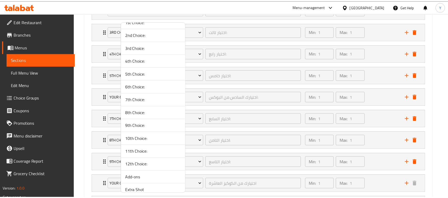
scroll to position [866, 0]
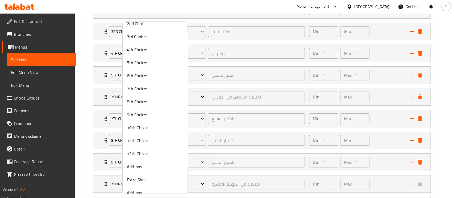
click at [157, 127] on span "10th Choice:" at bounding box center [155, 128] width 56 height 6
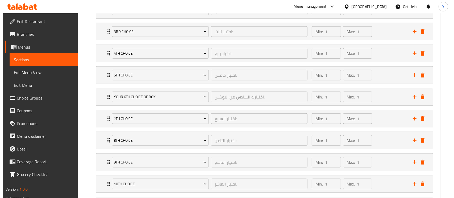
scroll to position [433, 0]
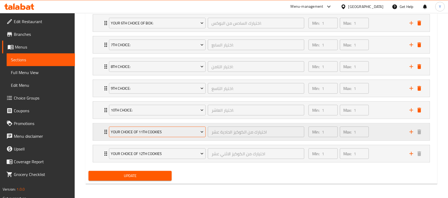
click at [133, 129] on span "your choice of 11th cookies" at bounding box center [157, 132] width 93 height 7
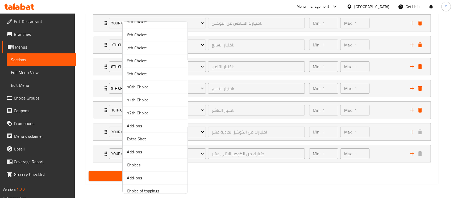
scroll to position [928, 0]
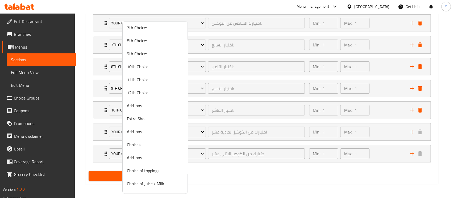
click at [154, 79] on span "11th Choice:" at bounding box center [155, 80] width 56 height 6
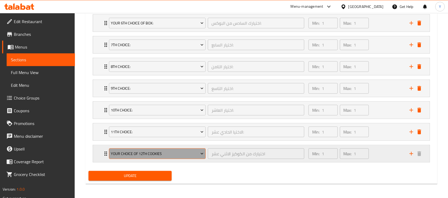
click at [128, 155] on span "your choice of 12th cookies" at bounding box center [157, 154] width 93 height 7
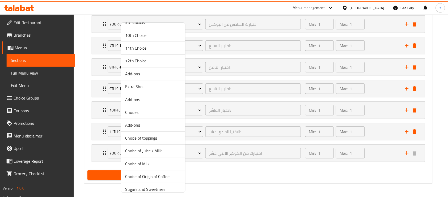
scroll to position [884, 0]
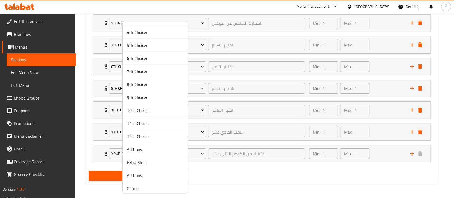
click at [140, 137] on span "12th Choice:" at bounding box center [155, 137] width 56 height 6
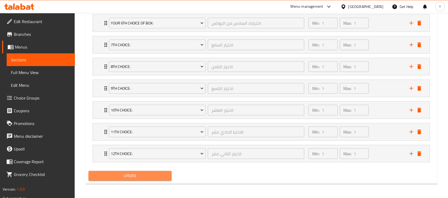
drag, startPoint x: 111, startPoint y: 174, endPoint x: 453, endPoint y: 147, distance: 343.1
click at [111, 174] on span "Update" at bounding box center [130, 176] width 75 height 7
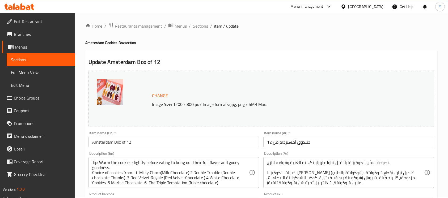
scroll to position [0, 0]
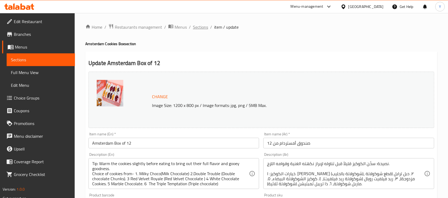
click at [201, 27] on span "Sections" at bounding box center [200, 27] width 15 height 6
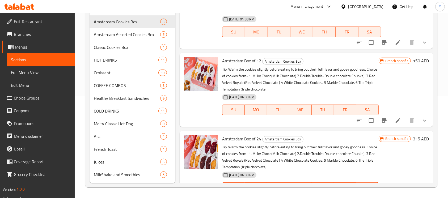
scroll to position [21, 0]
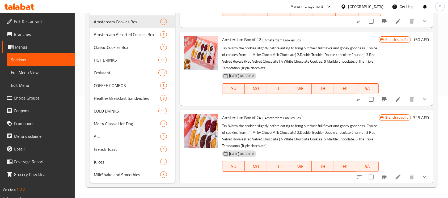
click at [396, 175] on li at bounding box center [398, 178] width 15 height 10
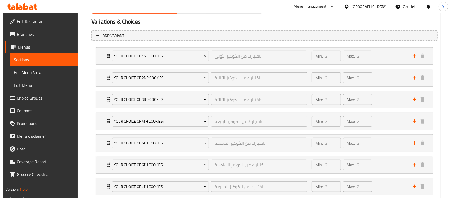
scroll to position [281, 0]
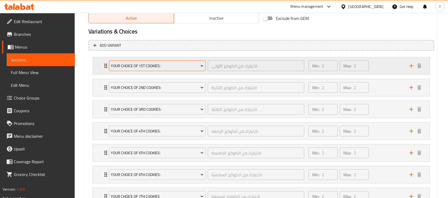
click at [181, 62] on button "Your Choice Of 1st cookies:" at bounding box center [157, 66] width 97 height 11
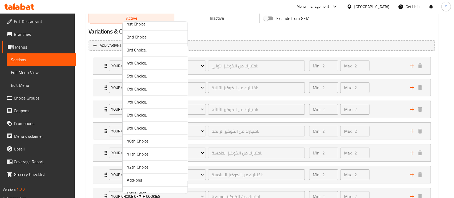
scroll to position [777, 0]
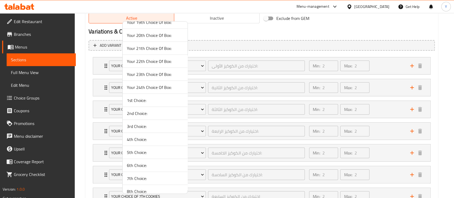
click at [140, 99] on span "1st Choice:" at bounding box center [155, 100] width 56 height 6
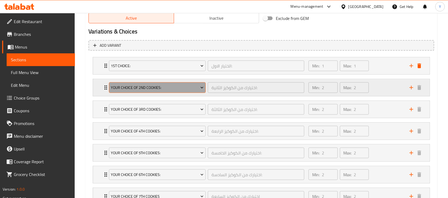
click at [130, 91] on span "Your Choice Of 2nd cookies:" at bounding box center [157, 88] width 93 height 7
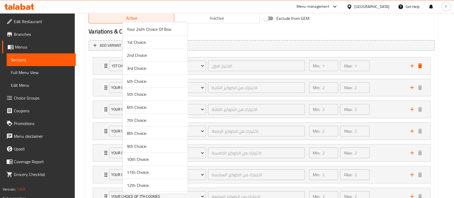
scroll to position [829, 0]
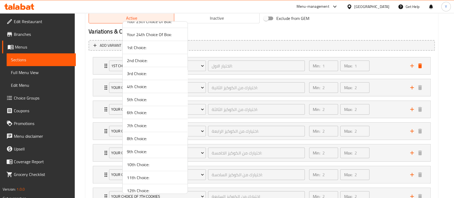
click at [132, 59] on span "2nd Choice:" at bounding box center [155, 60] width 56 height 6
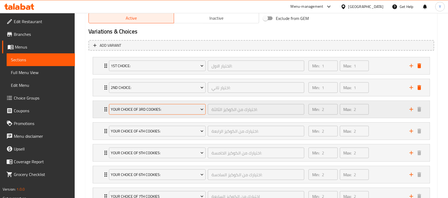
click at [132, 109] on span "Your Choice Of 3rd cookies:" at bounding box center [157, 109] width 93 height 7
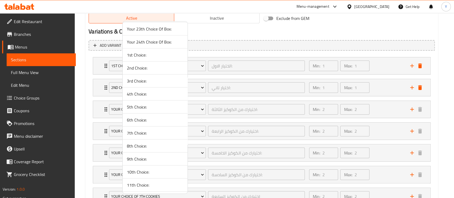
scroll to position [824, 0]
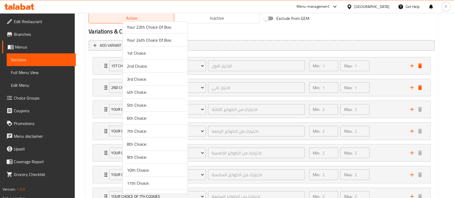
click at [149, 76] on span "3rd Choice:" at bounding box center [155, 79] width 56 height 6
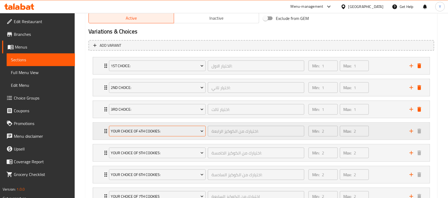
click at [135, 128] on span "Your Choice Of 4th cookies:" at bounding box center [157, 131] width 93 height 7
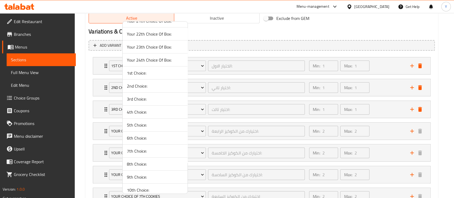
scroll to position [806, 0]
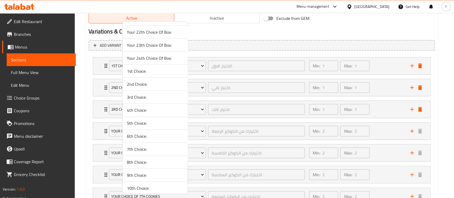
click at [145, 108] on span "4th Choice:" at bounding box center [155, 110] width 56 height 6
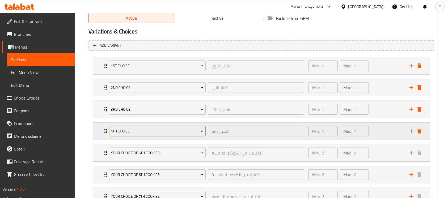
click at [134, 133] on span "4th Choice:" at bounding box center [157, 131] width 93 height 7
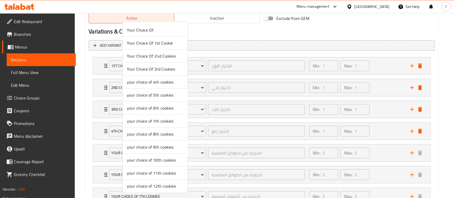
click at [91, 140] on div at bounding box center [227, 99] width 454 height 198
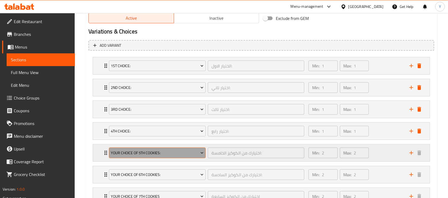
click at [126, 150] on span "Your Choice Of 5th cookies:" at bounding box center [157, 153] width 93 height 7
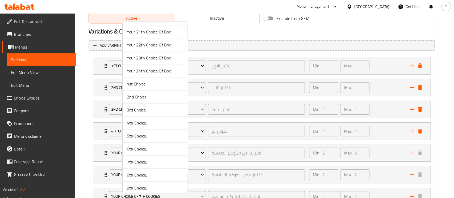
scroll to position [800, 0]
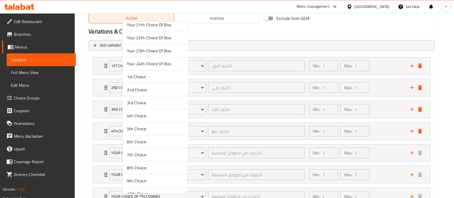
click at [137, 126] on span "5th Choice:" at bounding box center [155, 129] width 56 height 6
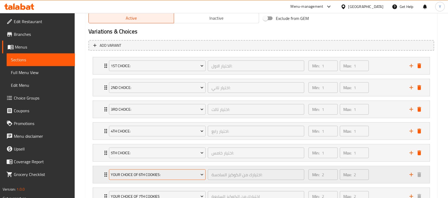
click at [122, 175] on span "Your Choice Of 6th cookies:" at bounding box center [157, 175] width 93 height 7
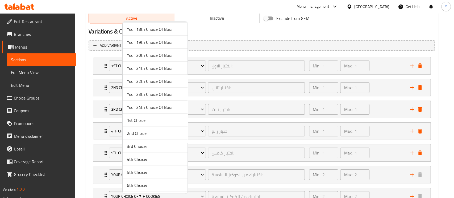
scroll to position [842, 0]
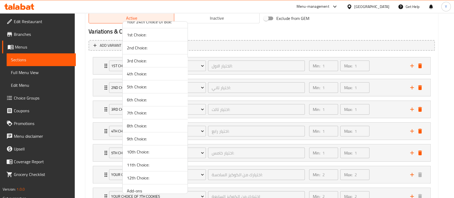
click at [134, 97] on span "6th Choice:" at bounding box center [155, 100] width 56 height 6
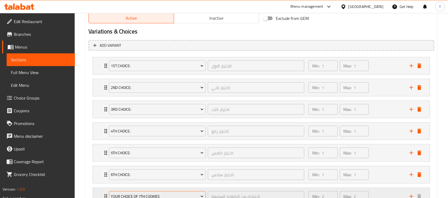
click at [120, 194] on span "Your Choice Of 7th cookies" at bounding box center [157, 197] width 93 height 7
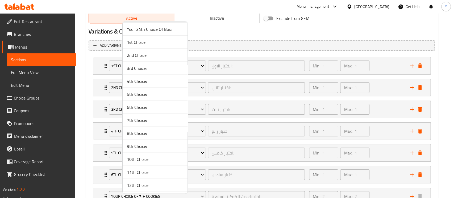
scroll to position [840, 0]
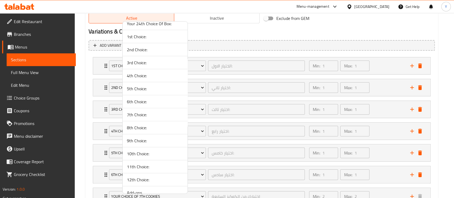
click at [154, 109] on li "7th Choice:" at bounding box center [155, 115] width 65 height 13
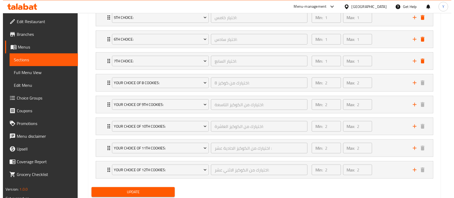
scroll to position [433, 0]
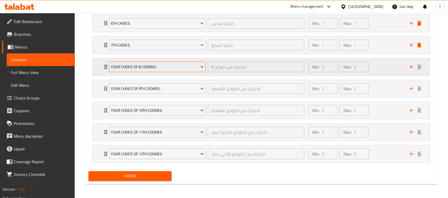
click at [179, 70] on button "Your Choice Of 8 cookies:" at bounding box center [157, 67] width 97 height 11
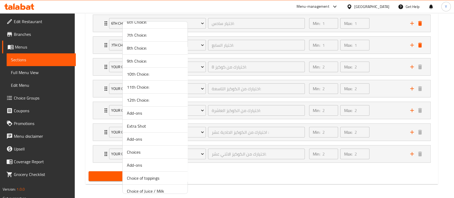
scroll to position [906, 0]
click at [129, 59] on span "8th Choice:" at bounding box center [155, 62] width 56 height 6
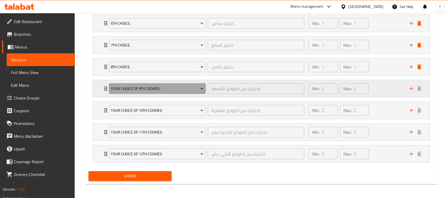
click at [128, 87] on span "Your Choice Of 9th cookies:" at bounding box center [157, 89] width 93 height 7
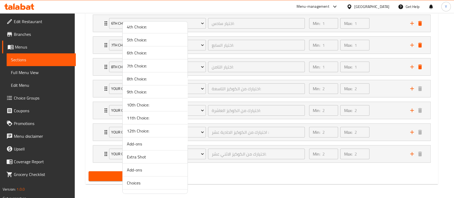
scroll to position [891, 0]
click at [147, 90] on span "9th Choice:" at bounding box center [155, 90] width 56 height 6
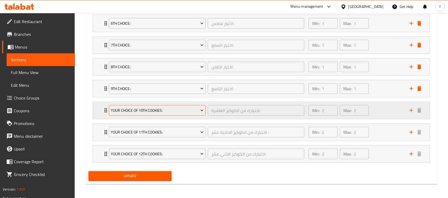
click at [142, 111] on span "Your Choice Of 10th cookies:" at bounding box center [157, 110] width 93 height 7
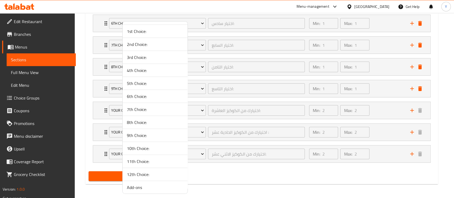
scroll to position [858, 0]
click at [149, 135] on span "10th Choice:" at bounding box center [155, 136] width 56 height 6
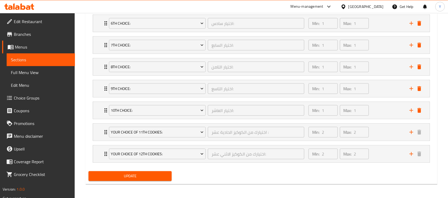
click at [149, 135] on button "Your Choice Of 11th cookies:" at bounding box center [157, 132] width 97 height 11
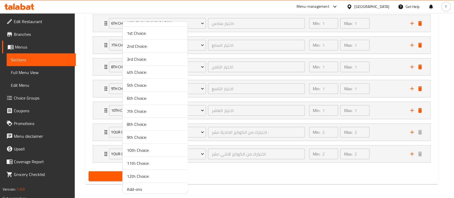
scroll to position [877, 0]
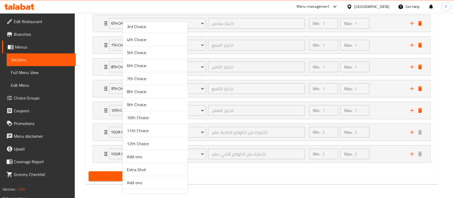
click at [151, 132] on li "11th Choice:" at bounding box center [155, 130] width 65 height 13
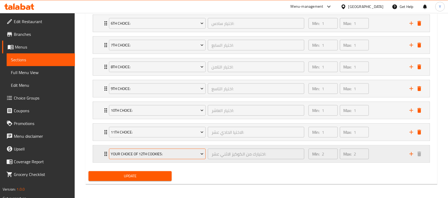
click at [138, 154] on span "Your Choice Of 12th cookies:" at bounding box center [157, 154] width 93 height 7
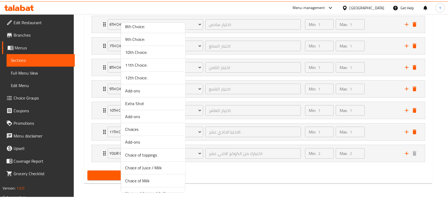
scroll to position [950, 0]
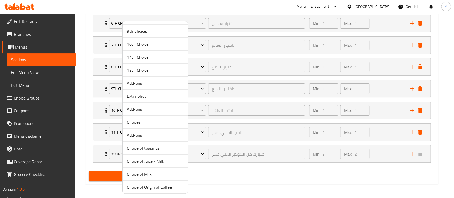
click at [139, 74] on li "12th Choice:" at bounding box center [155, 70] width 65 height 13
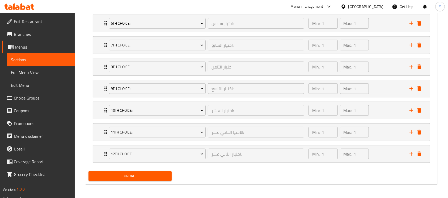
click at [135, 173] on span "Update" at bounding box center [130, 176] width 75 height 7
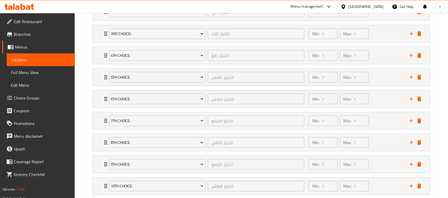
scroll to position [433, 0]
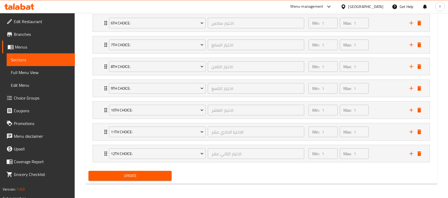
click at [138, 167] on div "Add variant 1st Choice: الختيار الاول: ​ Min: 1 ​ Max: 1 ​ Milky Choco(Milk Cho…" at bounding box center [261, 27] width 350 height 283
click at [134, 171] on button "Update" at bounding box center [130, 176] width 83 height 10
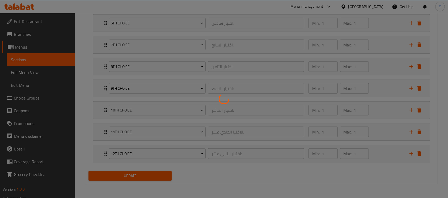
scroll to position [0, 0]
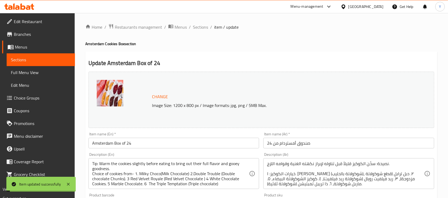
click at [191, 28] on ol "Home / Restaurants management / Menus / Sections / item / update" at bounding box center [261, 27] width 352 height 7
click at [199, 30] on span "Sections" at bounding box center [200, 27] width 15 height 6
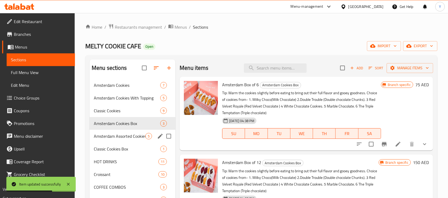
click at [125, 140] on div "Amsterdam Assorted Cookies Box 5" at bounding box center [133, 136] width 86 height 13
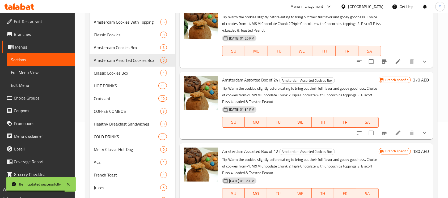
scroll to position [98, 0]
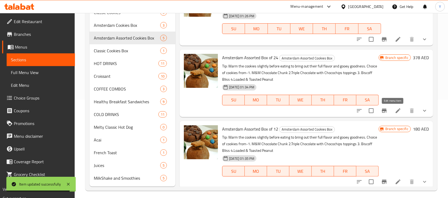
click at [395, 113] on icon at bounding box center [398, 111] width 6 height 6
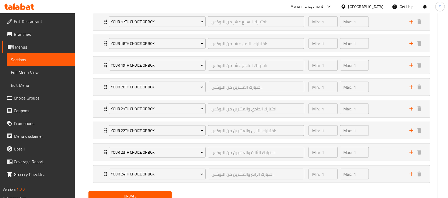
scroll to position [691, 0]
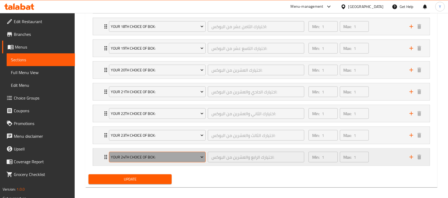
click at [179, 157] on span "Your 24th Choice Of Box:" at bounding box center [157, 157] width 93 height 7
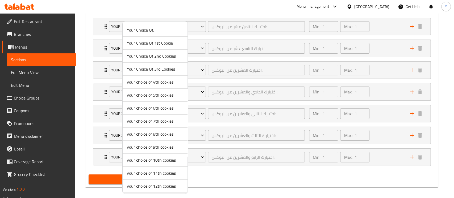
click at [160, 145] on span "your choice of 9th cookies" at bounding box center [155, 147] width 56 height 6
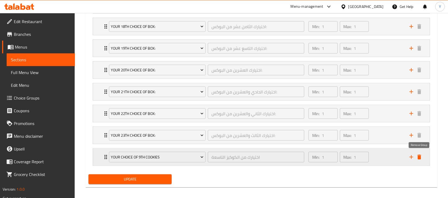
click at [421, 159] on icon "delete" at bounding box center [419, 157] width 6 height 6
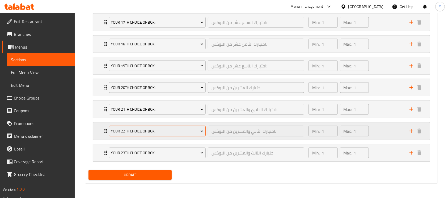
scroll to position [672, 0]
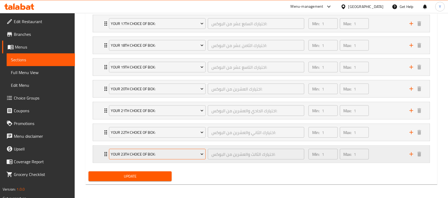
click at [155, 151] on span "Your 23th Choice Of Box:" at bounding box center [157, 154] width 93 height 7
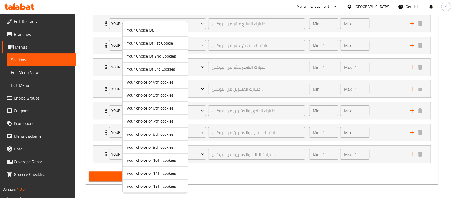
click at [152, 127] on li "your choice of 7th cookies" at bounding box center [155, 121] width 65 height 13
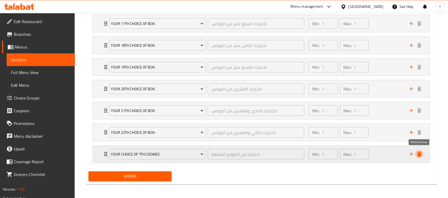
click at [420, 152] on icon "delete" at bounding box center [420, 154] width 4 height 5
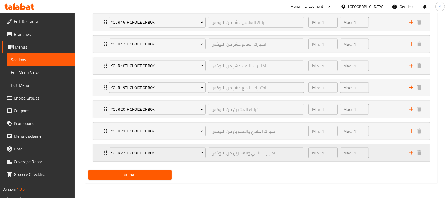
scroll to position [650, 0]
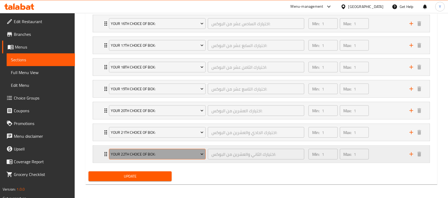
click at [139, 151] on span "Your 22th Choice Of Box:" at bounding box center [157, 154] width 93 height 7
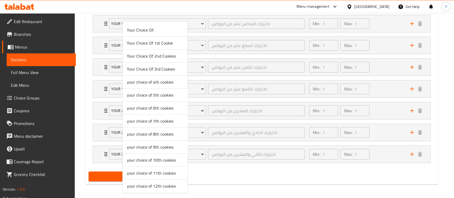
click at [135, 137] on span "your choice of 8th cookies" at bounding box center [155, 134] width 56 height 6
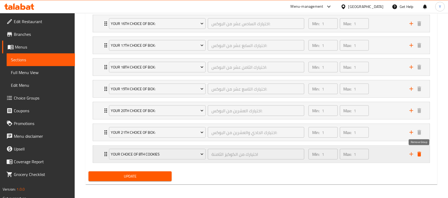
click at [419, 154] on icon "delete" at bounding box center [420, 154] width 4 height 5
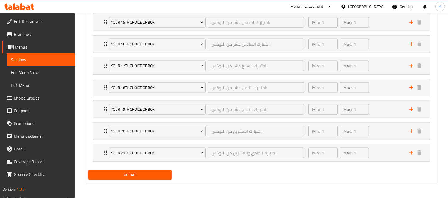
scroll to position [629, 0]
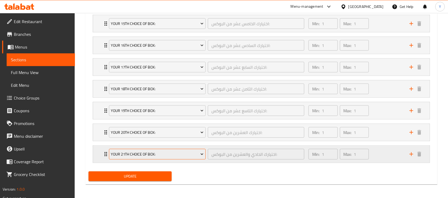
click at [152, 154] on span "Your 21th Choice Of Box:" at bounding box center [157, 154] width 93 height 7
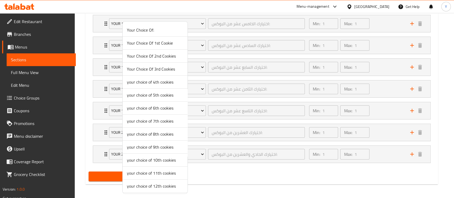
click at [140, 135] on span "your choice of 8th cookies" at bounding box center [155, 134] width 56 height 6
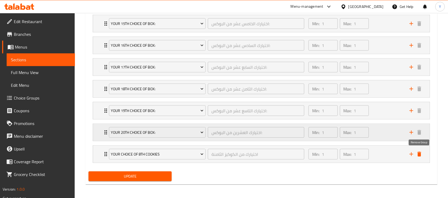
click at [418, 154] on icon "delete" at bounding box center [420, 154] width 4 height 5
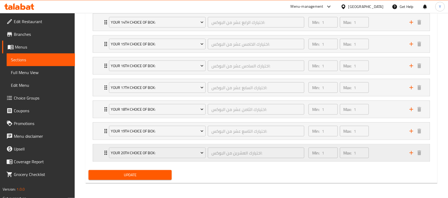
scroll to position [607, 0]
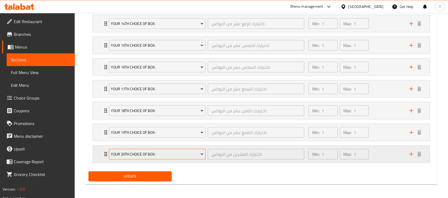
click at [172, 149] on button "Your 20th Choice Of Box:" at bounding box center [157, 154] width 97 height 11
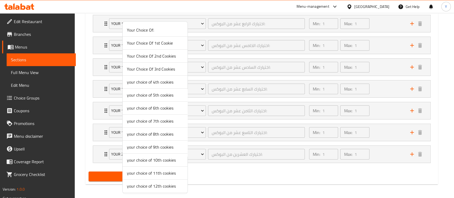
click at [154, 120] on span "your choice of 7th cookies" at bounding box center [155, 121] width 56 height 6
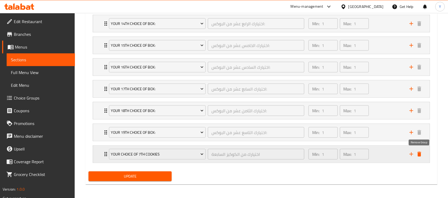
click at [419, 151] on button "delete" at bounding box center [420, 155] width 8 height 8
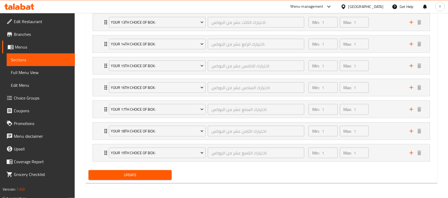
scroll to position [585, 0]
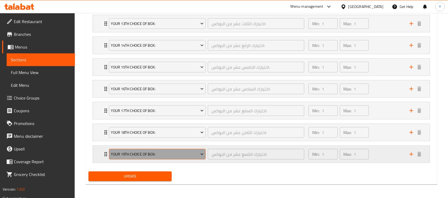
click at [167, 158] on button "Your 19th Choice Of Box:" at bounding box center [157, 154] width 97 height 11
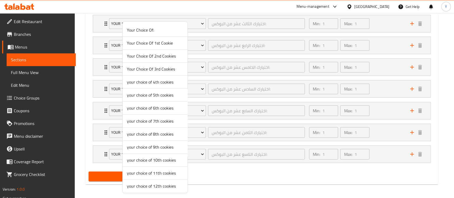
click at [147, 119] on span "your choice of 7th cookies" at bounding box center [155, 121] width 56 height 6
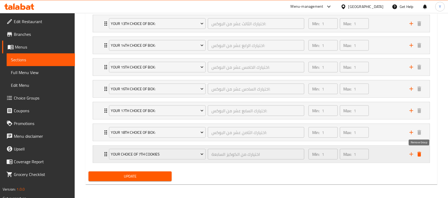
click at [420, 155] on icon "delete" at bounding box center [420, 154] width 4 height 5
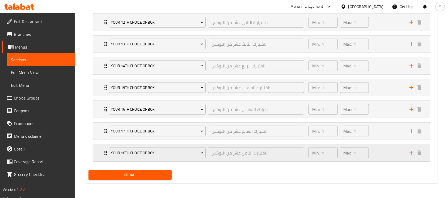
scroll to position [564, 0]
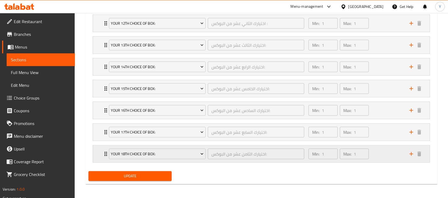
click at [155, 159] on div "Your 18th Choice Of Box:" at bounding box center [157, 154] width 99 height 13
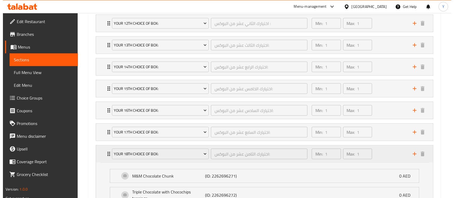
scroll to position [585, 0]
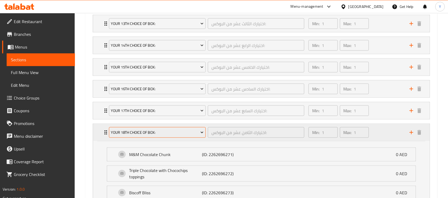
click at [150, 131] on span "Your 18th Choice Of Box:" at bounding box center [157, 133] width 93 height 7
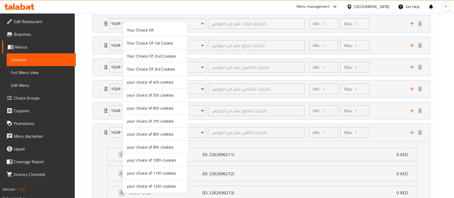
click at [144, 119] on span "your choice of 7th cookies" at bounding box center [155, 121] width 56 height 6
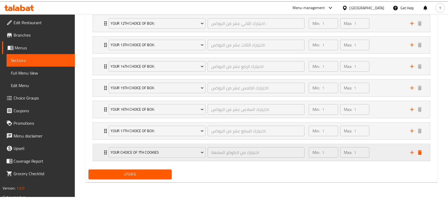
scroll to position [564, 0]
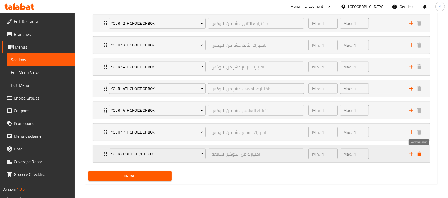
click at [420, 152] on icon "delete" at bounding box center [420, 154] width 4 height 5
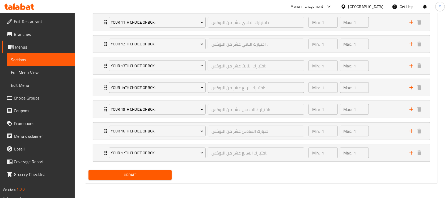
scroll to position [542, 0]
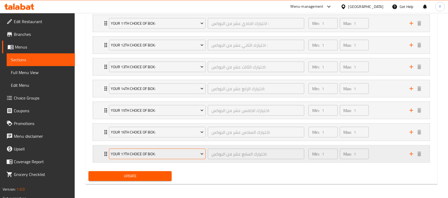
click at [144, 155] on span "Your 17th Choice Of Box:" at bounding box center [157, 154] width 93 height 7
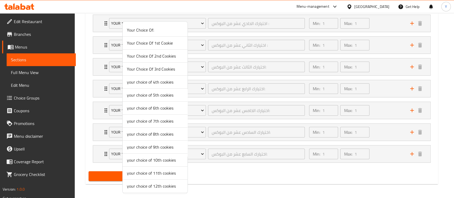
click at [140, 122] on span "your choice of 7th cookies" at bounding box center [155, 121] width 56 height 6
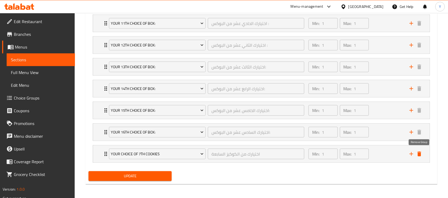
click at [420, 154] on icon "delete" at bounding box center [420, 154] width 4 height 5
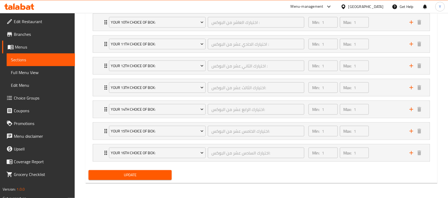
scroll to position [520, 0]
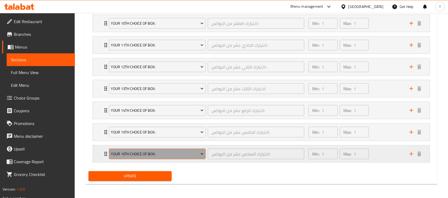
click at [137, 151] on span "Your 16th Choice Of Box:" at bounding box center [157, 154] width 93 height 7
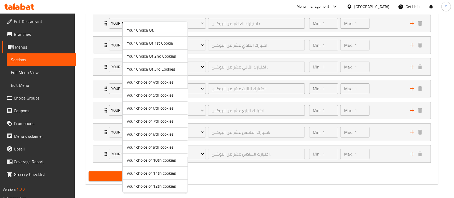
click at [135, 123] on span "your choice of 7th cookies" at bounding box center [155, 121] width 56 height 6
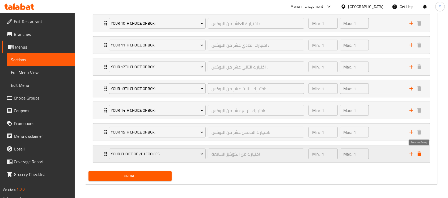
click at [419, 154] on icon "delete" at bounding box center [420, 154] width 4 height 5
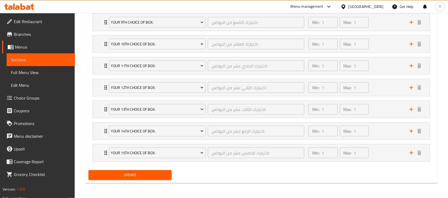
scroll to position [498, 0]
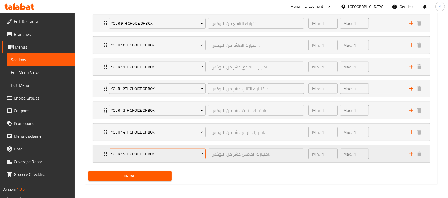
click at [157, 157] on button "Your 15th Choice Of Box:" at bounding box center [157, 154] width 97 height 11
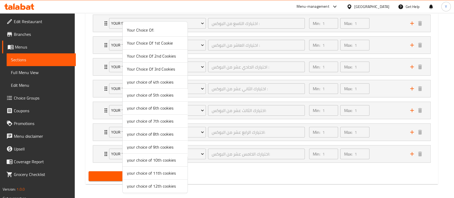
click at [154, 126] on li "your choice of 7th cookies" at bounding box center [155, 121] width 65 height 13
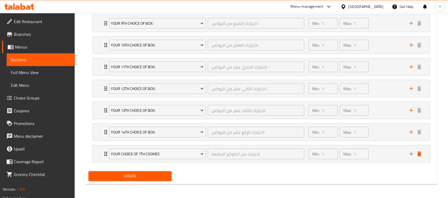
click at [155, 124] on div "Your 14th Choice Of Box: اختيارك الرابع عشر من البوكس: ​ Min: 1 ​ Max: 1 ​ M&M …" at bounding box center [261, 133] width 337 height 18
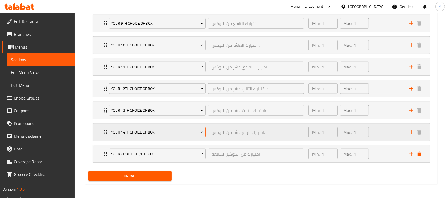
click at [150, 129] on span "Your 14th Choice Of Box:" at bounding box center [157, 132] width 93 height 7
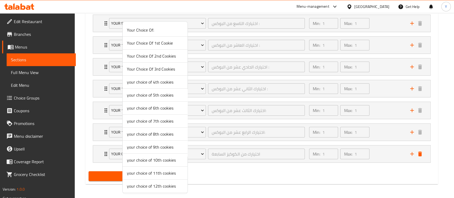
click at [151, 126] on li "your choice of 7th cookies" at bounding box center [155, 121] width 65 height 13
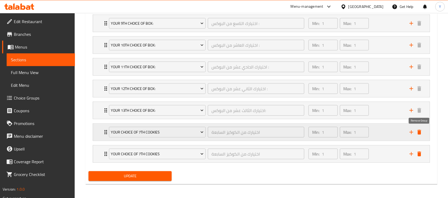
drag, startPoint x: 418, startPoint y: 133, endPoint x: 419, endPoint y: 148, distance: 15.0
click at [418, 133] on icon "delete" at bounding box center [420, 132] width 4 height 5
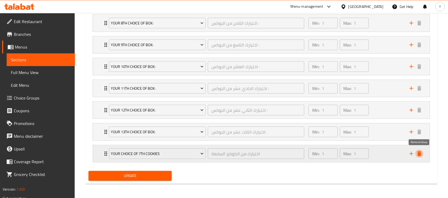
click at [420, 153] on icon "delete" at bounding box center [420, 154] width 4 height 5
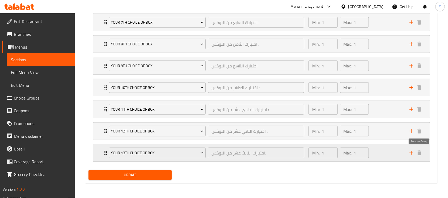
scroll to position [455, 0]
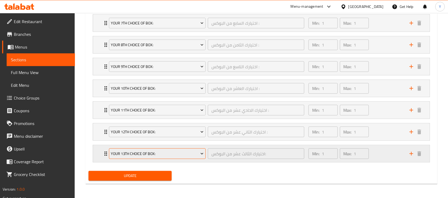
click at [172, 151] on span "Your 13th Choice Of Box:" at bounding box center [157, 154] width 93 height 7
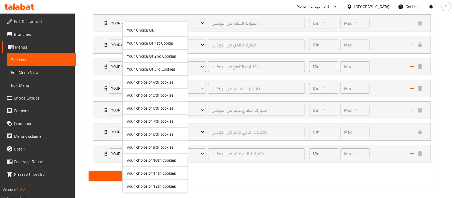
click at [157, 119] on span "your choice of 7th cookies" at bounding box center [155, 121] width 56 height 6
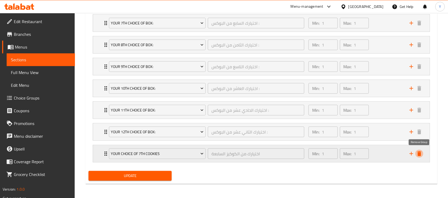
click at [422, 155] on icon "delete" at bounding box center [419, 154] width 6 height 6
click at [163, 172] on button "Update" at bounding box center [130, 176] width 83 height 10
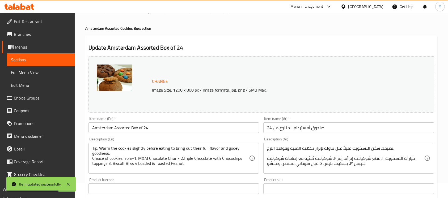
scroll to position [0, 0]
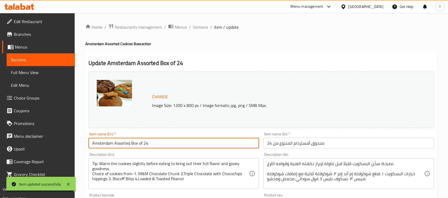
click at [168, 142] on input "Amsterdam Assorted Box of 24" at bounding box center [174, 143] width 171 height 11
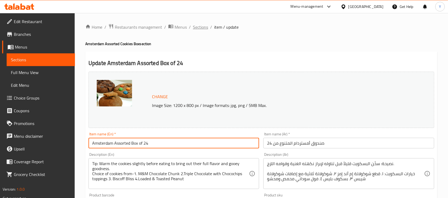
click at [203, 28] on span "Sections" at bounding box center [200, 27] width 15 height 6
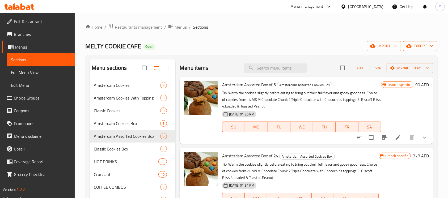
click at [418, 49] on span "export" at bounding box center [421, 46] width 26 height 7
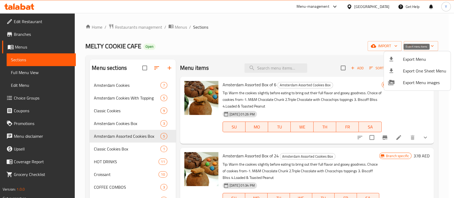
click at [419, 55] on li "Export Menu" at bounding box center [417, 59] width 67 height 12
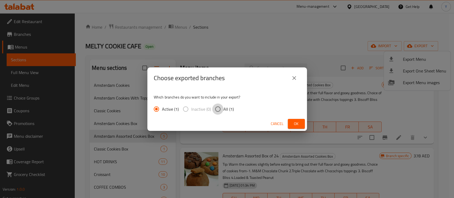
click at [214, 105] on input "All (1)" at bounding box center [217, 109] width 11 height 11
radio input "true"
click at [294, 124] on span "Ok" at bounding box center [296, 124] width 9 height 7
